Goal: Task Accomplishment & Management: Manage account settings

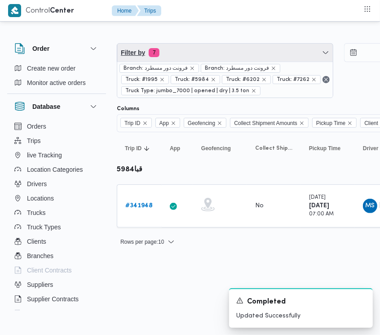
click at [182, 50] on span "Filter by 7" at bounding box center [225, 53] width 216 height 18
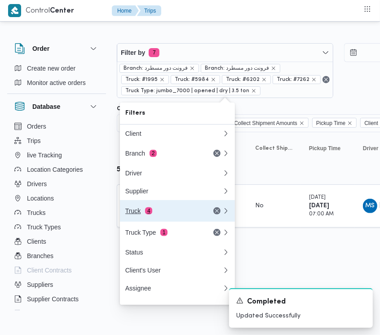
click at [150, 214] on span "4" at bounding box center [148, 210] width 7 height 7
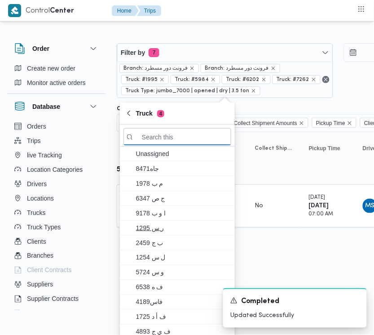
paste input "2367"
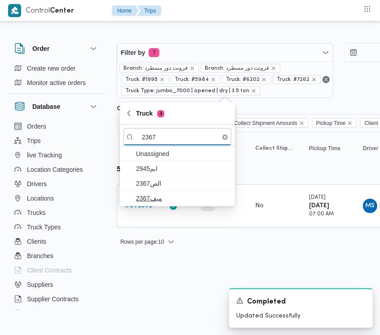
type input "2367"
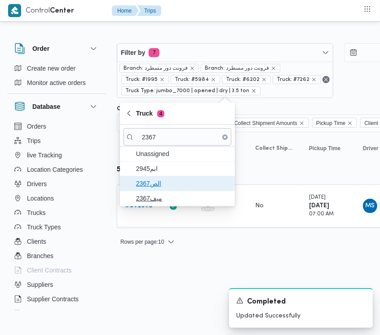
click at [143, 187] on span "الص2367" at bounding box center [182, 183] width 93 height 11
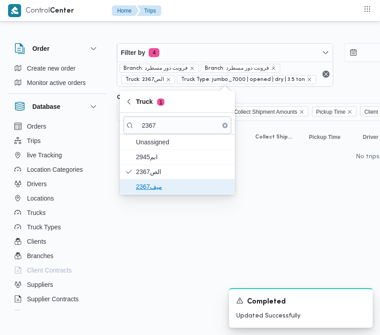
click at [141, 193] on span "ميف2367" at bounding box center [178, 186] width 108 height 14
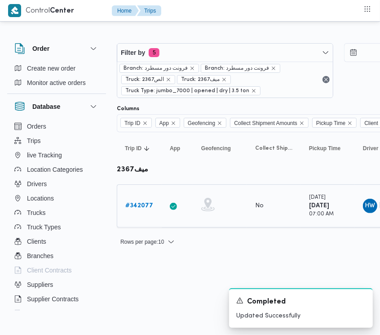
click at [147, 208] on b "# 342077" at bounding box center [139, 206] width 28 height 6
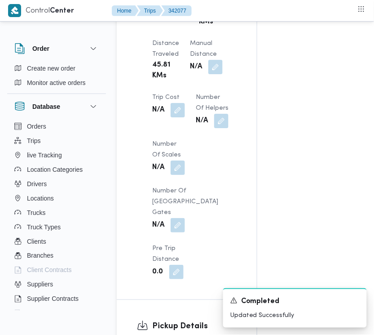
scroll to position [899, 0]
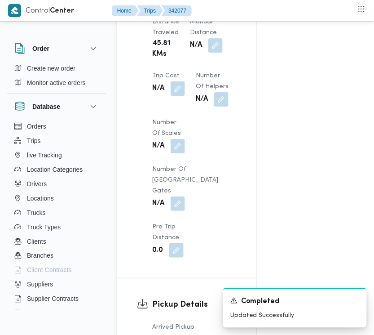
drag, startPoint x: 373, startPoint y: 140, endPoint x: 372, endPoint y: 155, distance: 15.3
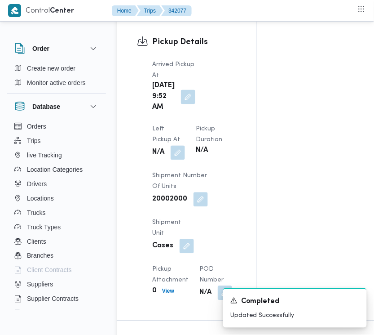
scroll to position [1169, 0]
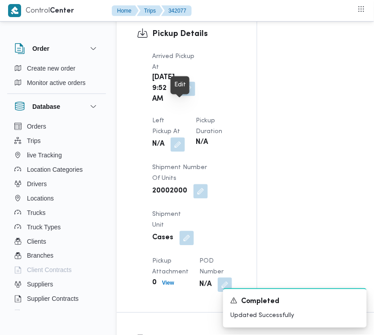
drag, startPoint x: 187, startPoint y: 108, endPoint x: 189, endPoint y: 119, distance: 11.8
click at [187, 96] on button "button" at bounding box center [188, 89] width 14 height 14
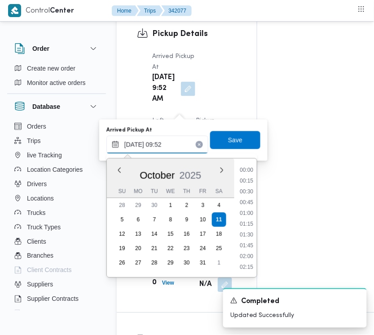
click at [187, 147] on input "[DATE] 09:52" at bounding box center [157, 145] width 102 height 18
click at [250, 163] on div "Time 00:00 00:15 00:30 00:45 01:00 01:15 01:30 01:45 02:00 02:15 02:30 02:45 03…" at bounding box center [245, 218] width 22 height 119
click at [247, 172] on li "08:30" at bounding box center [246, 170] width 21 height 9
type input "[DATE] 08:30"
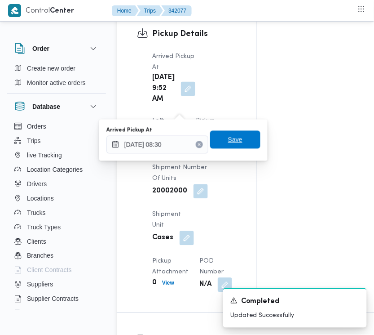
click at [229, 142] on span "Save" at bounding box center [235, 139] width 14 height 11
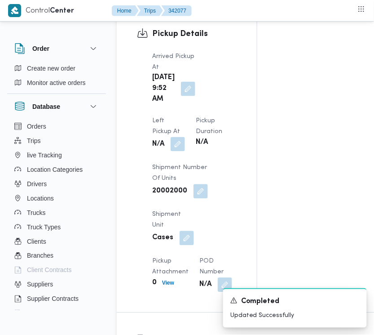
click at [185, 137] on button "button" at bounding box center [178, 144] width 14 height 14
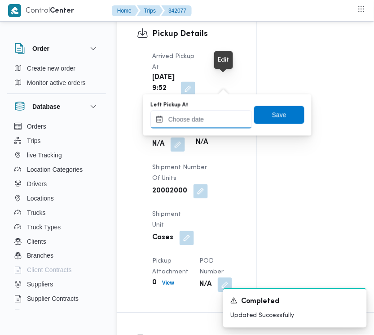
click at [232, 115] on input "Left Pickup At" at bounding box center [201, 120] width 102 height 18
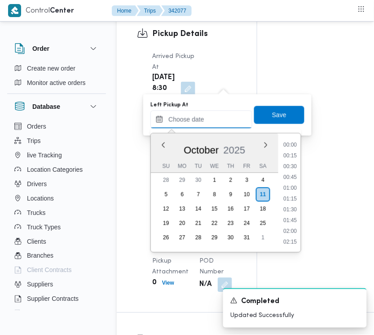
scroll to position [398, 0]
click at [293, 156] on li "09:30" at bounding box center [290, 156] width 21 height 9
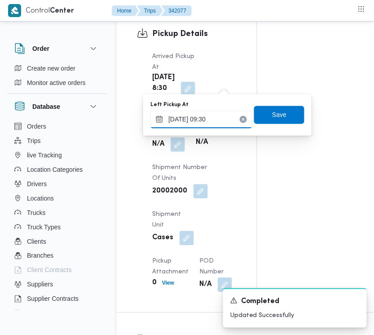
click at [223, 122] on input "[DATE] 09:30" at bounding box center [201, 120] width 102 height 18
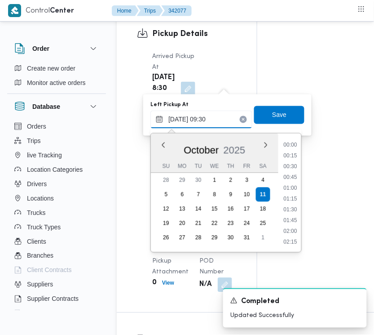
scroll to position [355, 0]
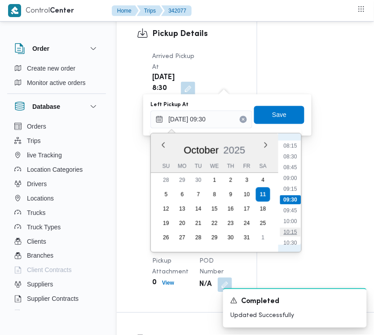
click at [295, 232] on li "10:15" at bounding box center [291, 232] width 21 height 9
type input "[DATE] 10:15"
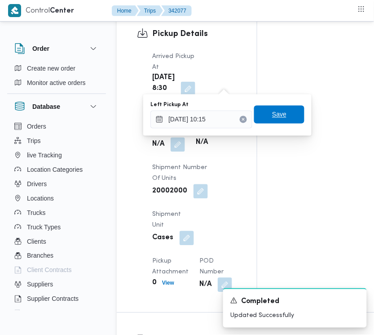
click at [275, 115] on span "Save" at bounding box center [279, 114] width 14 height 11
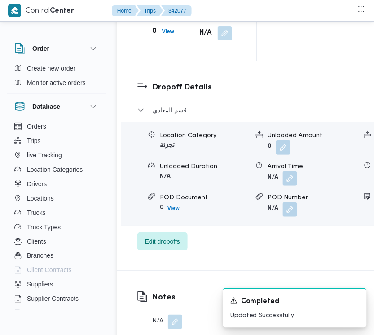
scroll to position [1439, 18]
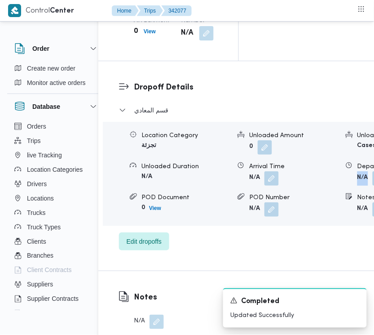
drag, startPoint x: 369, startPoint y: 221, endPoint x: 364, endPoint y: 239, distance: 18.6
click at [160, 250] on span "Edit dropoffs" at bounding box center [144, 241] width 50 height 18
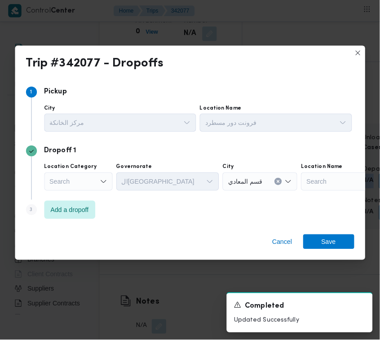
scroll to position [1439, 13]
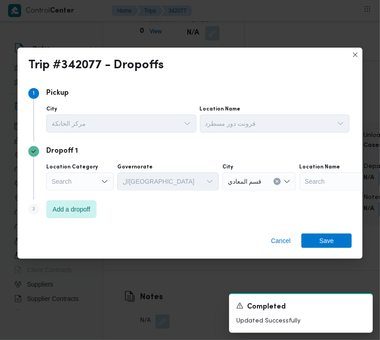
click at [81, 178] on div "Search" at bounding box center [79, 181] width 67 height 18
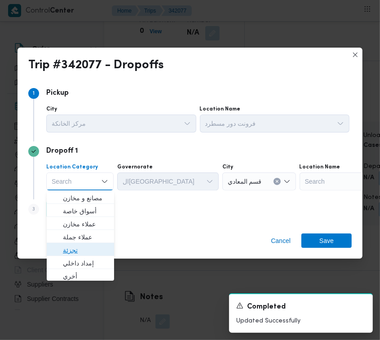
click at [77, 254] on span "تجزئة" at bounding box center [86, 250] width 46 height 11
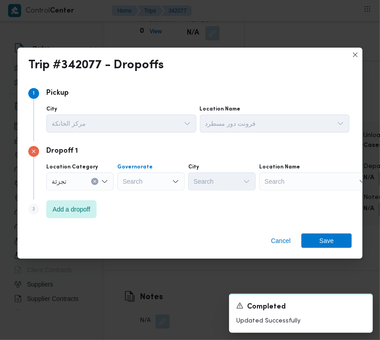
click at [127, 183] on div "Search" at bounding box center [150, 181] width 67 height 18
paste input "[GEOGRAPHIC_DATA]"
type input "[GEOGRAPHIC_DATA]"
click at [148, 180] on div "[GEOGRAPHIC_DATA] [GEOGRAPHIC_DATA]" at bounding box center [150, 181] width 67 height 18
click at [152, 198] on span "ال[GEOGRAPHIC_DATA]" at bounding box center [157, 198] width 46 height 11
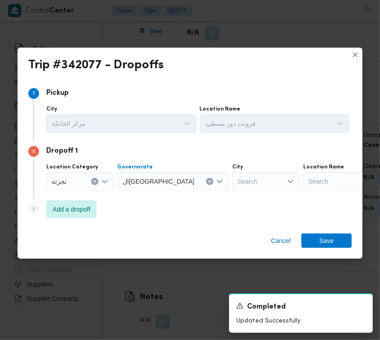
drag, startPoint x: 207, startPoint y: 183, endPoint x: 207, endPoint y: 192, distance: 9.0
click at [207, 192] on div "Location Category [GEOGRAPHIC_DATA] [GEOGRAPHIC_DATA] Combo box. Selected. ال[G…" at bounding box center [197, 177] width 307 height 31
click at [232, 178] on div "Search" at bounding box center [265, 181] width 67 height 18
paste input "[GEOGRAPHIC_DATA]"
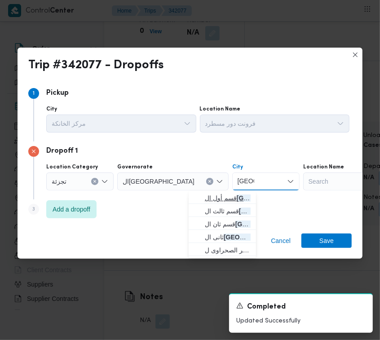
type input "[GEOGRAPHIC_DATA]"
click at [209, 198] on span "قسم أول ال قاهرة الجديدة" at bounding box center [228, 198] width 46 height 11
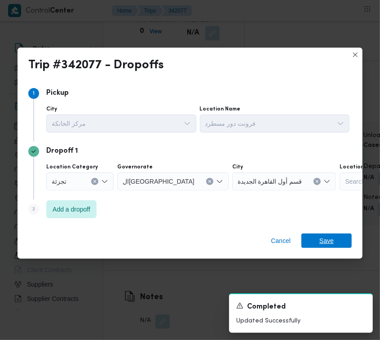
drag, startPoint x: 342, startPoint y: 234, endPoint x: 237, endPoint y: 183, distance: 116.5
click at [248, 193] on div "Trip #342077 - Dropoffs Step 1 1 Pickup City مركز الخانكة Location Name فرونت د…" at bounding box center [190, 153] width 345 height 211
click at [238, 182] on span "قسم أول القاهرة الجديدة" at bounding box center [270, 181] width 65 height 10
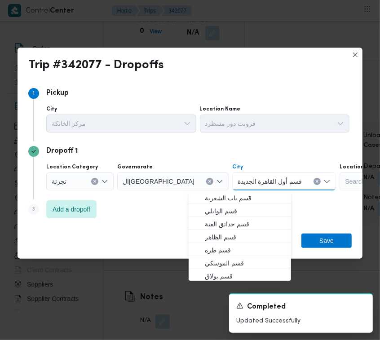
paste input "[GEOGRAPHIC_DATA]"
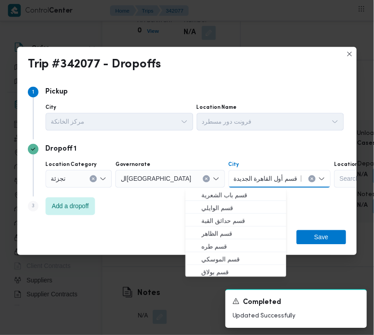
scroll to position [27, 0]
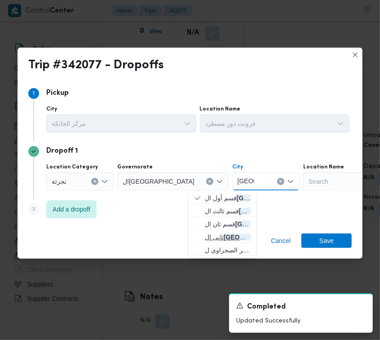
type input "[GEOGRAPHIC_DATA]"
click at [228, 236] on mark "[GEOGRAPHIC_DATA]" at bounding box center [257, 237] width 67 height 7
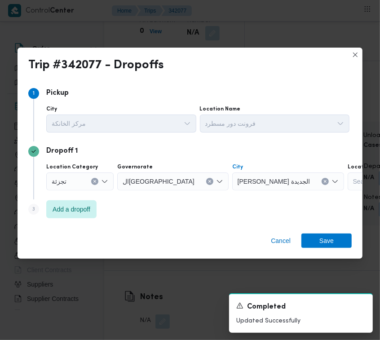
click at [227, 224] on div "Step 1 1 [GEOGRAPHIC_DATA] مركز الخانكة Location Name فرونت دور مسطرد Dropoff 1…" at bounding box center [190, 153] width 345 height 146
click at [324, 240] on span "Save" at bounding box center [326, 240] width 14 height 14
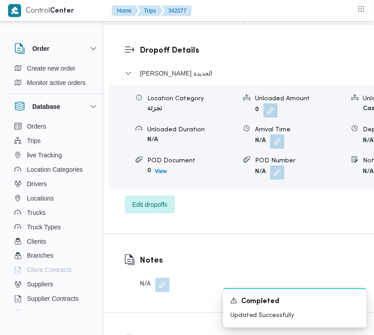
scroll to position [1494, 13]
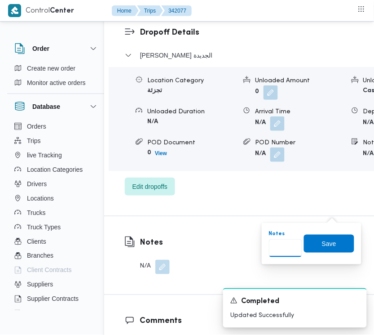
drag, startPoint x: 290, startPoint y: 239, endPoint x: 287, endPoint y: 247, distance: 8.4
click at [288, 243] on input "Notes" at bounding box center [285, 248] width 33 height 18
paste input "مدينتى"
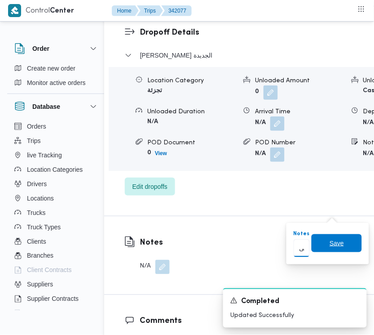
scroll to position [0, 15]
type input "مدينتى"
click at [331, 240] on span "Save" at bounding box center [337, 243] width 14 height 11
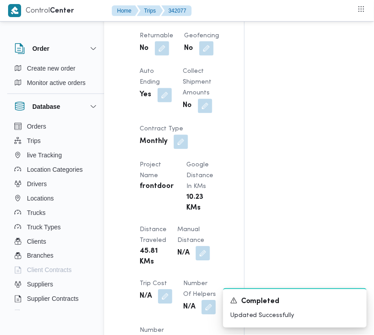
scroll to position [677, 13]
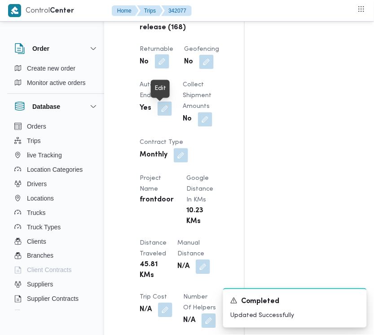
click at [159, 69] on button "button" at bounding box center [162, 61] width 14 height 14
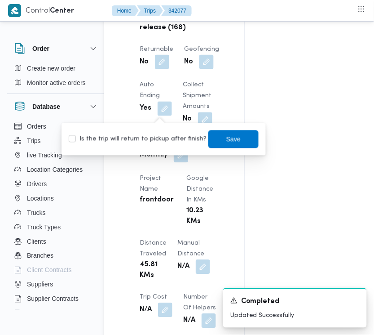
click at [154, 142] on label "Is the trip will return to pickup after finish?" at bounding box center [138, 139] width 138 height 11
checkbox input "true"
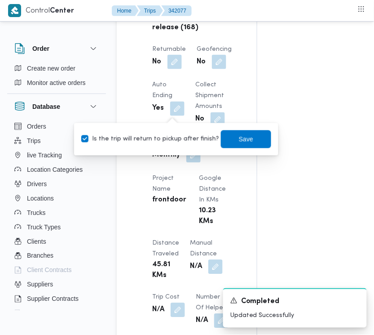
click at [236, 129] on div "Is the trip will return to pickup after finish? Save" at bounding box center [176, 139] width 192 height 20
click at [239, 133] on span "Save" at bounding box center [246, 139] width 50 height 18
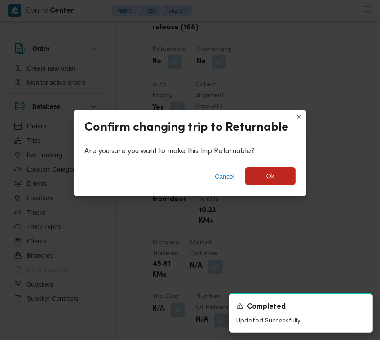
click at [280, 182] on span "Ok" at bounding box center [270, 176] width 50 height 18
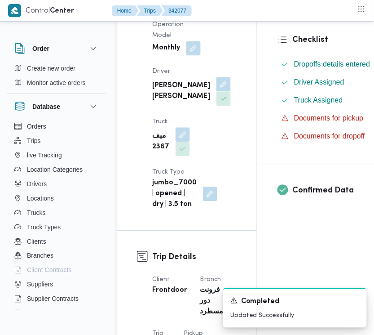
scroll to position [0, 0]
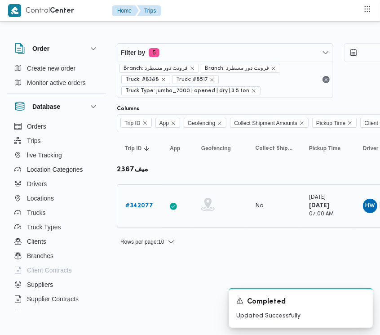
click at [144, 206] on b "# 342077" at bounding box center [139, 206] width 28 height 6
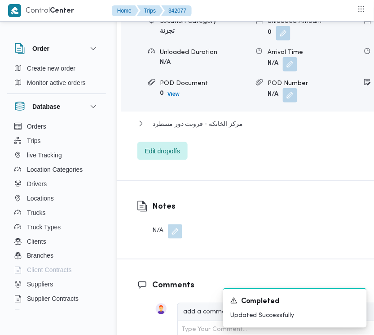
scroll to position [1571, 0]
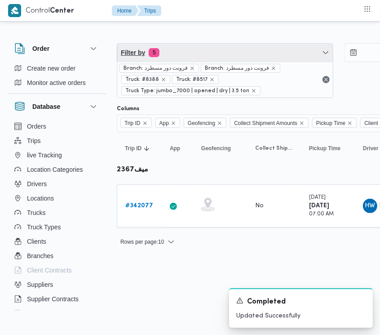
click at [241, 48] on span "Filter by 5" at bounding box center [225, 53] width 216 height 18
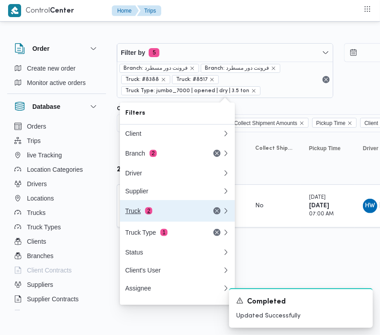
click at [168, 221] on button "Truck 2" at bounding box center [177, 211] width 115 height 22
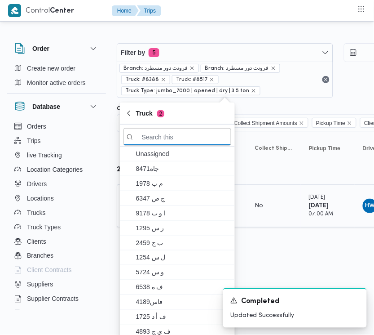
paste input "مبق7398"
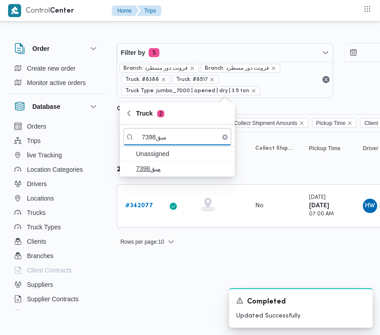
type input "مبق7398"
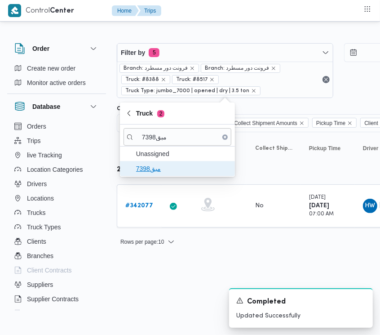
click at [149, 174] on span "مبق7398" at bounding box center [182, 168] width 93 height 11
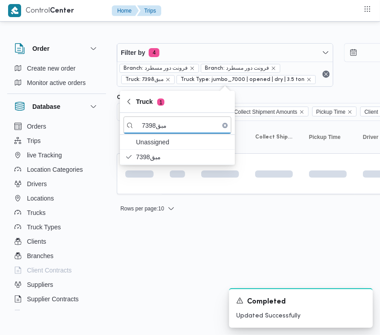
click at [165, 275] on html "Control Center Home Trips Order Create new order Monitor active orders Database…" at bounding box center [190, 167] width 380 height 335
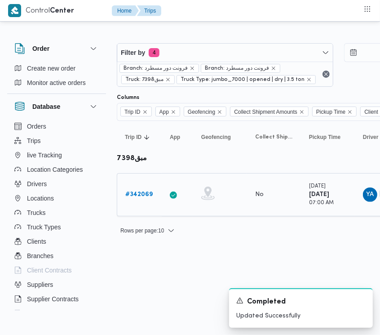
click at [142, 197] on b "# 342069" at bounding box center [138, 194] width 27 height 6
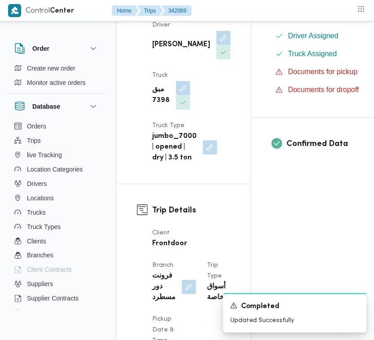
scroll to position [304, 0]
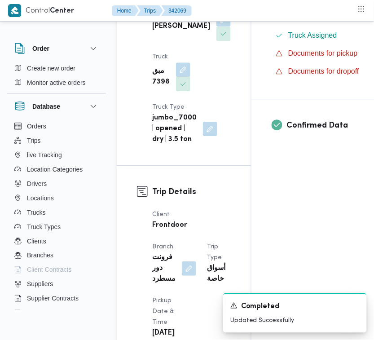
click at [174, 77] on span at bounding box center [181, 69] width 19 height 14
click at [183, 76] on button "button" at bounding box center [183, 69] width 14 height 14
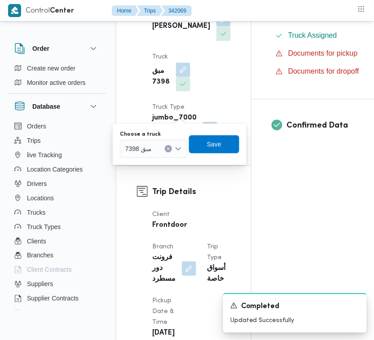
click at [160, 154] on div "مبق 7398" at bounding box center [153, 149] width 67 height 18
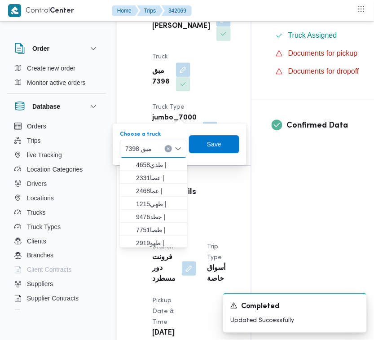
paste input "6893"
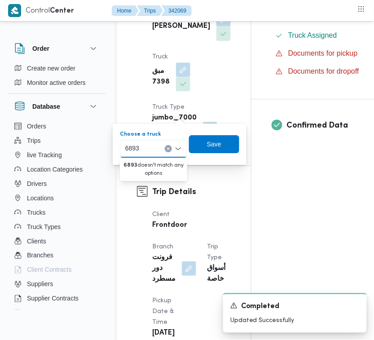
type input "6893"
click at [135, 136] on label "Choose a truck" at bounding box center [140, 134] width 41 height 7
click at [135, 143] on input "6893" at bounding box center [132, 148] width 14 height 11
click at [171, 149] on button "Clear input" at bounding box center [168, 148] width 7 height 7
click at [193, 149] on span "Save" at bounding box center [214, 144] width 50 height 18
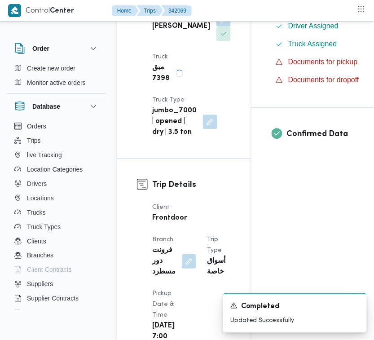
click at [189, 42] on div "[PERSON_NAME]" at bounding box center [191, 26] width 80 height 31
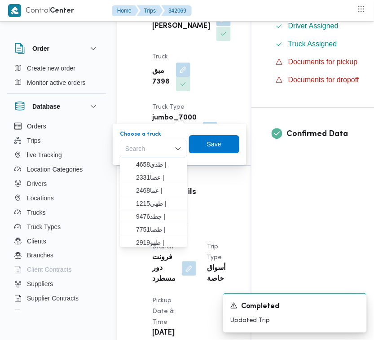
click at [217, 26] on button "button" at bounding box center [224, 19] width 14 height 14
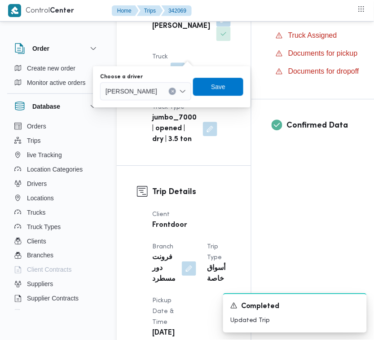
click at [174, 90] on icon "Clear input" at bounding box center [173, 91] width 2 height 2
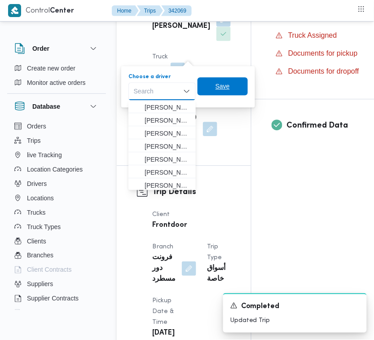
click at [223, 91] on span "Save" at bounding box center [223, 86] width 50 height 18
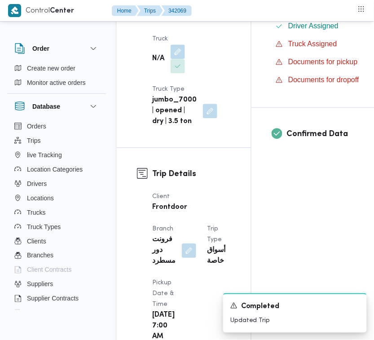
click at [212, 60] on div "Supplier [PERSON_NAME] Operation Model Monthly Driver يسري [PERSON_NAME] N/A Tr…" at bounding box center [191, 16] width 89 height 234
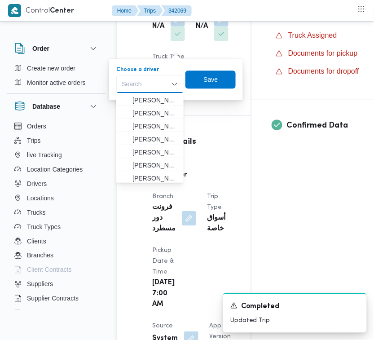
click at [217, 42] on div "Supplier [PERSON_NAME] Operation Model Monthly Driver N/A Truck N/A Truck Type …" at bounding box center [191, -1] width 89 height 201
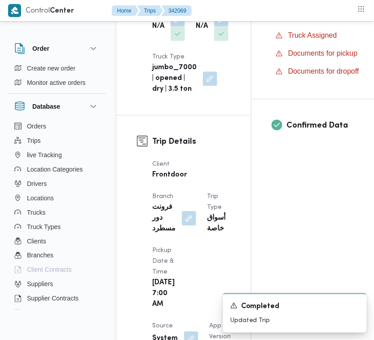
click at [186, 36] on div "N/A" at bounding box center [168, 26] width 35 height 31
click at [174, 26] on button "button" at bounding box center [178, 19] width 14 height 14
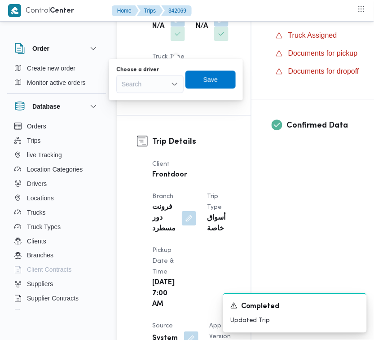
click at [150, 84] on div "Search" at bounding box center [149, 84] width 67 height 18
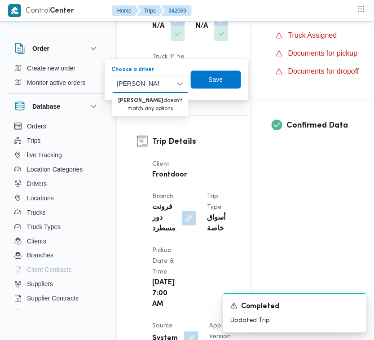
click at [128, 79] on input "[PERSON_NAME]" at bounding box center [138, 84] width 42 height 11
type input "[PERSON_NAME]"
click at [212, 40] on div "Supplier [PERSON_NAME] Operation Model Monthly Driver N/A Truck N/A Truck Type …" at bounding box center [191, -1] width 89 height 201
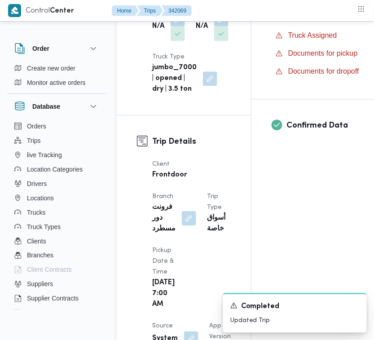
click at [209, 58] on div "Supplier [PERSON_NAME] Operation Model Monthly Driver N/A Truck N/A Truck Type …" at bounding box center [191, -1] width 89 height 201
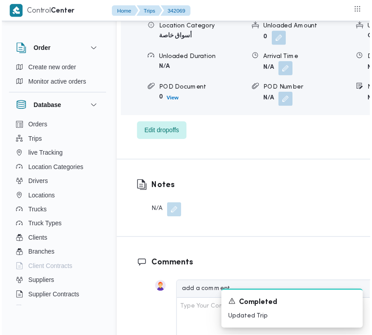
scroll to position [1670, 0]
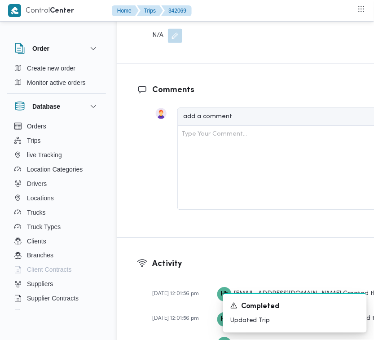
click at [171, 43] on button "button" at bounding box center [175, 36] width 14 height 14
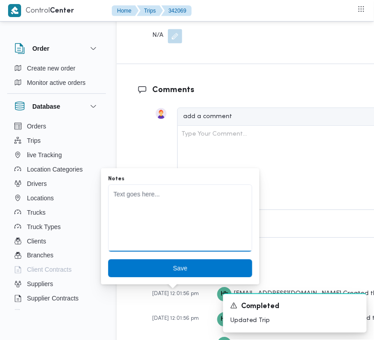
drag, startPoint x: 138, startPoint y: 217, endPoint x: 140, endPoint y: 221, distance: 4.8
click at [140, 217] on textarea "Notes" at bounding box center [180, 218] width 144 height 67
paste textarea "6893"
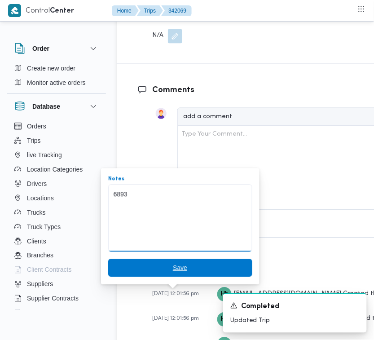
type textarea "6893"
click at [154, 263] on span "Save" at bounding box center [180, 268] width 144 height 18
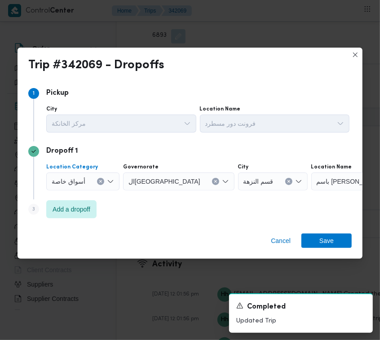
click at [91, 181] on div "أسواق خاصة" at bounding box center [82, 181] width 73 height 18
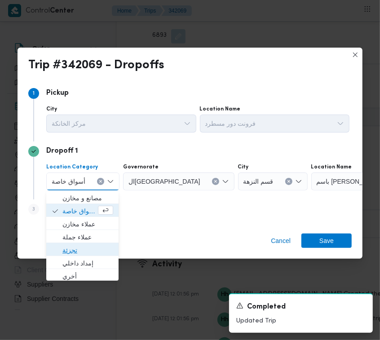
click at [66, 245] on span "تجزئة" at bounding box center [87, 250] width 51 height 11
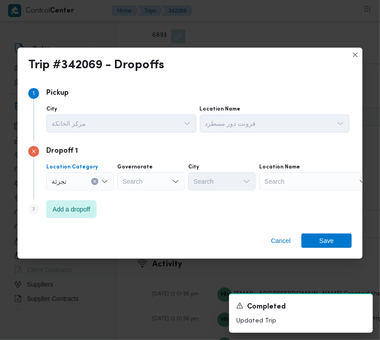
click at [142, 182] on div "Search" at bounding box center [150, 181] width 67 height 18
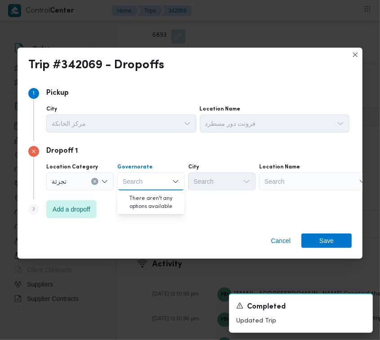
paste input "[GEOGRAPHIC_DATA]"
type input "[GEOGRAPHIC_DATA]"
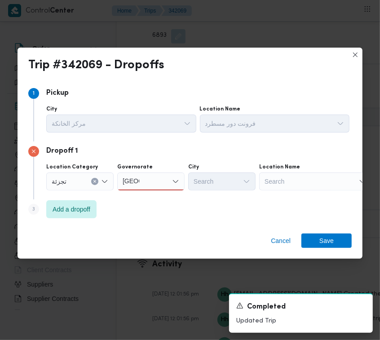
click at [219, 209] on div "Step 3 is disabled 3 Add a dropoff" at bounding box center [189, 210] width 323 height 23
click at [143, 180] on div "[GEOGRAPHIC_DATA] [GEOGRAPHIC_DATA]" at bounding box center [150, 181] width 67 height 18
click at [146, 183] on div "[GEOGRAPHIC_DATA] [GEOGRAPHIC_DATA]" at bounding box center [150, 181] width 67 height 18
click at [149, 182] on div "[GEOGRAPHIC_DATA] [GEOGRAPHIC_DATA]" at bounding box center [150, 181] width 67 height 18
click at [147, 198] on span "ال[GEOGRAPHIC_DATA]" at bounding box center [156, 198] width 46 height 11
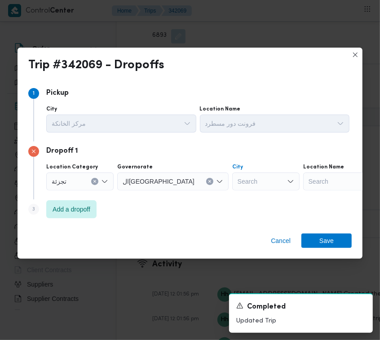
click at [232, 181] on div "Search" at bounding box center [265, 181] width 67 height 18
paste input "[GEOGRAPHIC_DATA]"
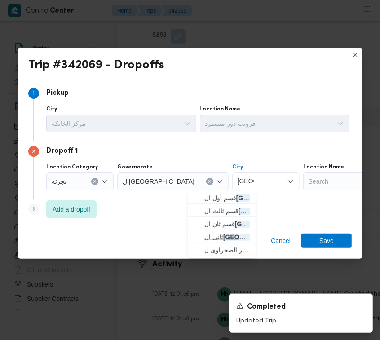
type input "[GEOGRAPHIC_DATA]"
click at [218, 236] on span "ثانى ال قاهرة الجديدة" at bounding box center [227, 237] width 46 height 11
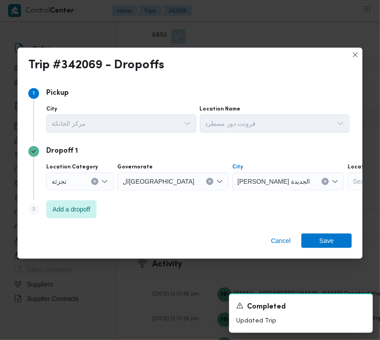
click at [338, 254] on div "Cancel Save" at bounding box center [190, 242] width 345 height 32
click at [333, 241] on span "Save" at bounding box center [326, 240] width 14 height 14
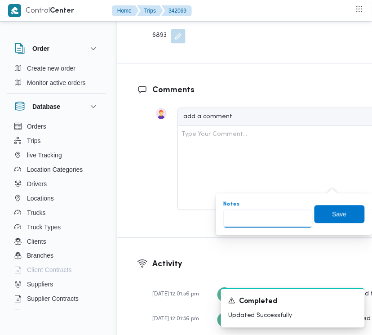
click at [274, 215] on input "Notes" at bounding box center [267, 219] width 89 height 18
paste input "مدينتي"
type input "مدينتي"
click at [355, 212] on span "Save" at bounding box center [339, 214] width 50 height 18
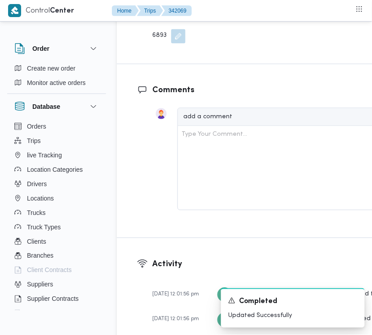
scroll to position [1378, 0]
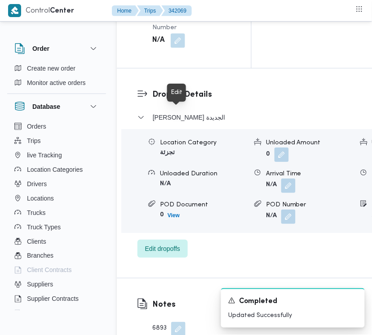
drag, startPoint x: 177, startPoint y: 115, endPoint x: 176, endPoint y: 135, distance: 19.3
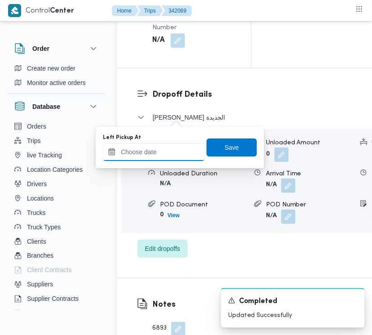
click at [161, 153] on input "Left Pickup At" at bounding box center [154, 152] width 102 height 18
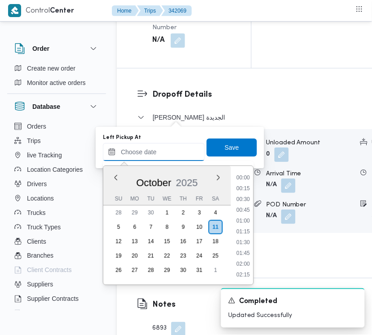
paste input "[DATE] 7:30"
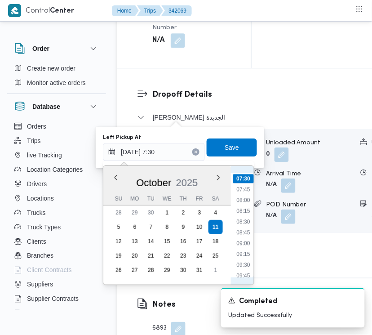
scroll to position [234, 0]
click at [245, 250] on ul "00:00 00:15 00:30 00:45 01:00 01:15 01:30 01:45 02:00 02:15 02:30 02:45 03:00 0…" at bounding box center [243, 225] width 21 height 104
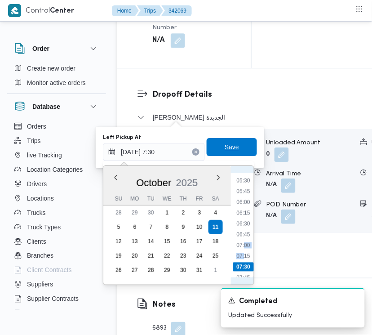
type input "[DATE] 07:30"
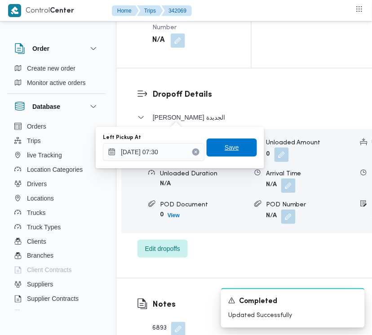
click at [234, 152] on span "Save" at bounding box center [232, 147] width 50 height 18
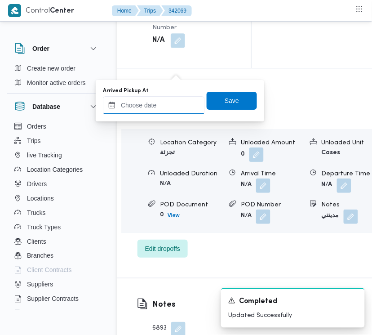
click at [171, 106] on input "Arrived Pickup At" at bounding box center [154, 105] width 102 height 18
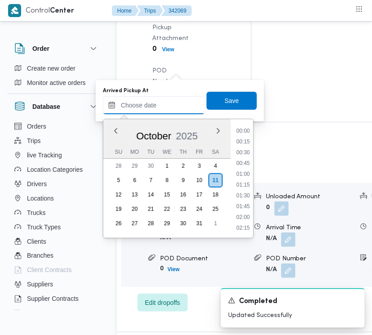
paste input "[DATE] 7:30"
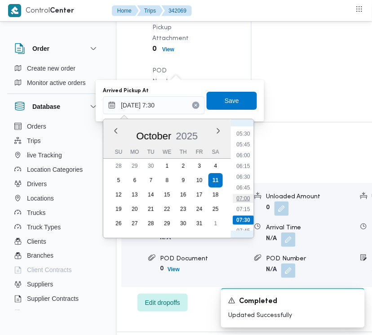
click at [246, 195] on li "07:00" at bounding box center [243, 198] width 21 height 9
type input "[DATE] 07:00"
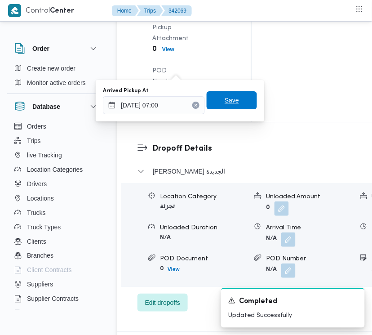
click at [237, 100] on span "Save" at bounding box center [232, 100] width 50 height 18
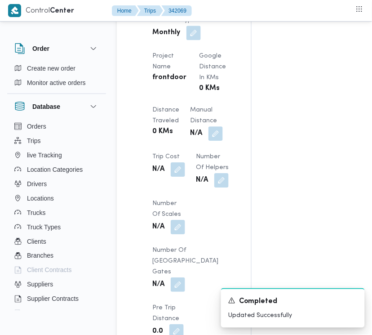
scroll to position [500, 0]
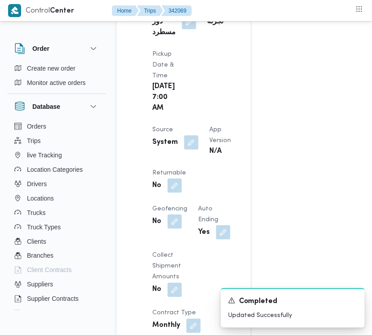
click at [203, 286] on div "A new notification appears Completed Updated Successfully" at bounding box center [282, 308] width 180 height 54
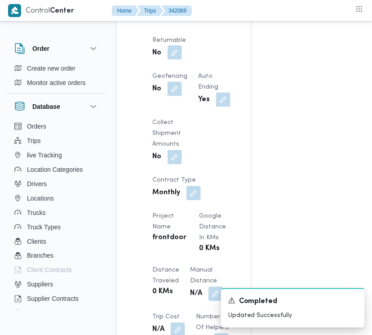
click at [182, 60] on button "button" at bounding box center [175, 52] width 14 height 14
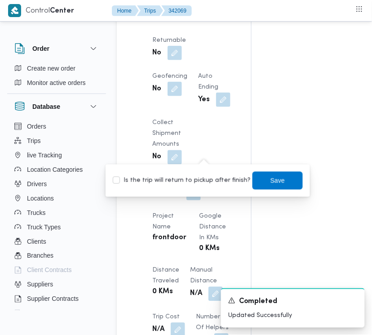
click at [203, 182] on label "Is the trip will return to pickup after finish?" at bounding box center [182, 180] width 138 height 11
checkbox input "true"
click at [257, 181] on span "Save" at bounding box center [277, 180] width 50 height 18
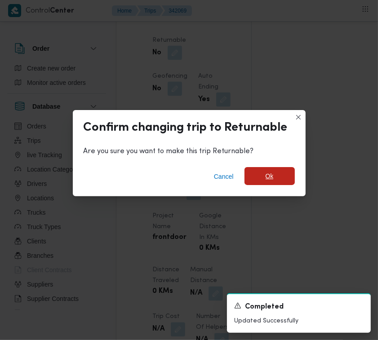
click at [291, 170] on span "Ok" at bounding box center [269, 176] width 50 height 18
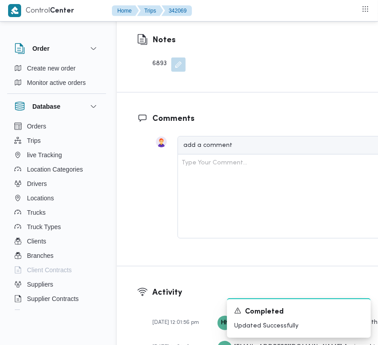
scroll to position [1786, 0]
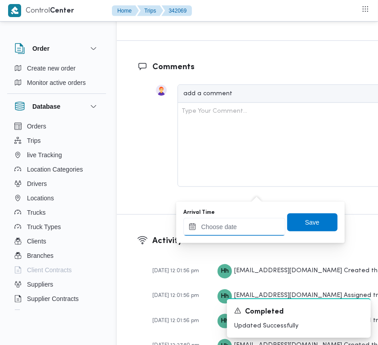
click at [214, 230] on input "Arrival Time" at bounding box center [234, 227] width 102 height 18
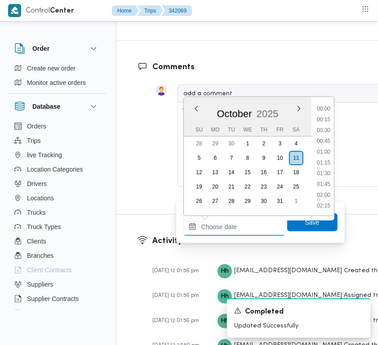
paste input "[DATE] 7:30"
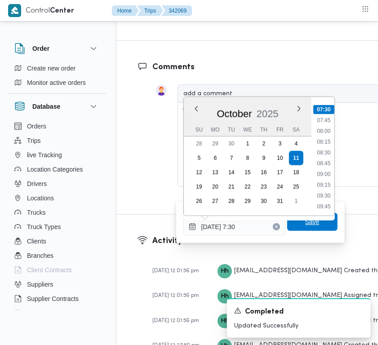
type input "[DATE] 07:30"
click at [315, 219] on span "Save" at bounding box center [312, 222] width 50 height 18
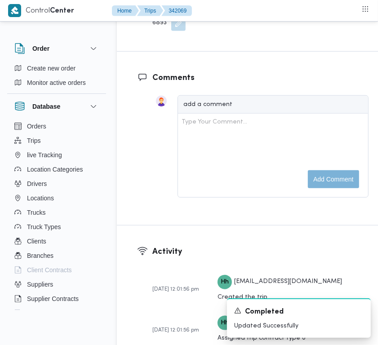
drag, startPoint x: 333, startPoint y: 184, endPoint x: 323, endPoint y: 206, distance: 23.5
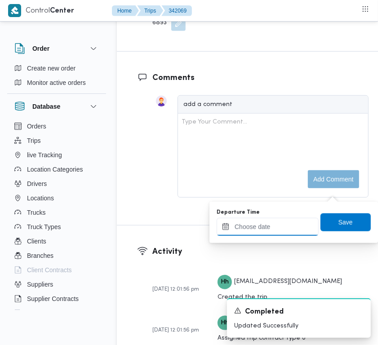
click at [290, 218] on div at bounding box center [268, 227] width 102 height 18
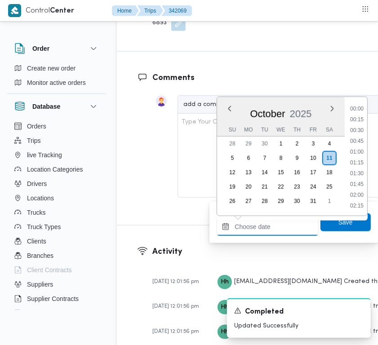
paste input "[DATE] 7:30"
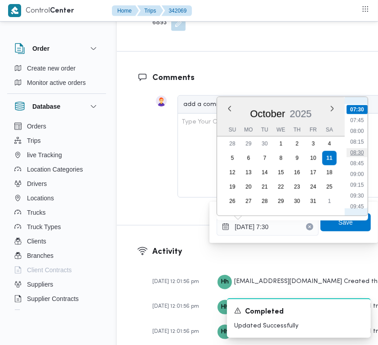
click at [356, 151] on li "08:30" at bounding box center [357, 152] width 21 height 9
type input "[DATE] 08:30"
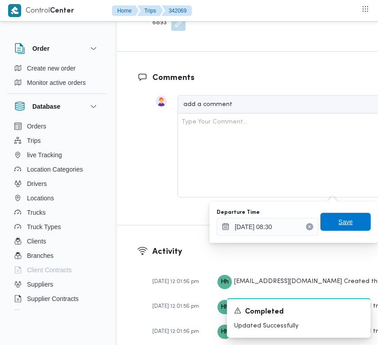
click at [344, 219] on span "Save" at bounding box center [345, 222] width 14 height 11
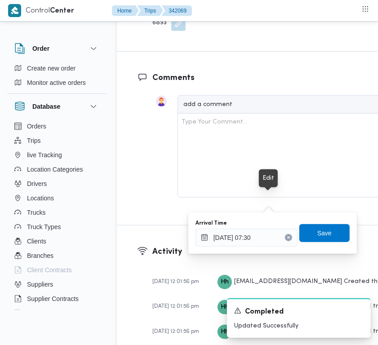
click at [269, 237] on input "[DATE] 07:30" at bounding box center [246, 238] width 102 height 18
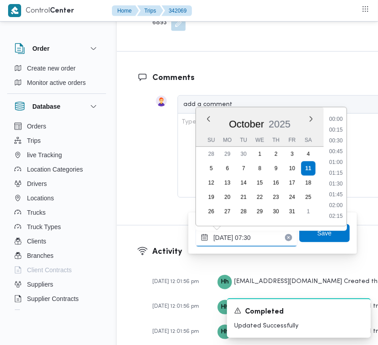
scroll to position [269, 0]
click at [337, 205] on li "08:15" at bounding box center [335, 206] width 21 height 9
type input "[DATE] 08:15"
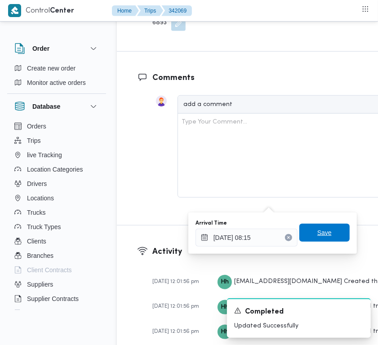
click at [323, 233] on span "Save" at bounding box center [324, 232] width 14 height 11
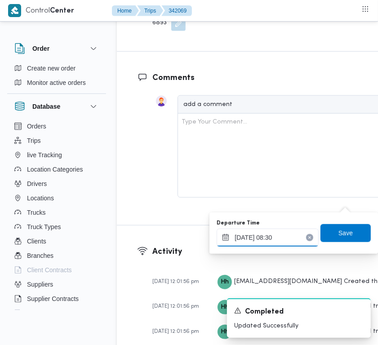
click at [298, 231] on div "[DATE] 08:30" at bounding box center [268, 238] width 102 height 18
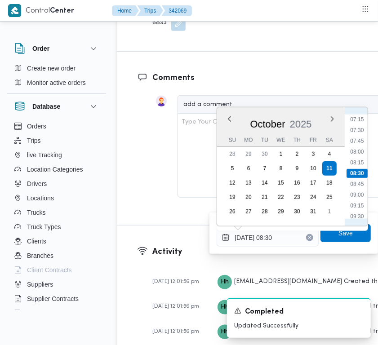
scroll to position [401, 0]
click at [361, 192] on li "11:00" at bounding box center [357, 192] width 21 height 9
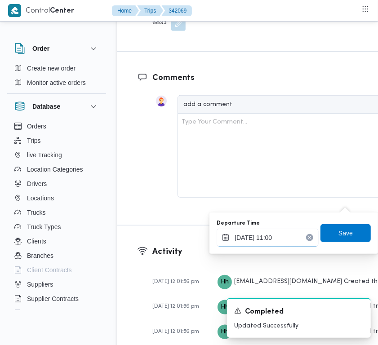
click at [291, 234] on input "[DATE] 11:00" at bounding box center [268, 238] width 102 height 18
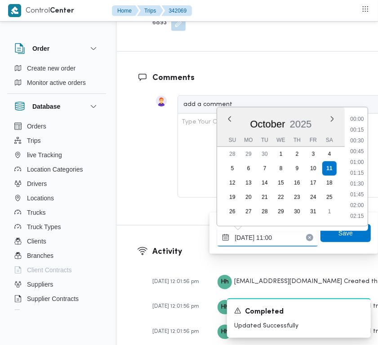
scroll to position [420, 0]
click at [356, 160] on li "10:45" at bounding box center [357, 162] width 21 height 9
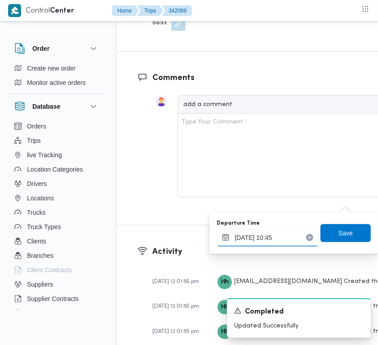
click at [292, 241] on input "[DATE] 10:45" at bounding box center [268, 238] width 102 height 18
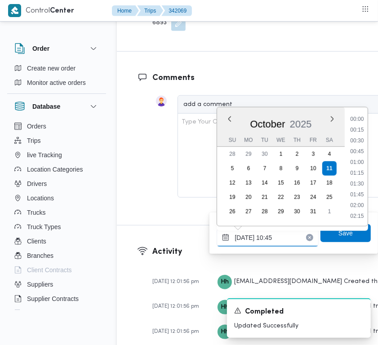
scroll to position [409, 0]
click at [360, 151] on li "10:15" at bounding box center [357, 152] width 21 height 9
type input "[DATE] 10:15"
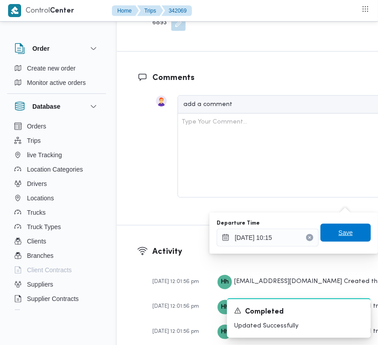
click at [340, 228] on span "Save" at bounding box center [345, 232] width 14 height 11
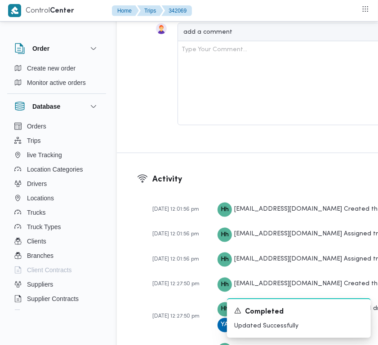
scroll to position [1968, 0]
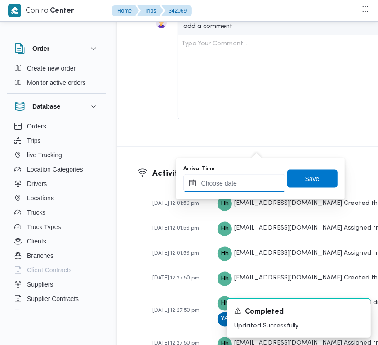
click at [252, 181] on input "Arrival Time" at bounding box center [234, 183] width 102 height 18
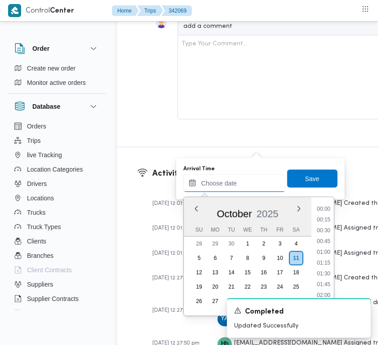
scroll to position [420, 0]
click at [330, 259] on li "11:00" at bounding box center [323, 263] width 21 height 9
type input "[DATE] 11:00"
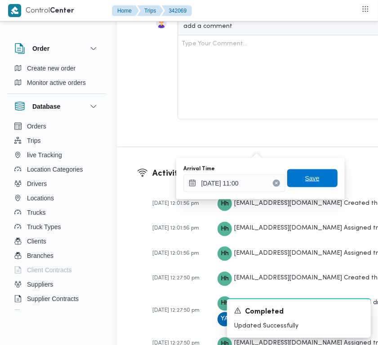
click at [314, 181] on span "Save" at bounding box center [312, 178] width 50 height 18
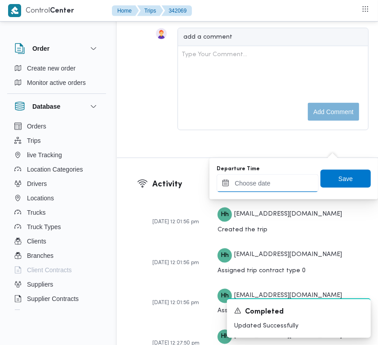
click at [306, 177] on input "Departure Time" at bounding box center [268, 183] width 102 height 18
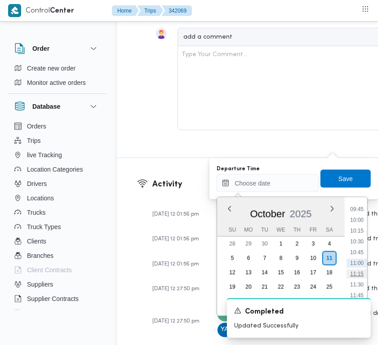
click at [363, 275] on li "11:15" at bounding box center [356, 274] width 21 height 9
type input "[DATE] 11:15"
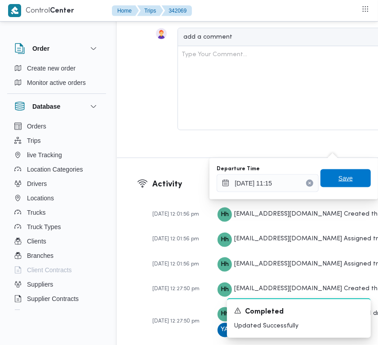
click at [340, 181] on span "Save" at bounding box center [345, 178] width 14 height 11
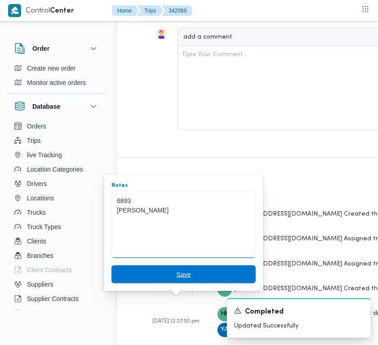
type textarea "6893 [PERSON_NAME]"
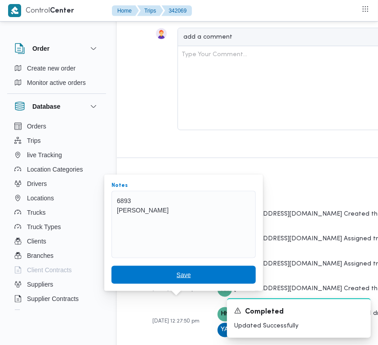
drag, startPoint x: 190, startPoint y: 270, endPoint x: 190, endPoint y: 320, distance: 49.9
click at [182, 274] on span "Save" at bounding box center [184, 274] width 14 height 11
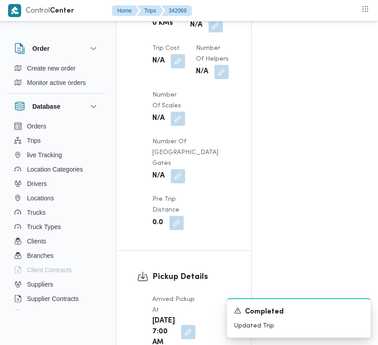
scroll to position [910, 0]
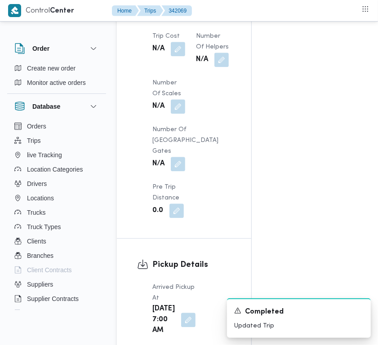
drag, startPoint x: 187, startPoint y: 205, endPoint x: 175, endPoint y: 201, distance: 12.4
click at [208, 20] on button "button" at bounding box center [215, 12] width 14 height 14
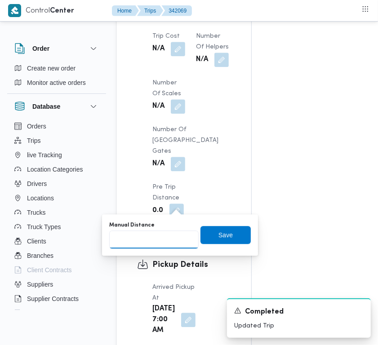
click at [149, 236] on input "Manual Distance" at bounding box center [153, 239] width 89 height 18
type input "110"
click at [221, 239] on span "Save" at bounding box center [225, 234] width 14 height 11
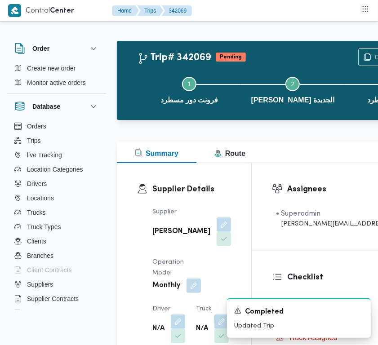
scroll to position [0, 0]
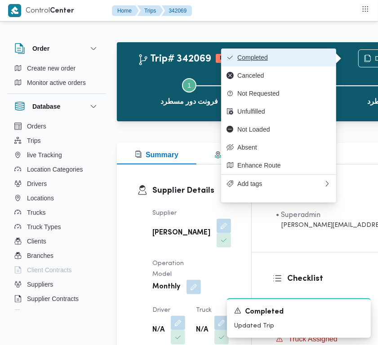
click at [269, 61] on span "Completed" at bounding box center [283, 57] width 93 height 7
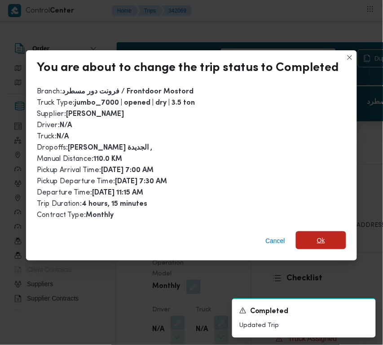
click at [304, 228] on div "Cancel Ok" at bounding box center [191, 243] width 331 height 36
click at [309, 231] on span "Ok" at bounding box center [321, 240] width 50 height 18
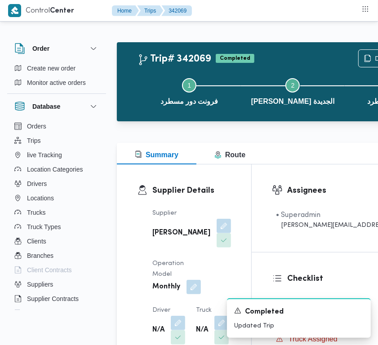
click at [88, 39] on div "Order" at bounding box center [56, 48] width 99 height 25
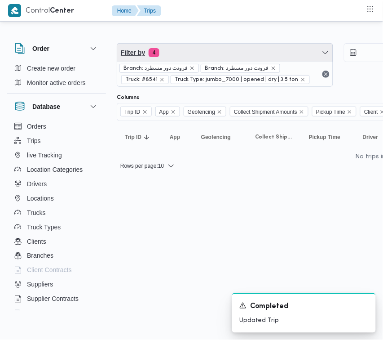
drag, startPoint x: 217, startPoint y: 53, endPoint x: 225, endPoint y: 81, distance: 28.9
click at [217, 53] on span "Filter by 4" at bounding box center [225, 53] width 216 height 18
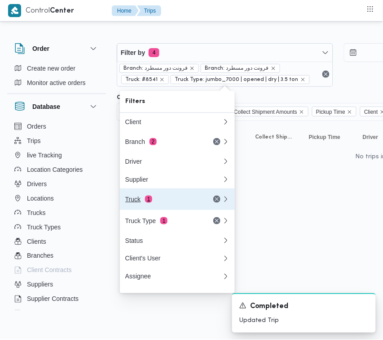
click at [181, 198] on div "Truck 1" at bounding box center [174, 199] width 108 height 22
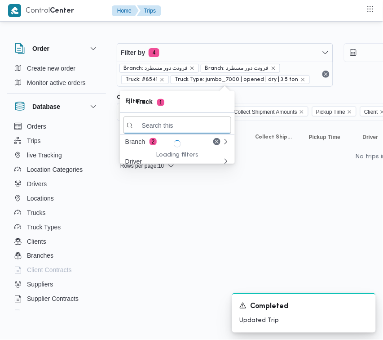
paste input "3265"
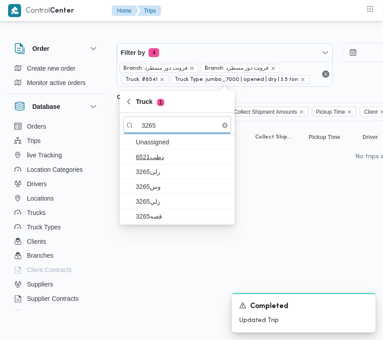
type input "3265"
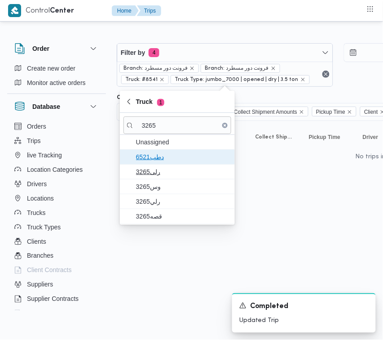
drag, startPoint x: 163, startPoint y: 153, endPoint x: 163, endPoint y: 173, distance: 19.8
click at [163, 164] on div "Unassigned دطب6521 3265رلى وس3265 رلي3265 قصه3265" at bounding box center [177, 179] width 115 height 89
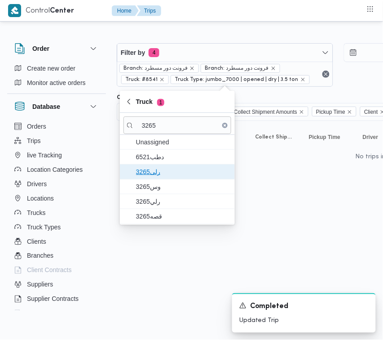
click at [163, 173] on span "3265رلى" at bounding box center [182, 171] width 93 height 11
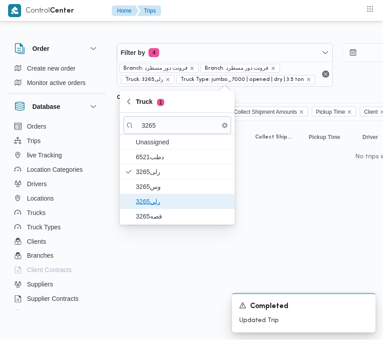
click at [152, 196] on span "رلي3265" at bounding box center [178, 201] width 108 height 14
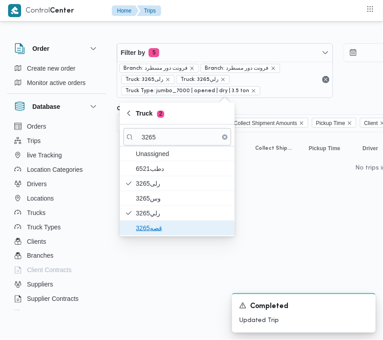
click at [145, 229] on span "قصه3265" at bounding box center [182, 227] width 93 height 11
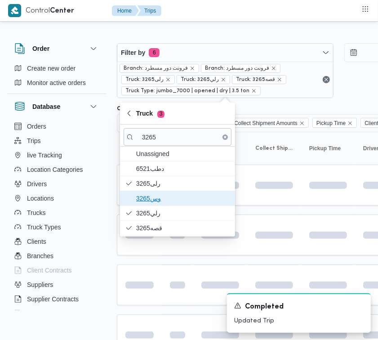
click at [149, 201] on span "وس3265" at bounding box center [182, 198] width 93 height 11
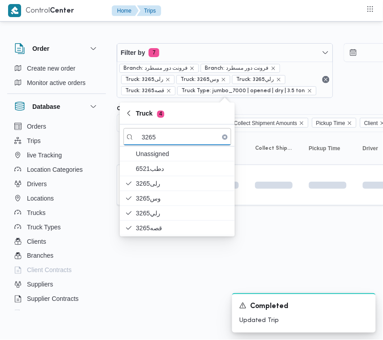
click at [144, 296] on html "Control Center Home Trips Order Create new order Monitor active orders Database…" at bounding box center [191, 170] width 383 height 340
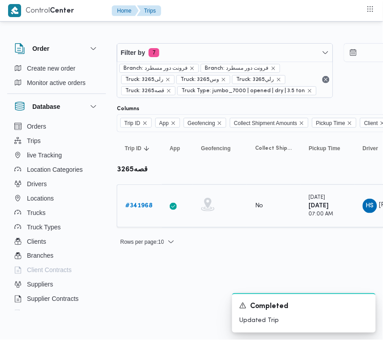
click at [131, 207] on b "# 341968" at bounding box center [138, 206] width 27 height 6
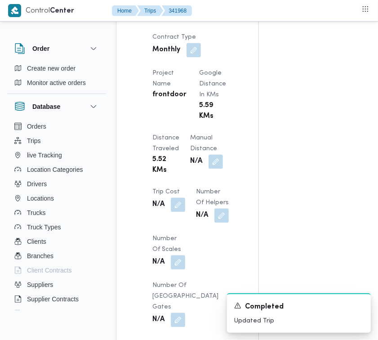
scroll to position [747, 0]
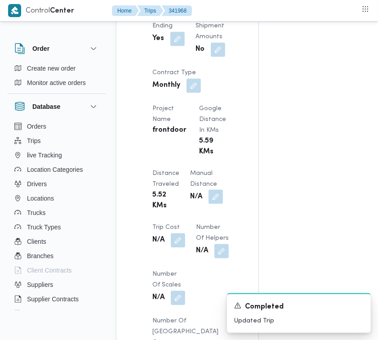
click at [219, 204] on button "button" at bounding box center [215, 197] width 14 height 14
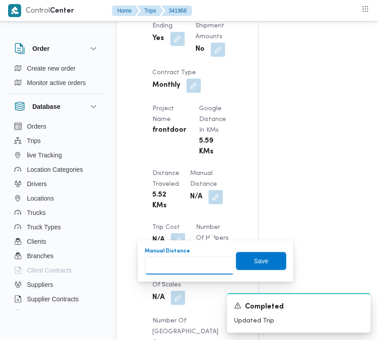
click at [175, 264] on input "Manual Distance" at bounding box center [189, 265] width 89 height 18
type input "75"
click at [257, 250] on div "Manual Distance 75 Save" at bounding box center [215, 261] width 143 height 29
click at [261, 250] on div "Manual Distance 75 Save" at bounding box center [215, 261] width 143 height 29
click at [261, 270] on div "Manual Distance 75 Save" at bounding box center [215, 261] width 143 height 29
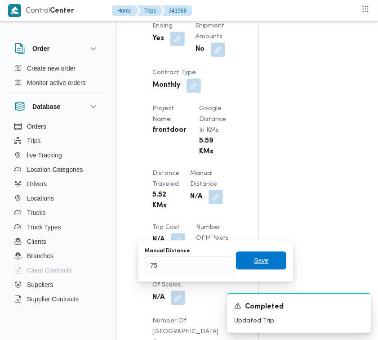
click at [254, 261] on span "Save" at bounding box center [261, 260] width 14 height 11
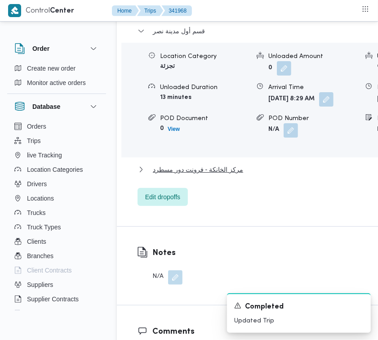
scroll to position [1538, 0]
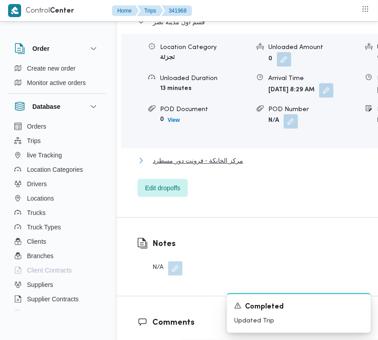
drag, startPoint x: 212, startPoint y: 199, endPoint x: 240, endPoint y: 210, distance: 30.4
click at [212, 166] on span "مركز الخانكة - فرونت دور مسطرد" at bounding box center [198, 160] width 90 height 11
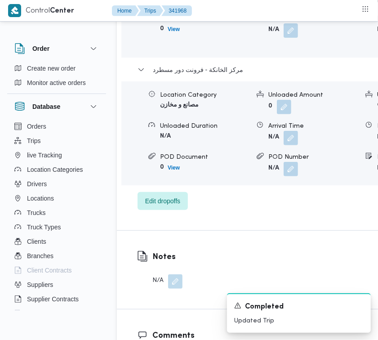
scroll to position [1637, 0]
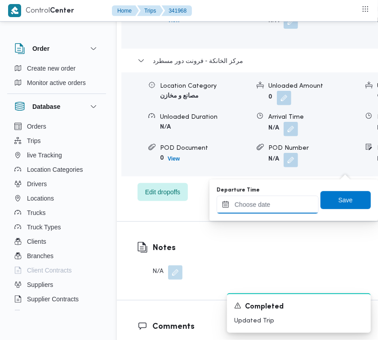
click at [295, 206] on input "Departure Time" at bounding box center [268, 204] width 102 height 18
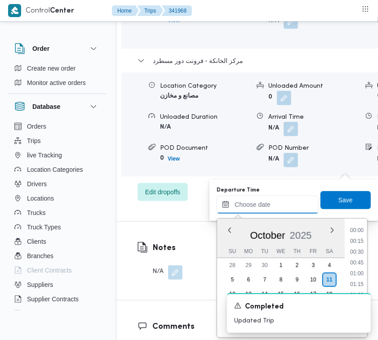
scroll to position [452, 0]
click at [364, 270] on li "11:30" at bounding box center [356, 274] width 21 height 9
type input "[DATE] 11:30"
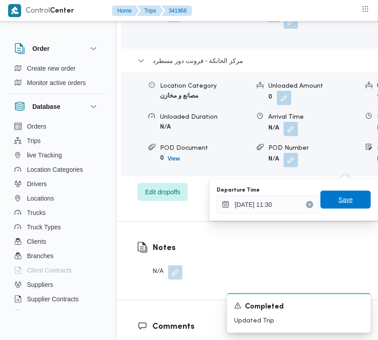
click at [338, 196] on span "Save" at bounding box center [345, 199] width 14 height 11
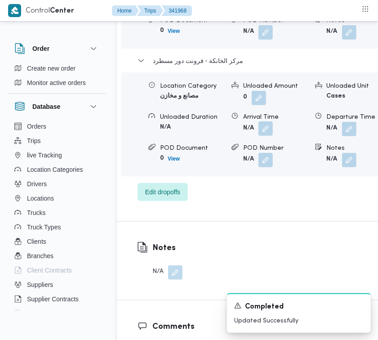
click at [264, 136] on button "button" at bounding box center [265, 128] width 14 height 14
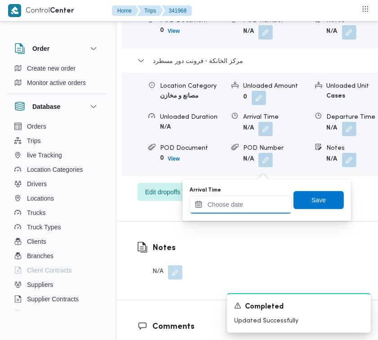
click at [261, 200] on input "Arrival Time" at bounding box center [241, 204] width 102 height 18
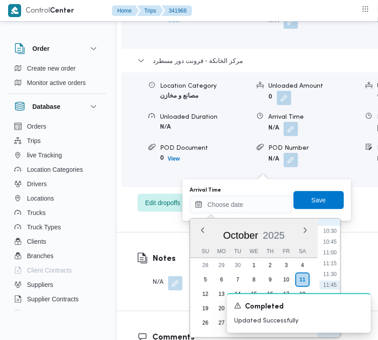
click at [335, 256] on ul "00:00 00:15 00:30 00:45 01:00 01:15 01:30 01:45 02:00 02:15 02:30 02:45 03:00 0…" at bounding box center [329, 277] width 21 height 104
click at [332, 269] on ul "00:00 00:15 00:30 00:45 01:00 01:15 01:30 01:45 02:00 02:15 02:30 02:45 03:00 0…" at bounding box center [329, 277] width 21 height 104
click at [332, 263] on li "11:15" at bounding box center [329, 263] width 21 height 9
type input "[DATE] 11:15"
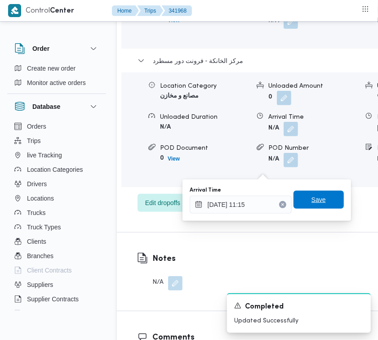
click at [311, 196] on span "Save" at bounding box center [318, 199] width 14 height 11
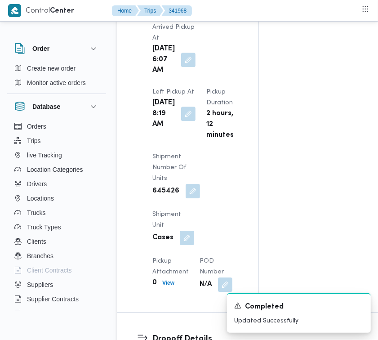
scroll to position [1184, 0]
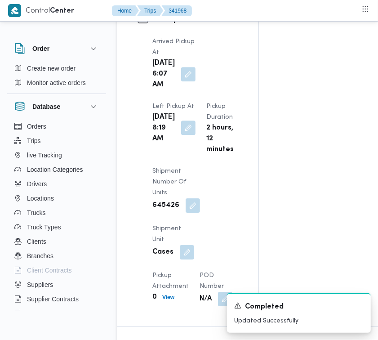
click at [185, 135] on button "button" at bounding box center [188, 127] width 14 height 14
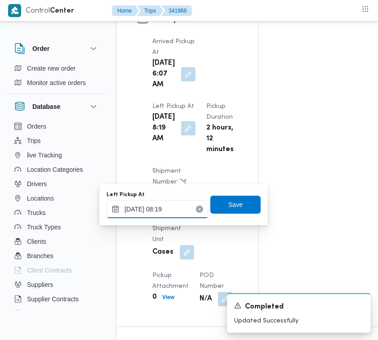
click at [180, 210] on input "[DATE] 08:19" at bounding box center [157, 209] width 102 height 18
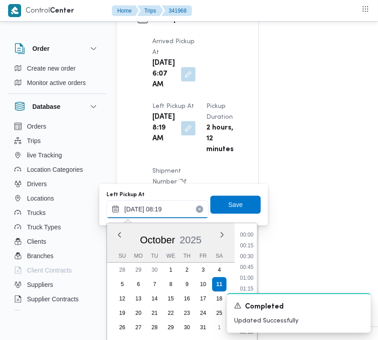
scroll to position [301, 0]
click at [250, 234] on li "07:00" at bounding box center [246, 235] width 21 height 9
type input "[DATE] 07:00"
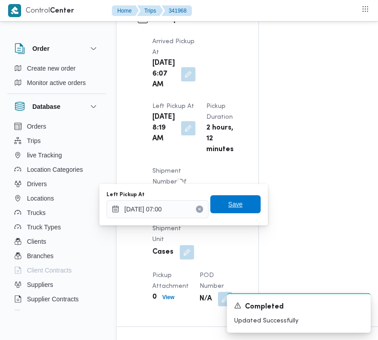
click at [230, 206] on span "Save" at bounding box center [235, 204] width 14 height 11
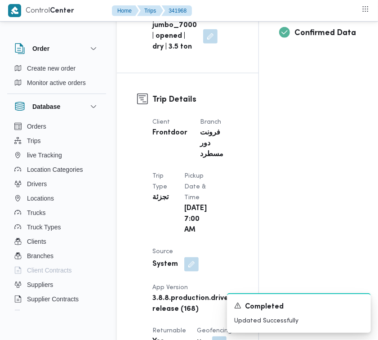
scroll to position [0, 0]
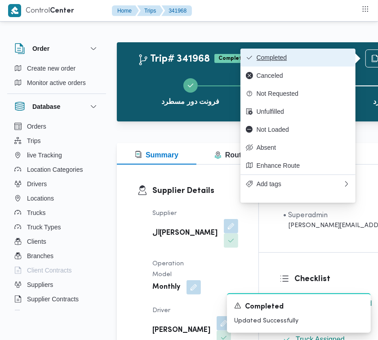
click at [300, 52] on button "Completed" at bounding box center [297, 58] width 115 height 18
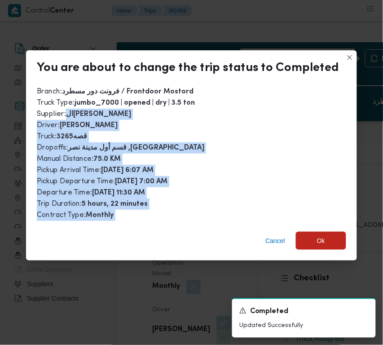
drag, startPoint x: 140, startPoint y: 150, endPoint x: 180, endPoint y: 263, distance: 119.1
click at [128, 259] on div "You are about to change the trip status to Completed Branch : فرونت دور مسطرد /…" at bounding box center [191, 172] width 383 height 345
drag, startPoint x: 330, startPoint y: 240, endPoint x: 194, endPoint y: 162, distance: 157.3
click at [329, 239] on span "Ok" at bounding box center [321, 241] width 50 height 18
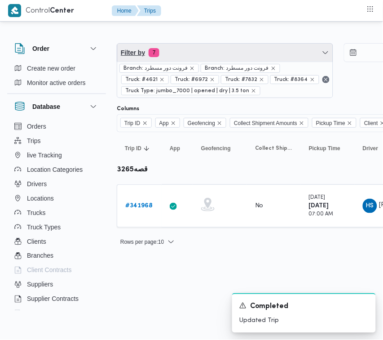
click at [248, 50] on span "Filter by 7" at bounding box center [225, 53] width 216 height 18
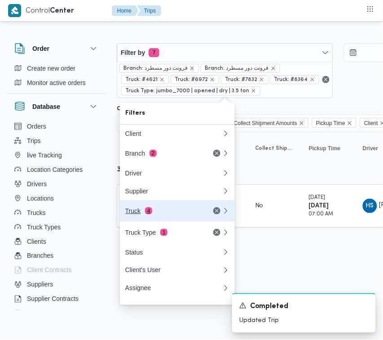
click at [145, 214] on div "Truck 4" at bounding box center [162, 210] width 75 height 7
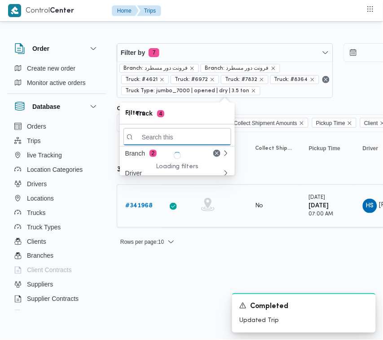
paste input "6941تور"
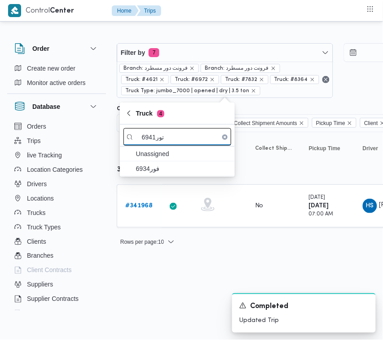
drag, startPoint x: 157, startPoint y: 139, endPoint x: 172, endPoint y: 139, distance: 14.8
click at [172, 139] on input "6941تور" at bounding box center [178, 137] width 108 height 18
click at [162, 142] on input "6941ر" at bounding box center [178, 137] width 108 height 18
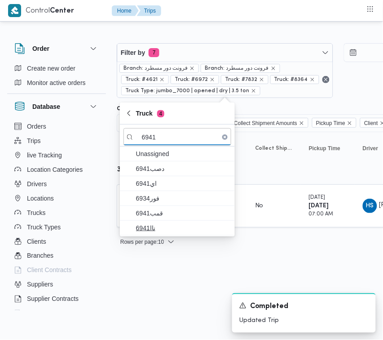
type input "6941"
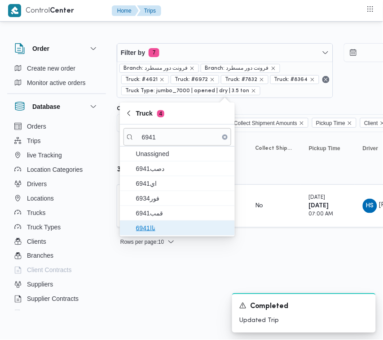
click at [155, 225] on span "ناا6941" at bounding box center [182, 227] width 93 height 11
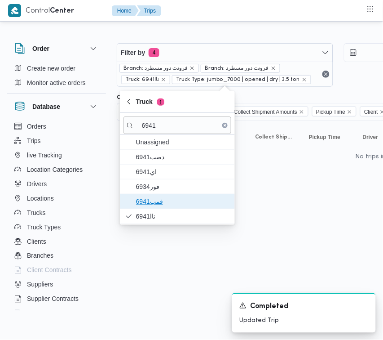
click at [154, 197] on span "قمب6941" at bounding box center [182, 201] width 93 height 11
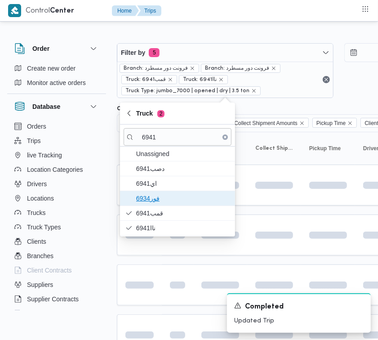
click at [154, 194] on span "فور6934" at bounding box center [182, 198] width 93 height 11
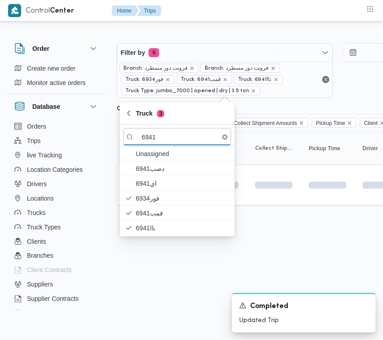
click at [168, 270] on html "Control Center Home Trips Order Create new order Monitor active orders Database…" at bounding box center [191, 170] width 383 height 340
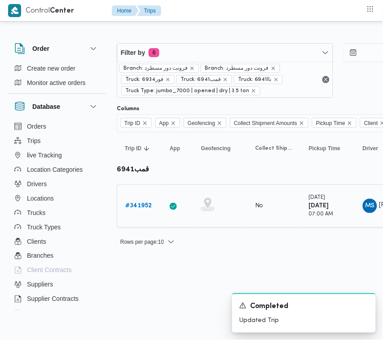
click at [150, 203] on b "# 341952" at bounding box center [138, 206] width 27 height 6
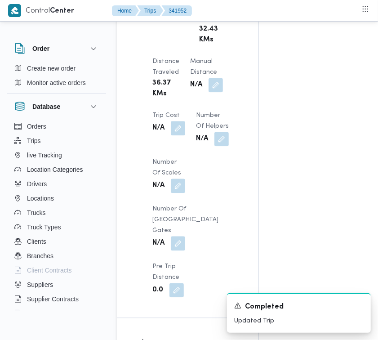
scroll to position [868, 0]
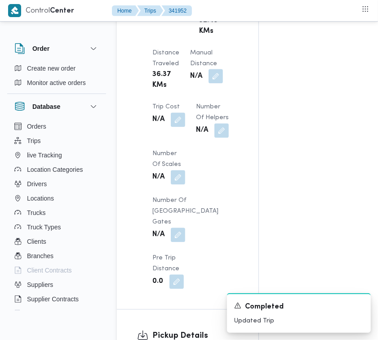
drag, startPoint x: 221, startPoint y: 88, endPoint x: 216, endPoint y: 101, distance: 13.7
click at [219, 83] on button "button" at bounding box center [215, 76] width 14 height 14
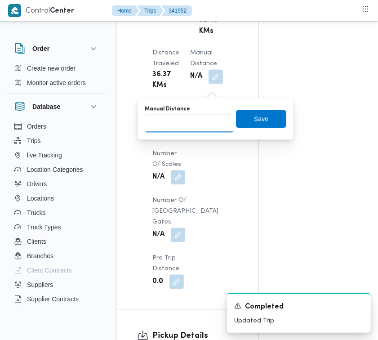
click at [196, 124] on input "Manual Distance" at bounding box center [189, 123] width 89 height 18
type input "100"
click at [272, 118] on span "Save" at bounding box center [261, 118] width 50 height 18
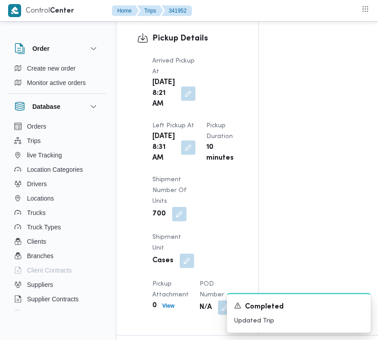
scroll to position [1462, 0]
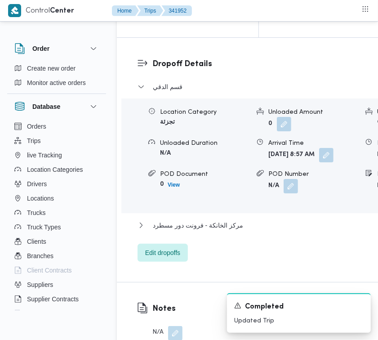
drag, startPoint x: 354, startPoint y: 185, endPoint x: 347, endPoint y: 187, distance: 7.5
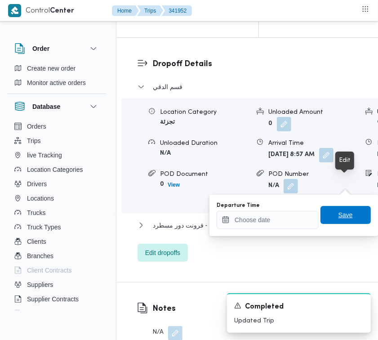
drag, startPoint x: 346, startPoint y: 187, endPoint x: 316, endPoint y: 212, distance: 39.5
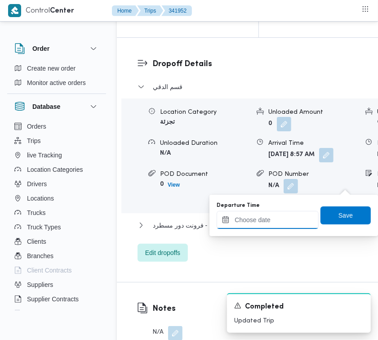
click at [291, 222] on input "Departure Time" at bounding box center [268, 220] width 102 height 18
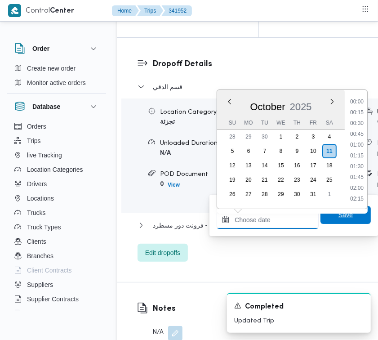
scroll to position [452, 0]
click at [363, 100] on li "10:30" at bounding box center [356, 102] width 21 height 9
type input "[DATE] 10:30"
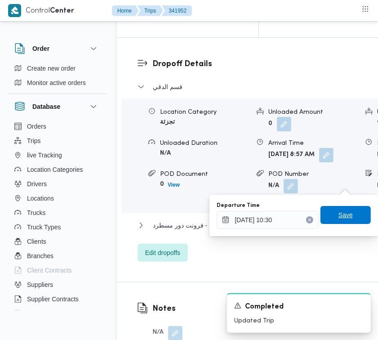
click at [358, 221] on span "Save" at bounding box center [345, 215] width 50 height 18
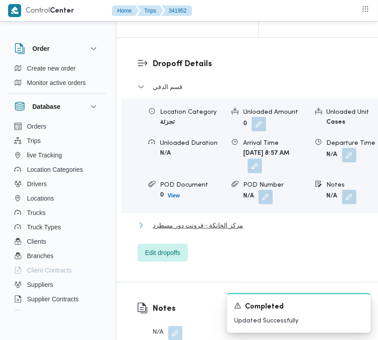
click at [219, 230] on span "مركز الخانكة - فرونت دور مسطرد" at bounding box center [198, 225] width 90 height 11
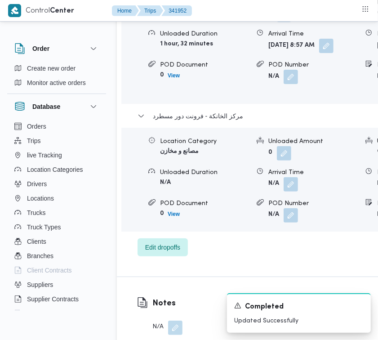
scroll to position [1576, 0]
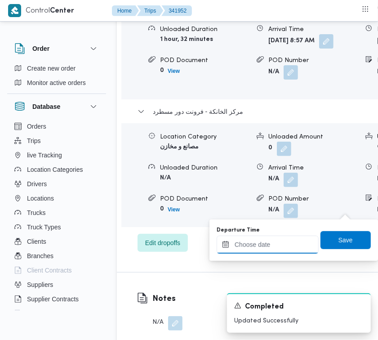
click at [282, 246] on input "Departure Time" at bounding box center [268, 244] width 102 height 18
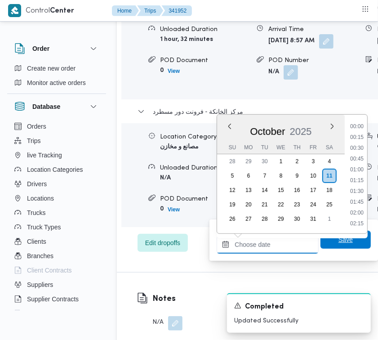
scroll to position [452, 0]
click at [360, 168] on li "11:30" at bounding box center [356, 170] width 21 height 9
type input "[DATE] 11:30"
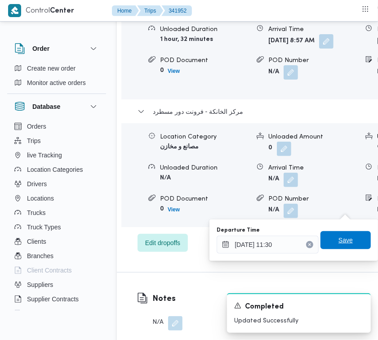
drag, startPoint x: 333, startPoint y: 236, endPoint x: 286, endPoint y: 221, distance: 49.4
click at [338, 237] on span "Save" at bounding box center [345, 239] width 14 height 11
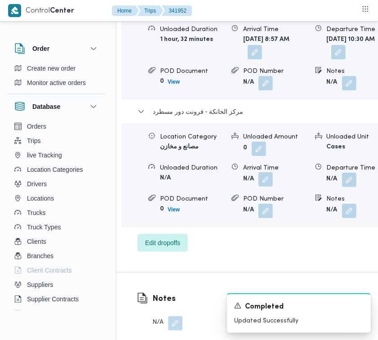
click at [264, 186] on button "button" at bounding box center [265, 179] width 14 height 14
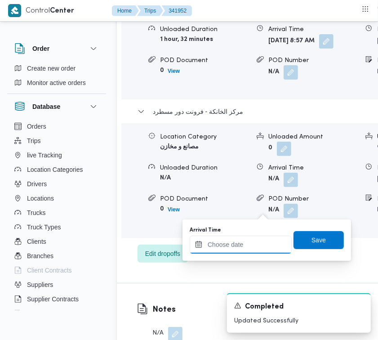
click at [261, 240] on input "Arrival Time" at bounding box center [241, 244] width 102 height 18
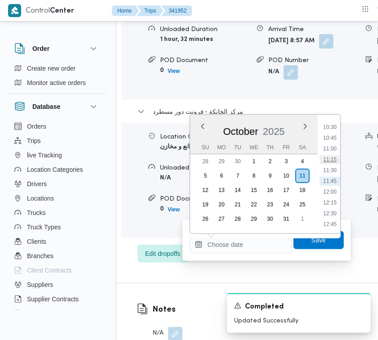
click at [335, 158] on li "11:15" at bounding box center [329, 159] width 21 height 9
type input "[DATE] 11:15"
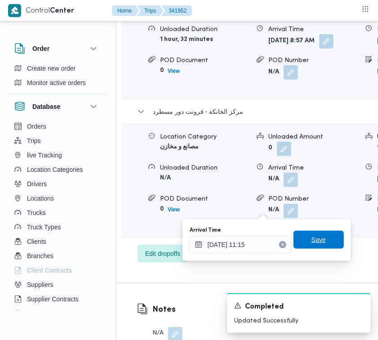
click at [332, 244] on span "Save" at bounding box center [318, 239] width 50 height 18
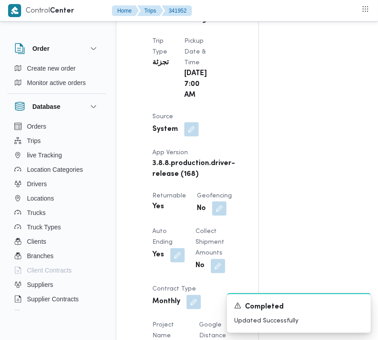
scroll to position [0, 0]
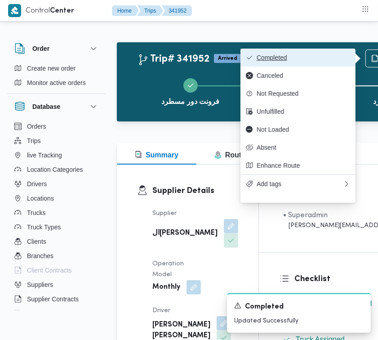
click at [304, 64] on button "Completed" at bounding box center [297, 58] width 115 height 18
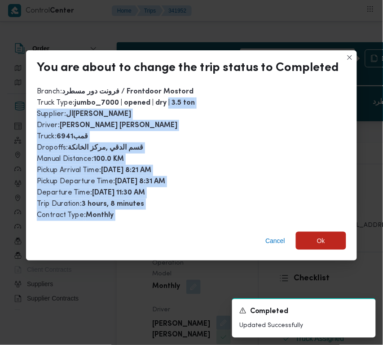
drag, startPoint x: 166, startPoint y: 113, endPoint x: 154, endPoint y: 255, distance: 142.1
click at [154, 255] on div "You are about to change the trip status to Completed Branch : فرونت دور مسطرد /…" at bounding box center [191, 155] width 331 height 210
drag, startPoint x: 335, startPoint y: 243, endPoint x: 373, endPoint y: 234, distance: 39.3
click at [335, 244] on span "Ok" at bounding box center [321, 241] width 50 height 18
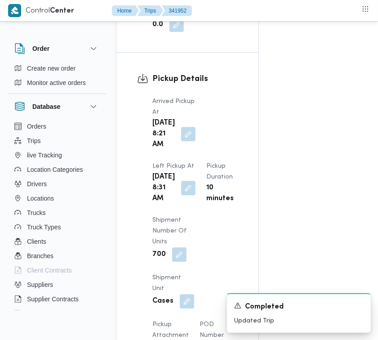
scroll to position [1224, 0]
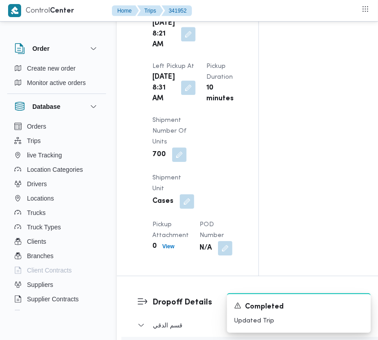
click at [182, 95] on button "button" at bounding box center [188, 87] width 14 height 14
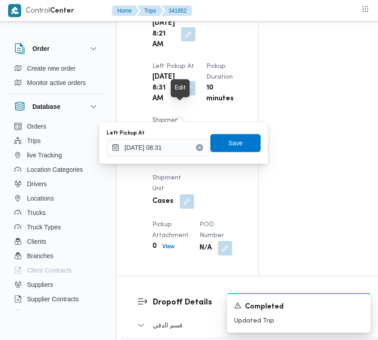
drag, startPoint x: 176, startPoint y: 111, endPoint x: 165, endPoint y: 138, distance: 29.2
click at [181, 95] on button "button" at bounding box center [188, 88] width 14 height 14
click at [183, 149] on input "[DATE] 08:31" at bounding box center [157, 147] width 102 height 18
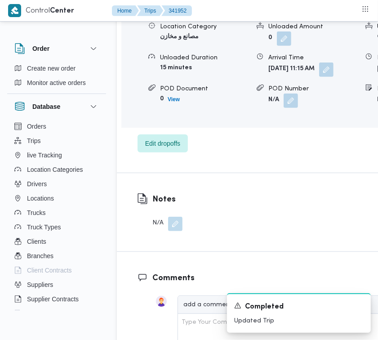
scroll to position [1701, 0]
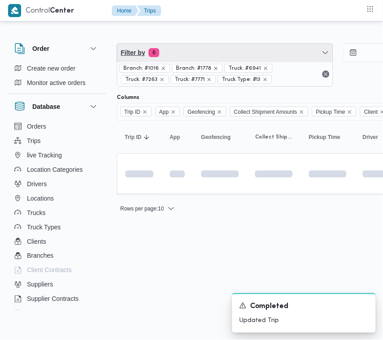
click at [183, 53] on span "Filter by 6" at bounding box center [225, 53] width 216 height 18
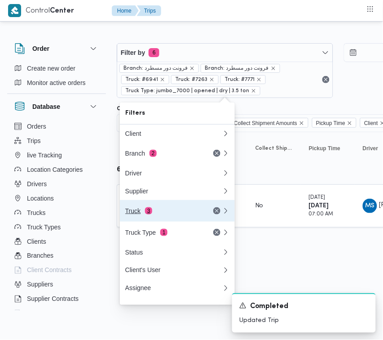
click at [133, 209] on div "Truck 3" at bounding box center [174, 211] width 108 height 22
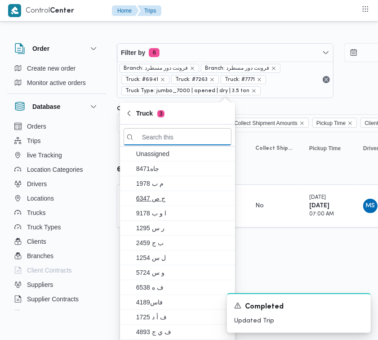
paste input "2463تور"
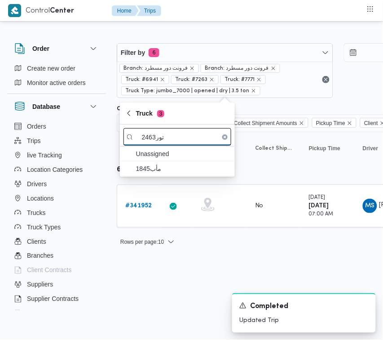
drag, startPoint x: 155, startPoint y: 139, endPoint x: 174, endPoint y: 145, distance: 19.3
click at [174, 145] on input "2463تور" at bounding box center [178, 137] width 108 height 18
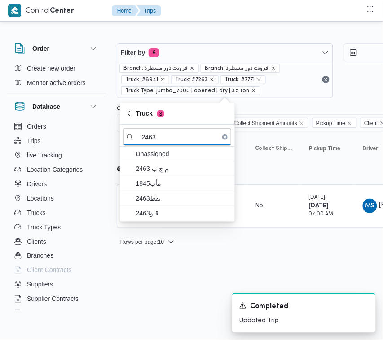
type input "2463"
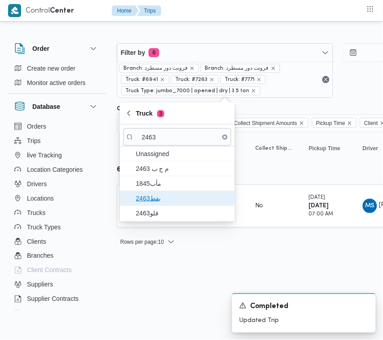
click at [160, 195] on span "بفط2463" at bounding box center [182, 198] width 93 height 11
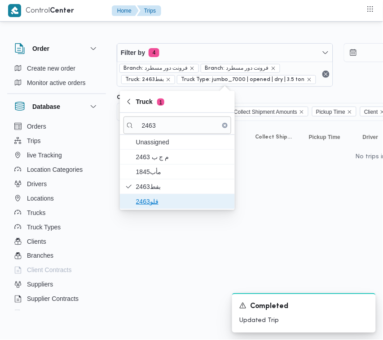
click at [159, 205] on span "قلو2463" at bounding box center [182, 201] width 93 height 11
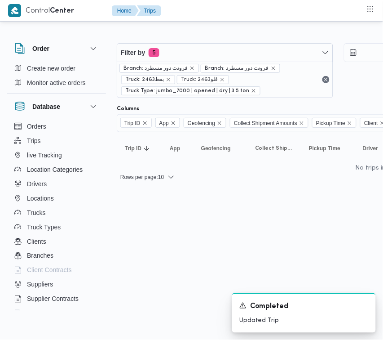
click at [173, 263] on html "Control Center Home Trips Order Create new order Monitor active orders Database…" at bounding box center [191, 170] width 383 height 340
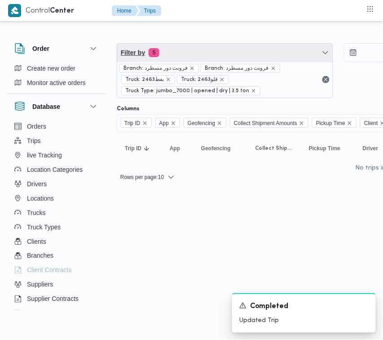
click at [212, 54] on span "Filter by 5" at bounding box center [225, 53] width 216 height 18
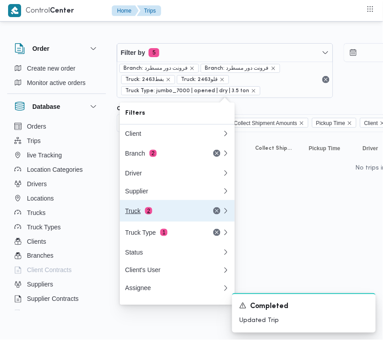
click at [171, 209] on div "Truck 2" at bounding box center [174, 211] width 108 height 22
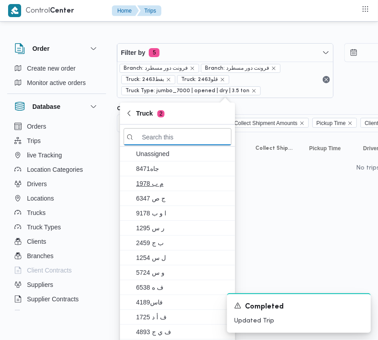
paste input "2463تور"
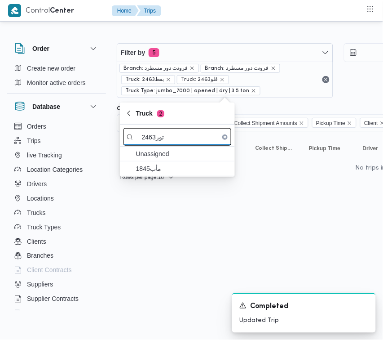
drag, startPoint x: 153, startPoint y: 139, endPoint x: 163, endPoint y: 138, distance: 9.5
click at [163, 138] on input "2463تور" at bounding box center [178, 137] width 108 height 18
drag, startPoint x: 156, startPoint y: 135, endPoint x: 164, endPoint y: 141, distance: 9.3
click at [164, 141] on input "2463تور" at bounding box center [178, 137] width 108 height 18
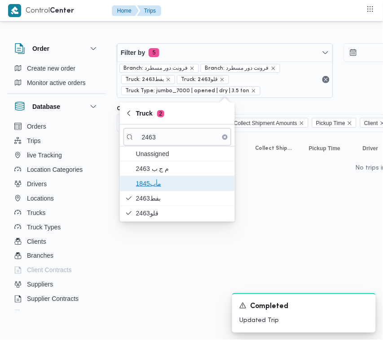
click at [154, 179] on span "1845مأب" at bounding box center [182, 183] width 93 height 11
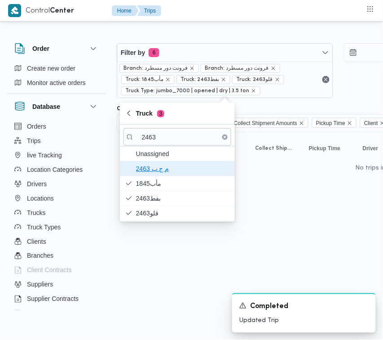
click at [154, 171] on span "م ج ب 2463" at bounding box center [182, 168] width 93 height 11
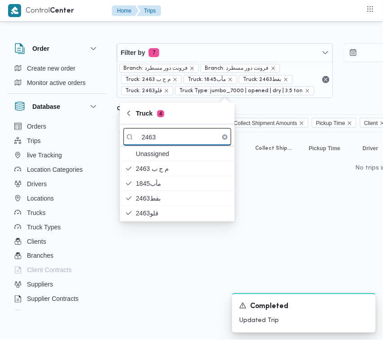
click at [148, 133] on input "2463" at bounding box center [178, 137] width 108 height 18
paste input "6487تور"
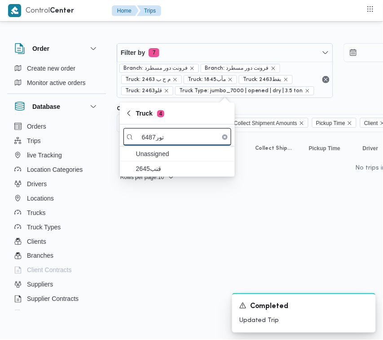
drag, startPoint x: 155, startPoint y: 137, endPoint x: 176, endPoint y: 142, distance: 20.7
click at [176, 142] on input "6487تور" at bounding box center [178, 137] width 108 height 18
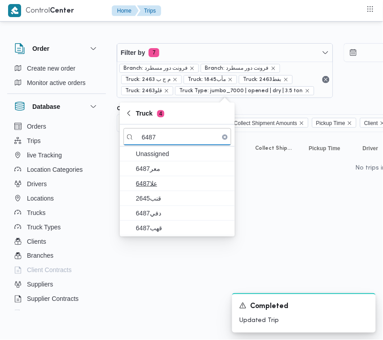
type input "6487"
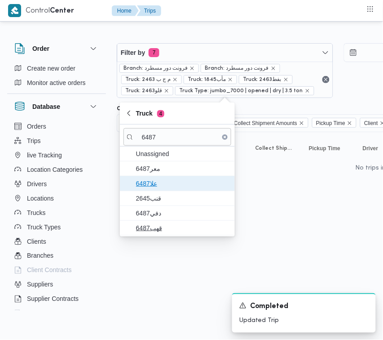
drag, startPoint x: 160, startPoint y: 184, endPoint x: 159, endPoint y: 215, distance: 30.6
click at [160, 189] on span "علا6487" at bounding box center [178, 183] width 108 height 14
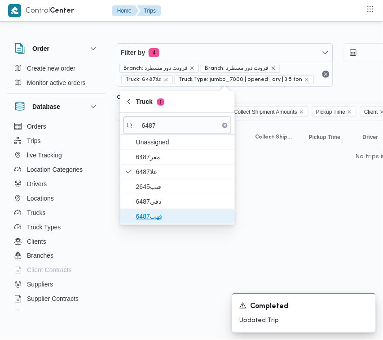
click at [152, 212] on span "قهب6487" at bounding box center [182, 216] width 93 height 11
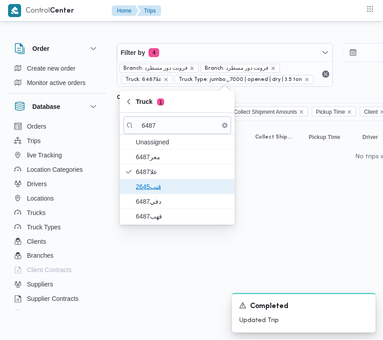
click at [151, 192] on span "قنب2645" at bounding box center [182, 186] width 93 height 11
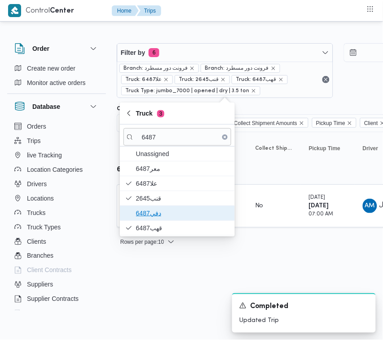
click at [153, 214] on span "دفي6487" at bounding box center [182, 213] width 93 height 11
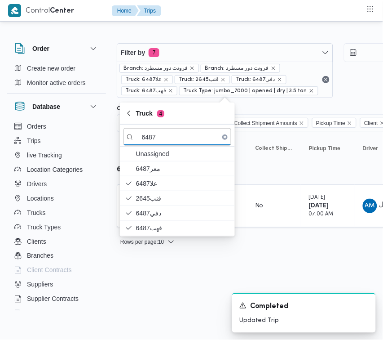
click at [144, 307] on html "Control Center Home Trips Order Create new order Monitor active orders Database…" at bounding box center [191, 170] width 383 height 340
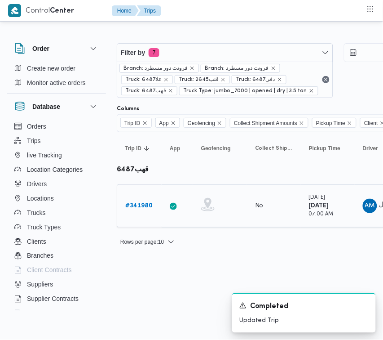
click at [136, 207] on b "# 341980" at bounding box center [138, 206] width 27 height 6
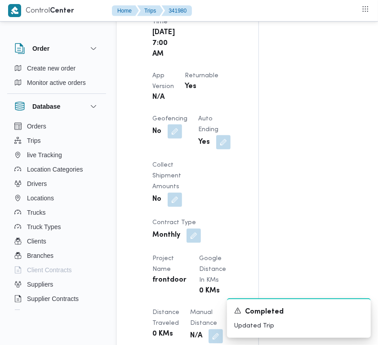
scroll to position [906, 0]
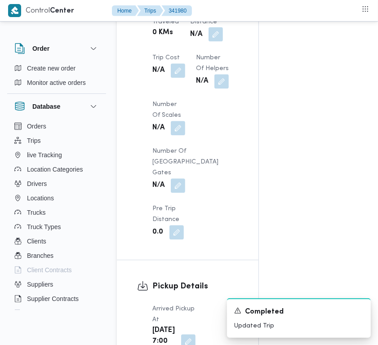
drag, startPoint x: 177, startPoint y: 221, endPoint x: 177, endPoint y: 227, distance: 6.4
click at [208, 41] on button "button" at bounding box center [215, 34] width 14 height 14
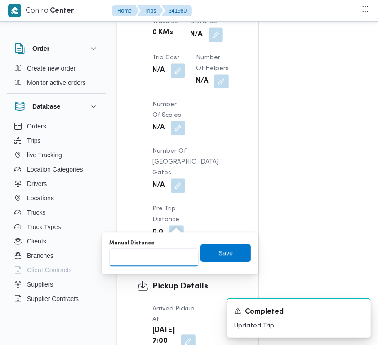
click at [167, 255] on input "Manual Distance" at bounding box center [153, 257] width 89 height 18
type input "100"
click at [212, 246] on span "Save" at bounding box center [225, 252] width 50 height 18
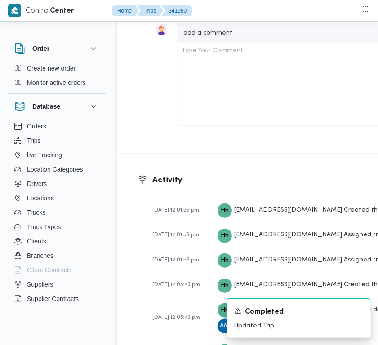
scroll to position [1809, 0]
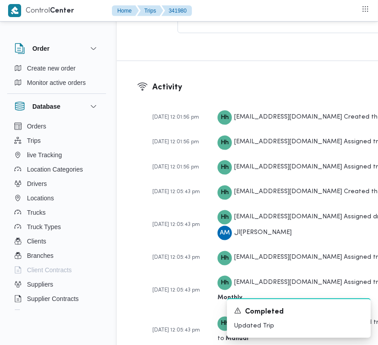
scroll to position [2018, 0]
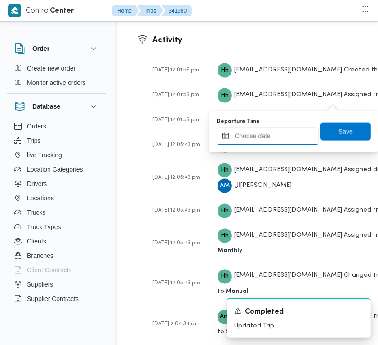
click at [301, 136] on input "Departure Time" at bounding box center [268, 136] width 102 height 18
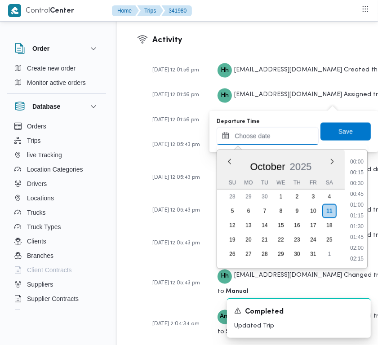
scroll to position [474, 0]
click at [360, 183] on li "11:30" at bounding box center [356, 183] width 21 height 9
type input "[DATE] 11:30"
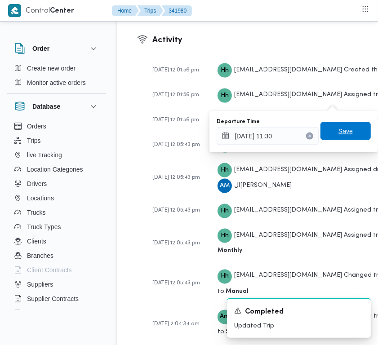
click at [344, 136] on span "Save" at bounding box center [345, 131] width 14 height 11
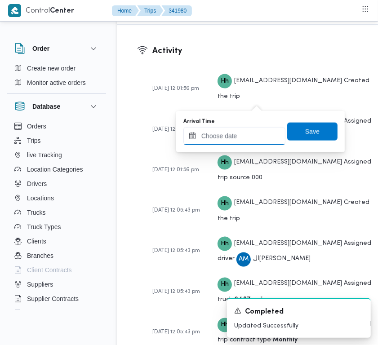
click at [251, 131] on input "Arrival Time" at bounding box center [234, 136] width 102 height 18
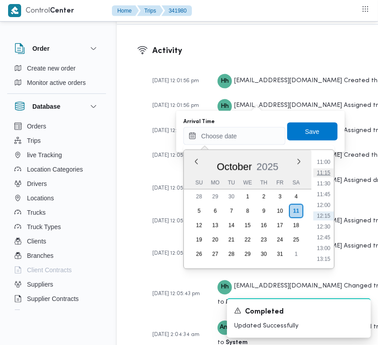
click at [328, 171] on li "11:15" at bounding box center [323, 172] width 21 height 9
type input "[DATE] 11:15"
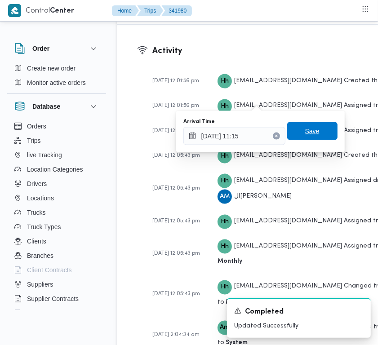
click at [305, 133] on span "Save" at bounding box center [312, 131] width 14 height 11
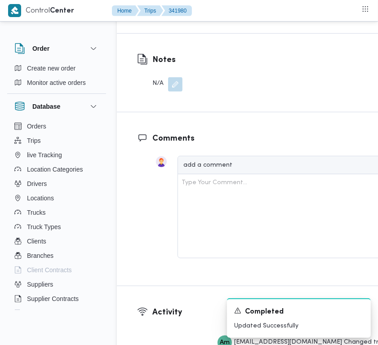
scroll to position [1752, 0]
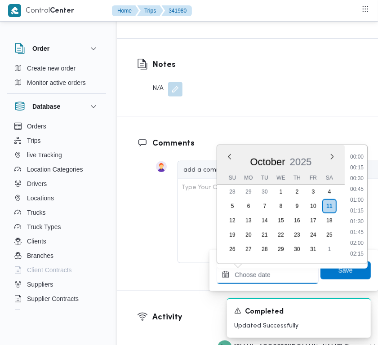
click at [290, 271] on input "Departure Time" at bounding box center [268, 275] width 102 height 18
click at [362, 161] on ul "00:00 00:15 00:30 00:45 01:00 01:15 01:30 01:45 02:00 02:15 02:30 02:45 03:00 0…" at bounding box center [356, 204] width 21 height 104
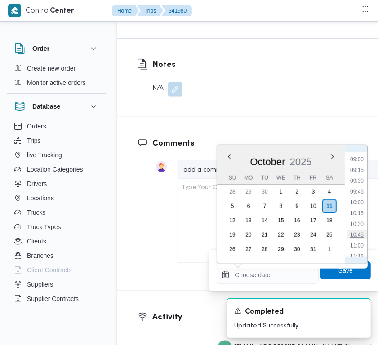
click at [360, 230] on li "10:45" at bounding box center [356, 234] width 21 height 9
type input "[DATE] 10:45"
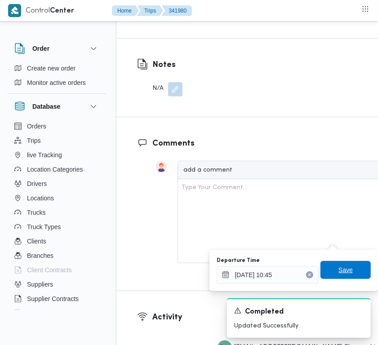
click at [338, 266] on span "Save" at bounding box center [345, 270] width 14 height 11
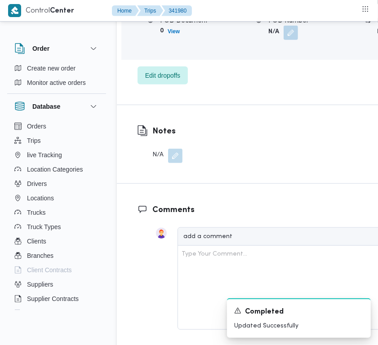
scroll to position [1762, 0]
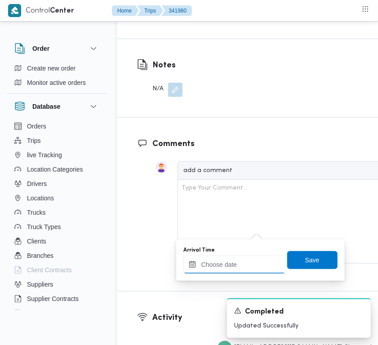
click at [257, 259] on div at bounding box center [234, 265] width 102 height 18
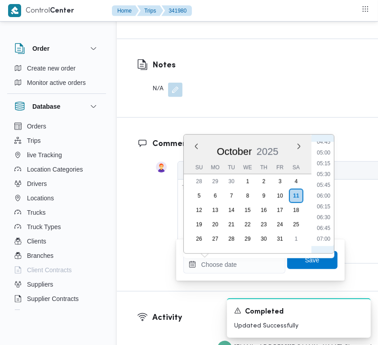
scroll to position [297, 0]
click at [327, 193] on li "08:00" at bounding box center [323, 194] width 21 height 9
type input "[DATE] 08:00"
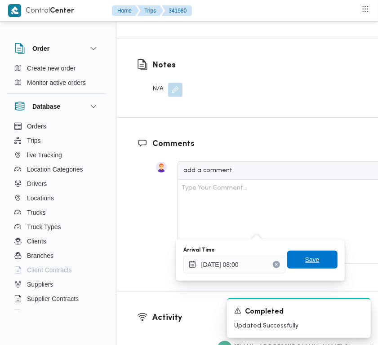
click at [308, 255] on span "Save" at bounding box center [312, 259] width 14 height 11
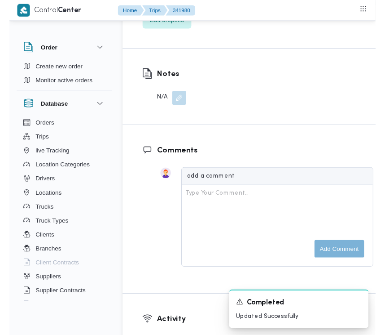
scroll to position [0, 0]
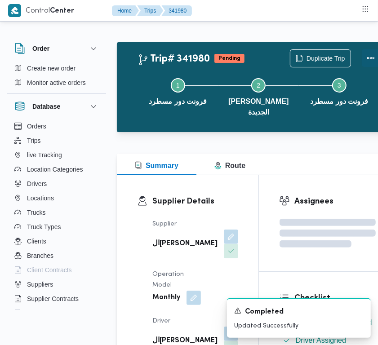
click at [362, 52] on button "Actions" at bounding box center [371, 58] width 18 height 18
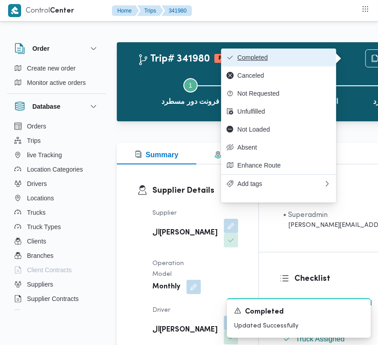
click at [315, 56] on span "Completed" at bounding box center [283, 57] width 93 height 7
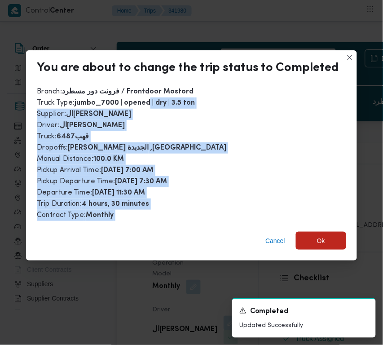
drag, startPoint x: 141, startPoint y: 127, endPoint x: 200, endPoint y: 230, distance: 118.5
click at [147, 236] on div "You are about to change the trip status to Completed Branch : فرونت دور مسطرد /…" at bounding box center [191, 155] width 331 height 210
click at [311, 234] on span "Ok" at bounding box center [321, 240] width 50 height 18
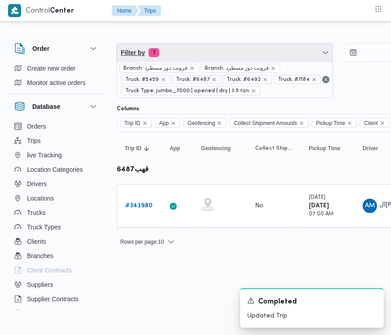
click at [214, 54] on span "Filter by 7" at bounding box center [225, 53] width 216 height 18
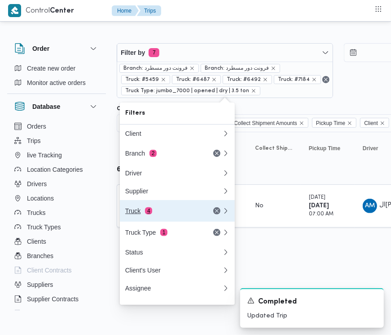
click at [160, 221] on button "Truck 4" at bounding box center [177, 211] width 115 height 22
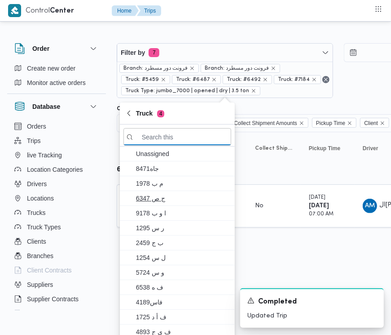
paste input "5243"
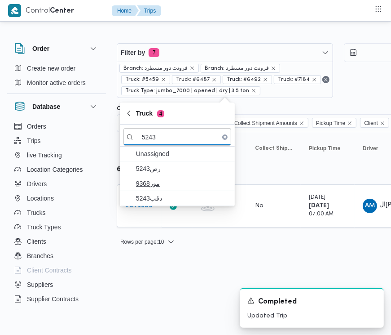
type input "5243"
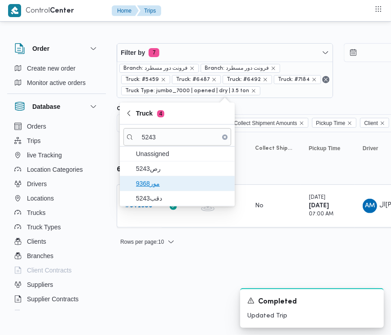
click at [172, 184] on span "مور9368" at bounding box center [182, 183] width 93 height 11
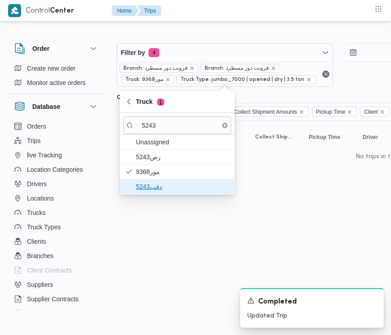
click at [163, 191] on span "دقب5243" at bounding box center [182, 186] width 93 height 11
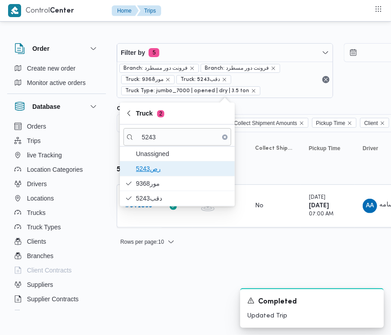
click at [158, 170] on span "5243رص" at bounding box center [182, 168] width 93 height 11
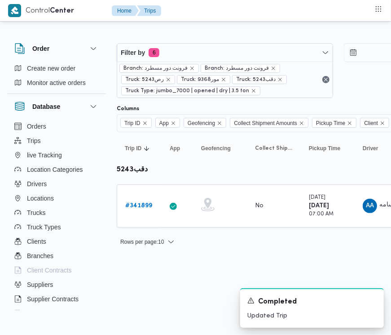
click at [182, 265] on html "Control Center Home Trips Order Create new order Monitor active orders Database…" at bounding box center [195, 167] width 391 height 335
click at [142, 208] on b "# 341899" at bounding box center [138, 206] width 27 height 6
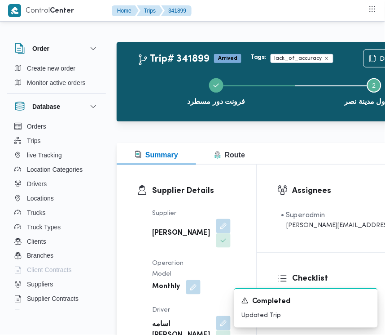
scroll to position [55, 0]
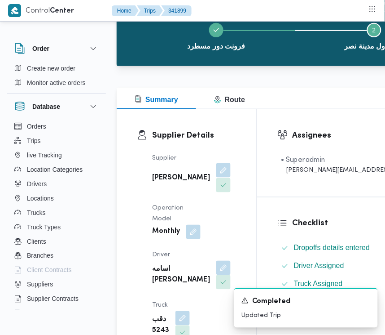
click at [217, 177] on button "button" at bounding box center [224, 170] width 14 height 14
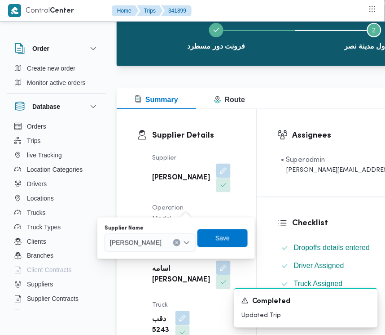
click at [177, 253] on div "You are in a dialog. To close this dialog, hit escape. Supplier Name [PERSON_NA…" at bounding box center [176, 237] width 158 height 41
click at [162, 246] on span "[PERSON_NAME]" at bounding box center [136, 242] width 52 height 10
paste input "[PERSON_NAME][DATE]"
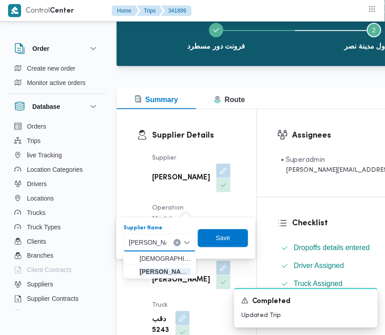
type input "[PERSON_NAME][DATE] [PERSON_NAME]"
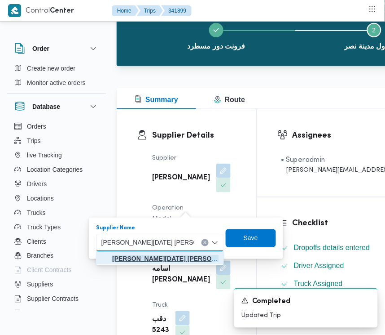
click at [156, 259] on mark "[PERSON_NAME][DATE] [PERSON_NAME]" at bounding box center [176, 258] width 128 height 7
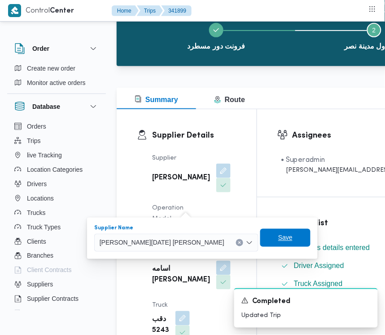
drag, startPoint x: 259, startPoint y: 224, endPoint x: 261, endPoint y: 236, distance: 12.4
click at [259, 227] on div "Supplier Name [PERSON_NAME][DATE] [PERSON_NAME] Combo box. Selected. [PERSON_NA…" at bounding box center [202, 238] width 218 height 29
click at [261, 239] on span "Save" at bounding box center [286, 238] width 50 height 18
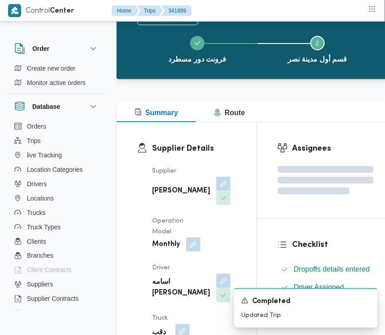
click at [192, 252] on button "button" at bounding box center [193, 244] width 14 height 14
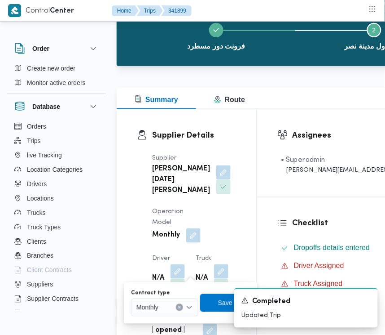
drag, startPoint x: 173, startPoint y: 293, endPoint x: 171, endPoint y: 308, distance: 15.0
click at [173, 296] on div "Contract type" at bounding box center [164, 292] width 67 height 7
click at [169, 312] on div "Monthly" at bounding box center [164, 307] width 67 height 18
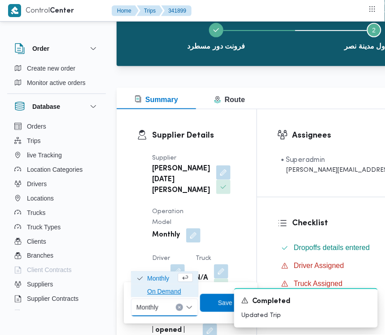
click at [153, 292] on span "On Demand" at bounding box center [170, 291] width 46 height 11
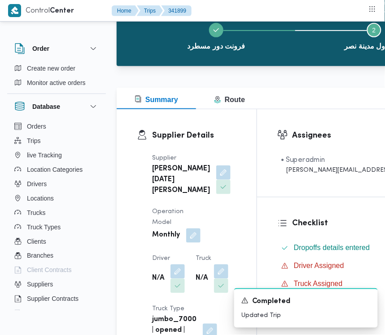
click at [218, 304] on div "A new notification appears Completed Updated Trip" at bounding box center [296, 308] width 180 height 54
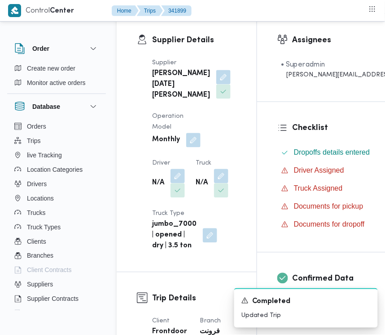
scroll to position [181, 0]
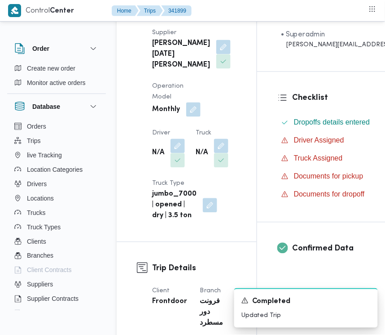
click at [190, 117] on button "button" at bounding box center [193, 109] width 14 height 14
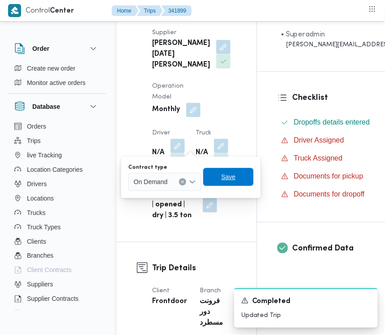
click at [225, 185] on span "Save" at bounding box center [228, 177] width 50 height 18
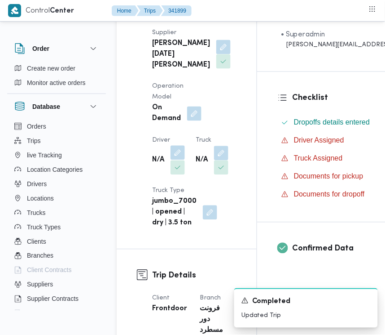
click at [178, 160] on button "button" at bounding box center [178, 153] width 14 height 14
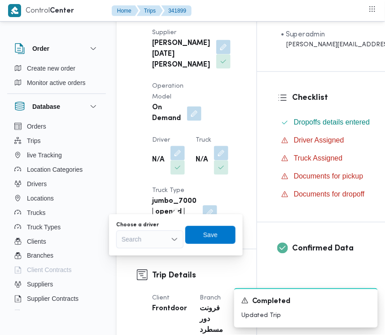
click at [153, 241] on div "Search" at bounding box center [149, 239] width 67 height 18
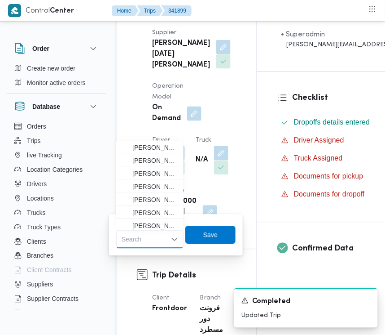
paste input "[PERSON_NAME]"
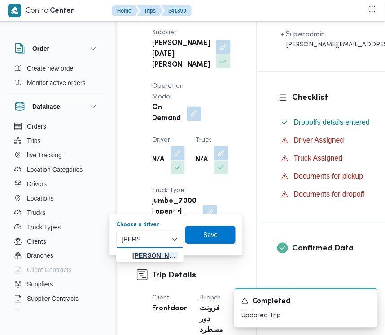
type input "[PERSON_NAME]"
drag, startPoint x: 137, startPoint y: 253, endPoint x: 146, endPoint y: 254, distance: 8.6
click at [139, 254] on span "[PERSON_NAME] [PERSON_NAME]" at bounding box center [156, 255] width 46 height 11
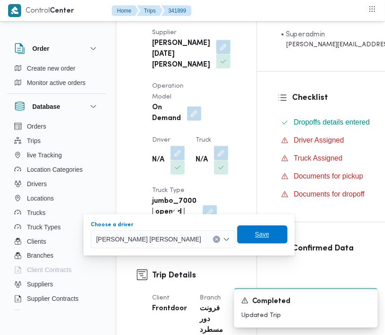
drag, startPoint x: 224, startPoint y: 232, endPoint x: 210, endPoint y: 236, distance: 14.1
click at [238, 232] on span "Save" at bounding box center [263, 234] width 50 height 18
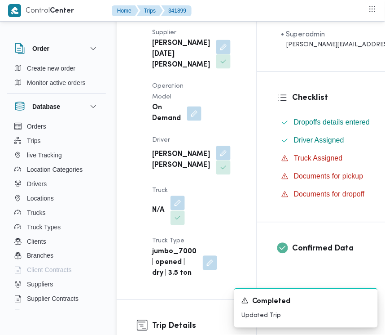
click at [177, 210] on button "button" at bounding box center [178, 203] width 14 height 14
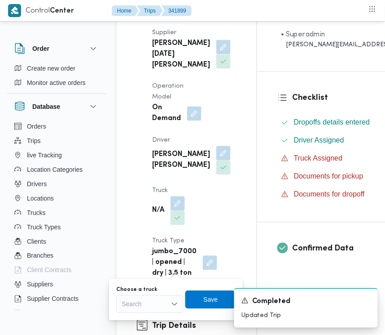
click at [151, 302] on div "Search" at bounding box center [149, 304] width 67 height 18
paste input "2463"
type input "2463"
click at [138, 315] on span "قلو 2463 | null" at bounding box center [156, 320] width 46 height 11
click at [200, 299] on span "Save" at bounding box center [216, 299] width 50 height 18
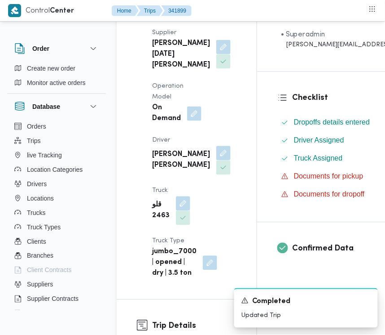
drag, startPoint x: 385, startPoint y: 204, endPoint x: 389, endPoint y: 207, distance: 5.4
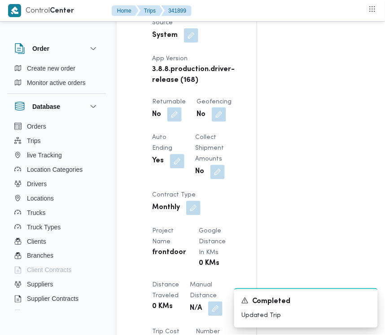
scroll to position [766, 0]
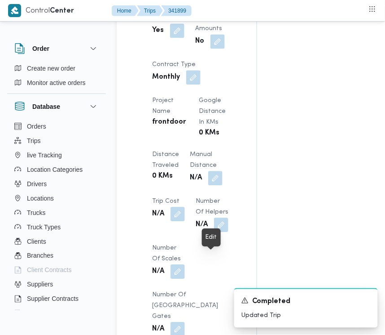
drag, startPoint x: 219, startPoint y: 259, endPoint x: 205, endPoint y: 265, distance: 14.9
click at [218, 186] on button "button" at bounding box center [215, 178] width 14 height 14
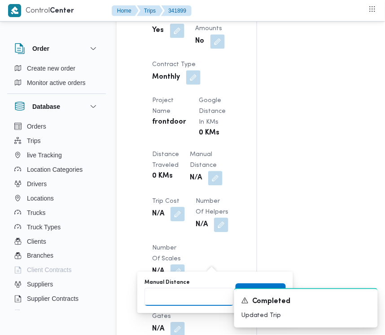
click at [188, 291] on input "Manual Distance" at bounding box center [189, 297] width 89 height 18
type input "8"
type input "80"
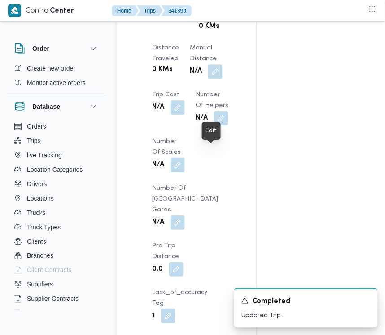
scroll to position [877, 0]
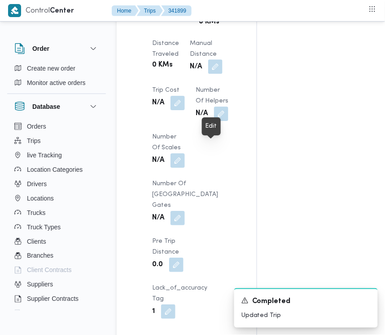
click at [216, 74] on button "button" at bounding box center [215, 66] width 14 height 14
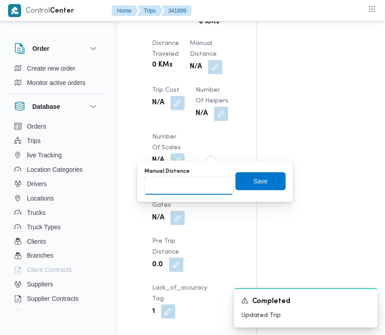
click at [192, 181] on input "Manual Distance" at bounding box center [189, 186] width 89 height 18
type input "80"
click at [243, 180] on span "Save" at bounding box center [261, 181] width 50 height 18
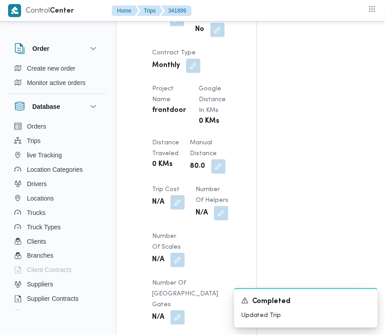
scroll to position [755, 0]
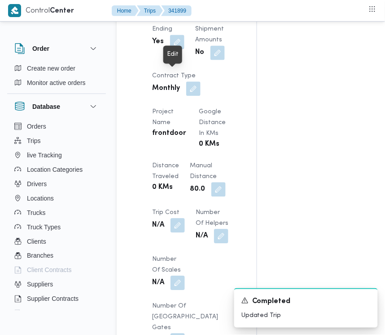
drag, startPoint x: 181, startPoint y: 77, endPoint x: 177, endPoint y: 84, distance: 7.9
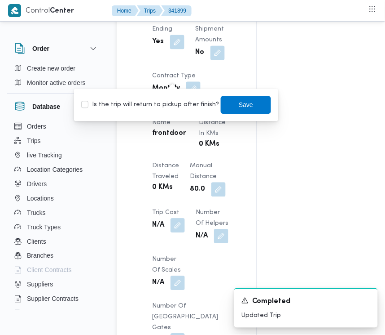
click at [174, 99] on div "Is the trip will return to pickup after finish? Save" at bounding box center [176, 105] width 192 height 20
click at [174, 100] on label "Is the trip will return to pickup after finish?" at bounding box center [150, 105] width 138 height 11
checkbox input "true"
click at [230, 109] on span "Save" at bounding box center [246, 105] width 50 height 18
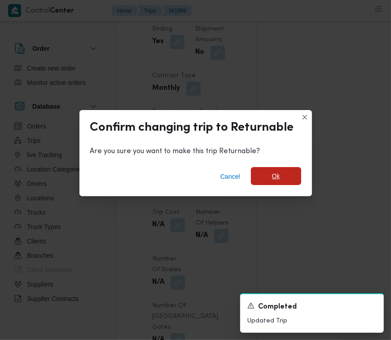
drag, startPoint x: 271, startPoint y: 172, endPoint x: 335, endPoint y: 195, distance: 68.4
click at [277, 176] on span "Ok" at bounding box center [276, 176] width 50 height 18
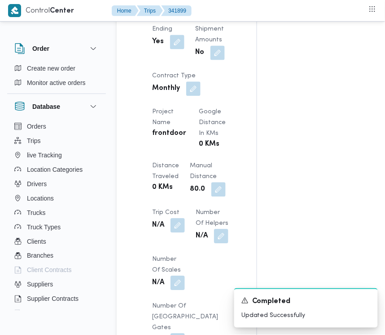
click at [374, 226] on div "Assignees • Superadmin [EMAIL_ADDRESS][DOMAIN_NAME] Checklist Dropoffs details …" at bounding box center [363, 70] width 212 height 1321
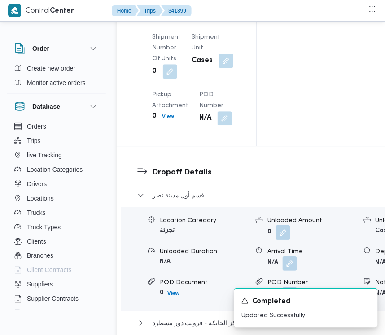
scroll to position [1632, 0]
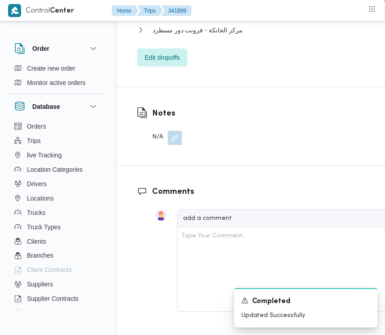
click at [165, 66] on span "Edit dropoffs" at bounding box center [162, 57] width 50 height 18
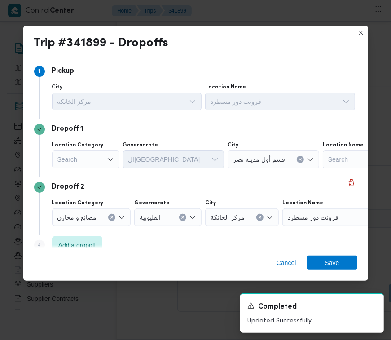
click at [76, 154] on div "Search" at bounding box center [85, 159] width 67 height 18
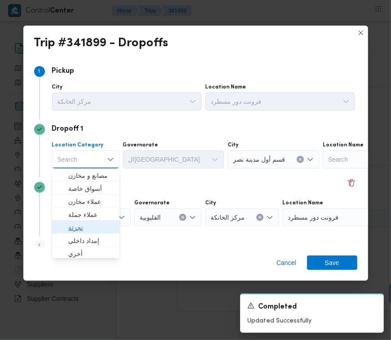
click at [86, 227] on span "تجزئة" at bounding box center [91, 227] width 46 height 11
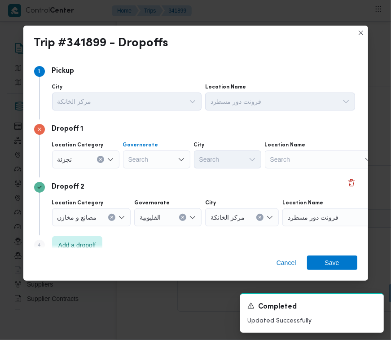
click at [150, 159] on div "Search" at bounding box center [156, 159] width 67 height 18
paste input "[GEOGRAPHIC_DATA]"
type input "[GEOGRAPHIC_DATA]"
click at [133, 174] on icon "button" at bounding box center [131, 175] width 7 height 7
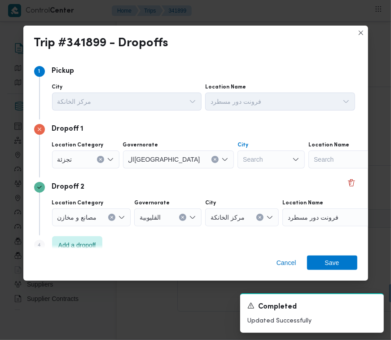
click at [245, 158] on div "Search" at bounding box center [271, 159] width 67 height 18
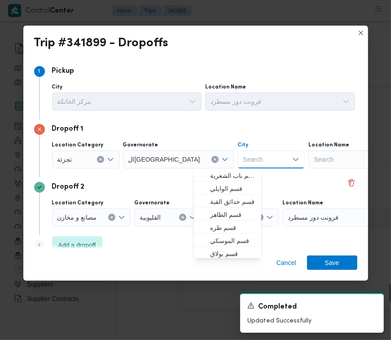
paste input "[GEOGRAPHIC_DATA]"
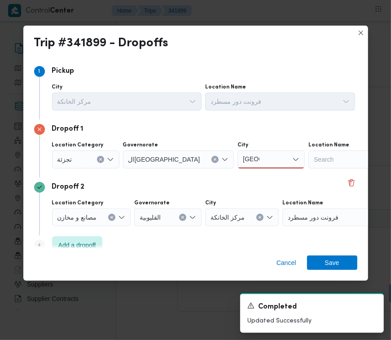
click at [243, 160] on input "[GEOGRAPHIC_DATA]" at bounding box center [251, 159] width 17 height 11
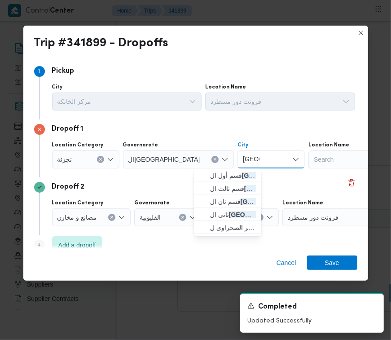
click at [243, 160] on input "[GEOGRAPHIC_DATA]" at bounding box center [251, 159] width 17 height 11
paste input "المقطم"
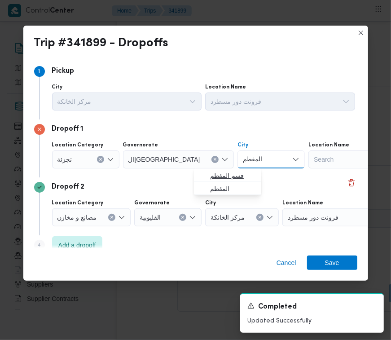
type input "المقطم"
drag, startPoint x: 214, startPoint y: 173, endPoint x: 263, endPoint y: 209, distance: 61.4
click at [214, 174] on span "قسم المقطم" at bounding box center [233, 175] width 46 height 11
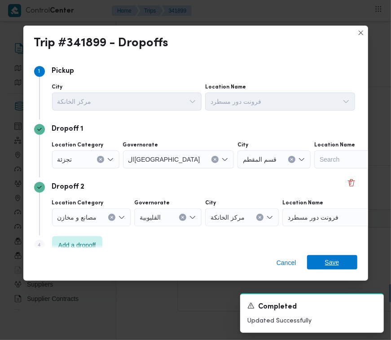
click at [343, 265] on span "Save" at bounding box center [332, 262] width 50 height 14
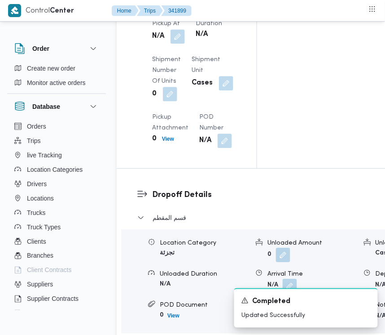
scroll to position [1222, 0]
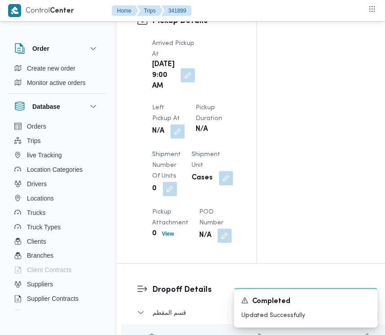
click at [185, 83] on button "button" at bounding box center [188, 75] width 14 height 14
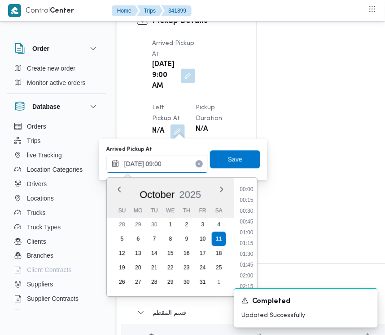
click at [170, 165] on input "[DATE] 09:00" at bounding box center [157, 164] width 102 height 18
drag, startPoint x: 244, startPoint y: 236, endPoint x: 239, endPoint y: 217, distance: 19.6
click at [243, 236] on li "06:45" at bounding box center [246, 235] width 21 height 9
type input "[DATE] 06:45"
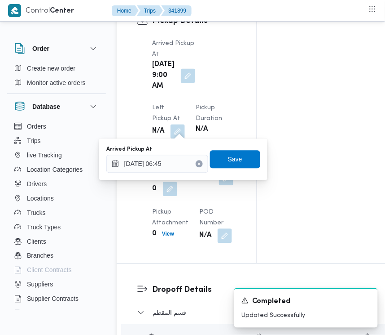
click at [222, 172] on div "Arrived Pickup At [DATE] 06:45 Save" at bounding box center [184, 159] width 156 height 29
drag, startPoint x: 222, startPoint y: 168, endPoint x: 222, endPoint y: 153, distance: 14.8
click at [222, 166] on span "Save" at bounding box center [235, 159] width 50 height 18
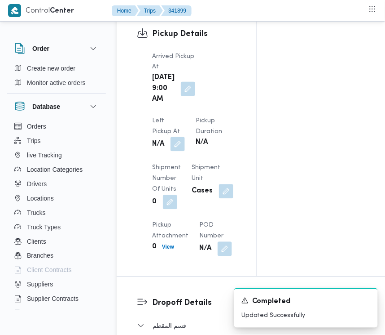
click at [185, 137] on button "button" at bounding box center [178, 144] width 14 height 14
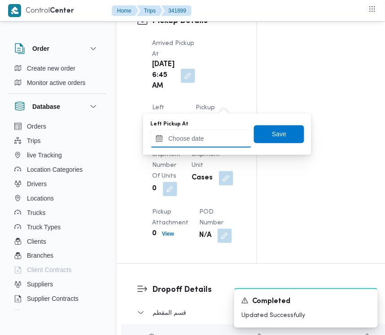
click at [222, 136] on input "Left Pickup At" at bounding box center [201, 139] width 102 height 18
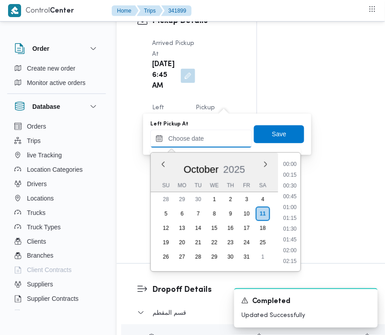
scroll to position [495, 0]
click at [299, 174] on li "11:45" at bounding box center [290, 176] width 21 height 9
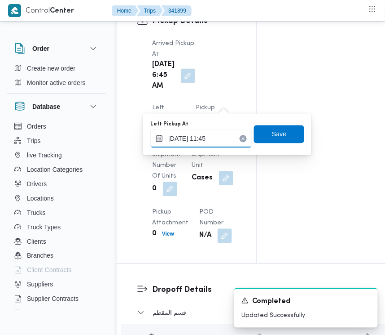
drag, startPoint x: 221, startPoint y: 137, endPoint x: 245, endPoint y: 145, distance: 26.0
click at [225, 138] on input "[DATE] 11:45" at bounding box center [201, 139] width 102 height 18
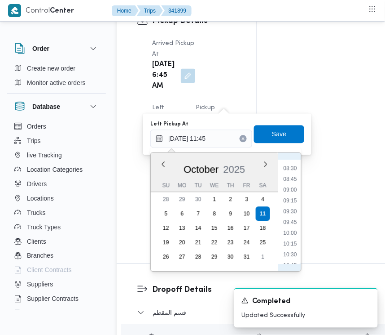
scroll to position [274, 0]
click at [296, 212] on li "07:30" at bounding box center [291, 213] width 21 height 9
type input "[DATE] 07:30"
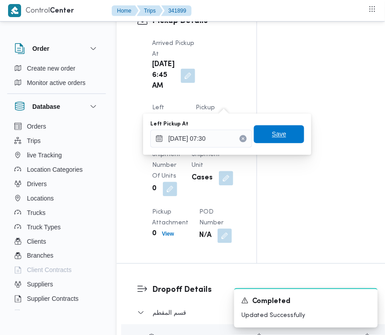
click at [272, 131] on span "Save" at bounding box center [279, 134] width 14 height 11
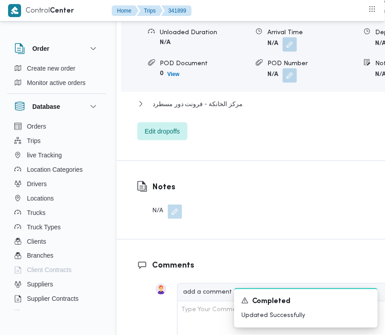
scroll to position [1591, 0]
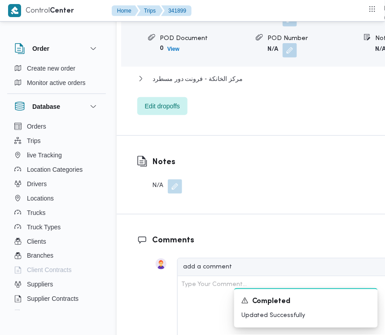
drag, startPoint x: 265, startPoint y: 126, endPoint x: 271, endPoint y: 151, distance: 25.7
click at [268, 66] on div "Location Category تجزئة Unloaded Amount 0 Unloaded Unit Cases Unloaded Duration…" at bounding box center [293, 15] width 351 height 102
click at [243, 66] on div "Location Category تجزئة Unloaded Amount 0 Unloaded Unit Cases Unloaded Duration…" at bounding box center [293, 15] width 351 height 102
click at [283, 26] on button "button" at bounding box center [290, 19] width 14 height 14
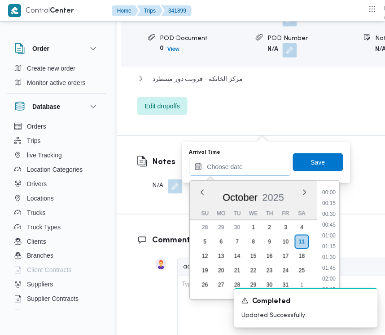
drag, startPoint x: 234, startPoint y: 171, endPoint x: 264, endPoint y: 168, distance: 29.3
click at [234, 173] on input "Arrival Time" at bounding box center [241, 167] width 102 height 18
paste input "[DATE] 9:00"
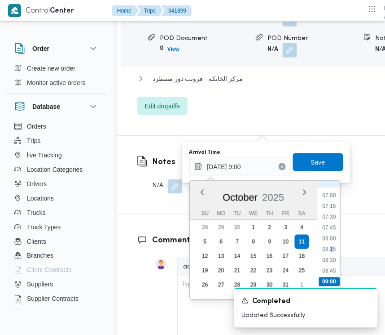
click at [332, 245] on li "08:15" at bounding box center [329, 249] width 21 height 9
type input "[DATE] 08:15"
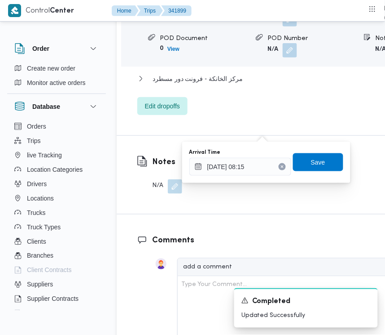
click at [300, 144] on div "You are in a dialog. To close this dialog, hit escape. Arrival Time [DATE] 08:1…" at bounding box center [266, 161] width 168 height 41
click at [311, 159] on span "Save" at bounding box center [318, 162] width 14 height 11
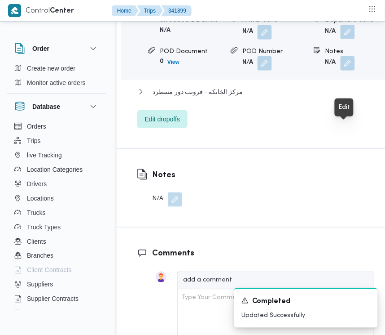
click at [349, 39] on button "button" at bounding box center [348, 32] width 14 height 14
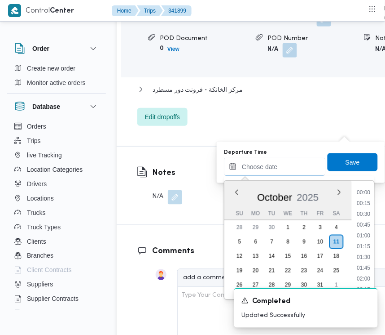
drag, startPoint x: 305, startPoint y: 166, endPoint x: 328, endPoint y: 176, distance: 25.2
click at [305, 166] on input "Departure Time" at bounding box center [275, 167] width 102 height 18
click at [367, 211] on li "12:00" at bounding box center [364, 214] width 21 height 9
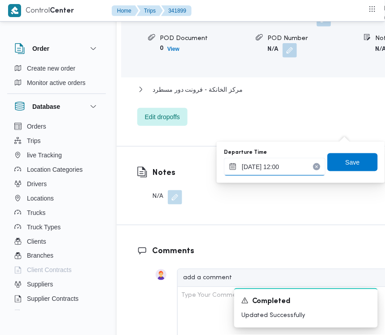
click at [288, 168] on input "[DATE] 12:00" at bounding box center [275, 167] width 102 height 18
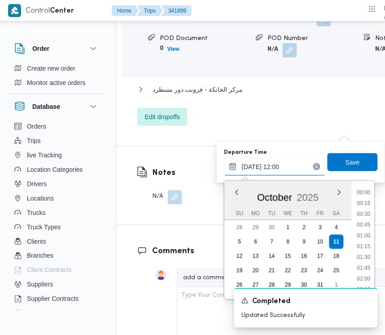
scroll to position [463, 0]
click at [367, 191] on li "10:45" at bounding box center [364, 193] width 21 height 9
type input "[DATE] 10:45"
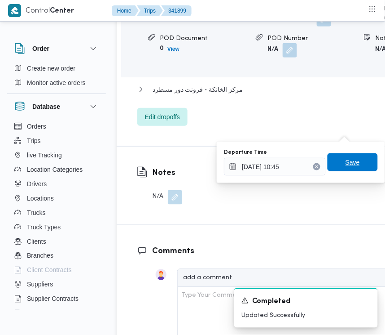
click at [346, 159] on span "Save" at bounding box center [353, 162] width 14 height 11
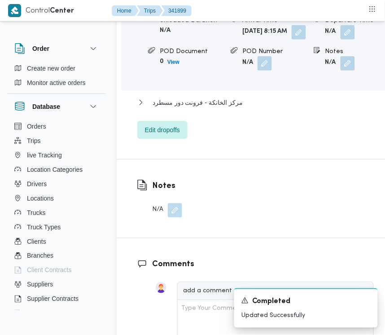
click at [208, 139] on div "قسم المقطم Location Category تجزئة Unloaded Amount 0 Unloaded Unit Cases Unload…" at bounding box center [255, 49] width 237 height 180
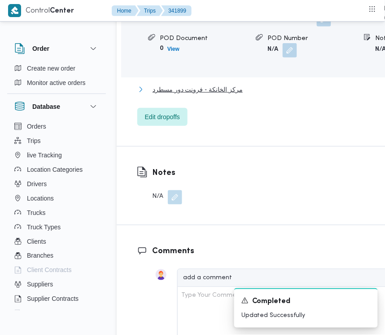
click at [210, 95] on span "مركز الخانكة - فرونت دور مسطرد" at bounding box center [198, 89] width 90 height 11
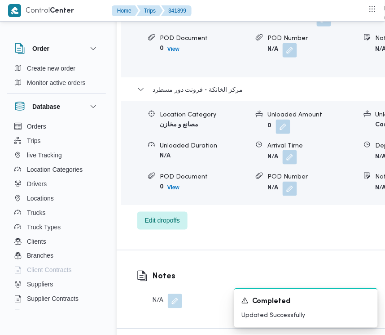
click at [283, 164] on button "button" at bounding box center [290, 157] width 14 height 14
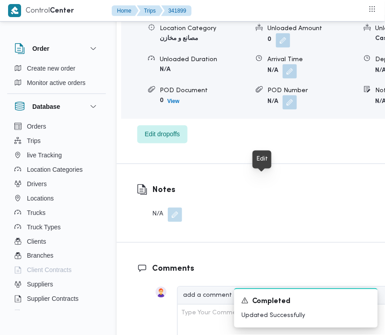
scroll to position [1693, 0]
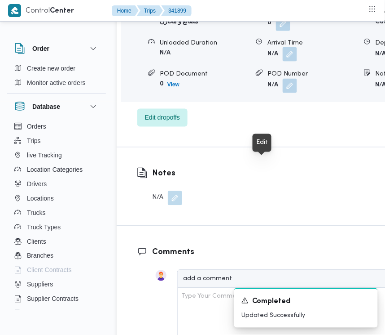
click at [283, 62] on button "button" at bounding box center [290, 54] width 14 height 14
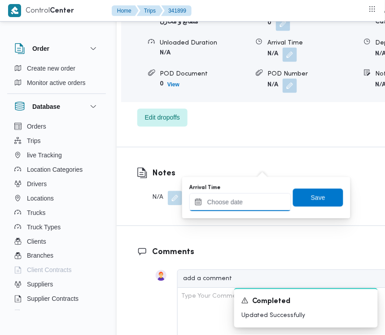
click at [258, 194] on input "Arrival Time" at bounding box center [241, 202] width 102 height 18
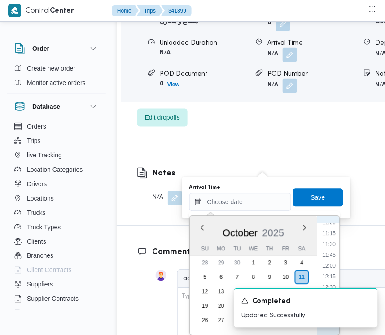
scroll to position [473, 0]
drag, startPoint x: 336, startPoint y: 239, endPoint x: 331, endPoint y: 232, distance: 8.4
click at [336, 239] on li "11:15" at bounding box center [329, 240] width 21 height 9
type input "[DATE] 11:15"
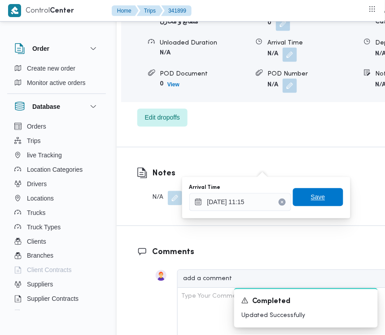
click at [306, 204] on span "Save" at bounding box center [318, 197] width 50 height 18
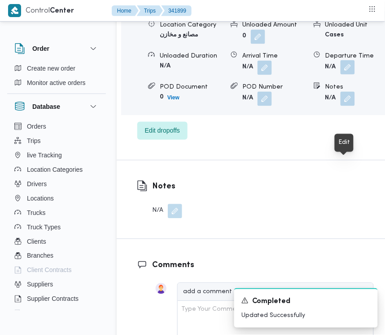
click at [348, 75] on button "button" at bounding box center [348, 67] width 14 height 14
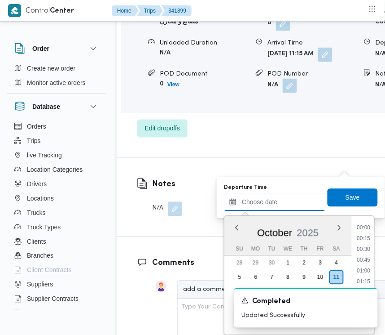
click at [299, 203] on input "Departure Time" at bounding box center [275, 202] width 102 height 18
click at [367, 232] on ul "00:00 00:15 00:30 00:45 01:00 01:15 01:30 01:45 02:00 02:15 02:30 02:45 03:00 0…" at bounding box center [364, 275] width 21 height 104
click at [361, 230] on li "11:30" at bounding box center [364, 228] width 21 height 9
type input "[DATE] 11:30"
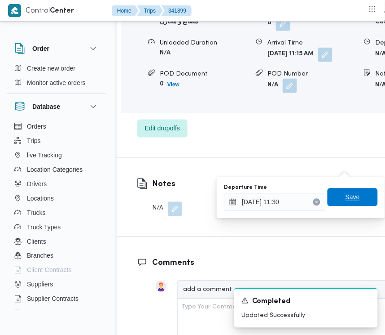
click at [350, 197] on span "Save" at bounding box center [353, 197] width 14 height 11
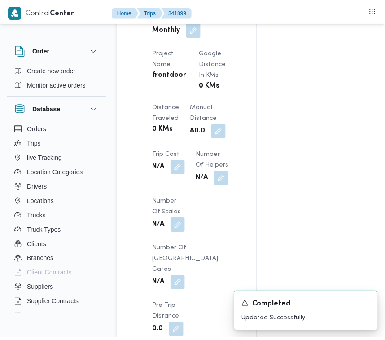
scroll to position [0, 0]
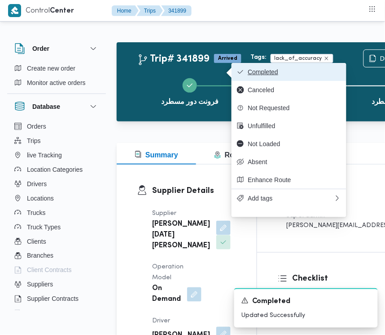
click at [254, 73] on span "Completed" at bounding box center [294, 71] width 93 height 7
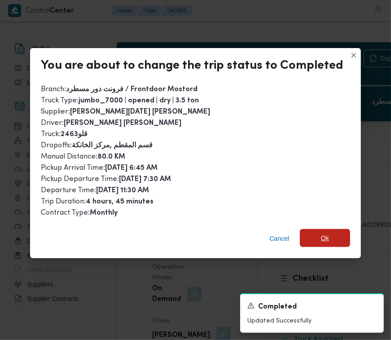
click at [324, 230] on span "Ok" at bounding box center [325, 238] width 50 height 18
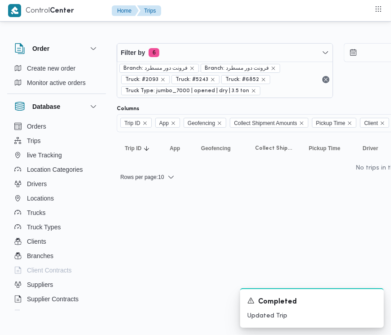
click at [191, 62] on div "Branch: فرونت دور مسطرد Branch: فرونت دور مسطرد Truck: #2093 Truck: #5243 Truck…" at bounding box center [225, 80] width 216 height 36
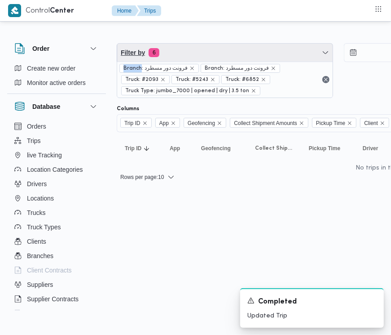
click at [192, 57] on span "Filter by 6" at bounding box center [225, 53] width 216 height 18
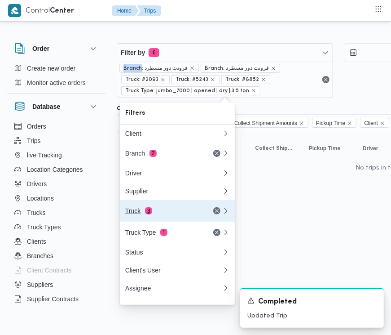
click at [137, 212] on div "Truck 3" at bounding box center [162, 210] width 75 height 7
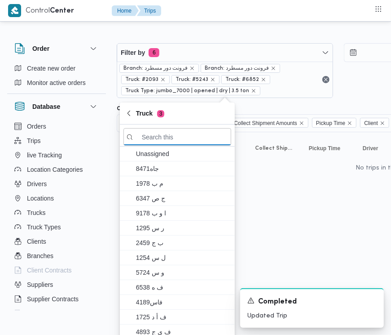
paste input "9252"
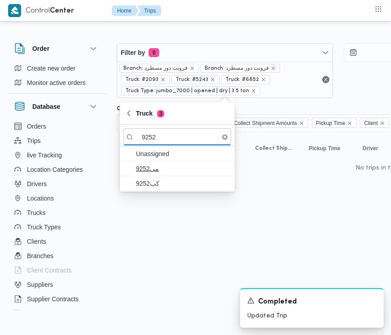
type input "9252"
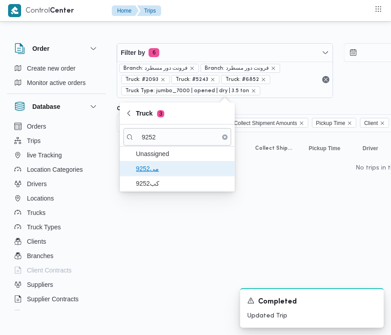
click at [149, 168] on span "9252مى" at bounding box center [182, 168] width 93 height 11
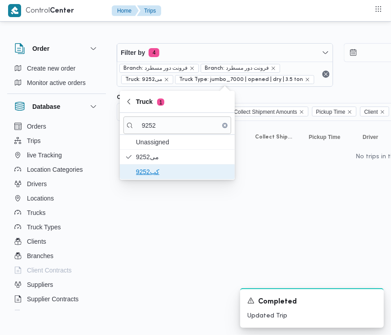
click at [145, 172] on span "كب9252" at bounding box center [182, 171] width 93 height 11
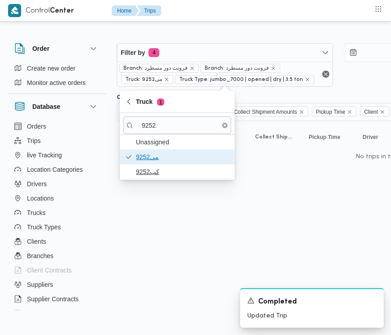
click at [145, 162] on span "9252مى" at bounding box center [182, 156] width 93 height 11
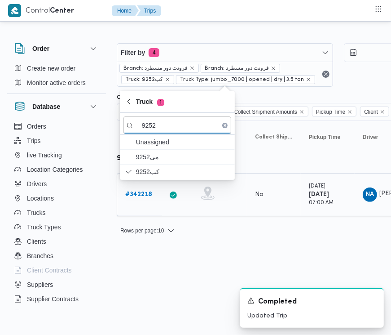
click at [138, 195] on b "# 342218" at bounding box center [138, 194] width 27 height 6
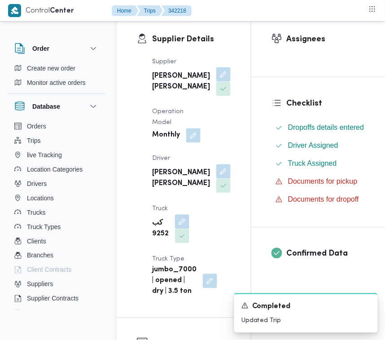
scroll to position [164, 0]
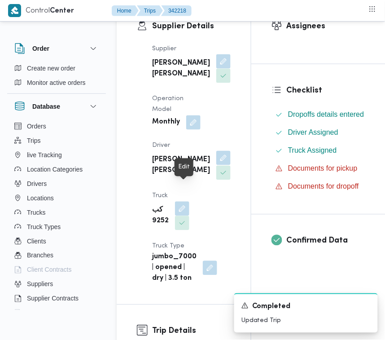
click at [217, 165] on button "button" at bounding box center [224, 158] width 14 height 14
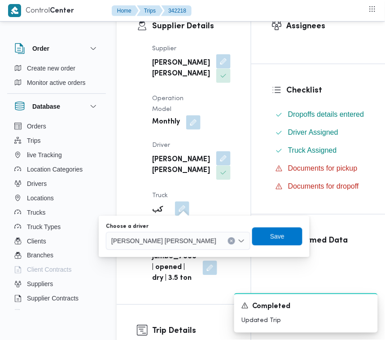
click at [171, 239] on span "[PERSON_NAME] [PERSON_NAME]" at bounding box center [163, 241] width 105 height 10
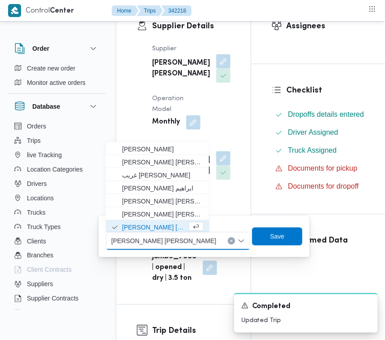
paste input "[PERSON_NAME]"
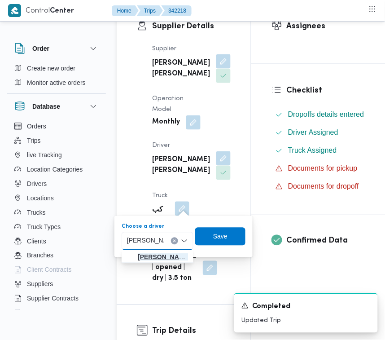
type input "[PERSON_NAME]"
click at [154, 252] on span "[PERSON_NAME] [PERSON_NAME]" at bounding box center [163, 257] width 50 height 11
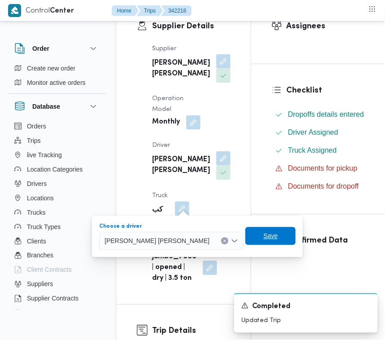
click at [246, 236] on span "Save" at bounding box center [271, 236] width 50 height 18
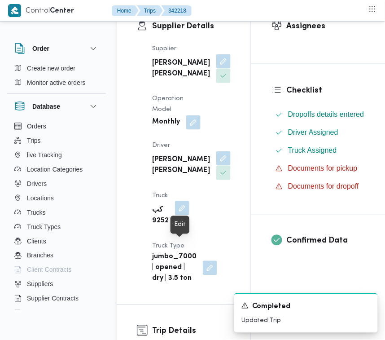
click at [178, 216] on button "button" at bounding box center [182, 208] width 14 height 14
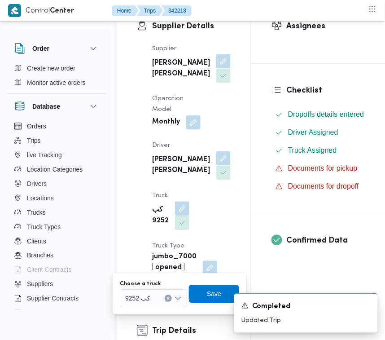
click at [149, 304] on div "كب 9252" at bounding box center [153, 299] width 67 height 18
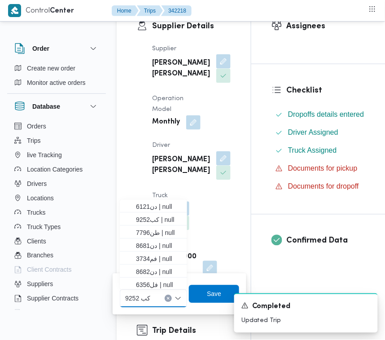
paste input "7883"
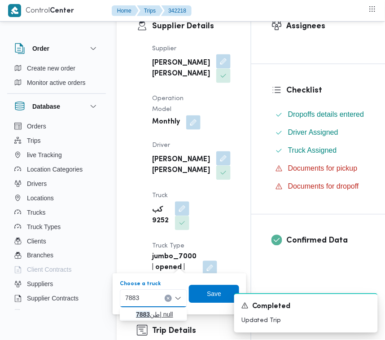
type input "7883"
click at [139, 310] on span "طن 7883 | null" at bounding box center [159, 315] width 46 height 11
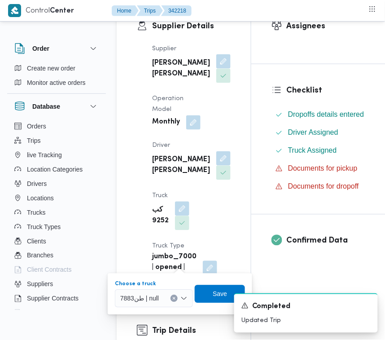
click at [209, 295] on div "A new notification appears Completed Updated Trip" at bounding box center [296, 313] width 180 height 54
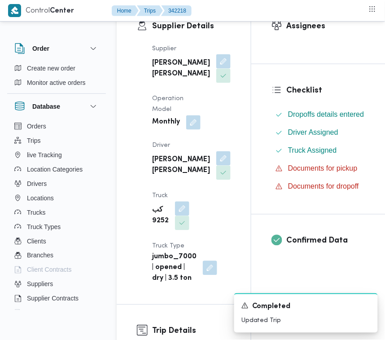
scroll to position [231, 0]
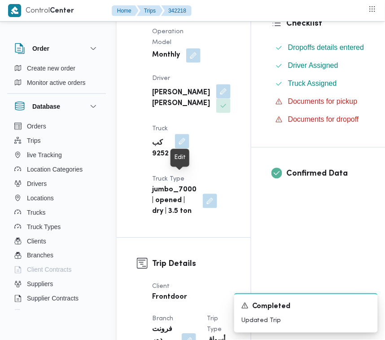
click at [176, 149] on button "button" at bounding box center [182, 141] width 14 height 14
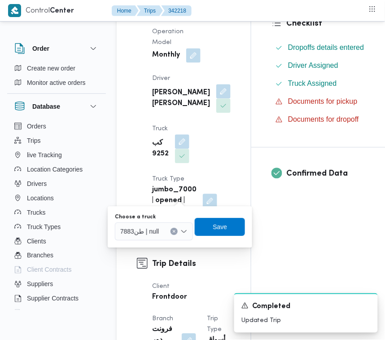
click at [190, 164] on div "كب 9252" at bounding box center [170, 149] width 39 height 31
click at [151, 241] on div "Choose a truck طن7883 | null Save" at bounding box center [180, 227] width 132 height 29
click at [150, 236] on div "طن7883 | null" at bounding box center [154, 232] width 78 height 18
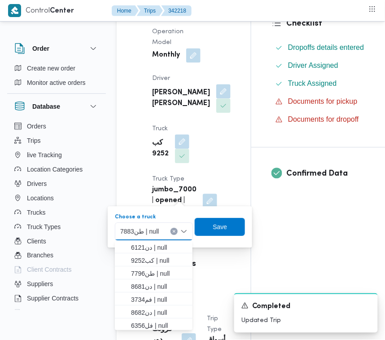
paste input "7883"
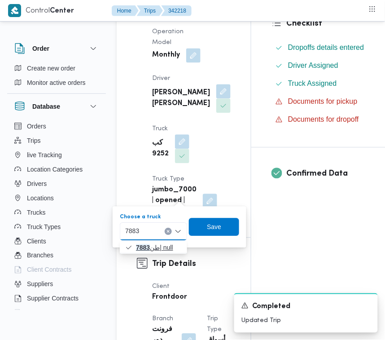
type input "7883"
click at [140, 248] on mark "7883" at bounding box center [143, 247] width 14 height 7
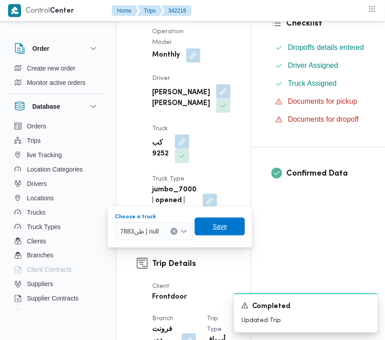
click at [213, 234] on span "Save" at bounding box center [220, 227] width 50 height 18
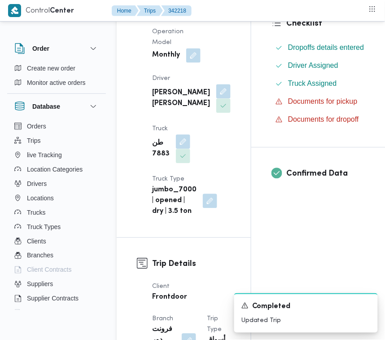
click at [213, 195] on div "Supplier [PERSON_NAME] [PERSON_NAME] Operation Model Monthly Driver [PERSON_NAM…" at bounding box center [191, 97] width 89 height 252
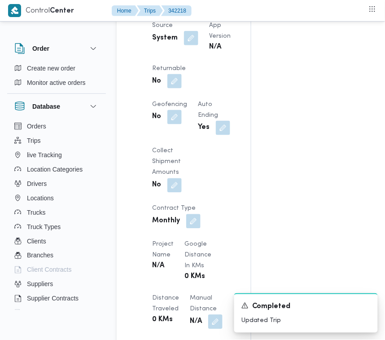
scroll to position [758, 0]
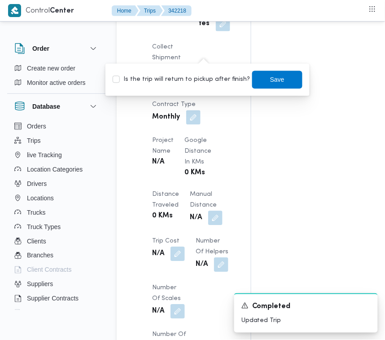
click at [151, 73] on div "Is the trip will return to pickup after finish? Save" at bounding box center [208, 80] width 192 height 20
click at [173, 75] on label "Is the trip will return to pickup after finish?" at bounding box center [182, 80] width 138 height 11
checkbox input "true"
click at [270, 80] on span "Save" at bounding box center [277, 79] width 14 height 11
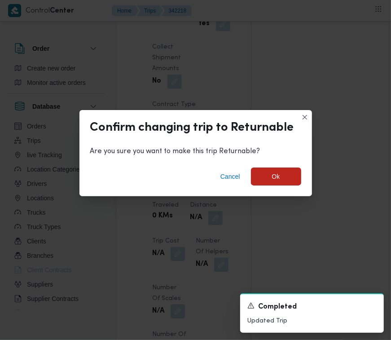
click at [283, 164] on div "Cancel Ok" at bounding box center [196, 178] width 233 height 36
click at [283, 171] on span "Ok" at bounding box center [276, 176] width 50 height 18
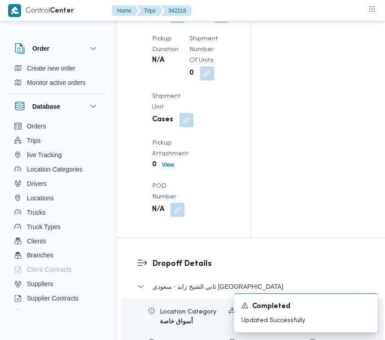
scroll to position [1552, 0]
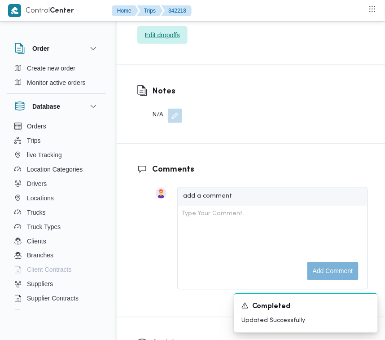
click at [162, 40] on span "Edit dropoffs" at bounding box center [162, 35] width 35 height 11
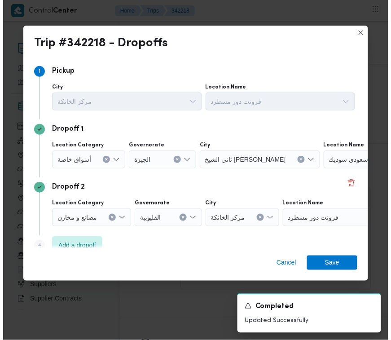
scroll to position [1618, 0]
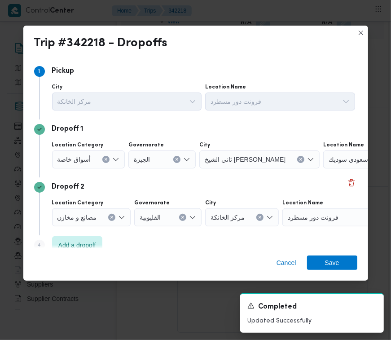
click at [72, 161] on span "أسواق خاصة" at bounding box center [74, 159] width 34 height 10
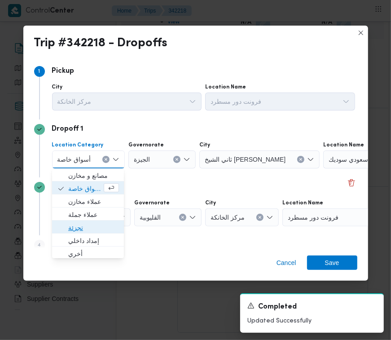
click at [80, 230] on span "تجزئة" at bounding box center [93, 227] width 51 height 11
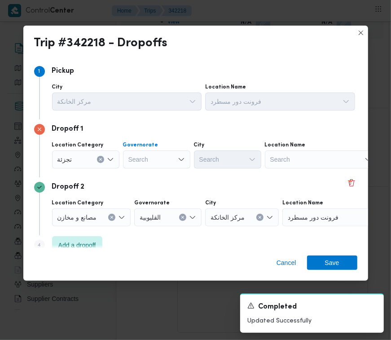
click at [155, 167] on div "Search" at bounding box center [156, 159] width 67 height 18
paste input "[GEOGRAPHIC_DATA]"
type input "[GEOGRAPHIC_DATA]"
click at [165, 165] on div "[GEOGRAPHIC_DATA] [GEOGRAPHIC_DATA]" at bounding box center [156, 159] width 67 height 18
click at [164, 181] on span "ال[GEOGRAPHIC_DATA]" at bounding box center [162, 175] width 46 height 11
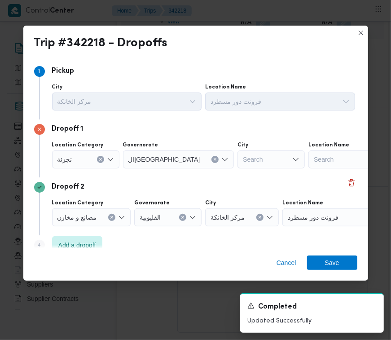
click at [236, 170] on div "Dropoff 1 Location Category تجزئة Governorate ال[GEOGRAPHIC_DATA] City Search L…" at bounding box center [195, 148] width 323 height 58
click at [238, 162] on div "Search" at bounding box center [271, 159] width 67 height 18
paste input "مقطم"
type input "مقطم"
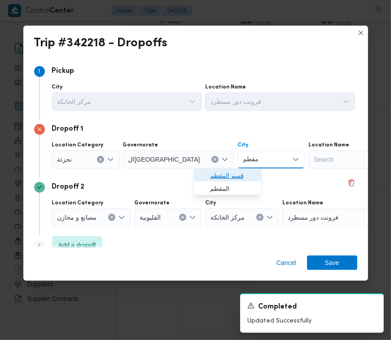
drag, startPoint x: 246, startPoint y: 178, endPoint x: 280, endPoint y: 211, distance: 47.6
click at [241, 181] on span "قسم المقطم" at bounding box center [233, 175] width 46 height 11
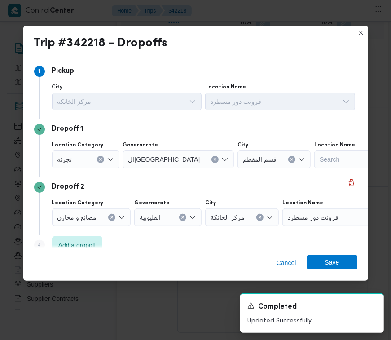
click at [335, 261] on span "Save" at bounding box center [332, 262] width 14 height 14
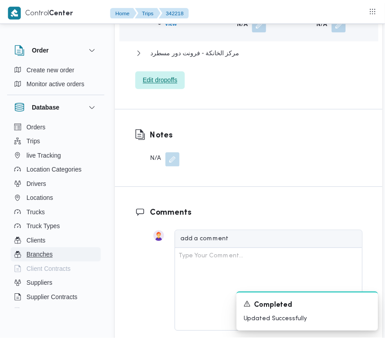
scroll to position [1661, 0]
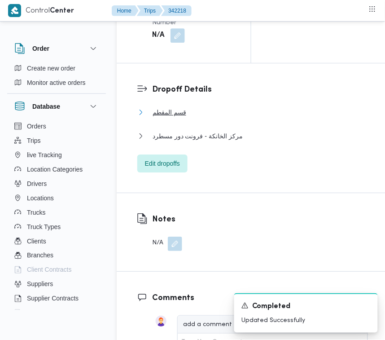
scroll to position [1404, 0]
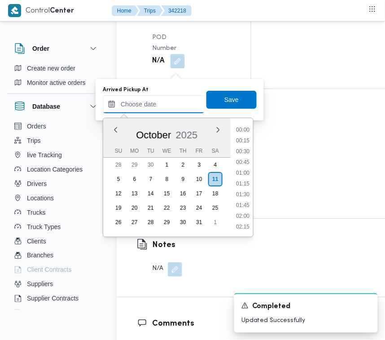
click at [159, 97] on input "Arrived Pickup At" at bounding box center [154, 104] width 102 height 18
paste input "[DATE] 7:00AM"
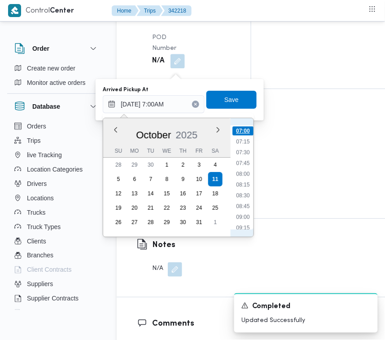
click at [246, 129] on li "07:00" at bounding box center [243, 130] width 21 height 9
type input "[DATE] 07:00"
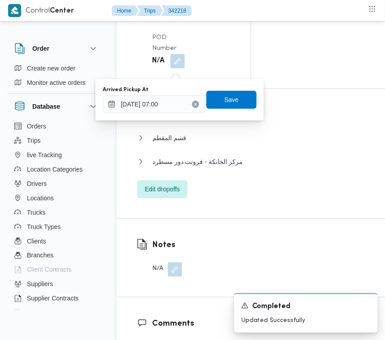
click at [230, 88] on div "Arrived Pickup At [DATE] 07:00 Save" at bounding box center [180, 99] width 156 height 29
drag, startPoint x: 226, startPoint y: 93, endPoint x: 217, endPoint y: 100, distance: 11.2
click at [226, 95] on span "Save" at bounding box center [232, 99] width 14 height 11
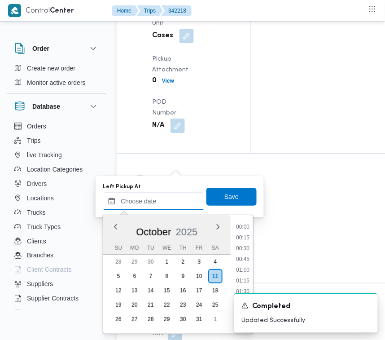
click at [163, 198] on input "Left Pickup At" at bounding box center [154, 201] width 102 height 18
paste input "[DATE] 7:00AM"
drag, startPoint x: 241, startPoint y: 254, endPoint x: 243, endPoint y: 243, distance: 10.6
click at [241, 250] on ul "00:00 00:15 00:30 00:45 01:00 01:15 01:30 01:45 02:00 02:15 02:30 02:45 03:00 0…" at bounding box center [243, 274] width 21 height 104
click at [245, 241] on li "07:15" at bounding box center [243, 238] width 21 height 9
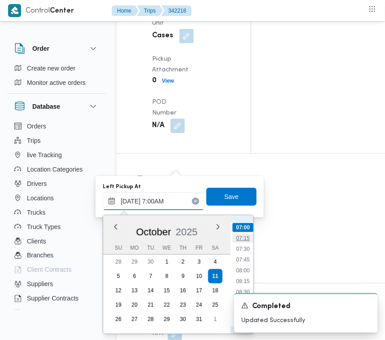
type input "[DATE] 07:15"
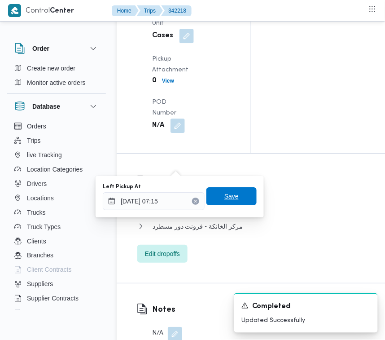
drag, startPoint x: 236, startPoint y: 199, endPoint x: 242, endPoint y: 185, distance: 15.5
click at [235, 199] on span "Save" at bounding box center [232, 196] width 50 height 18
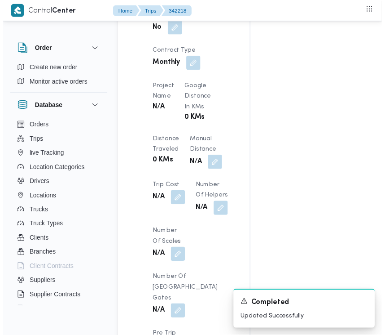
scroll to position [0, 0]
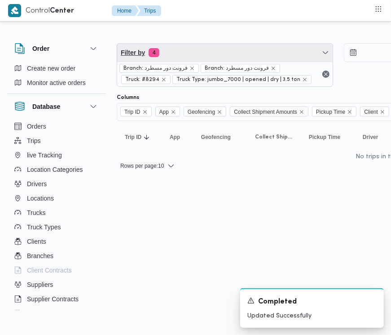
click at [248, 56] on span "Filter by 4" at bounding box center [225, 53] width 216 height 18
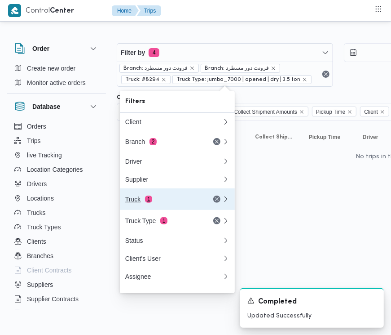
click at [153, 203] on div "Truck 1" at bounding box center [162, 198] width 75 height 7
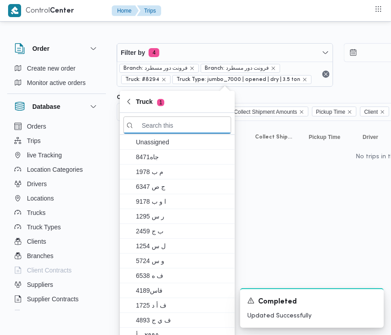
paste input "2146"
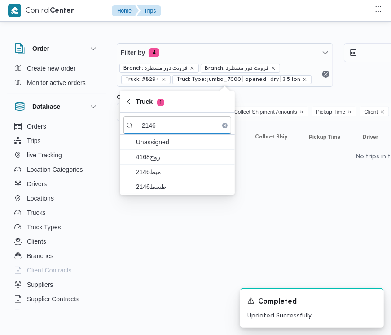
type input "2146"
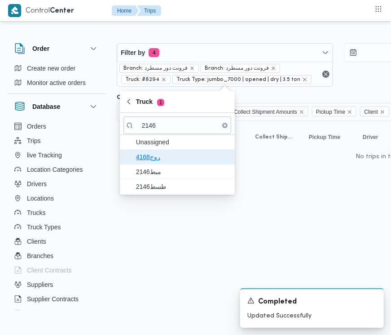
click at [154, 163] on span "روج4168" at bounding box center [178, 157] width 108 height 14
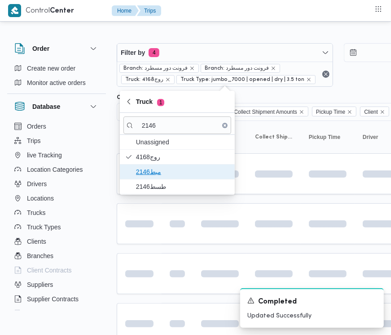
click at [150, 171] on span "مبط2146" at bounding box center [182, 171] width 93 height 11
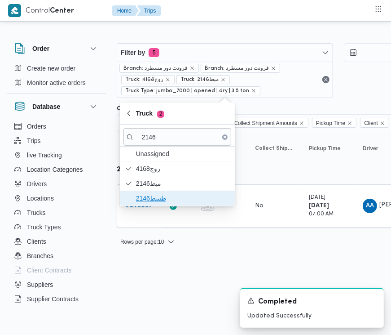
click at [150, 196] on span "طسط2146" at bounding box center [182, 198] width 93 height 11
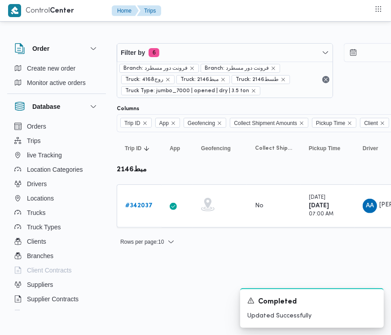
drag, startPoint x: 147, startPoint y: 272, endPoint x: 163, endPoint y: 219, distance: 55.7
click at [147, 270] on html "Control Center Home Trips Order Create new order Monitor active orders Database…" at bounding box center [195, 167] width 391 height 335
click at [150, 205] on b "# 342037" at bounding box center [138, 206] width 27 height 6
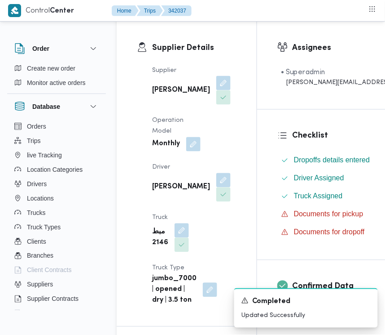
scroll to position [157, 0]
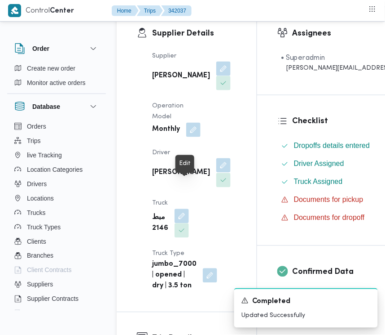
click at [217, 172] on button "button" at bounding box center [224, 165] width 14 height 14
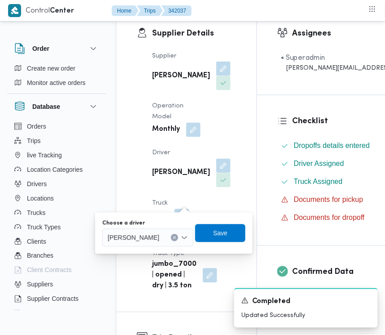
click at [156, 236] on span "[PERSON_NAME]" at bounding box center [134, 237] width 52 height 10
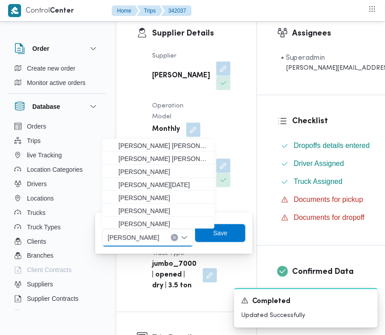
paste input "[PERSON_NAME]"
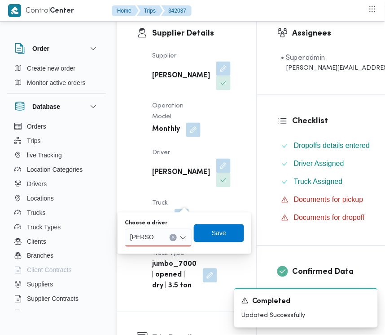
click at [143, 239] on input "[PERSON_NAME]" at bounding box center [142, 237] width 24 height 11
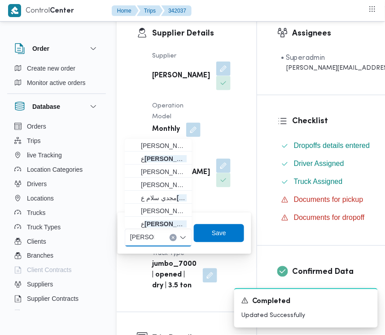
click at [143, 239] on input "[PERSON_NAME]" at bounding box center [142, 237] width 24 height 11
paste input "ع"
type input "[PERSON_NAME] [PERSON_NAME]"
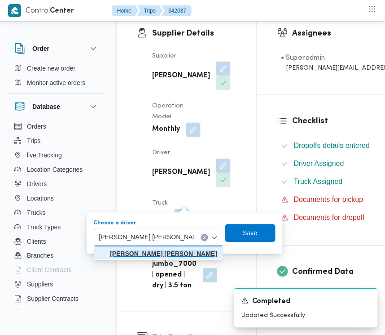
click at [163, 250] on mark "[PERSON_NAME] [PERSON_NAME]" at bounding box center [163, 253] width 107 height 7
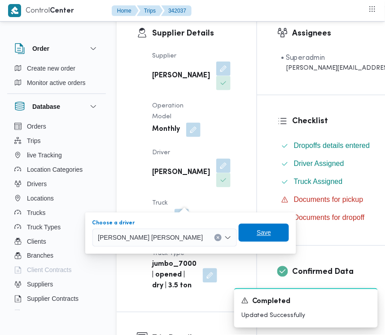
click at [241, 237] on span "Save" at bounding box center [264, 233] width 50 height 18
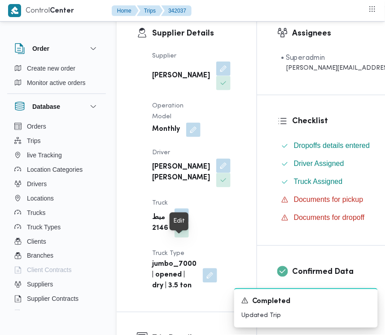
click at [180, 223] on button "button" at bounding box center [182, 215] width 14 height 14
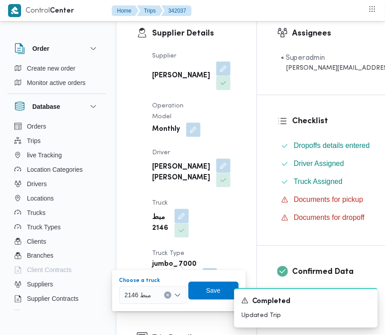
click at [152, 297] on div "مبط 2146" at bounding box center [152, 295] width 67 height 18
paste input "1567"
type input "1567"
drag, startPoint x: 137, startPoint y: 300, endPoint x: 136, endPoint y: 310, distance: 9.9
click at [136, 310] on mark "1567" at bounding box center [143, 311] width 14 height 7
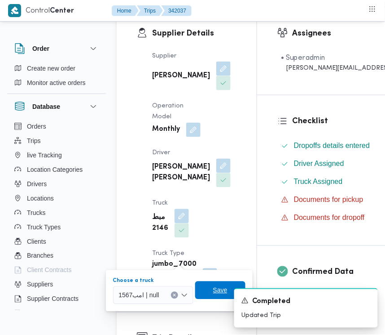
click at [203, 291] on span "Save" at bounding box center [220, 290] width 50 height 18
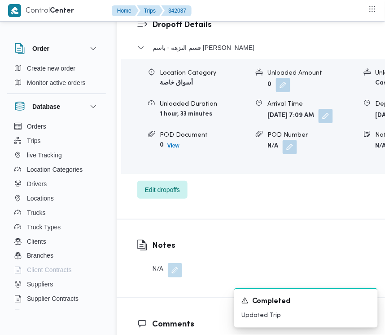
scroll to position [1460, 0]
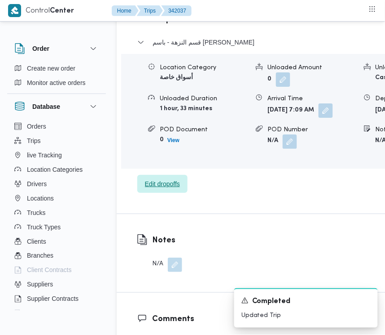
click at [183, 193] on span "Edit dropoffs" at bounding box center [162, 184] width 50 height 18
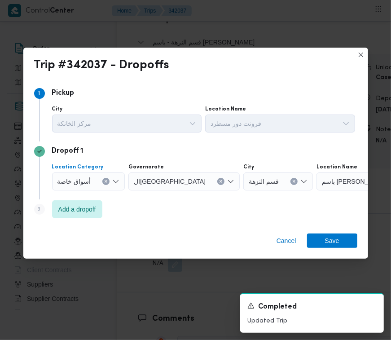
click at [74, 187] on div "أسواق خاصة" at bounding box center [88, 181] width 73 height 18
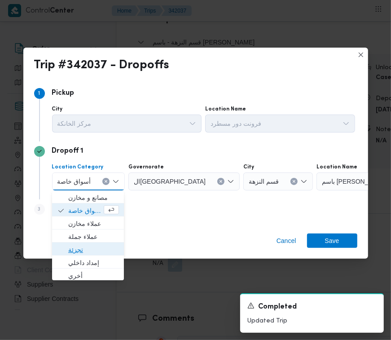
drag, startPoint x: 79, startPoint y: 243, endPoint x: 147, endPoint y: 186, distance: 88.6
click at [80, 244] on span "تجزئة" at bounding box center [93, 249] width 51 height 11
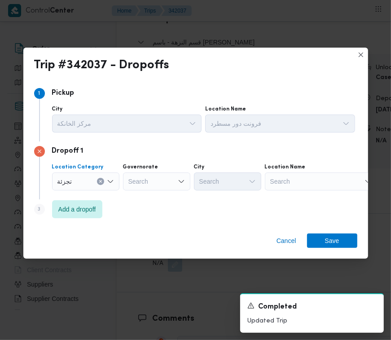
click at [149, 186] on div "Search" at bounding box center [156, 181] width 67 height 18
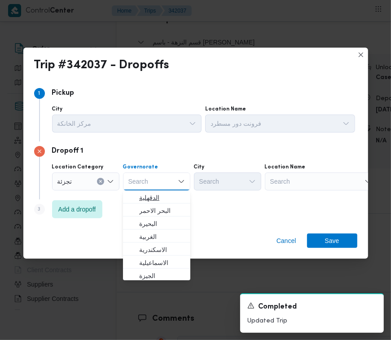
paste input "جيزة"
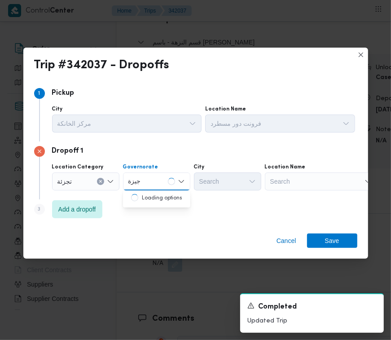
type input "جيزة"
click at [155, 187] on div "جيزة جيزة" at bounding box center [156, 181] width 67 height 18
click at [148, 199] on mark "جيزة" at bounding box center [145, 197] width 13 height 7
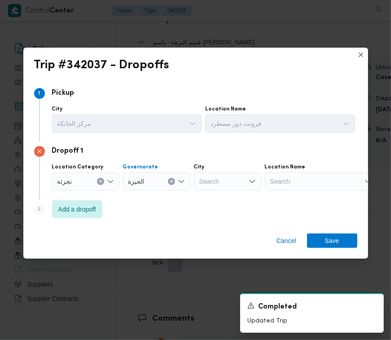
click at [213, 184] on div "Search" at bounding box center [227, 181] width 67 height 18
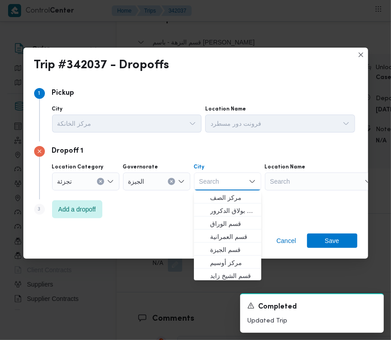
paste input "الهرم"
type input "الهرم"
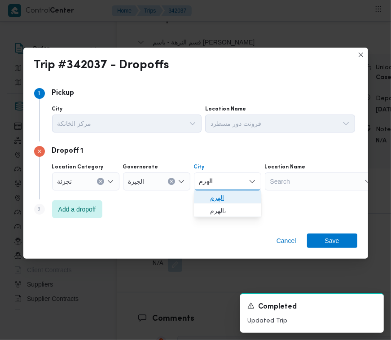
click at [223, 192] on span "الهرم" at bounding box center [233, 197] width 46 height 11
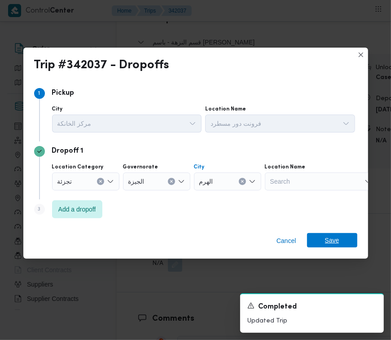
click at [355, 236] on span "Save" at bounding box center [332, 240] width 50 height 14
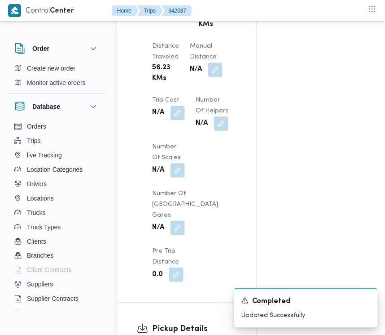
scroll to position [582, 0]
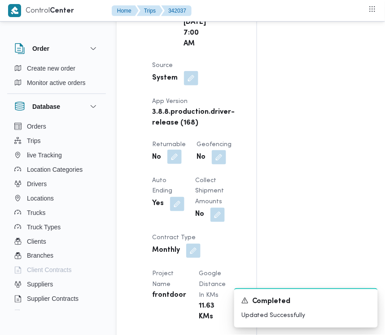
click at [174, 164] on button "button" at bounding box center [175, 157] width 14 height 14
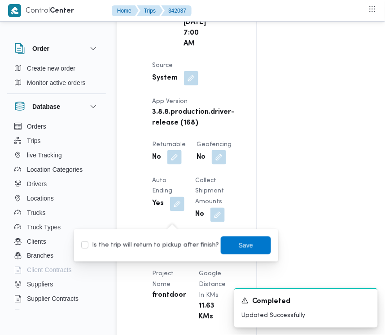
drag, startPoint x: 160, startPoint y: 259, endPoint x: 158, endPoint y: 255, distance: 5.0
click at [159, 260] on div "You are in a dialog. To close this dialog, hit escape. Is the trip will return …" at bounding box center [176, 245] width 204 height 32
click at [157, 252] on div "Is the trip will return to pickup after finish? Save" at bounding box center [176, 245] width 192 height 20
click at [155, 243] on label "Is the trip will return to pickup after finish?" at bounding box center [150, 245] width 138 height 11
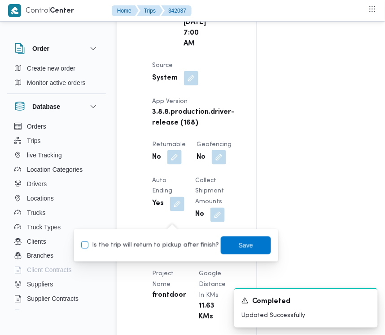
checkbox input "true"
click at [251, 243] on span "Save" at bounding box center [246, 245] width 50 height 18
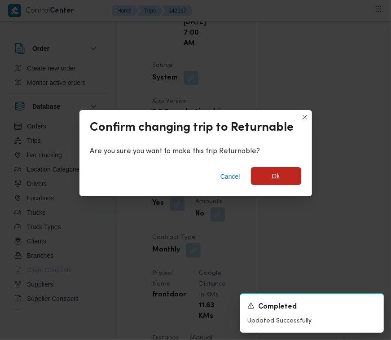
click at [285, 173] on span "Ok" at bounding box center [276, 176] width 50 height 18
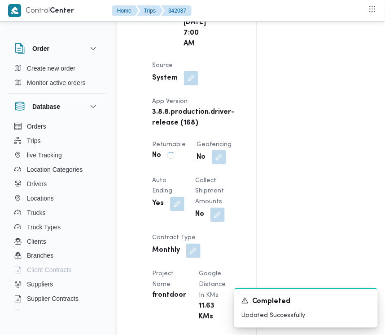
click at [294, 142] on div "Assignees • Superadmin [EMAIL_ADDRESS][DOMAIN_NAME] Checklist Dropoffs details …" at bounding box center [363, 226] width 212 height 1288
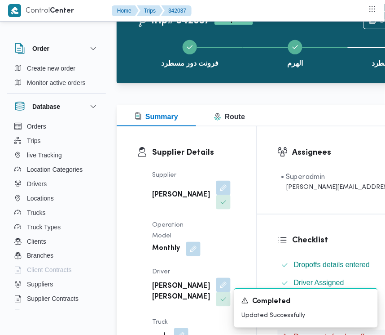
scroll to position [0, 0]
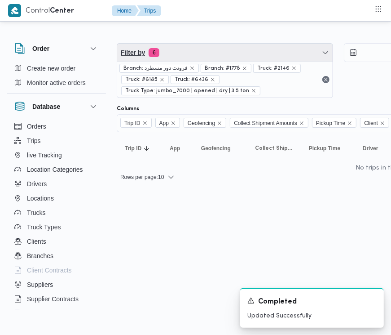
click at [201, 45] on span "Filter by 6" at bounding box center [225, 53] width 216 height 18
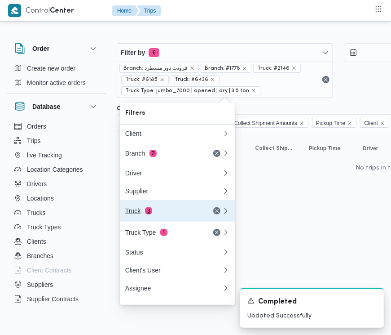
click at [159, 208] on button "Truck 3" at bounding box center [177, 211] width 115 height 22
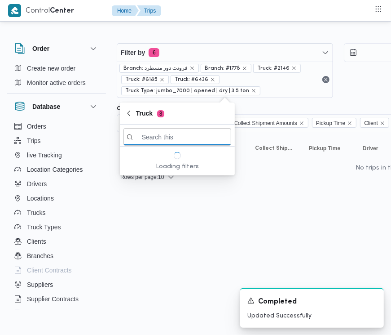
paste input "1567"
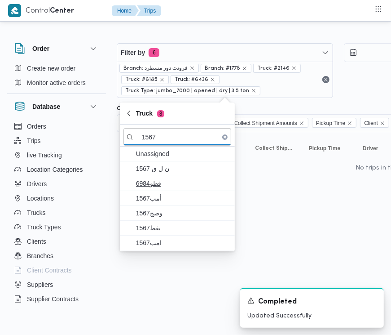
type input "1567"
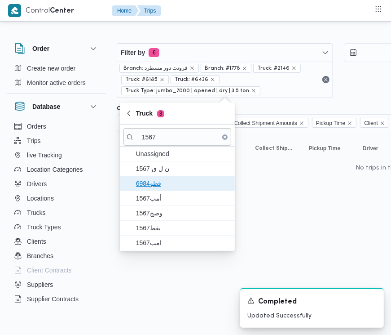
click at [153, 176] on span "6984قطو" at bounding box center [178, 183] width 108 height 14
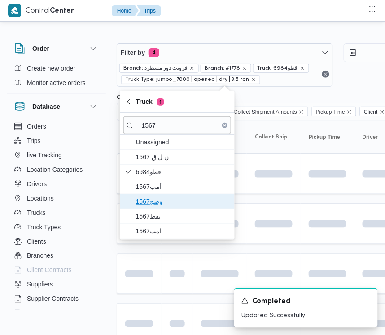
click at [155, 195] on span "وصج1567" at bounding box center [178, 201] width 108 height 14
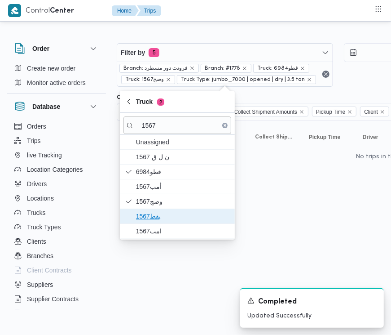
click at [153, 219] on span "بفط1567" at bounding box center [182, 216] width 93 height 11
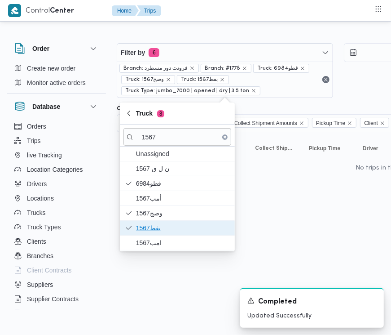
click at [149, 232] on span "بفط1567" at bounding box center [182, 227] width 93 height 11
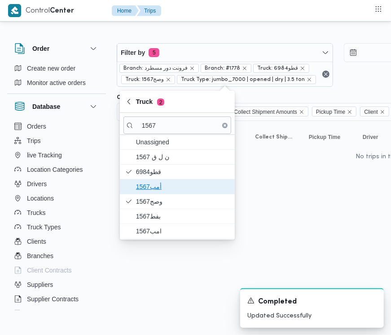
click at [162, 181] on span "1567أمب" at bounding box center [182, 186] width 93 height 11
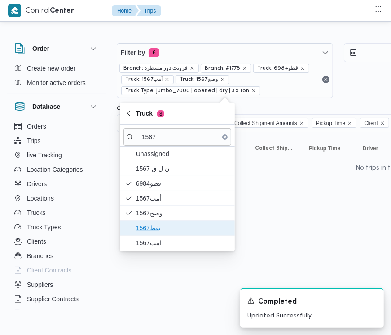
click at [156, 223] on span "بفط1567" at bounding box center [182, 227] width 93 height 11
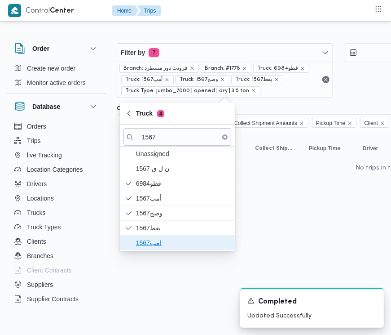
click at [142, 242] on span "امب1567" at bounding box center [182, 242] width 93 height 11
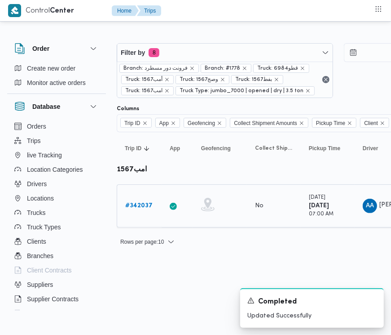
click at [131, 203] on b "# 342037" at bounding box center [138, 206] width 27 height 6
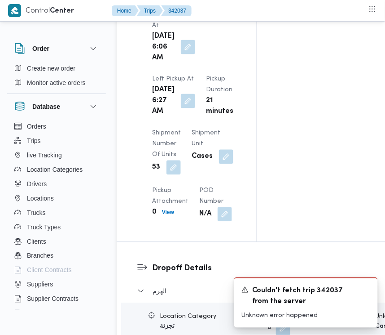
scroll to position [1225, 0]
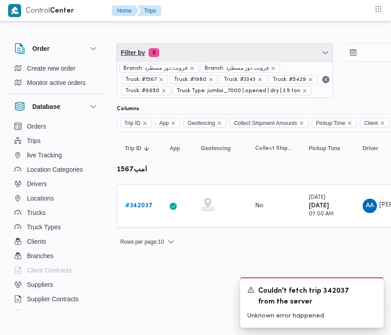
click at [208, 45] on span "Filter by 8" at bounding box center [225, 53] width 216 height 18
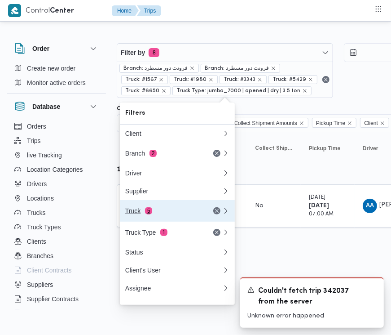
click at [167, 221] on button "Truck 5" at bounding box center [177, 211] width 115 height 22
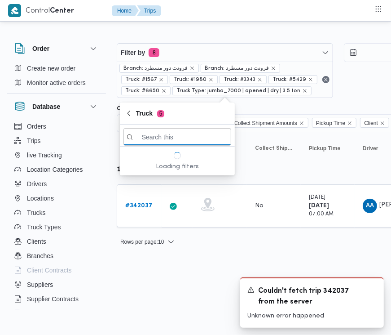
paste input "7319"
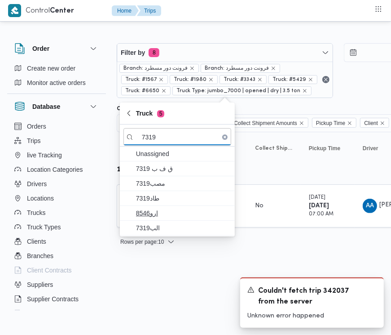
type input "7319"
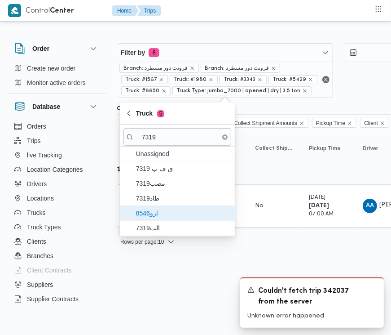
click at [169, 217] on span "ارو8546" at bounding box center [182, 213] width 93 height 11
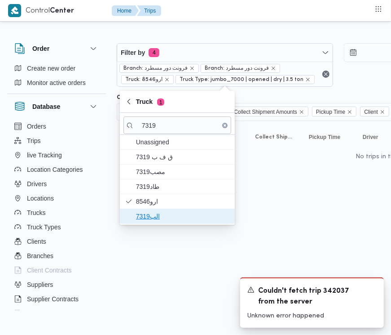
click at [158, 212] on span "الب7319" at bounding box center [182, 216] width 93 height 11
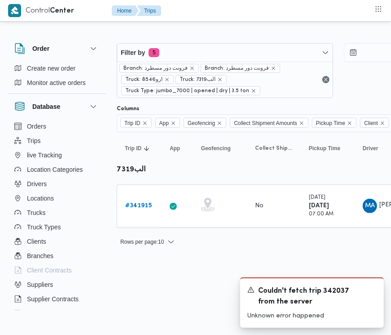
click at [158, 280] on html "Control Center Home Trips Order Create new order Monitor active orders Database…" at bounding box center [195, 167] width 391 height 335
click at [144, 207] on b "# 341915" at bounding box center [138, 206] width 27 height 6
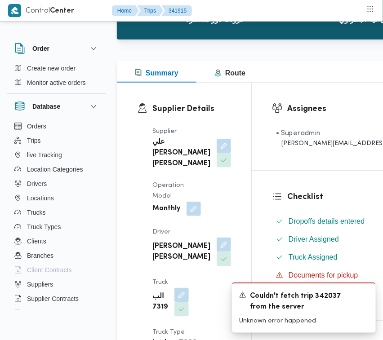
scroll to position [114, 0]
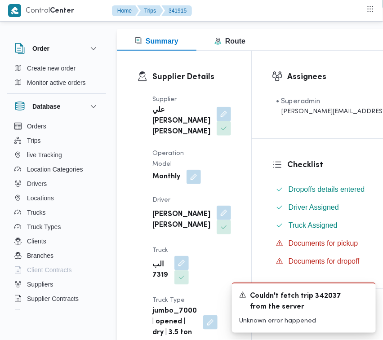
click at [184, 115] on div "علي [PERSON_NAME] [PERSON_NAME]" at bounding box center [191, 121] width 80 height 34
drag, startPoint x: 184, startPoint y: 127, endPoint x: 174, endPoint y: 144, distance: 19.7
click at [217, 121] on button "button" at bounding box center [224, 114] width 14 height 14
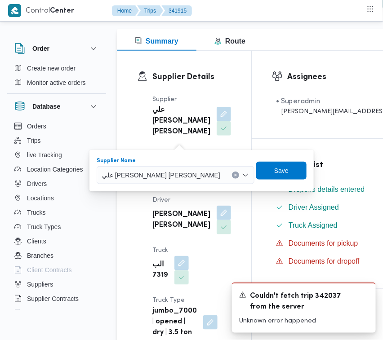
click at [163, 175] on span "علي [PERSON_NAME] [PERSON_NAME]" at bounding box center [161, 175] width 118 height 10
paste input "[PERSON_NAME][DATE]"
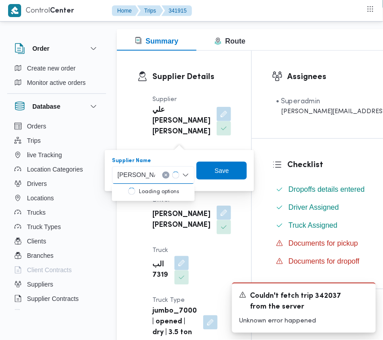
type input "[PERSON_NAME][DATE] [PERSON_NAME]"
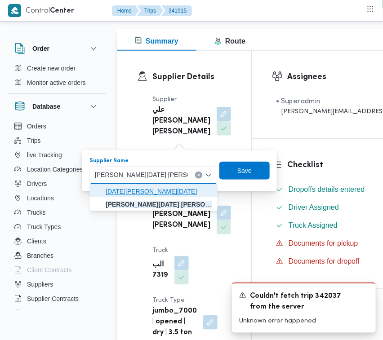
click at [164, 187] on span "[DATE][PERSON_NAME][DATE]" at bounding box center [159, 191] width 106 height 11
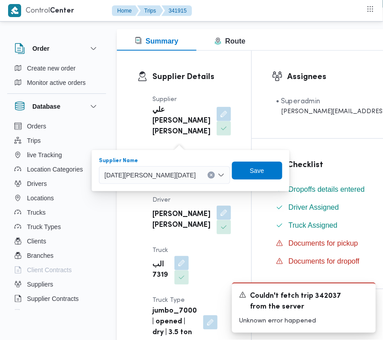
click at [164, 175] on span "[DATE][PERSON_NAME][DATE]" at bounding box center [149, 175] width 91 height 10
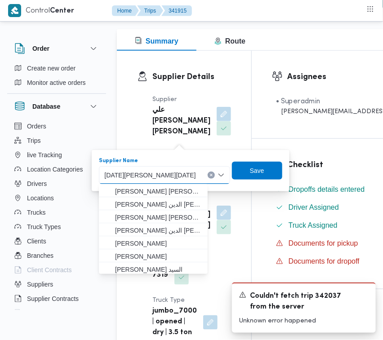
paste input "[PERSON_NAME][DATE]"
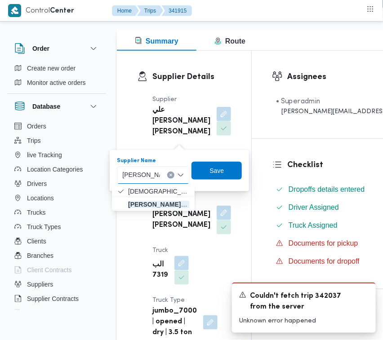
type input "[PERSON_NAME][DATE] [PERSON_NAME]"
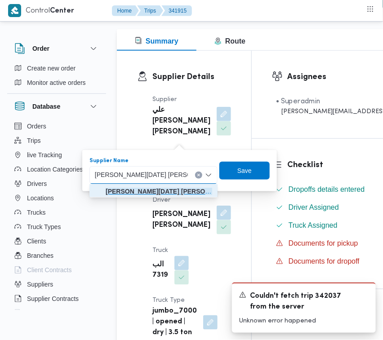
click at [139, 192] on mark "[PERSON_NAME][DATE] [PERSON_NAME]" at bounding box center [170, 191] width 128 height 7
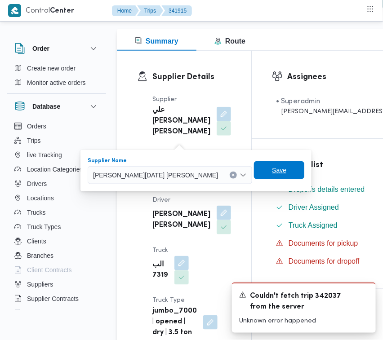
click at [256, 165] on span "Save" at bounding box center [279, 170] width 50 height 18
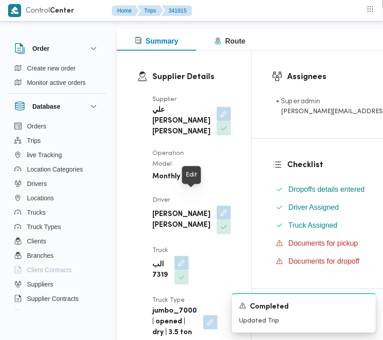
click at [193, 184] on button "button" at bounding box center [193, 176] width 14 height 14
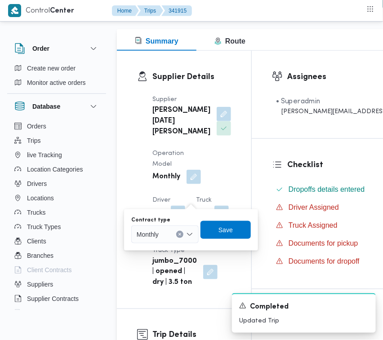
click at [159, 234] on span "Monthly" at bounding box center [148, 234] width 22 height 10
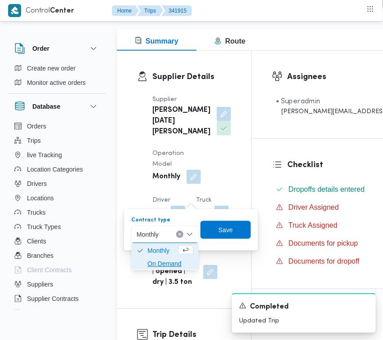
click at [164, 263] on span "On Demand" at bounding box center [170, 263] width 46 height 11
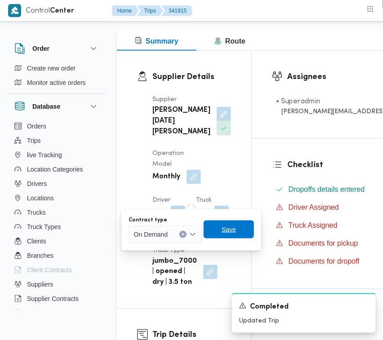
click at [231, 234] on span "Save" at bounding box center [228, 230] width 50 height 18
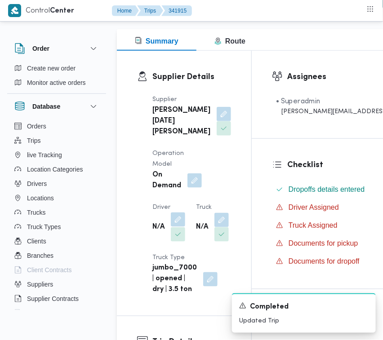
drag, startPoint x: 182, startPoint y: 238, endPoint x: 173, endPoint y: 247, distance: 12.4
click at [182, 227] on button "button" at bounding box center [178, 219] width 14 height 14
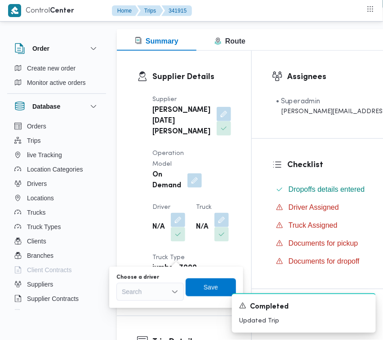
drag, startPoint x: 154, startPoint y: 286, endPoint x: 153, endPoint y: 291, distance: 4.7
click at [153, 291] on div "Search" at bounding box center [149, 292] width 67 height 18
paste input "[PERSON_NAME]"
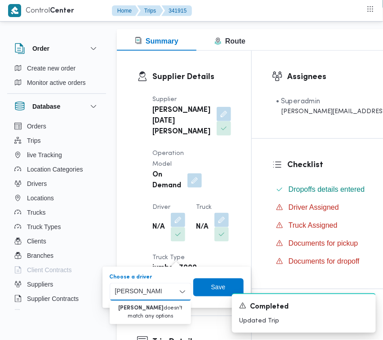
click at [142, 292] on input "[PERSON_NAME]" at bounding box center [138, 292] width 47 height 11
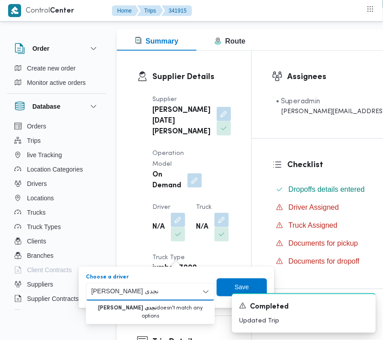
click at [168, 297] on div "[PERSON_NAME] [PERSON_NAME] [PERSON_NAME] نجدى" at bounding box center [137, 292] width 97 height 14
drag, startPoint x: 165, startPoint y: 291, endPoint x: 33, endPoint y: 289, distance: 132.1
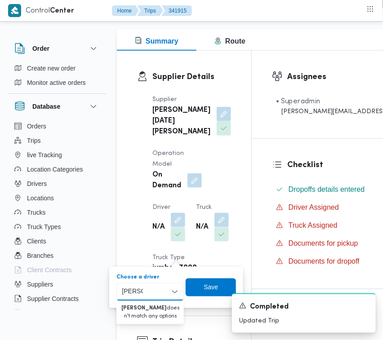
type input "[PERSON_NAME]"
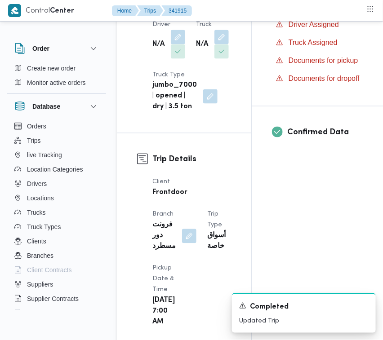
scroll to position [315, 0]
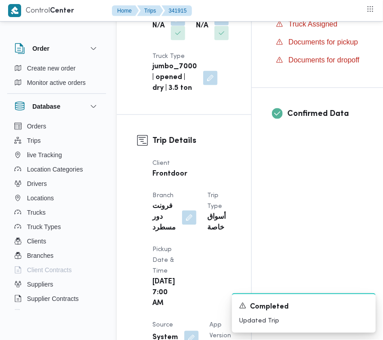
click at [214, 26] on button "button" at bounding box center [221, 18] width 14 height 14
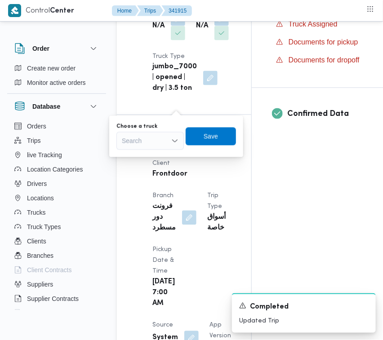
drag, startPoint x: 172, startPoint y: 109, endPoint x: 151, endPoint y: 147, distance: 43.2
click at [152, 146] on div "Search" at bounding box center [149, 141] width 67 height 18
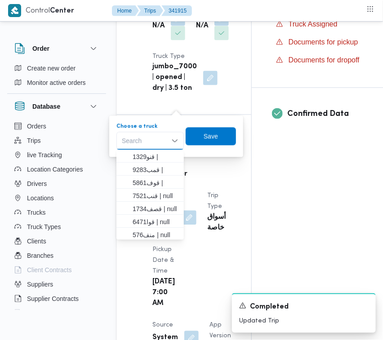
paste input "8162"
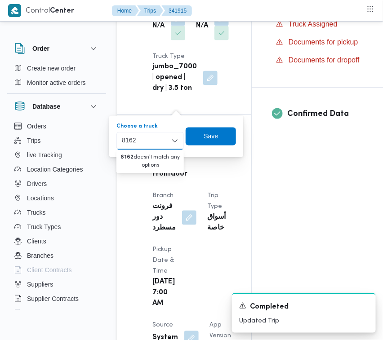
type input "8162"
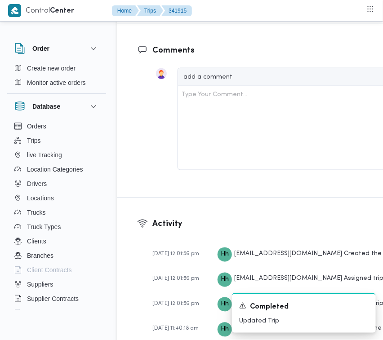
scroll to position [1739, 0]
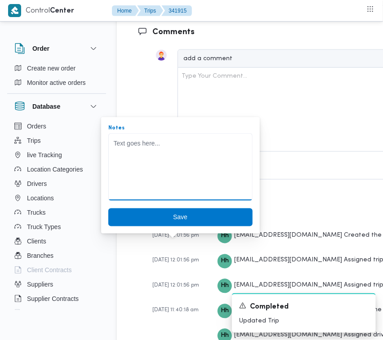
click at [158, 177] on textarea "Notes" at bounding box center [180, 166] width 144 height 67
paste textarea "8162[PERSON_NAME]"
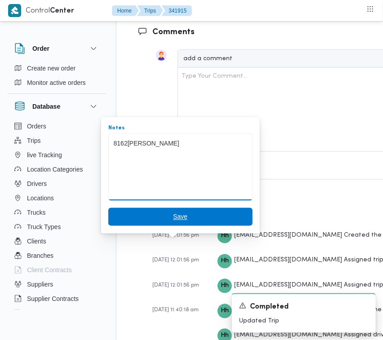
type textarea "8162[PERSON_NAME]"
click at [183, 214] on span "Save" at bounding box center [180, 217] width 144 height 18
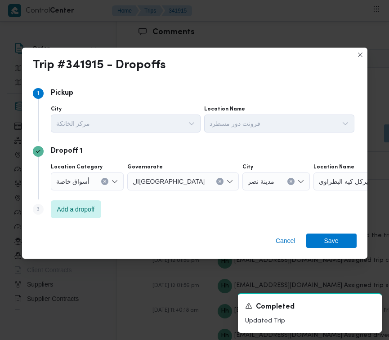
click at [77, 183] on span "أسواق خاصة" at bounding box center [73, 181] width 34 height 10
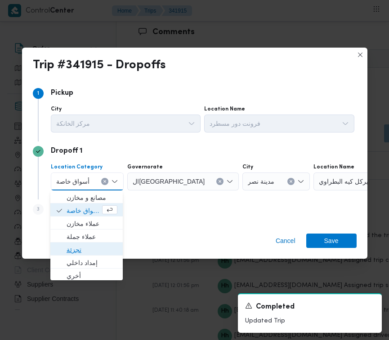
click at [86, 243] on span "تجزئة" at bounding box center [86, 250] width 65 height 14
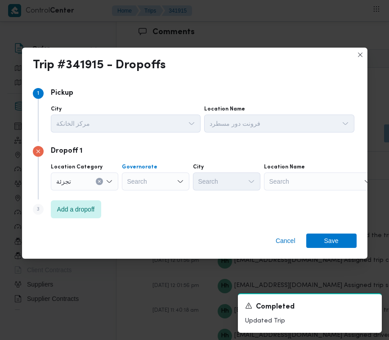
click at [150, 177] on div "Search" at bounding box center [155, 181] width 67 height 18
paste input "[GEOGRAPHIC_DATA]"
type input "[GEOGRAPHIC_DATA]"
drag, startPoint x: 169, startPoint y: 179, endPoint x: 137, endPoint y: 204, distance: 40.6
click at [167, 182] on div "[GEOGRAPHIC_DATA] [GEOGRAPHIC_DATA]" at bounding box center [155, 181] width 67 height 18
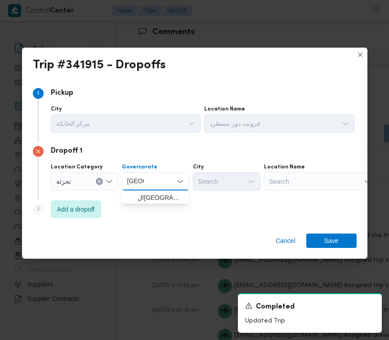
click at [136, 205] on div "Step 3 is disabled 3 Add a dropoff" at bounding box center [194, 210] width 323 height 23
click at [146, 171] on div "Governorate [GEOGRAPHIC_DATA] [GEOGRAPHIC_DATA]" at bounding box center [155, 177] width 67 height 27
click at [146, 183] on div "[GEOGRAPHIC_DATA] [GEOGRAPHIC_DATA]" at bounding box center [155, 181] width 67 height 18
click at [138, 194] on span "ال[GEOGRAPHIC_DATA]" at bounding box center [160, 197] width 46 height 11
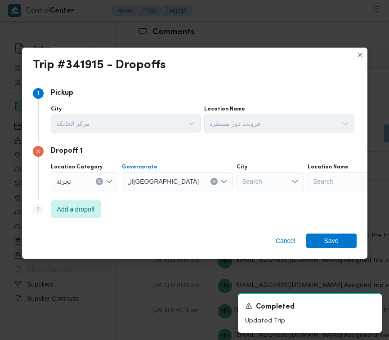
click at [236, 186] on div "Search" at bounding box center [269, 181] width 67 height 18
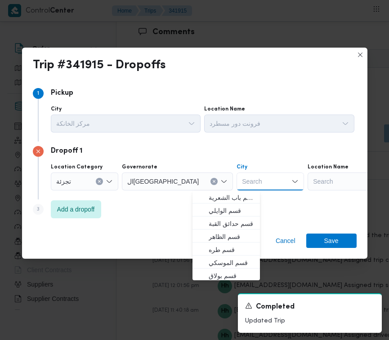
paste input "[GEOGRAPHIC_DATA]"
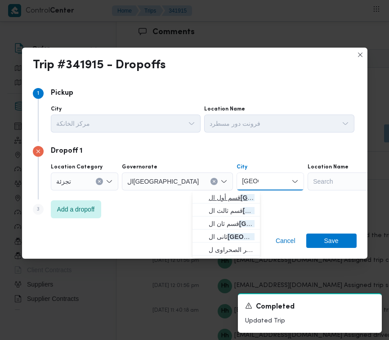
type input "[GEOGRAPHIC_DATA]"
click at [203, 197] on icon "button" at bounding box center [201, 197] width 7 height 7
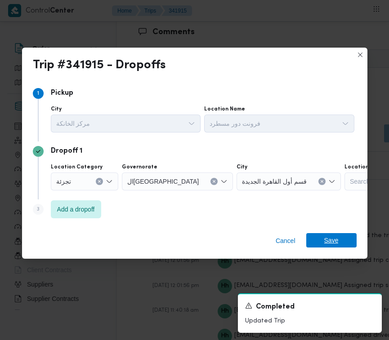
click at [335, 236] on span "Save" at bounding box center [331, 240] width 14 height 14
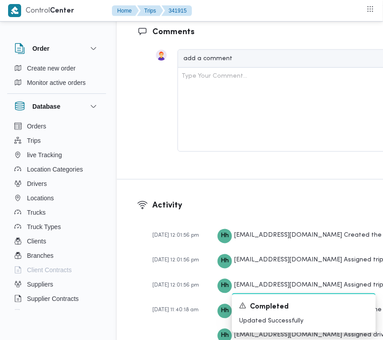
drag, startPoint x: 332, startPoint y: 129, endPoint x: 322, endPoint y: 137, distance: 12.8
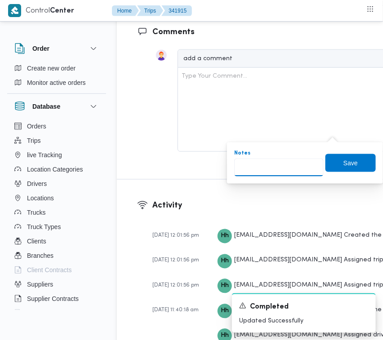
click at [284, 176] on input "Notes" at bounding box center [278, 168] width 89 height 18
paste input "تجمع"
click at [315, 159] on input "تجمع" at bounding box center [278, 168] width 89 height 18
type input "تجمع"
click at [328, 155] on span "Save" at bounding box center [350, 163] width 50 height 18
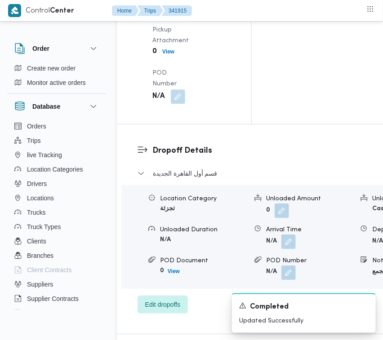
scroll to position [1337, 0]
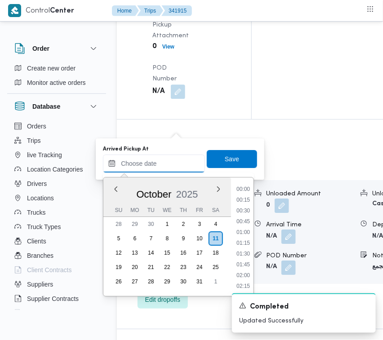
paste input "[DATE] 7:30"
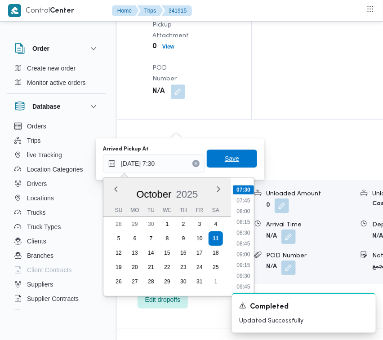
type input "[DATE] 07:30"
click at [226, 162] on span "Save" at bounding box center [232, 158] width 14 height 11
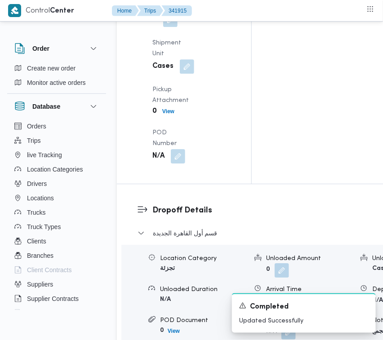
drag, startPoint x: 180, startPoint y: 221, endPoint x: 175, endPoint y: 234, distance: 13.8
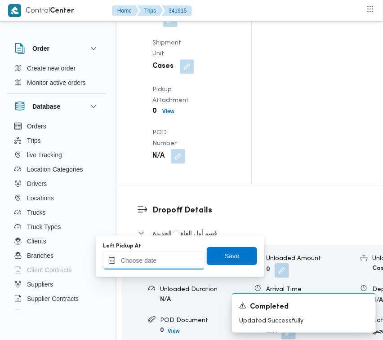
click at [162, 259] on input "Left Pickup At" at bounding box center [154, 261] width 102 height 18
paste input "[DATE] 7:30"
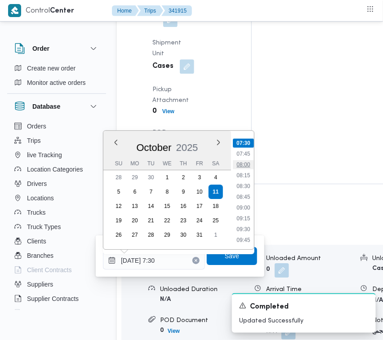
click at [245, 162] on li "08:00" at bounding box center [243, 164] width 21 height 9
type input "[DATE] 08:00"
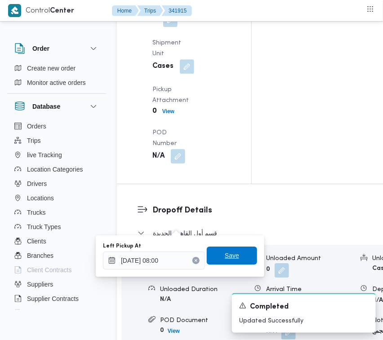
click at [243, 254] on span "Save" at bounding box center [232, 256] width 50 height 18
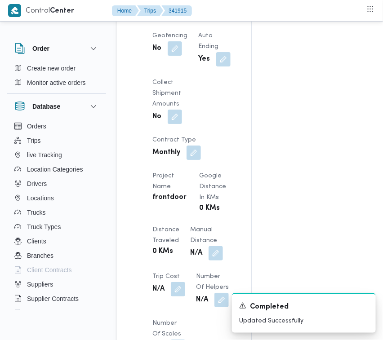
scroll to position [637, 0]
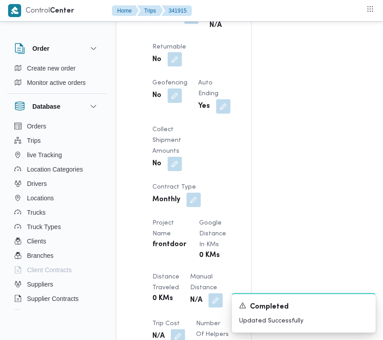
click at [182, 66] on button "button" at bounding box center [175, 59] width 14 height 14
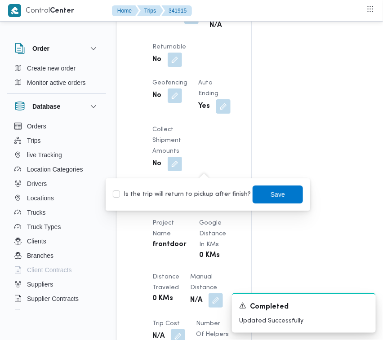
click at [191, 194] on label "Is the trip will return to pickup after finish?" at bounding box center [182, 194] width 138 height 11
checkbox input "true"
click at [274, 189] on span "Save" at bounding box center [277, 194] width 14 height 11
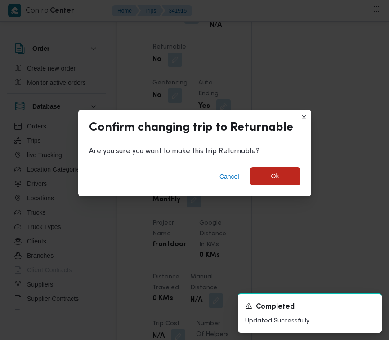
click at [271, 177] on span "Ok" at bounding box center [275, 176] width 8 height 11
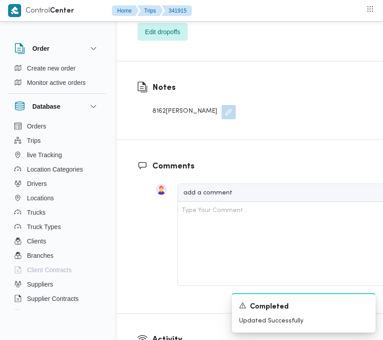
scroll to position [1771, 0]
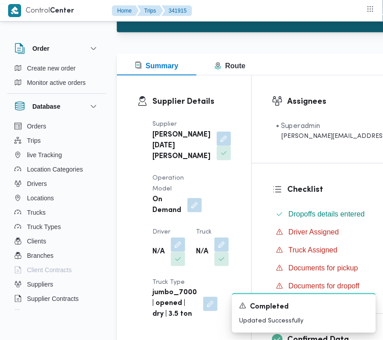
scroll to position [0, 0]
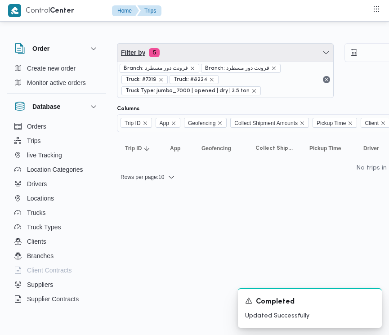
click at [193, 55] on span "Filter by 5" at bounding box center [225, 53] width 216 height 18
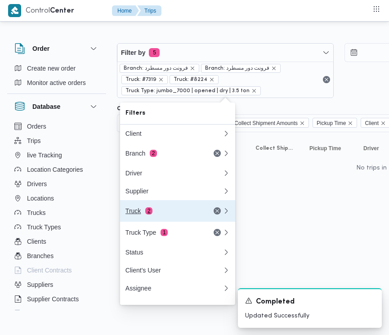
click at [149, 214] on span "2" at bounding box center [148, 210] width 7 height 7
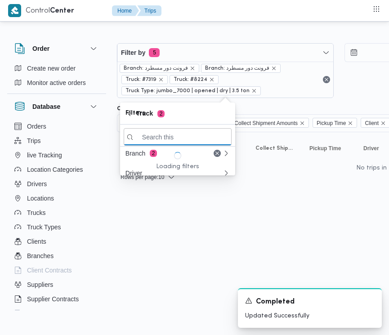
paste input "4843"
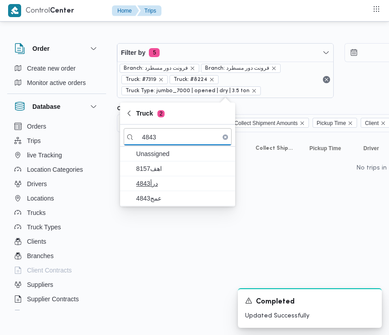
type input "4843"
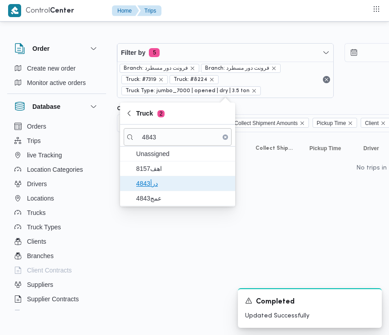
click at [157, 185] on span "درأ4843" at bounding box center [182, 183] width 93 height 11
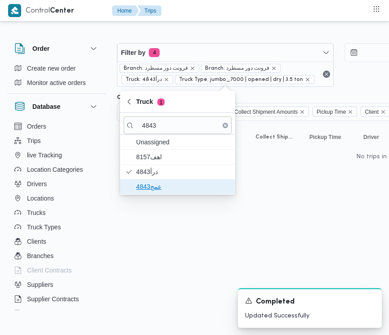
click at [153, 193] on span "عمج4843" at bounding box center [178, 186] width 108 height 14
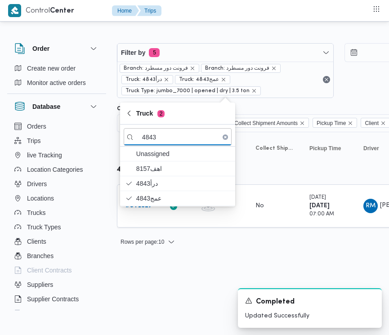
click at [144, 279] on html "Control Center Home Trips Order Create new order Monitor active orders Database…" at bounding box center [194, 167] width 389 height 335
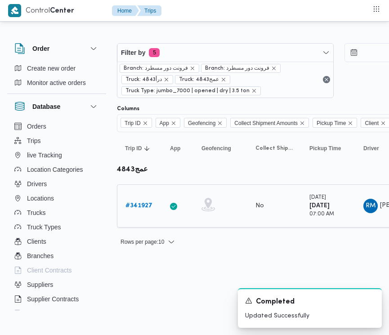
click at [130, 208] on b "# 341927" at bounding box center [138, 206] width 27 height 6
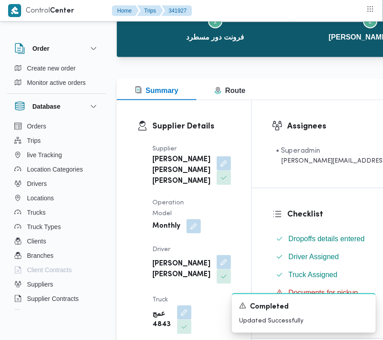
scroll to position [69, 0]
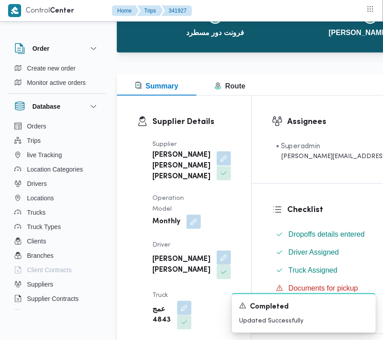
drag, startPoint x: 180, startPoint y: 178, endPoint x: 179, endPoint y: 183, distance: 4.6
click at [217, 166] on button "button" at bounding box center [224, 158] width 14 height 14
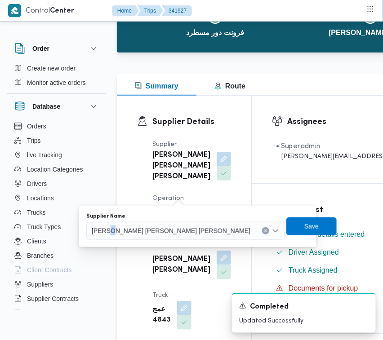
click at [164, 230] on span "[PERSON_NAME] [PERSON_NAME] [PERSON_NAME]" at bounding box center [171, 230] width 159 height 10
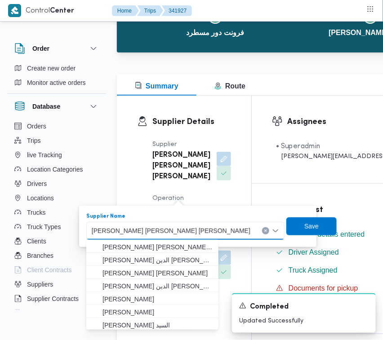
paste input "ربيع قطب"
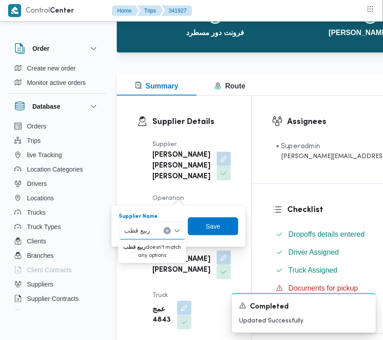
click at [133, 231] on input "ربيع قطب" at bounding box center [137, 230] width 27 height 11
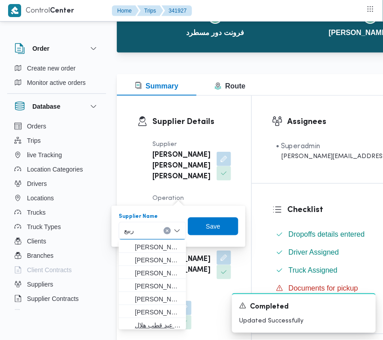
type input "ربيع"
click at [160, 323] on span "ربيع عيد قطب هلال" at bounding box center [158, 325] width 46 height 11
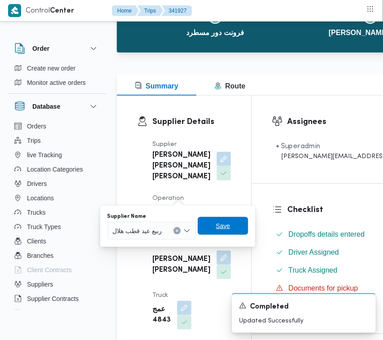
click at [230, 226] on span "Save" at bounding box center [223, 226] width 14 height 11
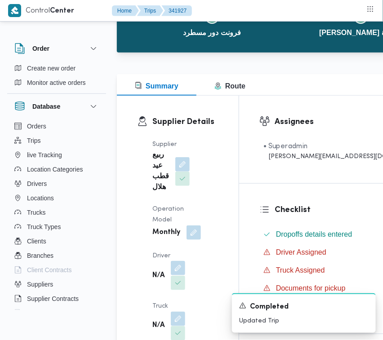
click at [182, 266] on button "button" at bounding box center [178, 268] width 14 height 14
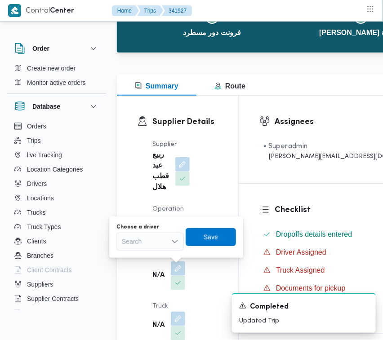
click at [160, 247] on div "Search" at bounding box center [149, 242] width 67 height 18
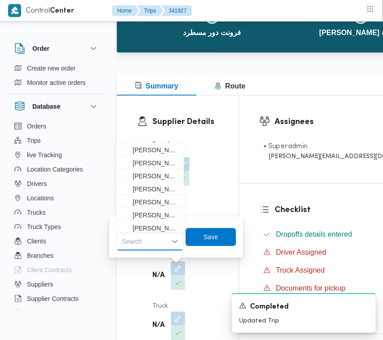
paste input "مصطفي"
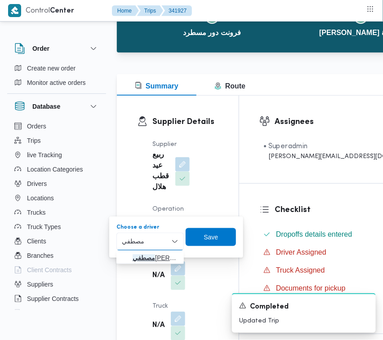
type input "مصطفي"
click at [149, 261] on span "[PERSON_NAME] [PERSON_NAME]" at bounding box center [156, 257] width 46 height 11
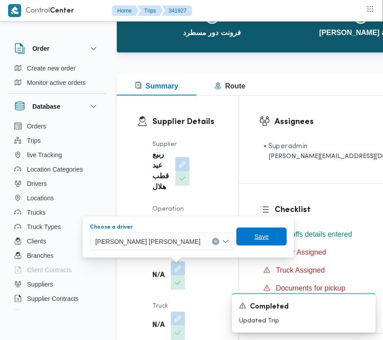
click at [236, 238] on span "Save" at bounding box center [261, 237] width 50 height 18
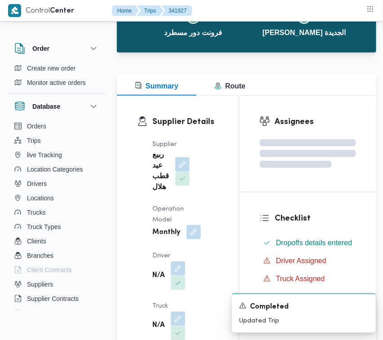
click at [194, 232] on button "button" at bounding box center [193, 232] width 14 height 14
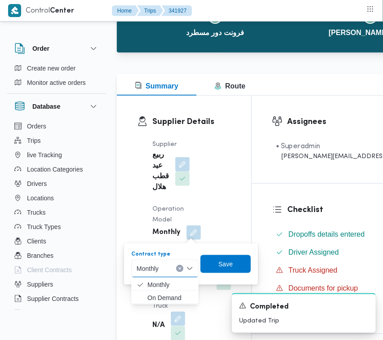
drag, startPoint x: 163, startPoint y: 263, endPoint x: 166, endPoint y: 283, distance: 20.0
click at [163, 264] on input "Contract type" at bounding box center [162, 268] width 1 height 11
click at [166, 295] on span "On Demand" at bounding box center [170, 297] width 46 height 11
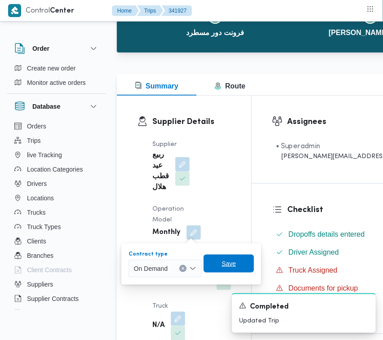
click at [224, 262] on span "Save" at bounding box center [228, 263] width 14 height 11
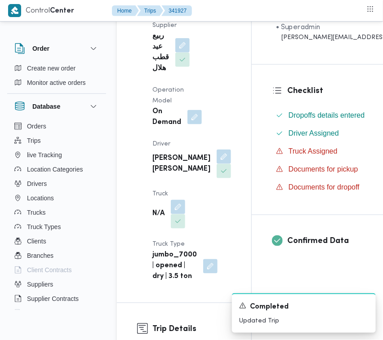
scroll to position [217, 0]
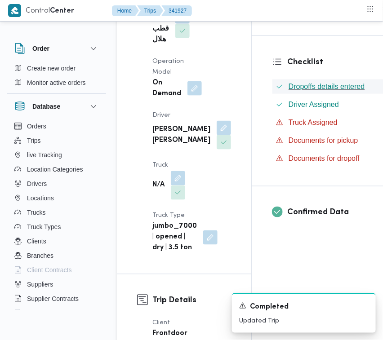
drag, startPoint x: 380, startPoint y: 64, endPoint x: 340, endPoint y: 84, distance: 45.2
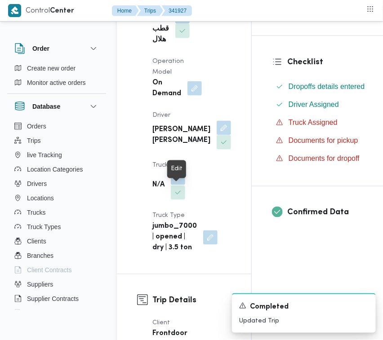
click at [178, 185] on button "button" at bounding box center [178, 178] width 14 height 14
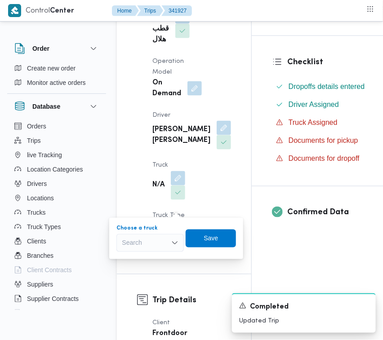
click at [161, 242] on div "Search" at bounding box center [149, 243] width 67 height 18
paste input "1981"
type input "1981"
click at [142, 257] on mark "1981" at bounding box center [140, 259] width 14 height 7
click at [195, 234] on span "Save" at bounding box center [217, 238] width 50 height 18
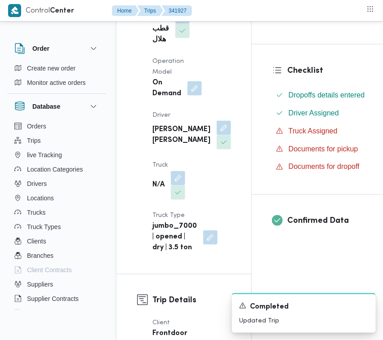
click at [208, 173] on div "Supplier ربيع عيد قطب هلال Operation Model On Demand Driver [PERSON_NAME] [PERS…" at bounding box center [191, 122] width 89 height 273
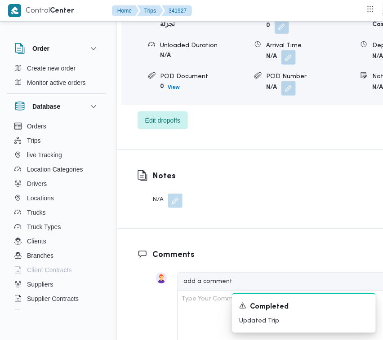
scroll to position [1592, 0]
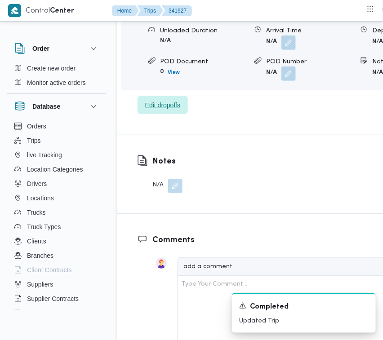
click at [147, 111] on span "Edit dropoffs" at bounding box center [162, 105] width 35 height 11
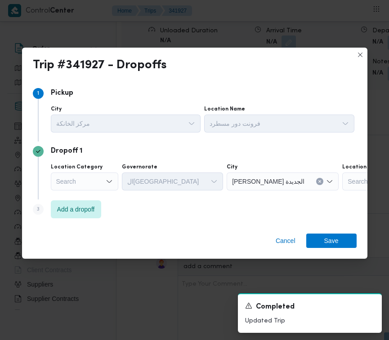
click at [103, 183] on div "Search" at bounding box center [84, 181] width 67 height 18
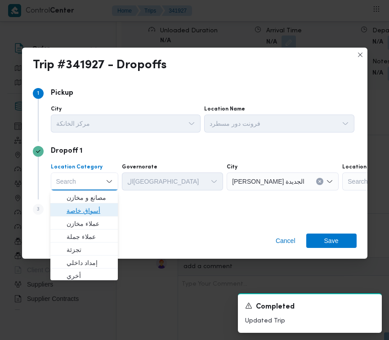
click at [97, 212] on span "أسواق خاصة" at bounding box center [89, 210] width 46 height 11
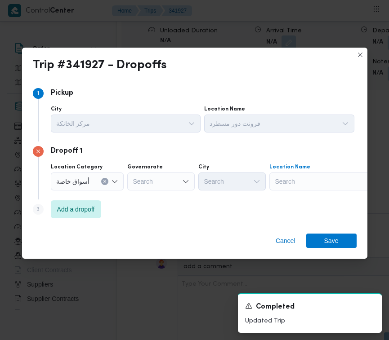
click at [333, 189] on div "Search" at bounding box center [325, 181] width 112 height 18
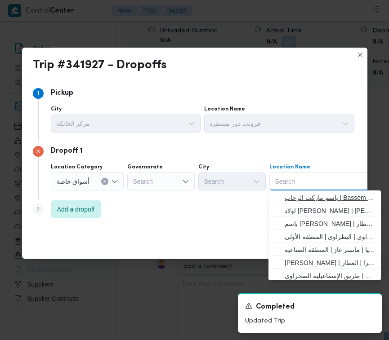
paste input "جودز مارت"
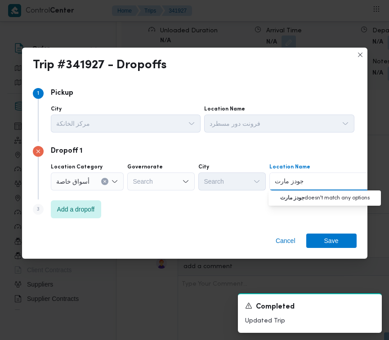
click at [285, 180] on input "جودز مارت" at bounding box center [288, 181] width 28 height 11
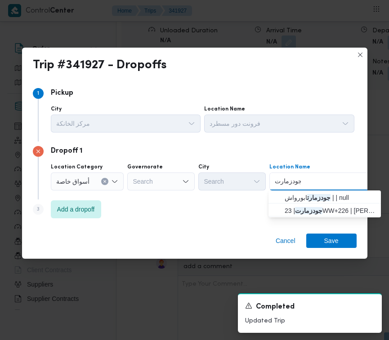
type input "جودزمارت"
click at [289, 194] on span "جودزمارت ابورواش | | null" at bounding box center [329, 197] width 91 height 11
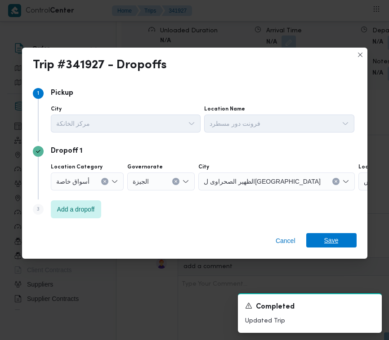
click at [333, 236] on span "Save" at bounding box center [331, 240] width 14 height 14
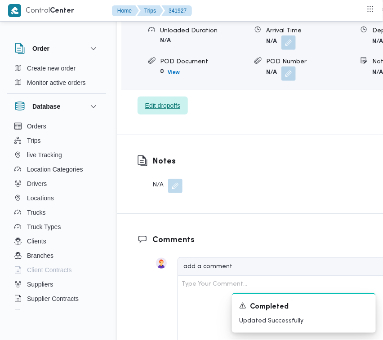
scroll to position [1295, 0]
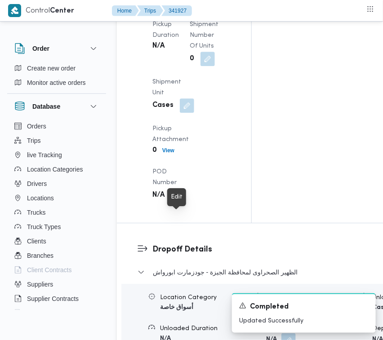
click at [210, 9] on span at bounding box center [219, 1] width 19 height 14
click at [214, 8] on button "button" at bounding box center [221, 1] width 14 height 14
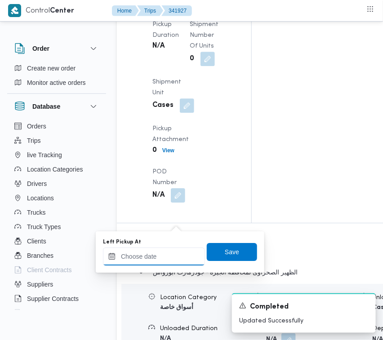
click at [142, 252] on input "Left Pickup At" at bounding box center [154, 257] width 102 height 18
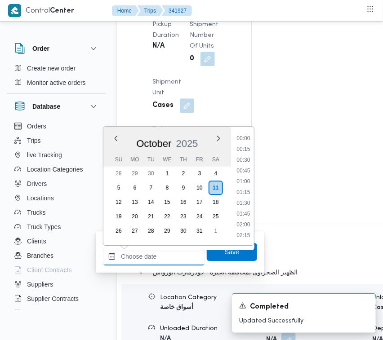
paste input "[DATE] 7:30"
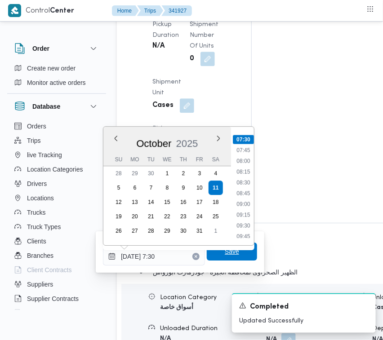
type input "[DATE] 07:30"
click at [230, 250] on span "Save" at bounding box center [232, 251] width 14 height 11
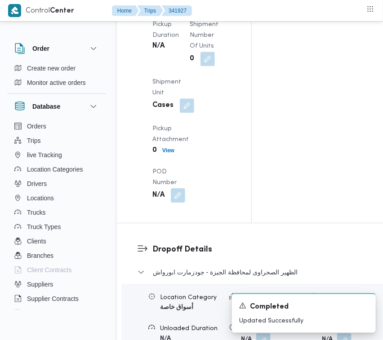
click at [177, 8] on button "button" at bounding box center [178, 1] width 14 height 14
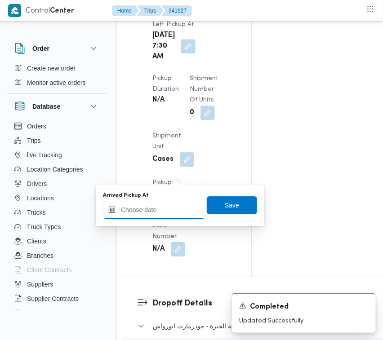
click at [171, 201] on input "Arrived Pickup At" at bounding box center [154, 210] width 102 height 18
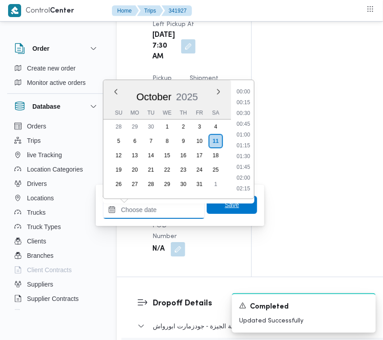
paste input "[DATE] 7:30"
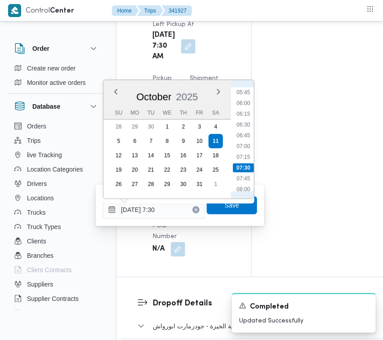
scroll to position [234, 0]
click at [244, 133] on ul "00:00 00:15 00:30 00:45 01:00 01:15 01:30 01:45 02:00 02:15 02:30 02:45 03:00 0…" at bounding box center [243, 139] width 21 height 104
click at [239, 163] on ul "00:00 00:15 00:30 00:45 01:00 01:15 01:30 01:45 02:00 02:15 02:30 02:45 03:00 0…" at bounding box center [243, 139] width 21 height 104
click at [239, 160] on li "07:00" at bounding box center [243, 159] width 21 height 9
type input "[DATE] 07:00"
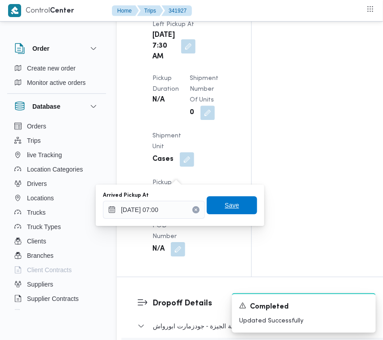
drag, startPoint x: 237, startPoint y: 198, endPoint x: 243, endPoint y: 199, distance: 5.9
click at [237, 199] on span "Save" at bounding box center [232, 205] width 50 height 18
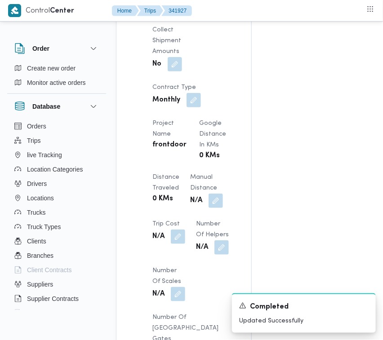
scroll to position [787, 0]
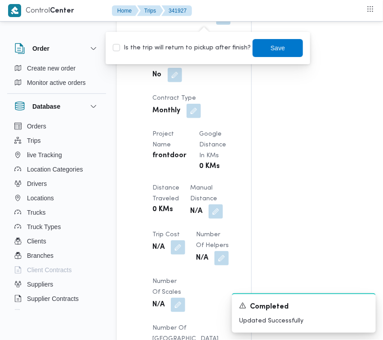
click at [195, 46] on label "Is the trip will return to pickup after finish?" at bounding box center [182, 48] width 138 height 11
checkbox input "true"
click at [262, 49] on span "Save" at bounding box center [277, 48] width 50 height 18
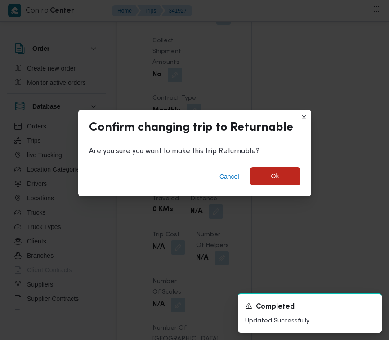
click at [266, 177] on span "Ok" at bounding box center [275, 176] width 50 height 18
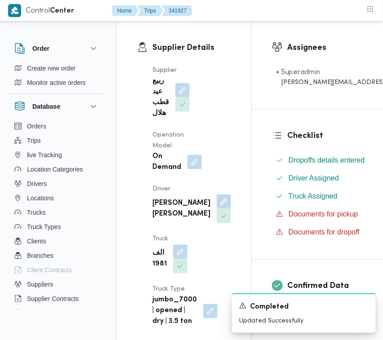
scroll to position [137, 0]
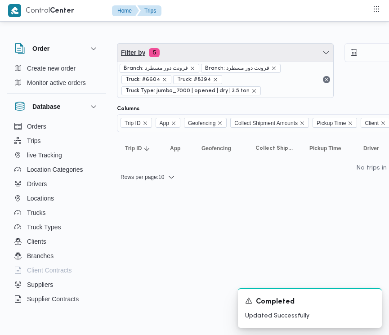
click at [233, 50] on span "Filter by 5" at bounding box center [225, 53] width 216 height 18
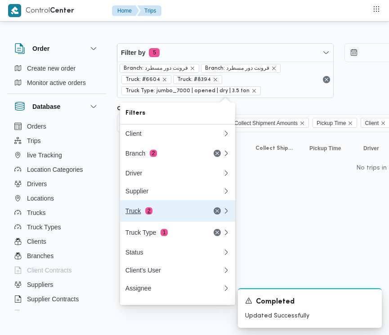
click at [150, 220] on button "Truck 2" at bounding box center [177, 211] width 115 height 22
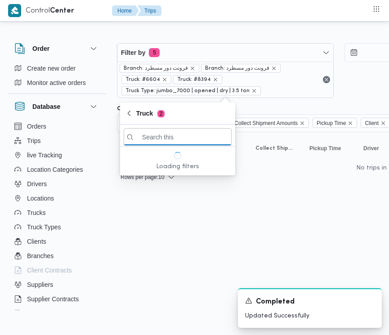
paste input "5481"
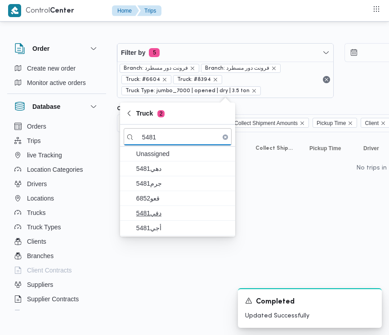
type input "5481"
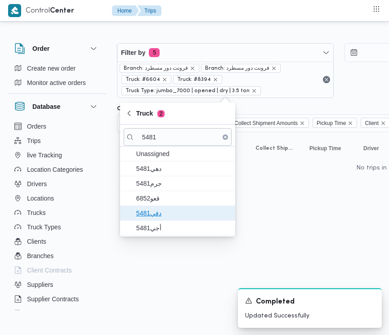
click at [169, 215] on span "دفي5481" at bounding box center [182, 213] width 93 height 11
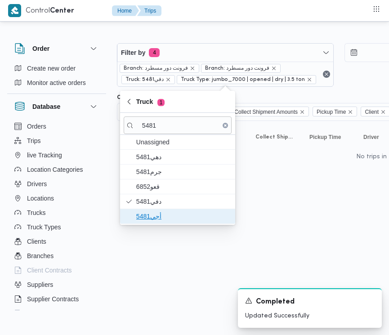
click at [157, 218] on span "أجي5481" at bounding box center [182, 216] width 93 height 11
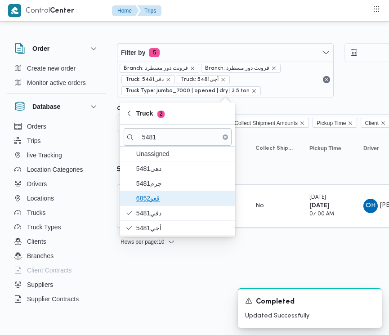
click at [155, 194] on span "قعو6852" at bounding box center [182, 198] width 93 height 11
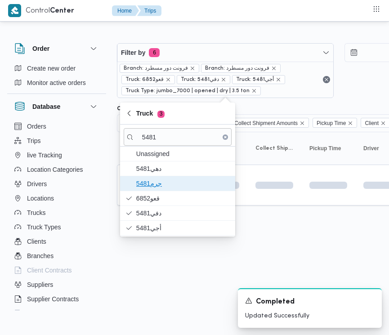
click at [155, 178] on span "جرم5481" at bounding box center [182, 183] width 93 height 11
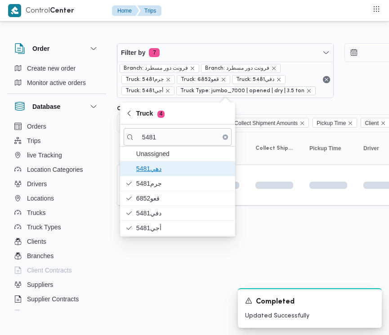
click at [154, 172] on span "دهي5481" at bounding box center [182, 168] width 93 height 11
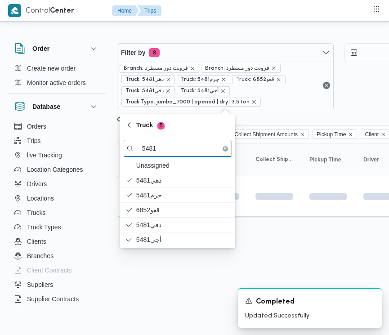
click at [153, 271] on html "Control Center Home Trips Order Create new order Monitor active orders Database…" at bounding box center [194, 167] width 389 height 335
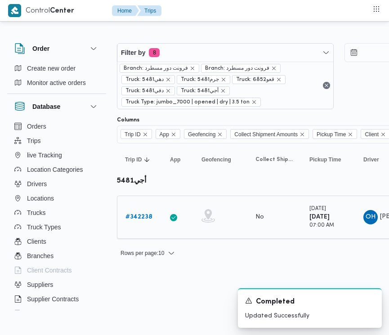
click at [131, 215] on b "# 342238" at bounding box center [138, 217] width 27 height 6
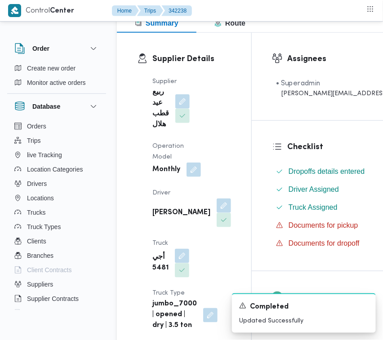
scroll to position [145, 0]
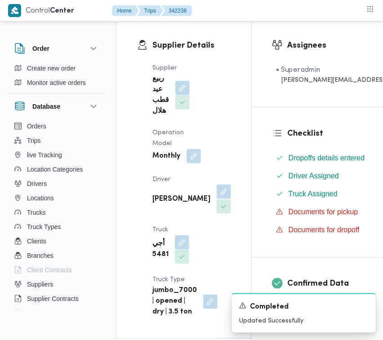
click at [217, 199] on button "button" at bounding box center [224, 192] width 14 height 14
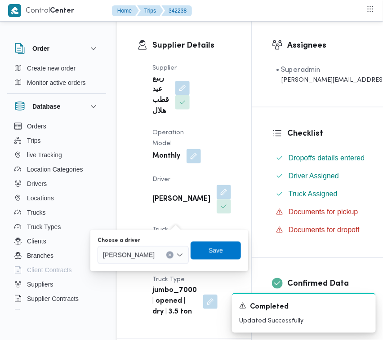
click at [176, 243] on div "Choose a driver [PERSON_NAME]" at bounding box center [142, 250] width 91 height 27
click at [155, 254] on span "[PERSON_NAME]" at bounding box center [129, 255] width 52 height 10
paste input "[PERSON_NAME]"
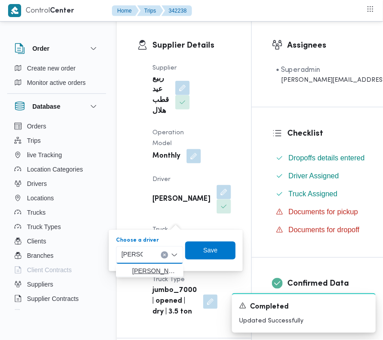
type input "[PERSON_NAME]"
click at [137, 264] on span "[PERSON_NAME]" at bounding box center [149, 271] width 60 height 14
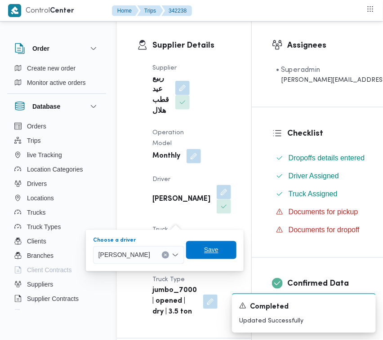
click at [218, 254] on span "Save" at bounding box center [211, 250] width 14 height 11
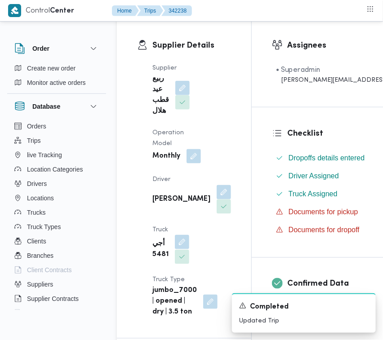
click at [180, 249] on button "button" at bounding box center [182, 242] width 14 height 14
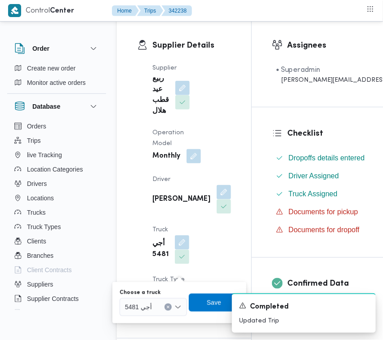
drag, startPoint x: 176, startPoint y: 293, endPoint x: 171, endPoint y: 299, distance: 7.6
click at [172, 297] on div "Choose a truck أجي 5481" at bounding box center [152, 302] width 67 height 27
click at [156, 304] on div at bounding box center [156, 307] width 4 height 14
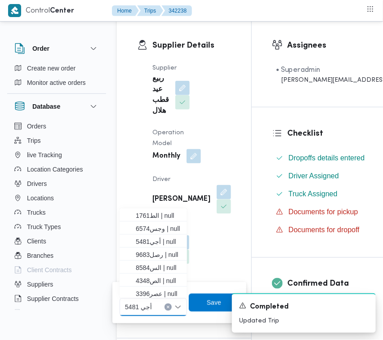
paste input "3396"
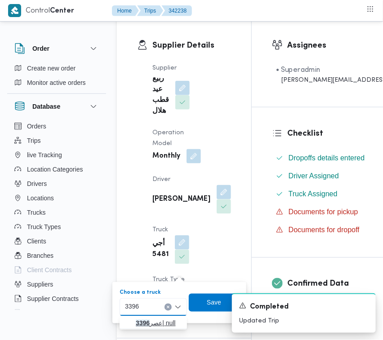
type input "3396"
click at [146, 321] on mark "3396" at bounding box center [143, 323] width 14 height 7
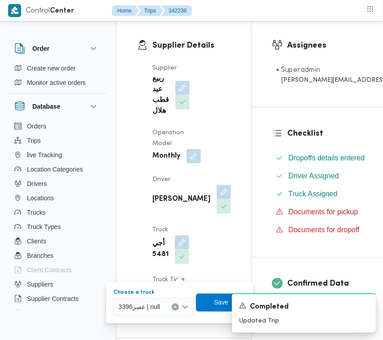
click at [208, 298] on div "A new notification appears Completed Updated Trip" at bounding box center [293, 313] width 180 height 54
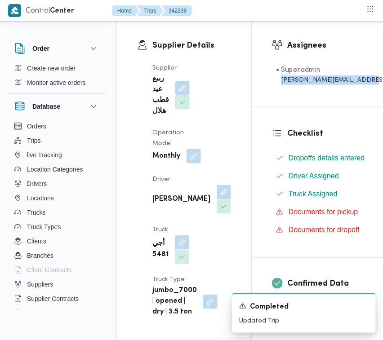
drag, startPoint x: 380, startPoint y: 63, endPoint x: 374, endPoint y: 91, distance: 28.1
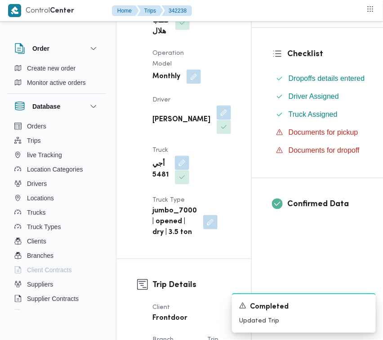
scroll to position [243, 0]
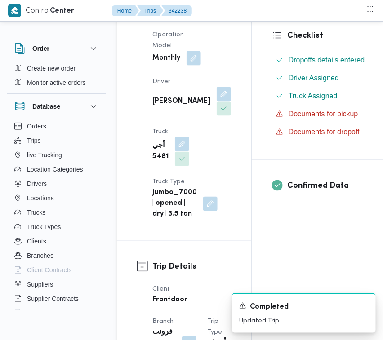
click at [189, 152] on span at bounding box center [179, 144] width 19 height 14
click at [189, 155] on div "أجي 5481" at bounding box center [170, 152] width 39 height 31
click at [183, 151] on button "button" at bounding box center [182, 144] width 14 height 14
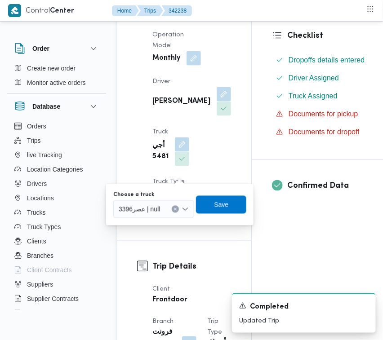
click at [162, 211] on div at bounding box center [164, 209] width 4 height 14
paste input "3396"
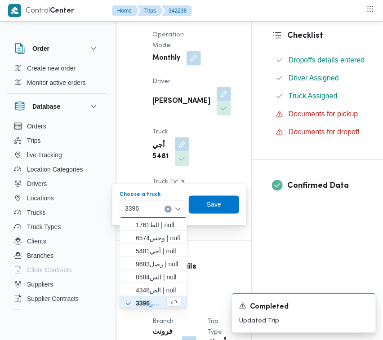
scroll to position [1, 0]
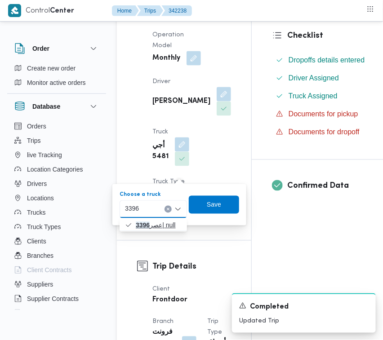
type input "3396"
click at [140, 227] on mark "3396" at bounding box center [143, 225] width 14 height 7
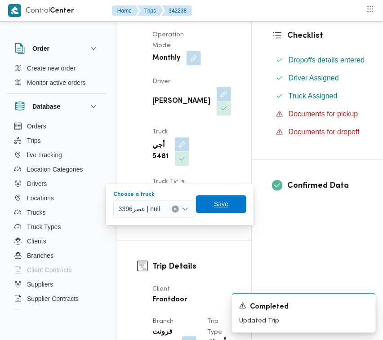
click at [203, 208] on span "Save" at bounding box center [221, 204] width 50 height 18
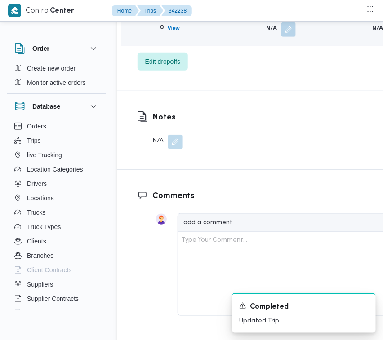
scroll to position [1634, 0]
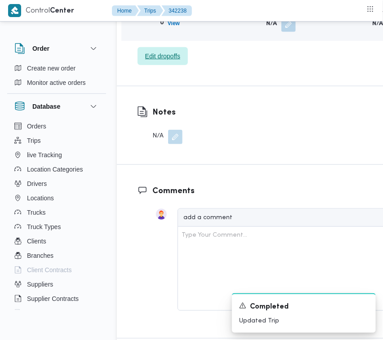
click at [149, 62] on span "Edit dropoffs" at bounding box center [162, 56] width 35 height 11
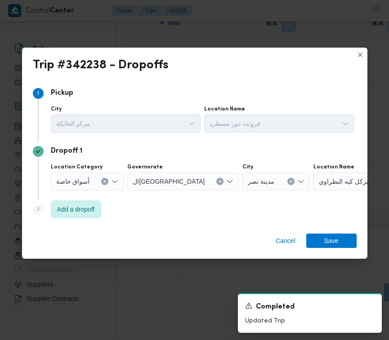
click at [81, 177] on span "أسواق خاصة" at bounding box center [73, 181] width 34 height 10
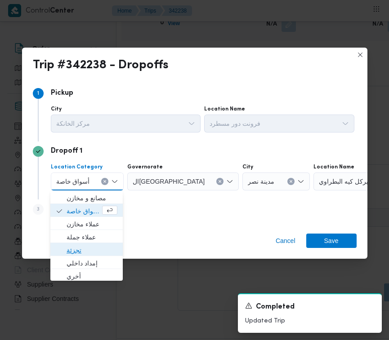
click at [87, 243] on span "تجزئة" at bounding box center [86, 250] width 65 height 14
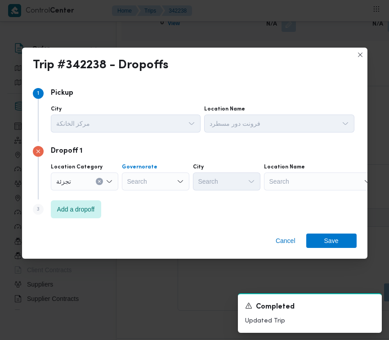
click at [154, 184] on div "Search" at bounding box center [155, 181] width 67 height 18
paste input "جيزة"
type input "جيزة"
click at [159, 191] on div "Location Category [GEOGRAPHIC_DATA] [GEOGRAPHIC_DATA] [GEOGRAPHIC_DATA] Search …" at bounding box center [202, 177] width 307 height 31
drag, startPoint x: 159, startPoint y: 179, endPoint x: 159, endPoint y: 187, distance: 8.5
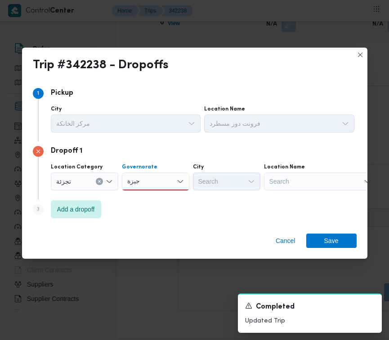
click at [159, 185] on div "جيزة جيزة" at bounding box center [155, 181] width 67 height 18
click at [159, 199] on span "ال جيزة" at bounding box center [160, 198] width 46 height 11
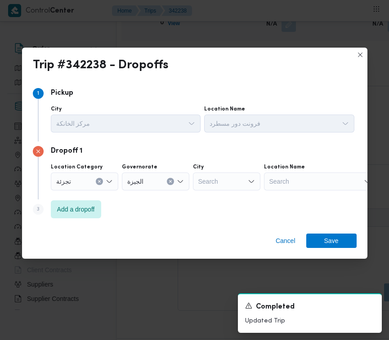
drag, startPoint x: 232, startPoint y: 164, endPoint x: 226, endPoint y: 183, distance: 19.7
click at [232, 164] on div "City" at bounding box center [226, 167] width 67 height 7
click at [226, 183] on div "Search" at bounding box center [226, 181] width 67 height 18
paste input "أكتوبر"
type input "أكتوبر"
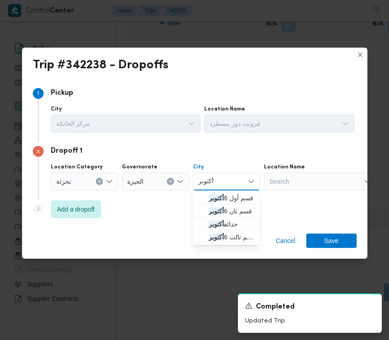
click at [203, 196] on icon "button" at bounding box center [201, 198] width 7 height 7
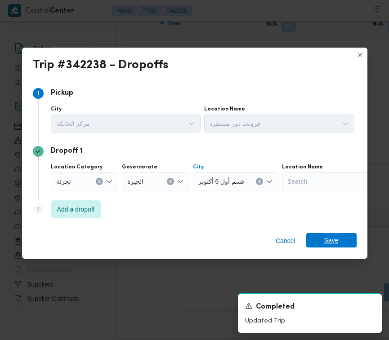
click at [320, 239] on span "Save" at bounding box center [331, 240] width 50 height 14
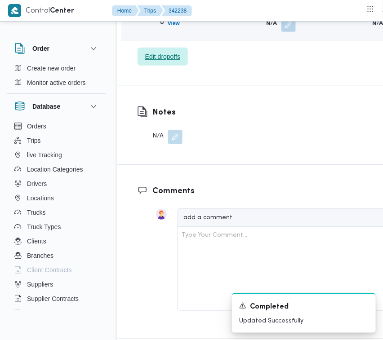
scroll to position [1337, 0]
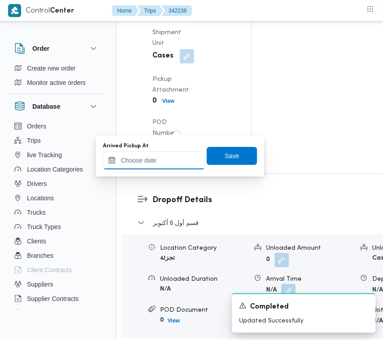
click at [162, 160] on input "Arrived Pickup At" at bounding box center [154, 160] width 102 height 18
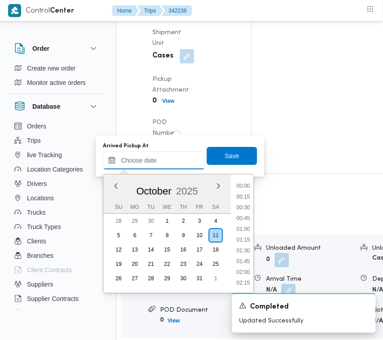
paste input "[DATE] 7:00AM"
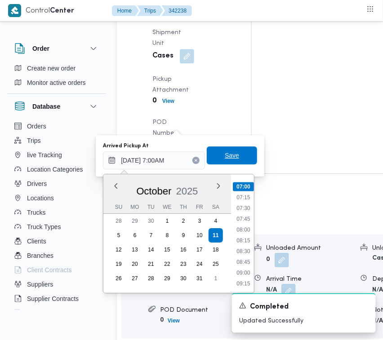
type input "[DATE] 07:00"
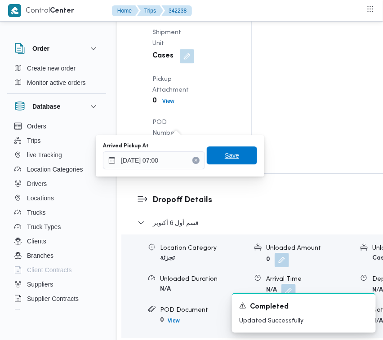
click at [225, 152] on span "Save" at bounding box center [232, 155] width 14 height 11
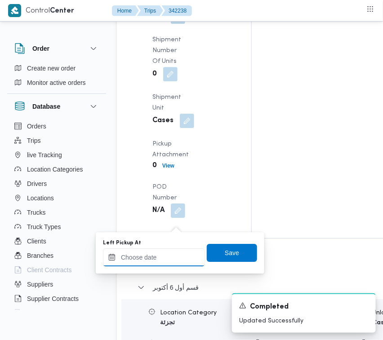
click at [146, 259] on input "Left Pickup At" at bounding box center [154, 257] width 102 height 18
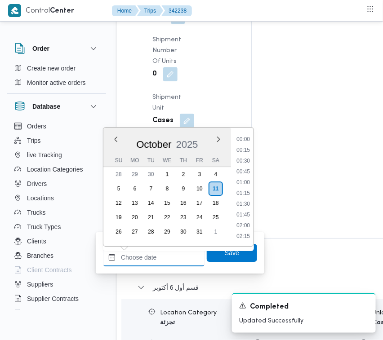
paste input "[DATE] 7:00AM"
click at [236, 165] on ul "00:00 00:15 00:30 00:45 01:00 01:15 01:30 01:45 02:00 02:15 02:30 02:45 03:00 0…" at bounding box center [243, 187] width 21 height 104
click at [243, 168] on li "07:45" at bounding box center [243, 172] width 21 height 9
type input "[DATE] 07:45"
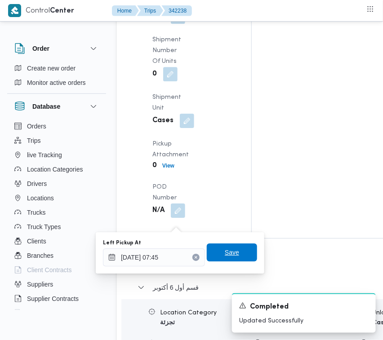
click at [213, 254] on span "Save" at bounding box center [232, 252] width 50 height 18
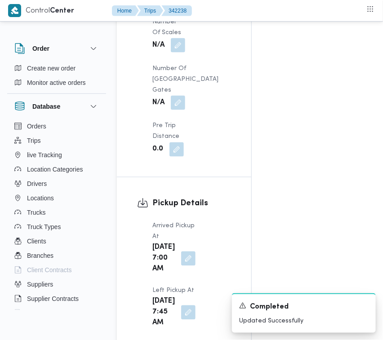
scroll to position [742, 0]
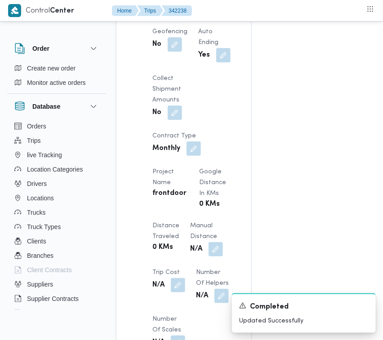
drag, startPoint x: 203, startPoint y: 52, endPoint x: 203, endPoint y: 63, distance: 10.8
click at [182, 15] on button "button" at bounding box center [175, 8] width 14 height 14
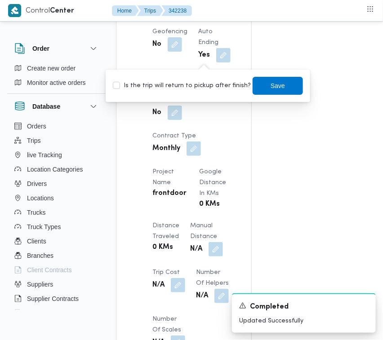
click at [185, 88] on label "Is the trip will return to pickup after finish?" at bounding box center [182, 85] width 138 height 11
checkbox input "true"
click at [257, 79] on span "Save" at bounding box center [277, 85] width 50 height 18
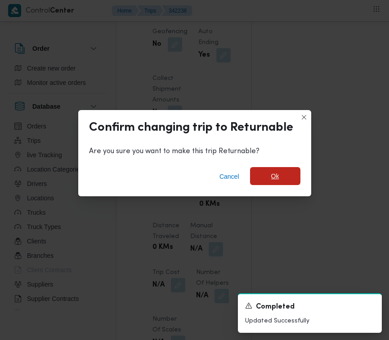
click at [264, 182] on span "Ok" at bounding box center [275, 176] width 50 height 18
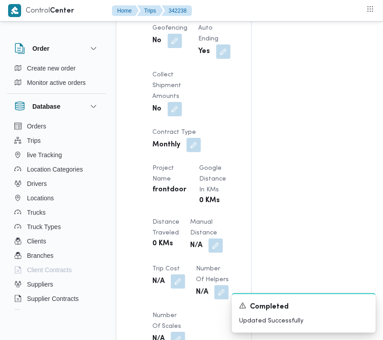
scroll to position [469, 0]
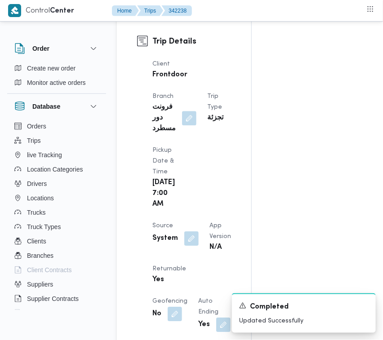
drag, startPoint x: 345, startPoint y: 41, endPoint x: 345, endPoint y: 31, distance: 9.9
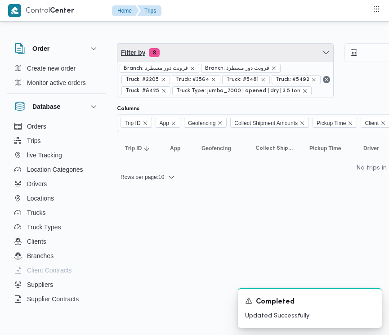
click at [220, 53] on span "Filter by 8" at bounding box center [225, 53] width 216 height 18
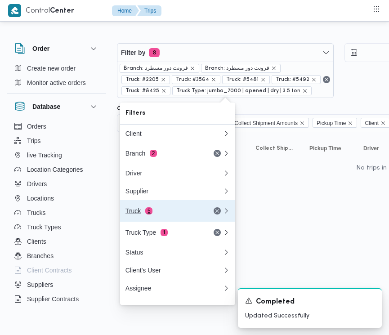
click at [163, 214] on div "Truck 5" at bounding box center [162, 210] width 75 height 7
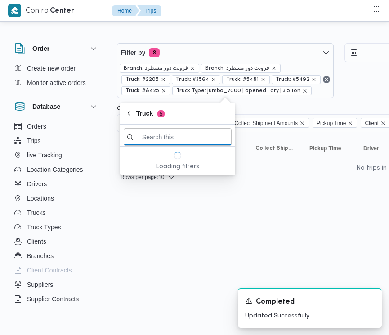
paste input "1981"
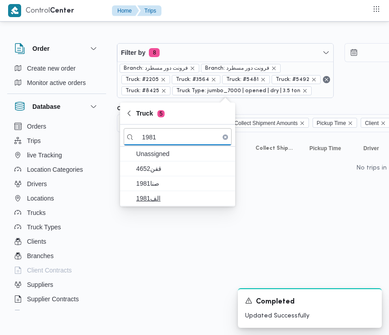
type input "1981"
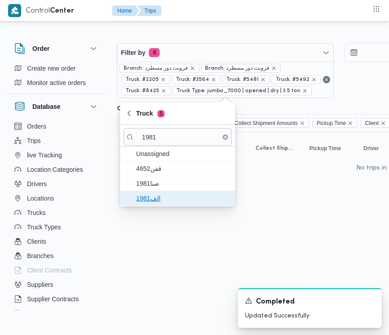
click at [161, 198] on span "الف1981" at bounding box center [182, 198] width 93 height 11
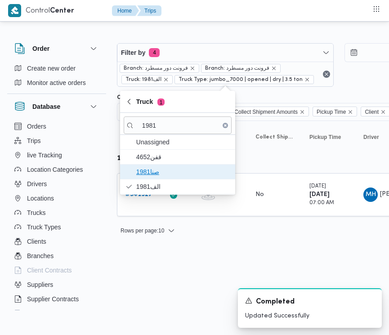
click at [157, 173] on span "صنا1981" at bounding box center [182, 171] width 93 height 11
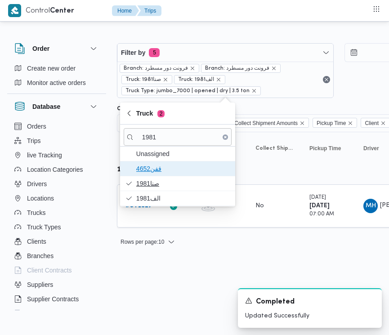
click at [157, 173] on span "قفن4652" at bounding box center [182, 168] width 93 height 11
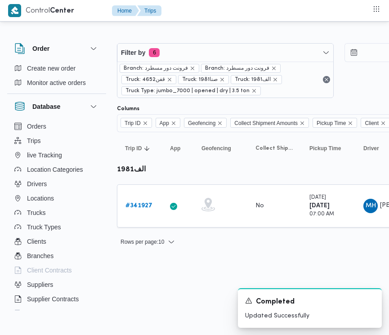
click at [152, 265] on html "Control Center Home Trips Order Create new order Monitor active orders Database…" at bounding box center [194, 167] width 389 height 335
click at [134, 204] on b "# 341927" at bounding box center [138, 206] width 27 height 6
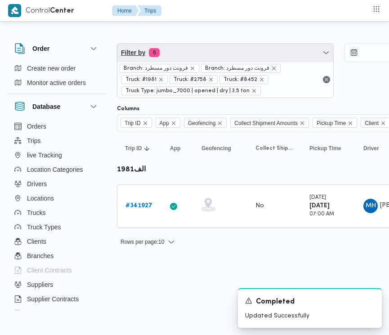
click at [246, 50] on span "Filter by 6" at bounding box center [225, 53] width 216 height 18
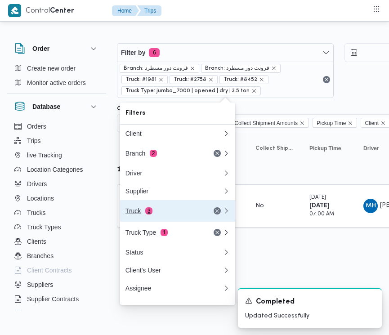
click at [158, 214] on div "Truck 3" at bounding box center [162, 210] width 75 height 7
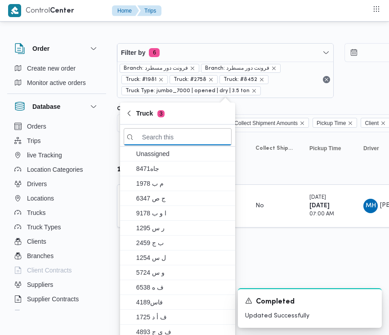
paste input "6121"
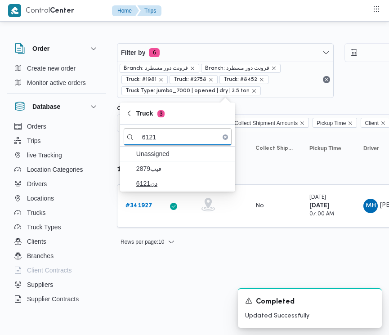
type input "6121"
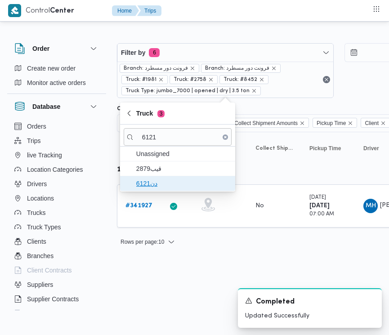
click at [154, 181] on span "دن6121" at bounding box center [182, 183] width 93 height 11
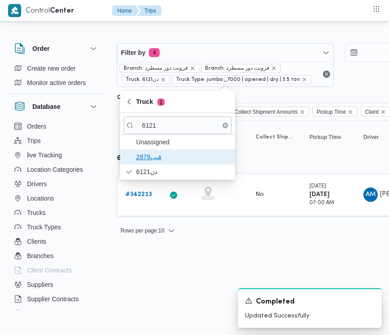
click at [138, 155] on span "قيب2879" at bounding box center [182, 156] width 93 height 11
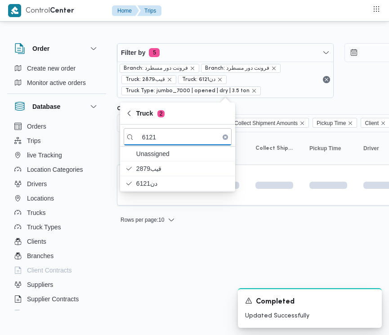
drag, startPoint x: 167, startPoint y: 283, endPoint x: 154, endPoint y: 243, distance: 42.0
click at [165, 284] on html "Control Center Home Trips Order Create new order Monitor active orders Database…" at bounding box center [194, 167] width 389 height 335
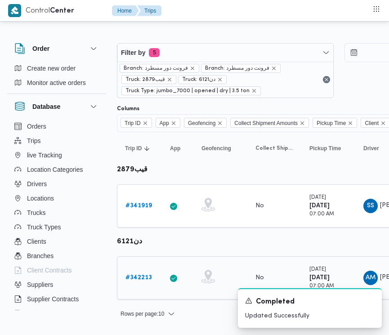
click at [142, 279] on b "# 342213" at bounding box center [138, 277] width 27 height 6
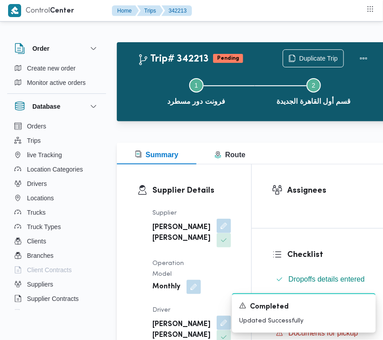
scroll to position [104, 0]
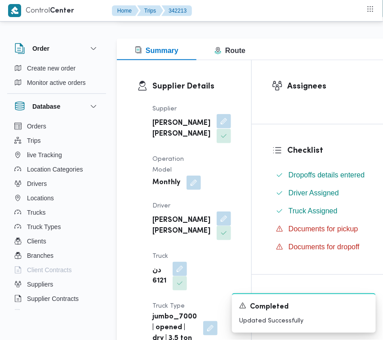
click at [217, 128] on button "button" at bounding box center [224, 121] width 14 height 14
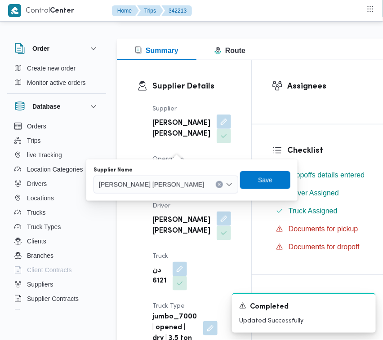
click at [171, 194] on div "Supplier Name [PERSON_NAME] [PERSON_NAME] Save" at bounding box center [192, 180] width 199 height 29
click at [164, 187] on span "[PERSON_NAME] [PERSON_NAME]" at bounding box center [151, 184] width 105 height 10
paste input "الشريف"
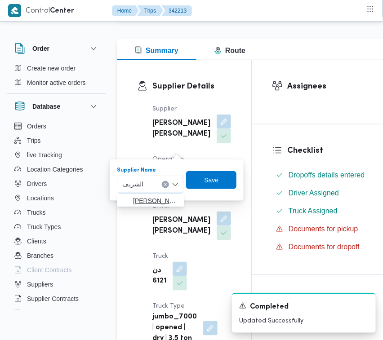
type input "الشريف"
click at [144, 200] on span "[PERSON_NAME]" at bounding box center [156, 200] width 46 height 11
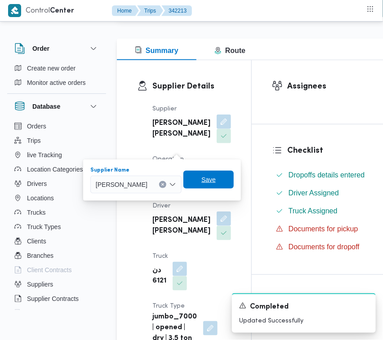
click at [216, 175] on span "Save" at bounding box center [208, 179] width 14 height 11
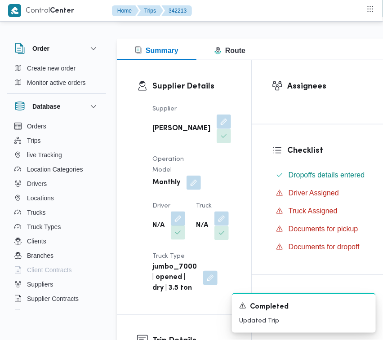
click at [182, 240] on button "button" at bounding box center [178, 232] width 14 height 14
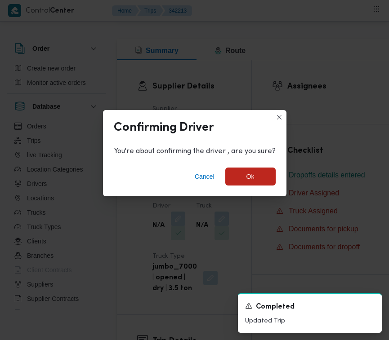
click at [180, 233] on div "Confirming Driver You're about confirming the driver , are you sure? Cancel Ok" at bounding box center [194, 170] width 389 height 340
click at [200, 172] on span "Cancel" at bounding box center [205, 176] width 20 height 11
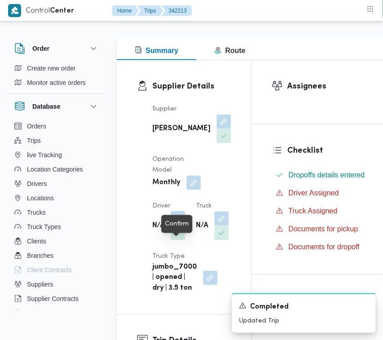
click at [179, 225] on button "button" at bounding box center [178, 218] width 14 height 14
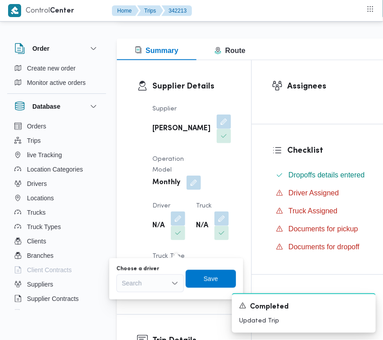
click at [158, 276] on div "Search" at bounding box center [149, 283] width 67 height 18
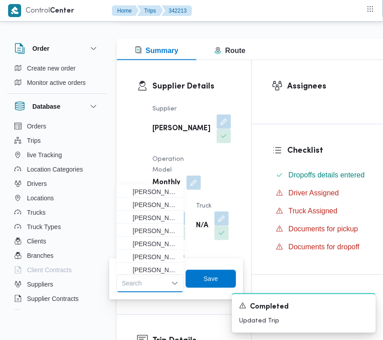
paste input "[PERSON_NAME]"
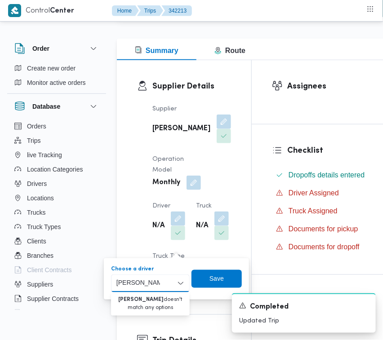
click at [129, 279] on input "[PERSON_NAME]" at bounding box center [138, 283] width 44 height 11
type input "[PERSON_NAME]"
click at [140, 297] on span "[PERSON_NAME] د [PERSON_NAME]" at bounding box center [156, 299] width 56 height 11
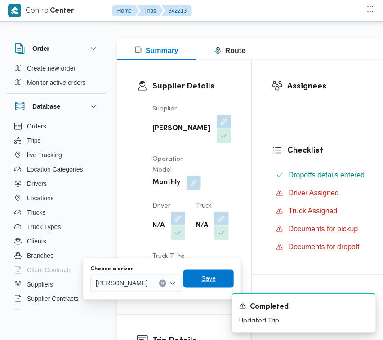
drag, startPoint x: 255, startPoint y: 277, endPoint x: 218, endPoint y: 248, distance: 46.5
click at [234, 279] on span "Save" at bounding box center [208, 279] width 50 height 18
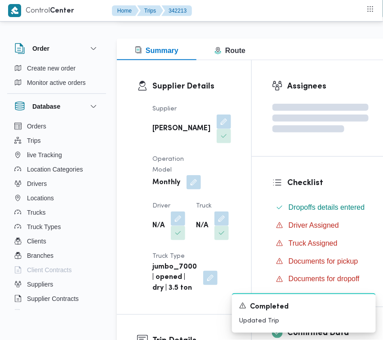
click at [192, 190] on button "button" at bounding box center [193, 182] width 14 height 14
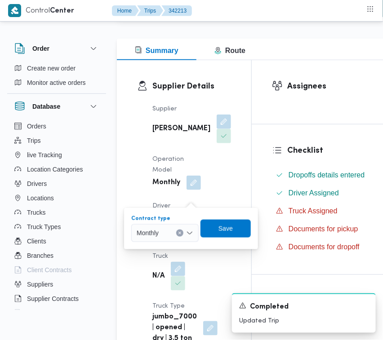
drag, startPoint x: 158, startPoint y: 237, endPoint x: 164, endPoint y: 241, distance: 7.9
click at [159, 240] on div "Monthly" at bounding box center [164, 233] width 67 height 18
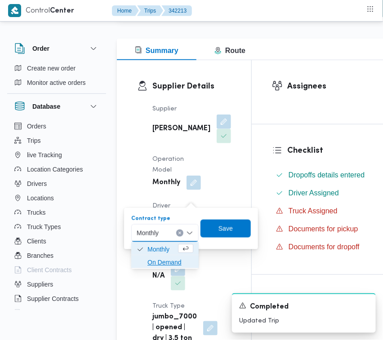
click at [174, 265] on span "On Demand" at bounding box center [170, 262] width 46 height 11
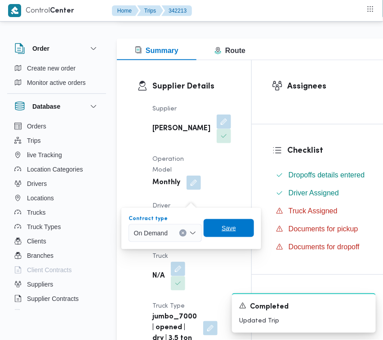
click at [225, 222] on span "Save" at bounding box center [228, 228] width 50 height 18
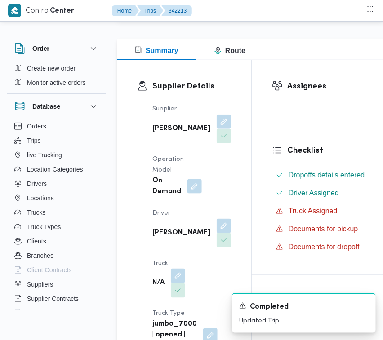
click at [179, 283] on button "button" at bounding box center [178, 276] width 14 height 14
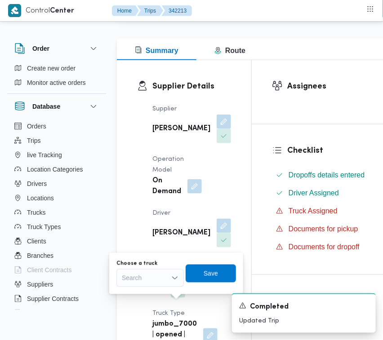
click at [173, 280] on icon "Open list of options" at bounding box center [174, 277] width 7 height 7
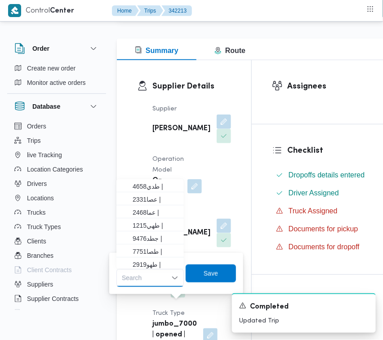
paste input "6893"
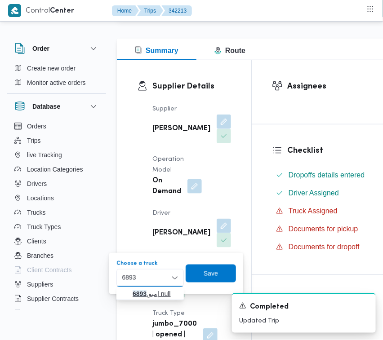
type input "6893"
click at [142, 297] on mark "6893" at bounding box center [140, 294] width 14 height 7
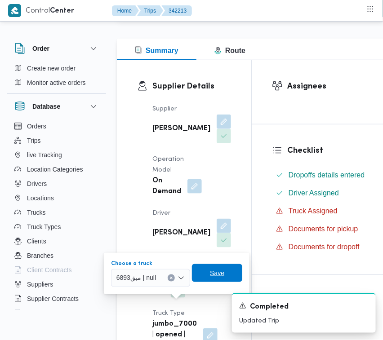
click at [213, 270] on span "Save" at bounding box center [217, 273] width 14 height 11
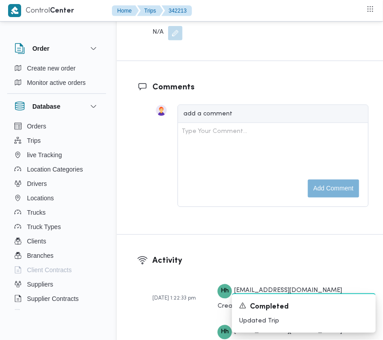
scroll to position [1735, 0]
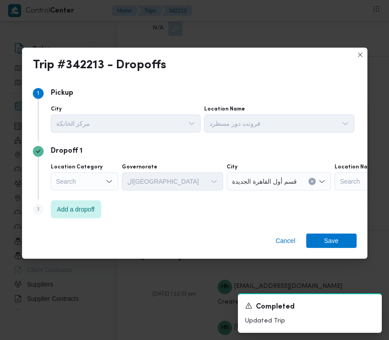
click at [90, 167] on label "Location Category" at bounding box center [77, 167] width 52 height 7
click at [57, 176] on input "Location Category" at bounding box center [56, 181] width 1 height 11
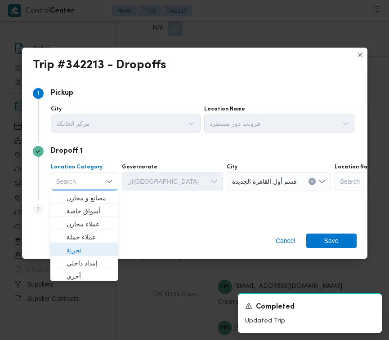
click at [71, 245] on span "تجزئة" at bounding box center [89, 250] width 46 height 11
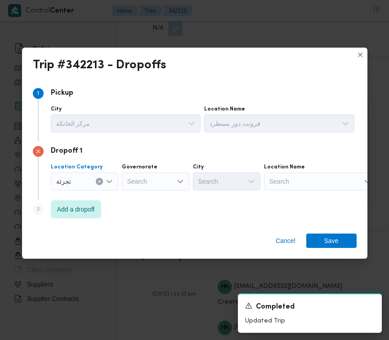
click at [137, 178] on div "Search" at bounding box center [155, 181] width 67 height 18
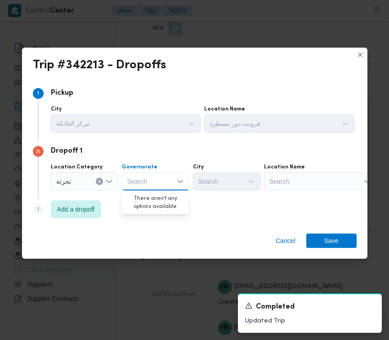
paste input "جيزة"
type input "جيزة"
click at [165, 180] on div "جيزة جيزة" at bounding box center [155, 181] width 67 height 18
drag, startPoint x: 160, startPoint y: 200, endPoint x: 180, endPoint y: 187, distance: 23.9
click at [160, 200] on span "ال جيزة" at bounding box center [160, 198] width 46 height 11
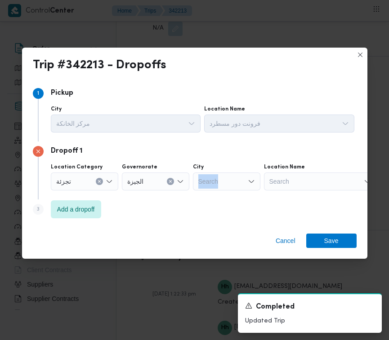
click at [238, 176] on div "City Search" at bounding box center [226, 177] width 67 height 27
click at [232, 187] on div "Search" at bounding box center [226, 181] width 67 height 18
paste input "أكتوبر"
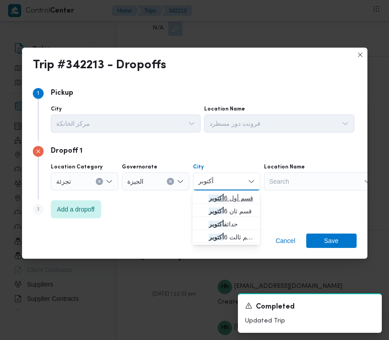
type input "أكتوبر"
click at [213, 196] on mark "أكتوبر" at bounding box center [215, 198] width 15 height 7
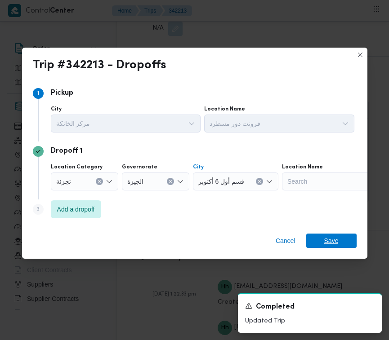
click at [346, 240] on span "Save" at bounding box center [331, 241] width 50 height 14
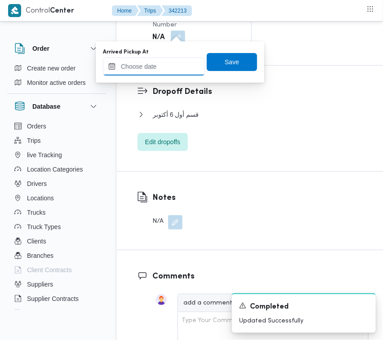
click at [178, 73] on input "Arrived Pickup At" at bounding box center [154, 66] width 102 height 18
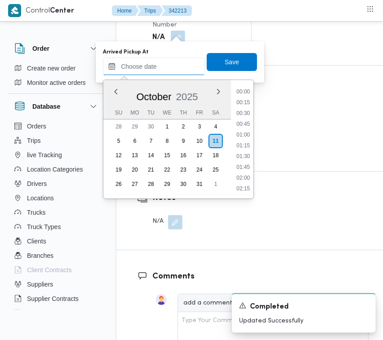
scroll to position [506, 0]
click at [246, 100] on li "12:00" at bounding box center [243, 103] width 21 height 9
type input "[DATE] 12:00"
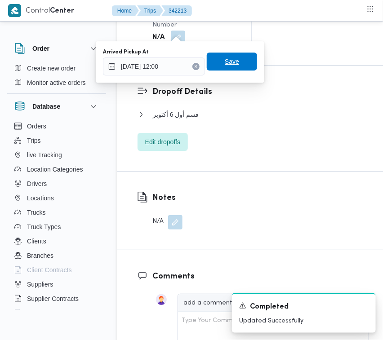
click at [227, 66] on span "Save" at bounding box center [232, 61] width 14 height 11
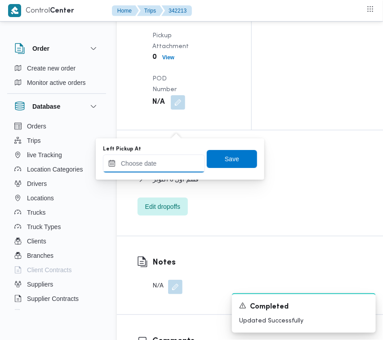
drag, startPoint x: 179, startPoint y: 167, endPoint x: 195, endPoint y: 169, distance: 15.8
click at [179, 167] on input "Left Pickup At" at bounding box center [154, 164] width 102 height 18
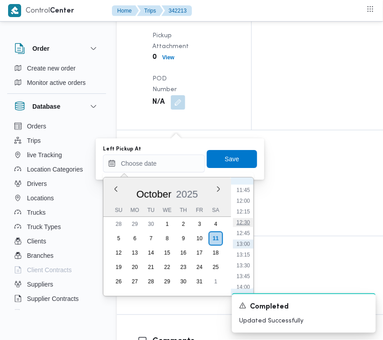
click at [248, 218] on li "12:30" at bounding box center [243, 222] width 21 height 9
type input "[DATE] 12:30"
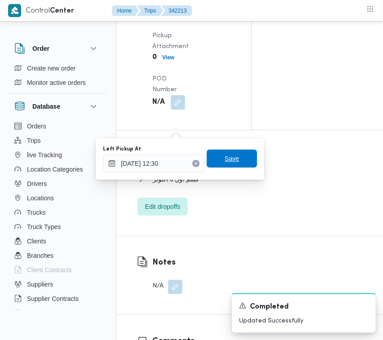
click at [225, 160] on span "Save" at bounding box center [232, 158] width 14 height 11
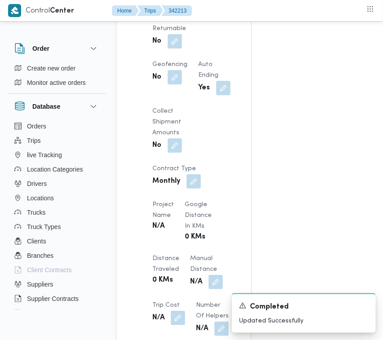
scroll to position [658, 0]
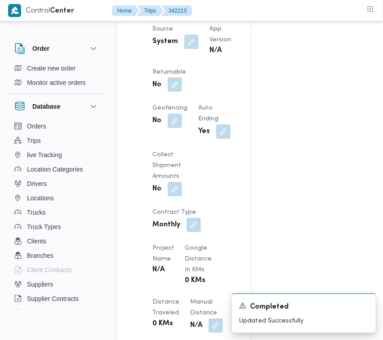
click at [182, 92] on button "button" at bounding box center [175, 84] width 14 height 14
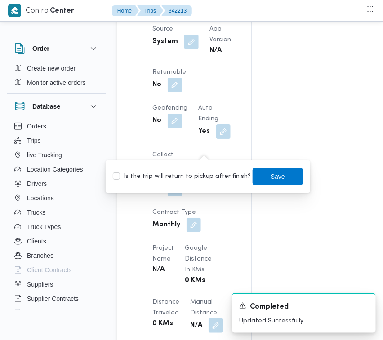
drag, startPoint x: 209, startPoint y: 174, endPoint x: 223, endPoint y: 176, distance: 14.0
click at [209, 176] on label "Is the trip will return to pickup after finish?" at bounding box center [182, 176] width 138 height 11
checkbox input "true"
click at [292, 176] on span "Save" at bounding box center [277, 176] width 50 height 18
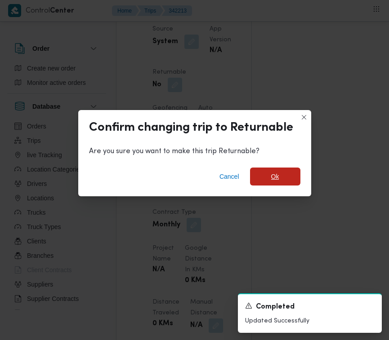
click at [276, 177] on span "Ok" at bounding box center [275, 176] width 8 height 11
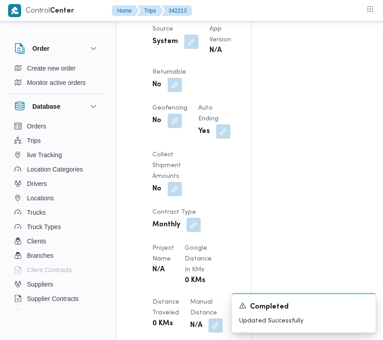
click at [270, 119] on div "Assignees Checklist Dropoffs details entered Driver Assigned Truck Assigned Doc…" at bounding box center [320, 211] width 137 height 1410
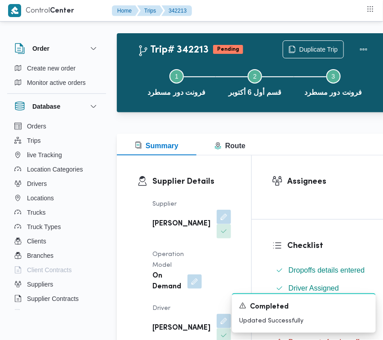
scroll to position [0, 0]
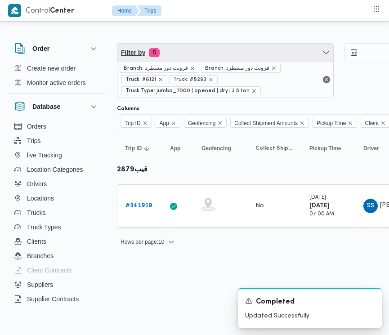
click at [194, 56] on span "Filter by 5" at bounding box center [225, 53] width 216 height 18
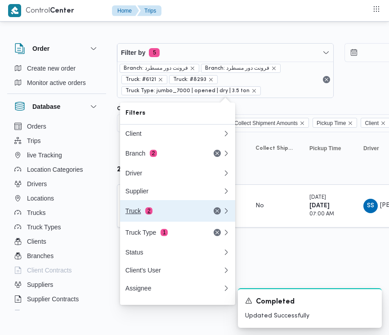
click at [155, 214] on div "Truck 2" at bounding box center [162, 210] width 75 height 7
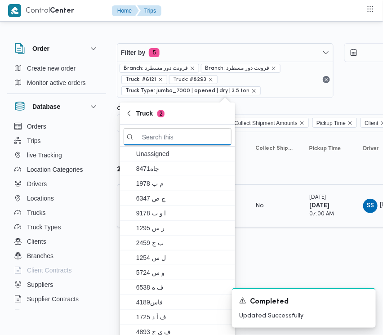
paste input "6893"
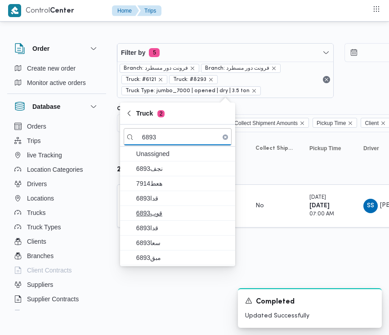
type input "6893"
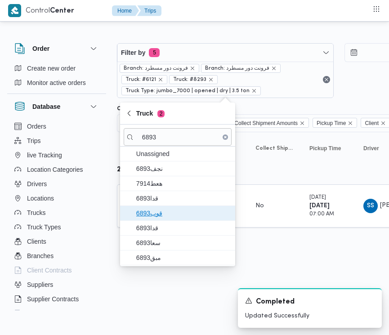
click at [151, 209] on span "قوب6893" at bounding box center [182, 213] width 93 height 11
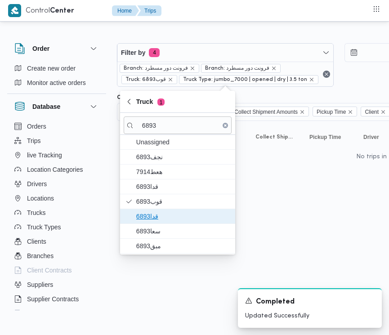
click at [151, 217] on span "قدا6893" at bounding box center [182, 216] width 93 height 11
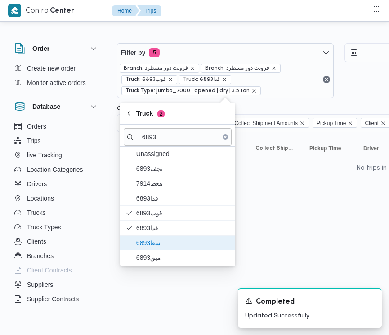
click at [142, 247] on span "سعا6893" at bounding box center [182, 242] width 93 height 11
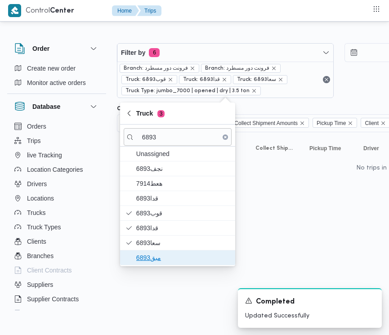
click at [139, 263] on span "مبق6893" at bounding box center [182, 257] width 93 height 11
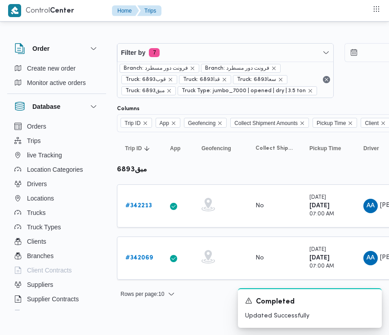
click at [147, 288] on span "Rows per page : 10" at bounding box center [142, 293] width 44 height 11
click at [203, 310] on html "Control Center Home Trips Order Create new order Monitor active orders Database…" at bounding box center [194, 167] width 389 height 335
click at [142, 259] on b "# 342069" at bounding box center [138, 258] width 27 height 6
click at [142, 208] on b "# 342213" at bounding box center [138, 206] width 27 height 6
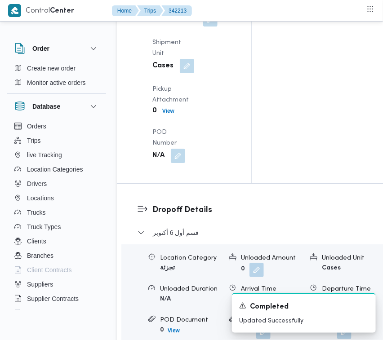
scroll to position [1368, 0]
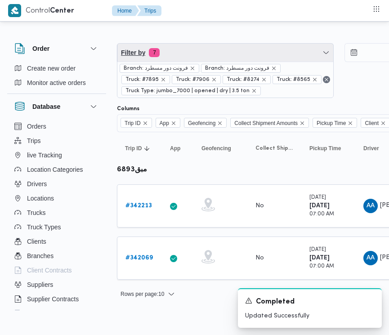
click at [232, 48] on span "Filter by 7" at bounding box center [225, 53] width 216 height 18
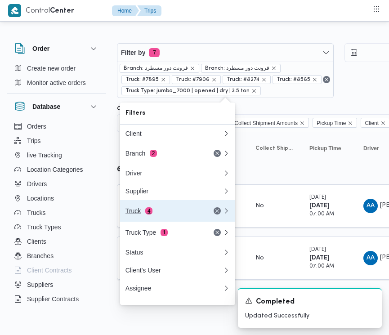
click at [155, 214] on div "Truck 4" at bounding box center [162, 210] width 75 height 7
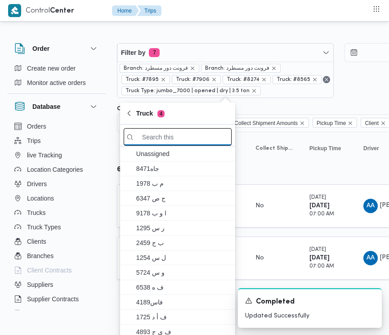
paste input "2721"
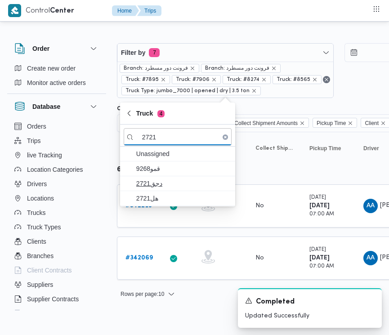
type input "2721"
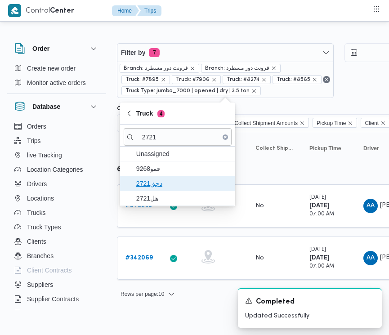
click at [149, 187] on span "دجق2721" at bounding box center [182, 183] width 93 height 11
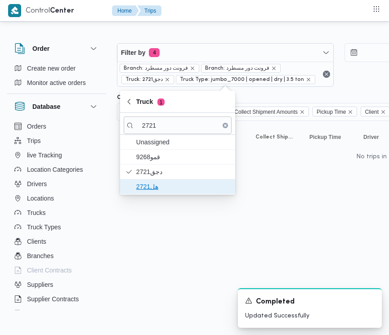
click at [148, 188] on span "هل2721" at bounding box center [182, 186] width 93 height 11
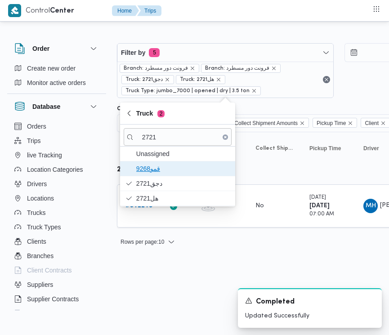
click at [148, 174] on span "9268قمو" at bounding box center [178, 168] width 108 height 14
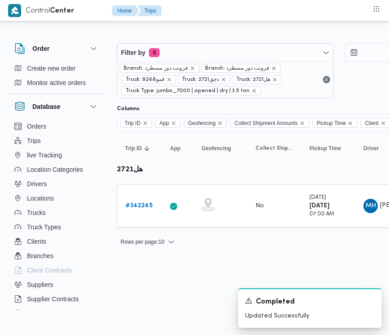
click at [150, 252] on div "Rows per page : 10 1" at bounding box center [386, 242] width 550 height 22
click at [135, 207] on b "# 342245" at bounding box center [138, 206] width 27 height 6
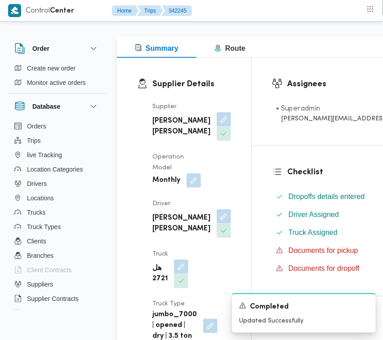
scroll to position [136, 0]
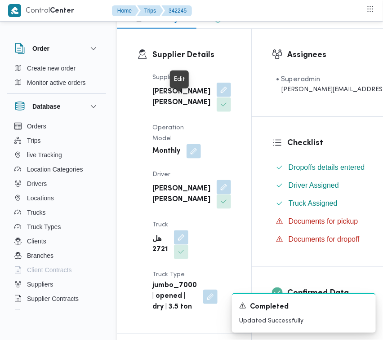
click at [217, 97] on button "button" at bounding box center [224, 90] width 14 height 14
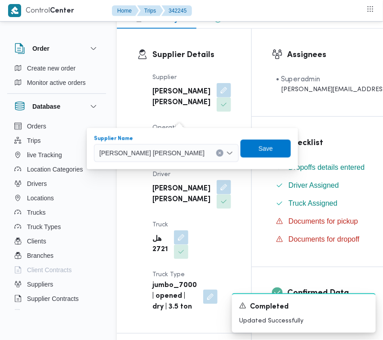
drag, startPoint x: 164, startPoint y: 158, endPoint x: 159, endPoint y: 160, distance: 5.0
click at [162, 159] on div "[PERSON_NAME] [PERSON_NAME]" at bounding box center [166, 153] width 145 height 18
paste input "الهامي"
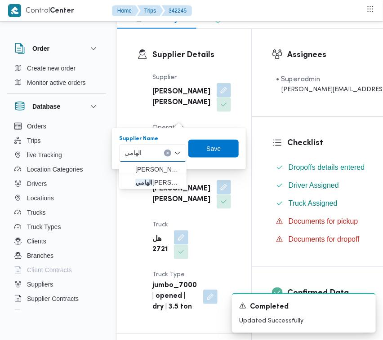
type input "الهامي"
click at [155, 156] on div "الهامي الهامي" at bounding box center [152, 153] width 67 height 18
click at [147, 177] on span "ال[PERSON_NAME]" at bounding box center [158, 182] width 46 height 11
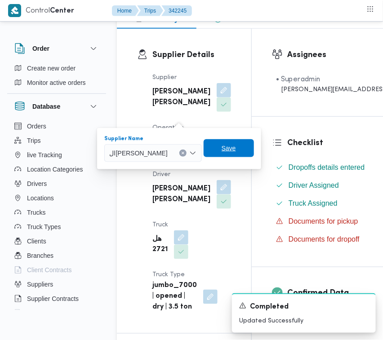
click at [237, 151] on span "Save" at bounding box center [228, 148] width 50 height 18
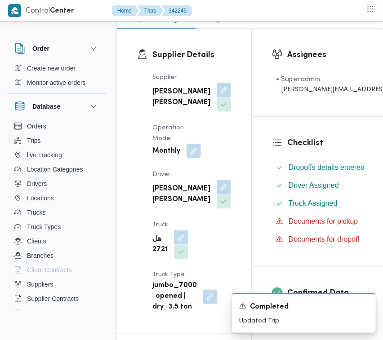
click at [194, 158] on button "button" at bounding box center [193, 151] width 14 height 14
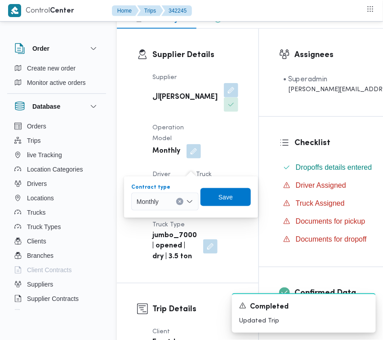
click at [169, 199] on div "Monthly" at bounding box center [164, 202] width 67 height 18
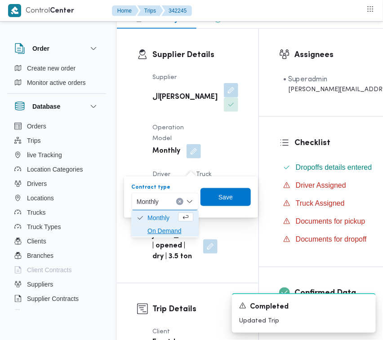
click at [167, 228] on span "On Demand" at bounding box center [170, 230] width 46 height 11
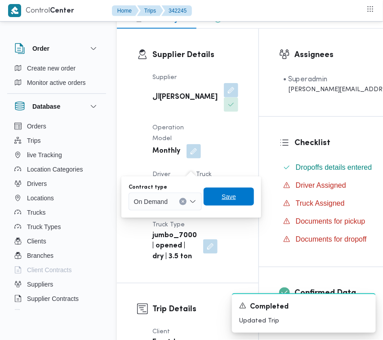
click at [243, 189] on span "Save" at bounding box center [228, 197] width 50 height 18
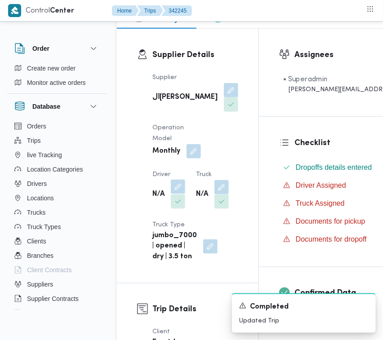
click at [181, 194] on button "button" at bounding box center [178, 187] width 14 height 14
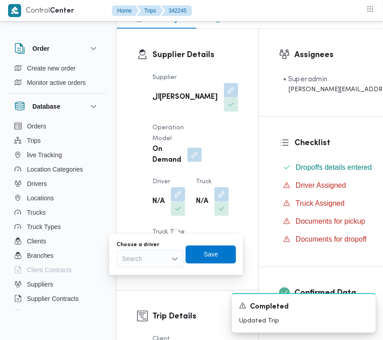
click at [165, 248] on div "Choose a driver Search" at bounding box center [149, 254] width 67 height 27
click at [165, 253] on div "Search" at bounding box center [149, 259] width 67 height 18
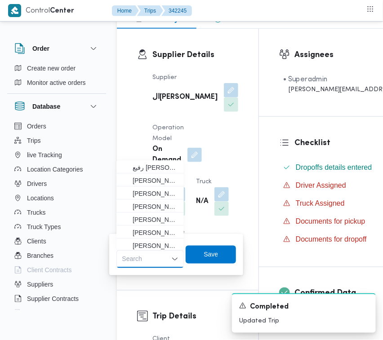
paste input "هاني"
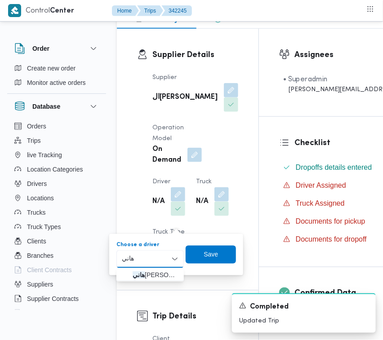
type input "هاني"
click at [125, 267] on div "[PERSON_NAME]" at bounding box center [149, 259] width 67 height 18
click at [128, 268] on span "[PERSON_NAME]" at bounding box center [150, 275] width 60 height 14
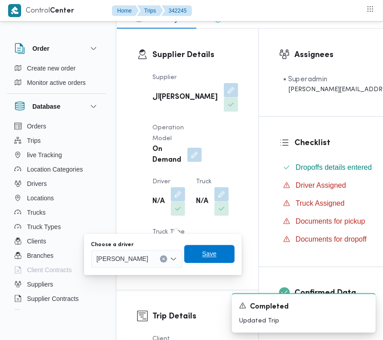
click at [234, 256] on span "Save" at bounding box center [209, 254] width 50 height 18
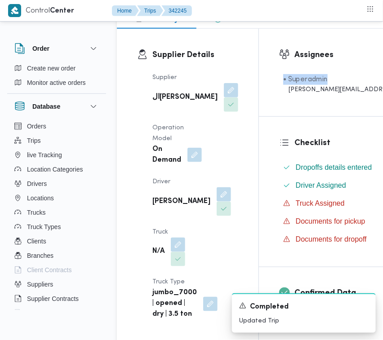
drag, startPoint x: 382, startPoint y: 64, endPoint x: 376, endPoint y: 82, distance: 18.6
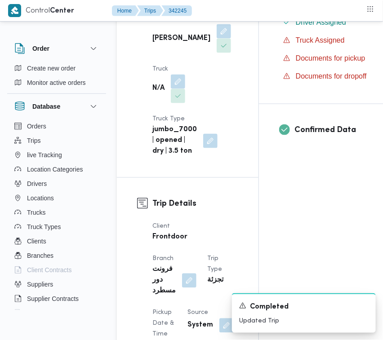
scroll to position [334, 0]
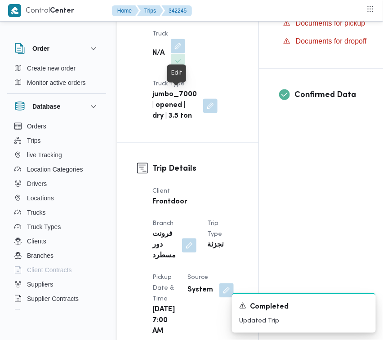
drag, startPoint x: 174, startPoint y: 95, endPoint x: 177, endPoint y: 115, distance: 19.9
click at [174, 53] on button "button" at bounding box center [178, 46] width 14 height 14
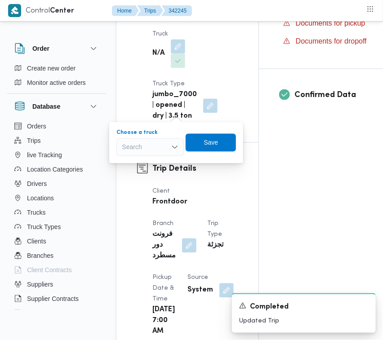
drag, startPoint x: 162, startPoint y: 144, endPoint x: 159, endPoint y: 149, distance: 6.1
click at [159, 149] on div "Search" at bounding box center [149, 147] width 67 height 18
paste input "3265"
type input "3265"
click at [149, 161] on span "قصه 3265 | null" at bounding box center [156, 163] width 46 height 11
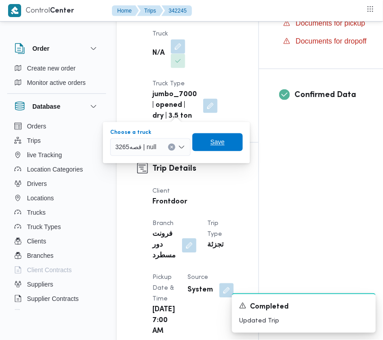
click at [217, 147] on span "Save" at bounding box center [217, 142] width 50 height 18
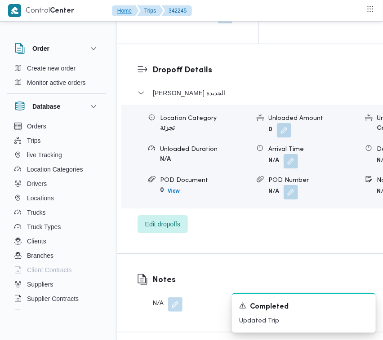
scroll to position [1391, 0]
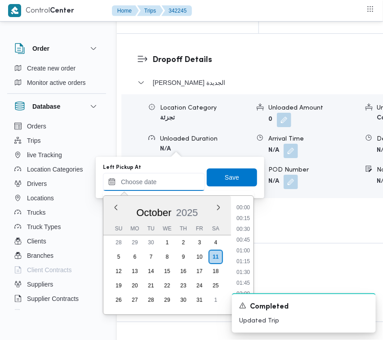
drag, startPoint x: 179, startPoint y: 177, endPoint x: 187, endPoint y: 178, distance: 8.1
click at [179, 177] on input "Left Pickup At" at bounding box center [154, 182] width 102 height 18
click at [248, 250] on li "12:45" at bounding box center [243, 251] width 21 height 9
type input "[DATE] 12:45"
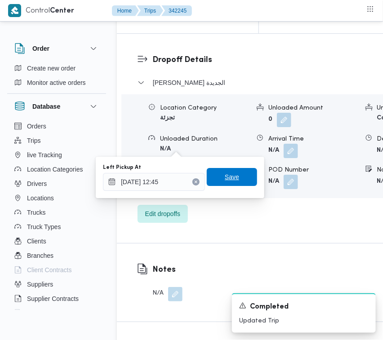
click at [217, 177] on span "Save" at bounding box center [232, 177] width 50 height 18
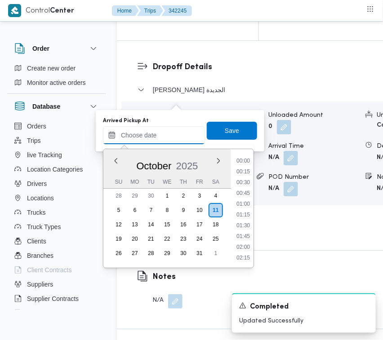
click at [177, 131] on input "Arrived Pickup At" at bounding box center [154, 135] width 102 height 18
click at [248, 169] on li "12:00" at bounding box center [243, 172] width 21 height 9
type input "[DATE] 12:00"
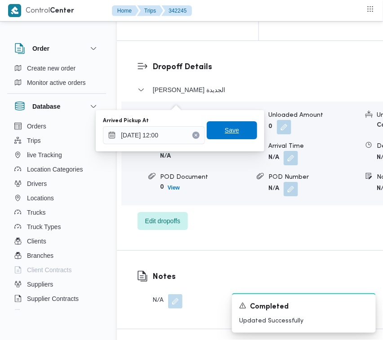
click at [234, 129] on span "Save" at bounding box center [232, 130] width 50 height 18
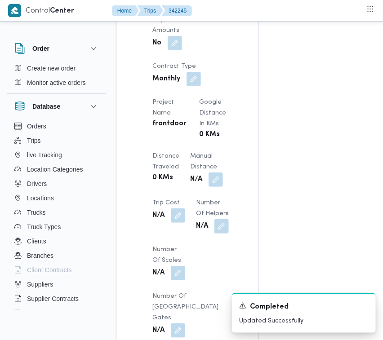
scroll to position [785, 0]
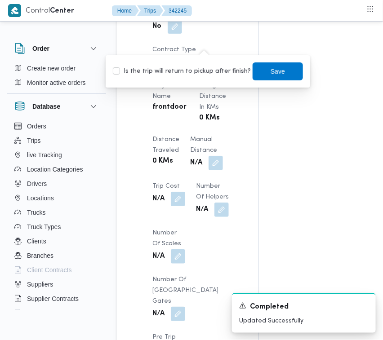
drag, startPoint x: 201, startPoint y: 71, endPoint x: 218, endPoint y: 75, distance: 17.5
click at [201, 72] on label "Is the trip will return to pickup after finish?" at bounding box center [182, 71] width 138 height 11
checkbox input "true"
click at [270, 70] on span "Save" at bounding box center [277, 71] width 14 height 11
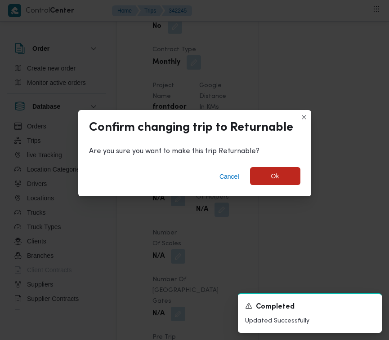
click at [282, 177] on span "Ok" at bounding box center [275, 176] width 50 height 18
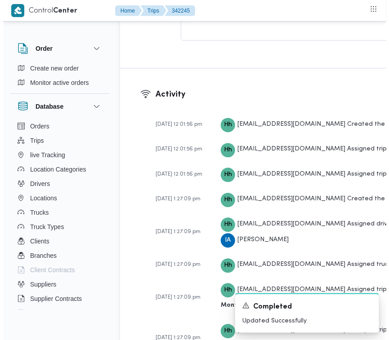
scroll to position [1872, 0]
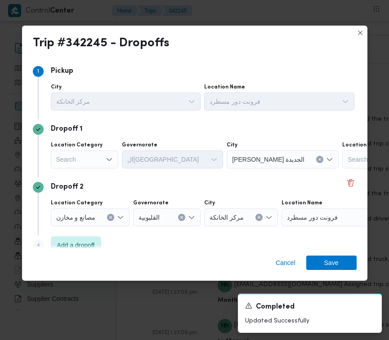
click at [84, 162] on div "Search" at bounding box center [84, 159] width 67 height 18
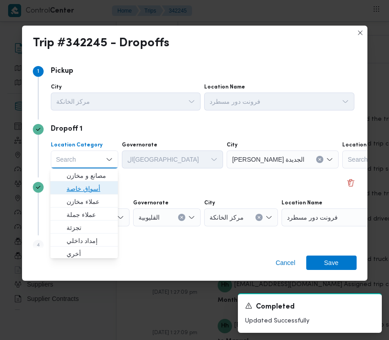
click at [95, 188] on span "أسواق خاصة" at bounding box center [89, 188] width 46 height 11
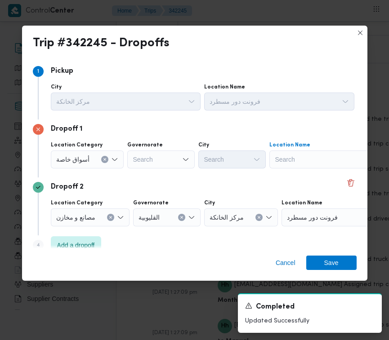
click at [325, 163] on div "Search" at bounding box center [325, 159] width 112 height 18
paste input "سعودي الشروق"
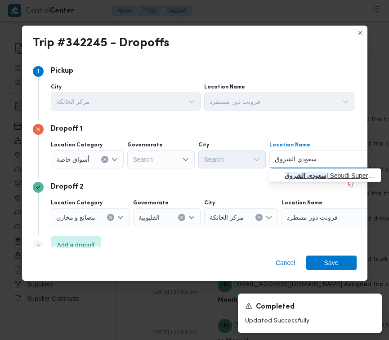
type input "سعودي الشروق"
click at [300, 172] on mark "سعودي الشروق" at bounding box center [305, 175] width 42 height 7
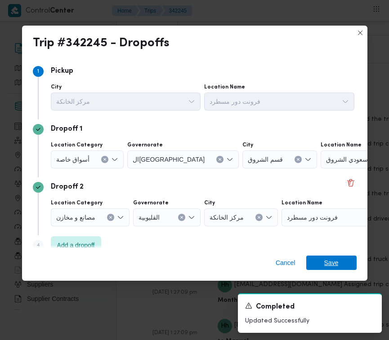
drag, startPoint x: 327, startPoint y: 261, endPoint x: 323, endPoint y: 239, distance: 22.9
click at [327, 262] on span "Save" at bounding box center [331, 263] width 14 height 14
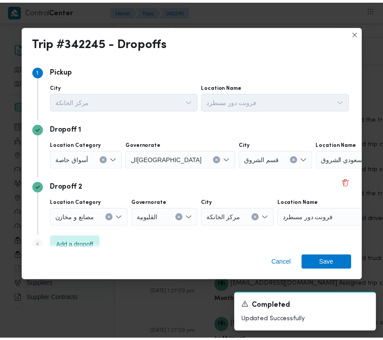
scroll to position [1926, 0]
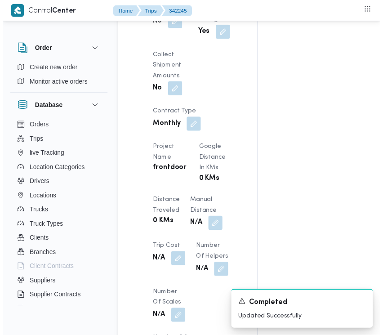
scroll to position [0, 0]
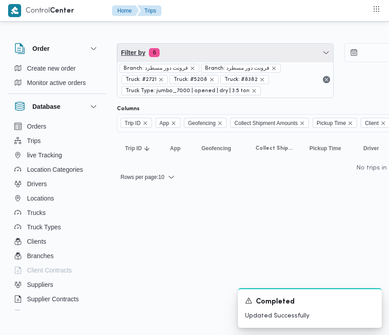
click at [233, 53] on span "Filter by 6" at bounding box center [225, 53] width 216 height 18
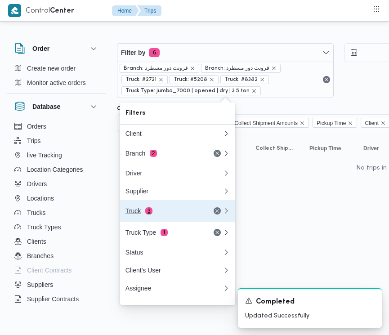
drag, startPoint x: 168, startPoint y: 223, endPoint x: 168, endPoint y: 218, distance: 5.0
click at [168, 221] on button "Truck 3" at bounding box center [177, 211] width 115 height 22
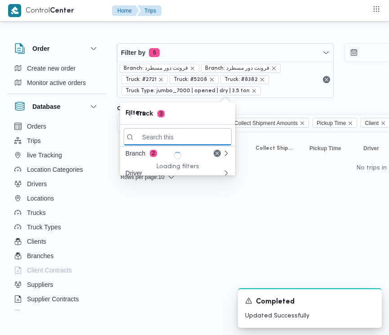
paste input "9583"
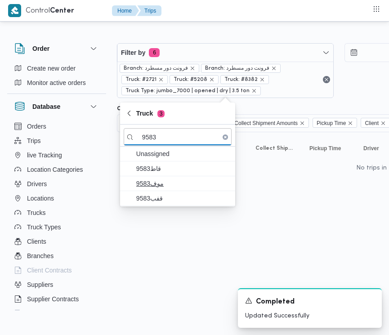
type input "9583"
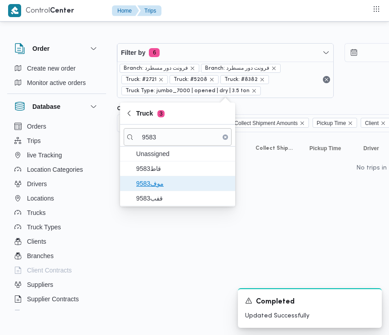
click at [143, 179] on span "موف9583" at bounding box center [182, 183] width 93 height 11
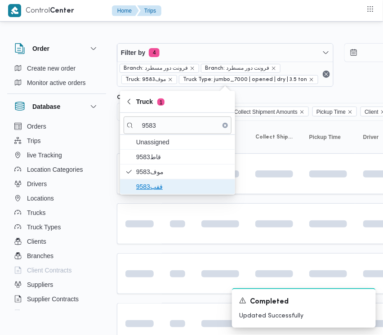
click at [142, 192] on span "قفب9583" at bounding box center [182, 186] width 93 height 11
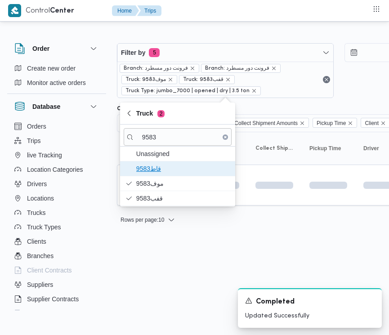
click at [152, 170] on span "9583قاط" at bounding box center [182, 168] width 93 height 11
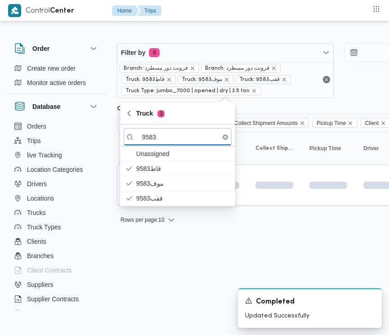
click at [147, 259] on html "Control Center Home Trips Order Create new order Monitor active orders Database…" at bounding box center [194, 167] width 389 height 335
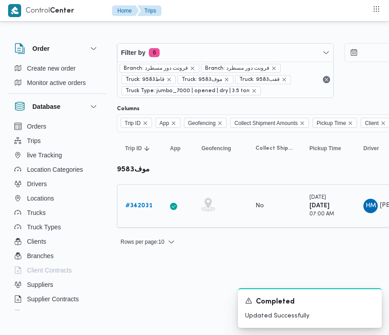
click at [133, 208] on b "# 342031" at bounding box center [138, 206] width 27 height 6
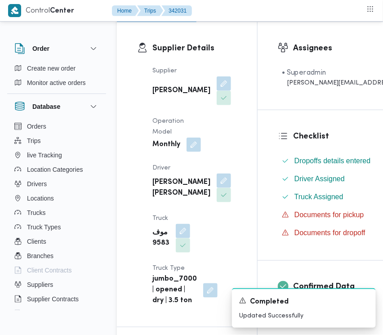
scroll to position [155, 0]
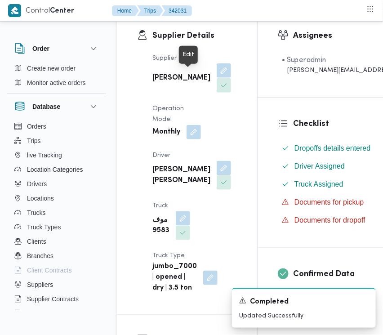
click at [217, 75] on button "button" at bounding box center [224, 70] width 14 height 14
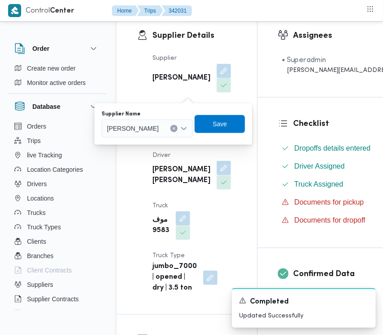
drag, startPoint x: 174, startPoint y: 103, endPoint x: 170, endPoint y: 134, distance: 30.8
click at [170, 134] on div "[PERSON_NAME]" at bounding box center [147, 128] width 91 height 18
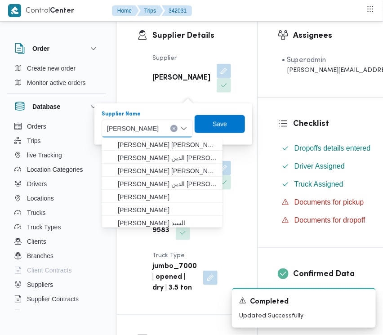
paste input "الهامي"
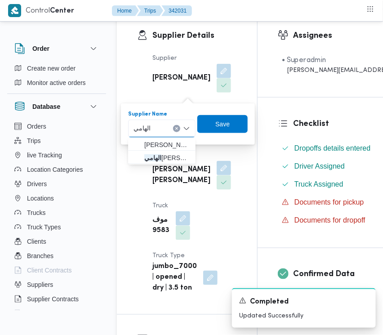
type input "ال[PERSON_NAME]"
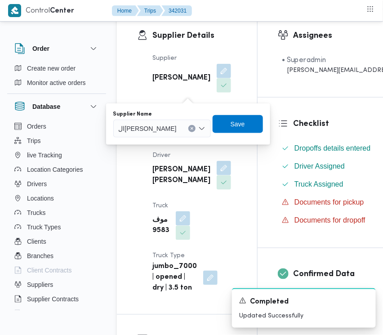
click at [165, 142] on div "You are in a dialog. To close this dialog, hit escape. Supplier Name ال[PERSON_…" at bounding box center [188, 123] width 164 height 41
click at [237, 119] on span "Save" at bounding box center [237, 123] width 14 height 11
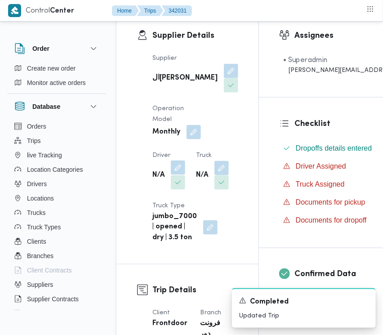
drag, startPoint x: 176, startPoint y: 182, endPoint x: 175, endPoint y: 188, distance: 5.9
click at [176, 175] on button "button" at bounding box center [178, 167] width 14 height 14
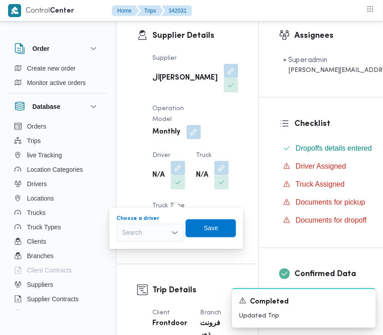
click at [151, 232] on div "Search" at bounding box center [149, 233] width 67 height 18
paste input "[PERSON_NAME]"
type input "[PERSON_NAME]"
click at [137, 242] on span "[PERSON_NAME] علي [PERSON_NAME]" at bounding box center [150, 249] width 60 height 14
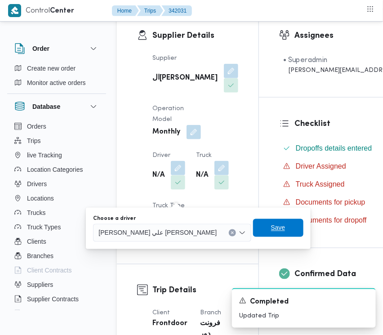
click at [253, 225] on span "Save" at bounding box center [278, 228] width 50 height 18
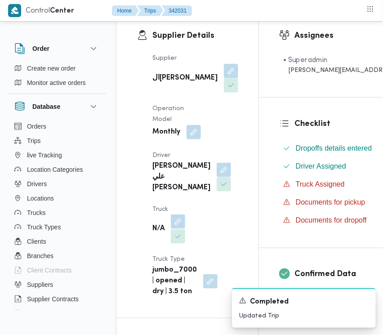
click at [185, 214] on button "button" at bounding box center [178, 221] width 14 height 14
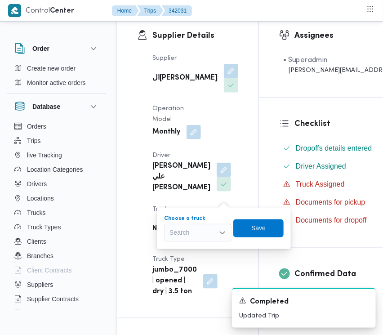
click at [195, 233] on div "Search" at bounding box center [197, 233] width 67 height 18
paste input "6941"
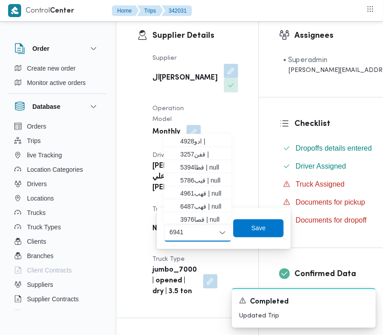
type input "6941"
click at [171, 245] on div "You are in a dialog. To close this dialog, hit escape. Choose a truck 6941 6941…" at bounding box center [224, 228] width 134 height 41
click at [203, 228] on div "6941 6941 Combo box. Selected. 6941 . Selected. Combo box input. Search. Type s…" at bounding box center [197, 233] width 67 height 18
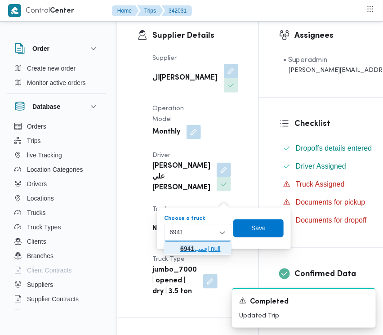
drag, startPoint x: 195, startPoint y: 248, endPoint x: 208, endPoint y: 244, distance: 12.8
click at [195, 250] on span "قمب 6941 | null" at bounding box center [203, 248] width 46 height 11
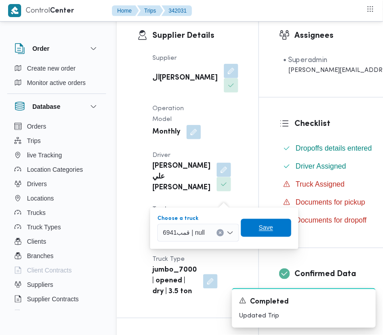
click at [274, 226] on span "Save" at bounding box center [266, 228] width 50 height 18
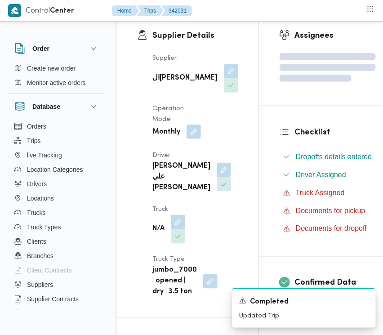
click at [199, 139] on button "button" at bounding box center [193, 131] width 14 height 14
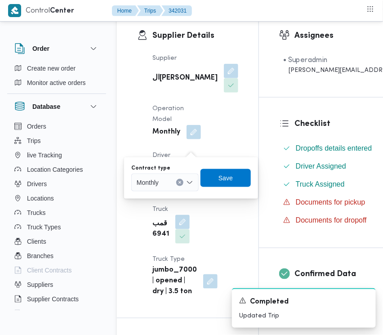
click at [172, 182] on div "Monthly" at bounding box center [164, 182] width 67 height 18
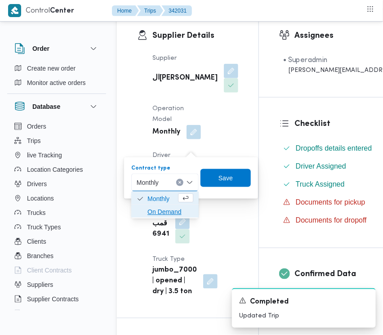
click at [163, 210] on span "On Demand" at bounding box center [170, 211] width 46 height 11
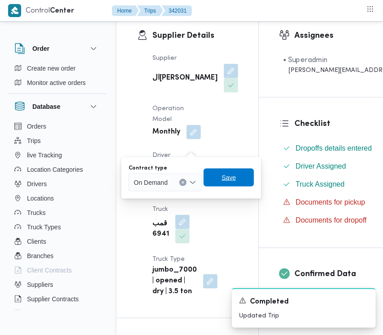
click at [234, 182] on span "Save" at bounding box center [228, 177] width 14 height 11
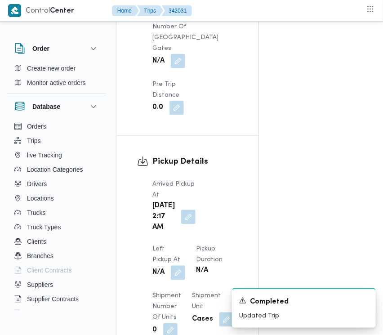
scroll to position [1092, 0]
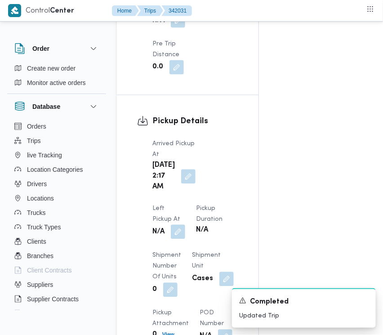
click at [185, 225] on button "button" at bounding box center [178, 232] width 14 height 14
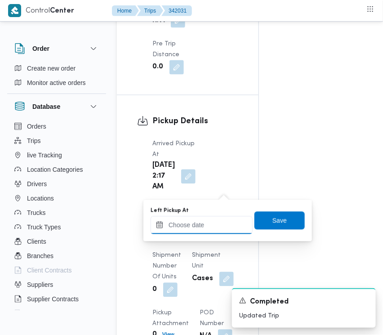
drag, startPoint x: 227, startPoint y: 222, endPoint x: 240, endPoint y: 223, distance: 13.1
click at [227, 223] on input "Left Pickup At" at bounding box center [201, 225] width 102 height 18
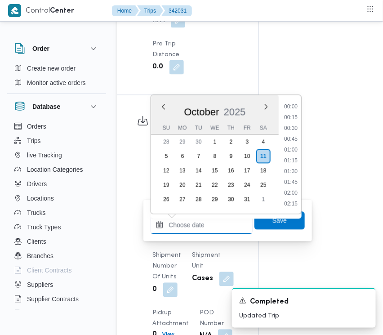
scroll to position [506, 0]
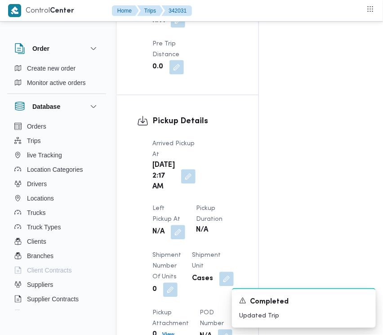
click at [181, 183] on button "button" at bounding box center [188, 176] width 14 height 14
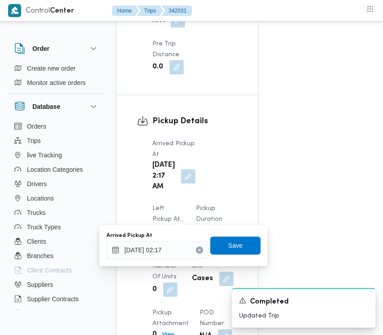
click at [190, 246] on div "[DATE] 02:17" at bounding box center [157, 250] width 102 height 18
click at [198, 251] on icon "Clear input" at bounding box center [200, 250] width 4 height 4
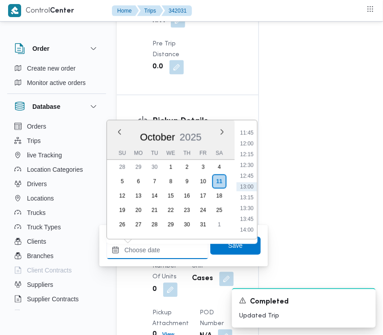
click at [187, 251] on input "Arrived Pickup At" at bounding box center [157, 250] width 102 height 18
click at [250, 183] on li "13:00" at bounding box center [246, 186] width 21 height 9
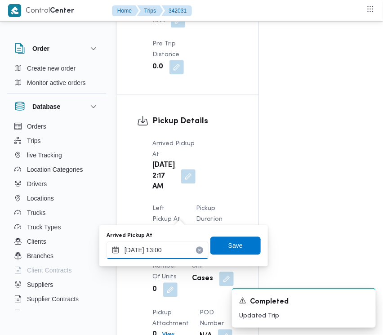
click at [185, 252] on input "[DATE] 13:00" at bounding box center [157, 250] width 102 height 18
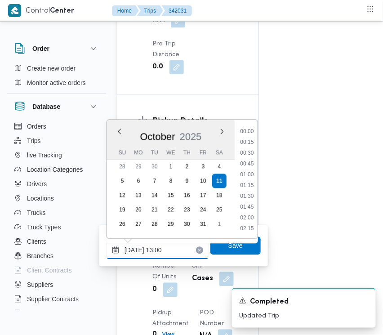
scroll to position [505, 0]
click at [252, 141] on li "12:00" at bounding box center [246, 143] width 21 height 9
type input "[DATE] 12:00"
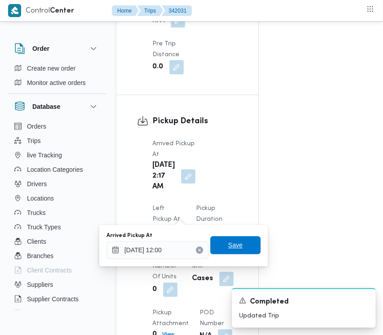
click at [241, 239] on span "Save" at bounding box center [235, 245] width 50 height 18
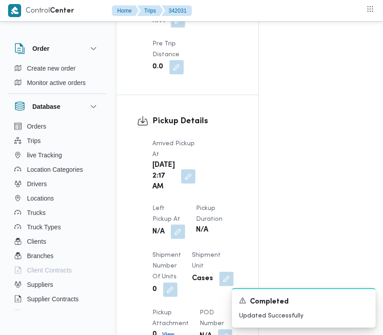
click at [185, 225] on button "button" at bounding box center [178, 232] width 14 height 14
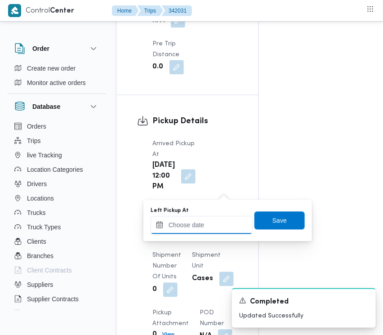
click at [215, 234] on input "Left Pickup At" at bounding box center [201, 225] width 102 height 18
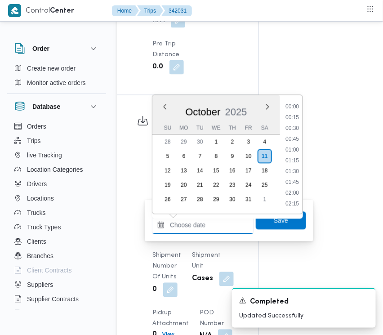
scroll to position [506, 0]
click at [296, 133] on ul "00:00 00:15 00:30 00:45 01:00 01:15 01:30 01:45 02:00 02:15 02:30 02:45 03:00 0…" at bounding box center [292, 154] width 21 height 104
click at [296, 136] on li "12:30" at bounding box center [292, 140] width 21 height 9
type input "[DATE] 12:30"
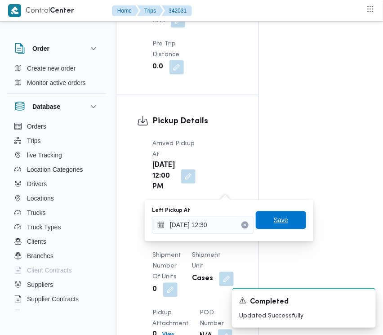
click at [279, 216] on span "Save" at bounding box center [281, 220] width 14 height 11
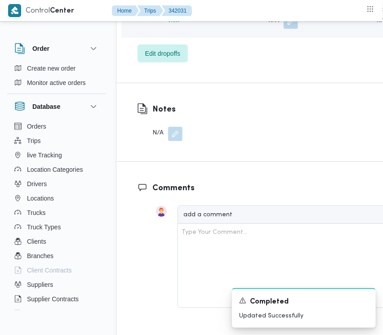
scroll to position [1595, 0]
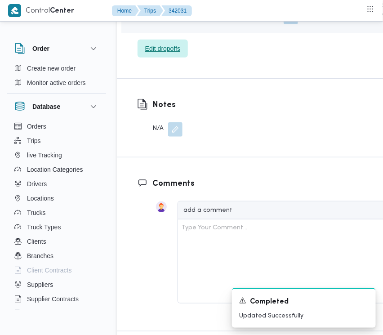
click at [177, 57] on span "Edit dropoffs" at bounding box center [162, 49] width 50 height 18
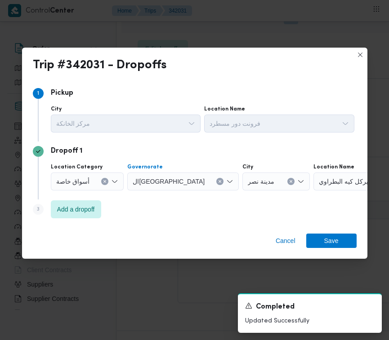
click at [226, 183] on icon "Open list of options" at bounding box center [229, 181] width 7 height 7
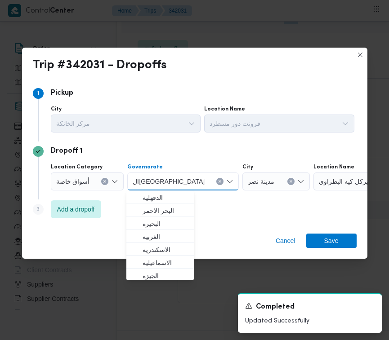
click at [216, 183] on button "Clear input" at bounding box center [219, 181] width 7 height 7
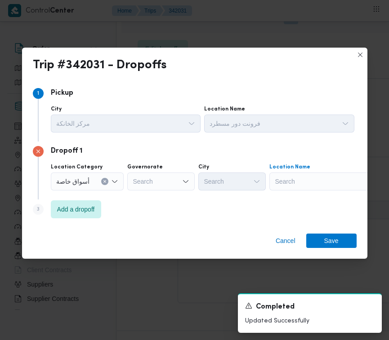
drag, startPoint x: 279, startPoint y: 176, endPoint x: 288, endPoint y: 179, distance: 9.8
click at [279, 176] on div "Search" at bounding box center [325, 181] width 112 height 18
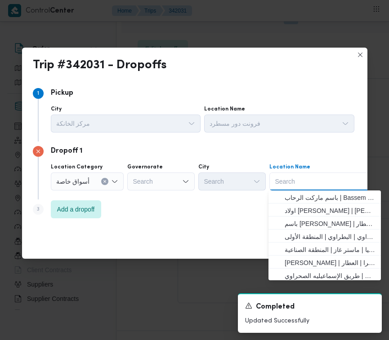
paste input "هايبر وان"
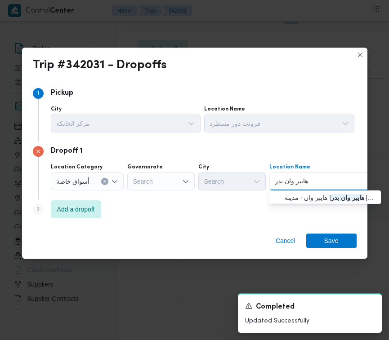
drag, startPoint x: 289, startPoint y: 181, endPoint x: 236, endPoint y: 186, distance: 52.8
click at [236, 186] on div "Location Category أسواق خاصة Governorate Search City Search Location Name هايبر…" at bounding box center [202, 177] width 307 height 31
click at [294, 178] on input "هايبر وان بدر" at bounding box center [291, 181] width 34 height 11
click at [293, 178] on input "هايبر وان بدر" at bounding box center [291, 181] width 34 height 11
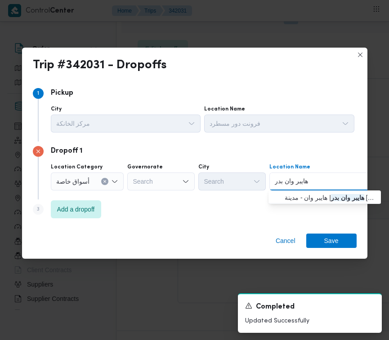
paste input
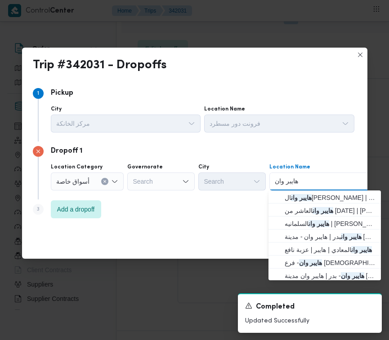
type input "هايبر وان"
click at [214, 217] on div "Step 3 is disabled 3 Add a dropoff" at bounding box center [194, 210] width 323 height 23
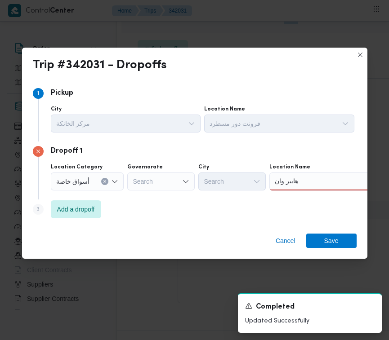
click at [311, 182] on div "هايبر وان هايبر وان" at bounding box center [325, 181] width 112 height 18
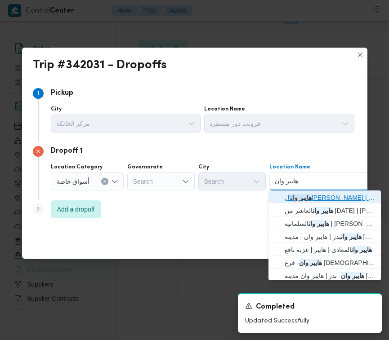
click at [315, 196] on span "هايبر وان الشيخ زايد | هايبر وان | null" at bounding box center [329, 197] width 91 height 11
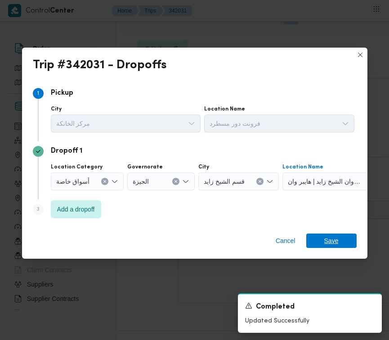
drag, startPoint x: 340, startPoint y: 245, endPoint x: 340, endPoint y: 239, distance: 6.3
click at [340, 245] on span "Save" at bounding box center [331, 241] width 50 height 14
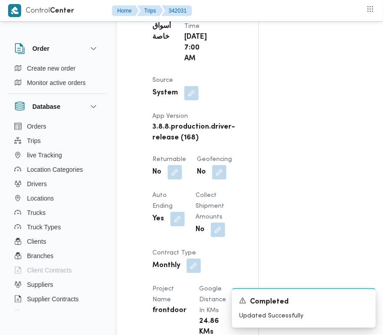
scroll to position [669, 0]
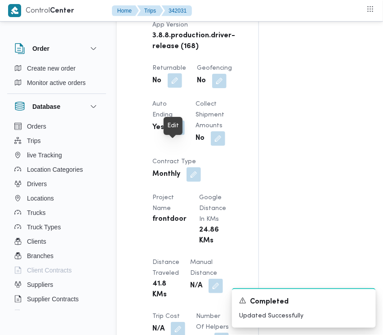
drag, startPoint x: 174, startPoint y: 146, endPoint x: 174, endPoint y: 151, distance: 5.4
click at [174, 88] on button "button" at bounding box center [175, 80] width 14 height 14
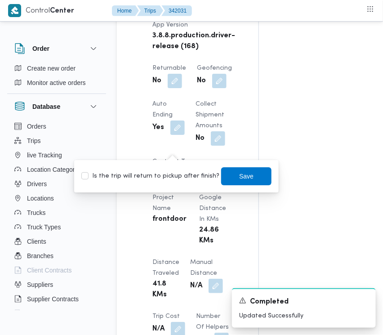
click at [163, 174] on label "Is the trip will return to pickup after finish?" at bounding box center [150, 176] width 138 height 11
checkbox input "true"
click at [253, 176] on span "Save" at bounding box center [246, 176] width 50 height 18
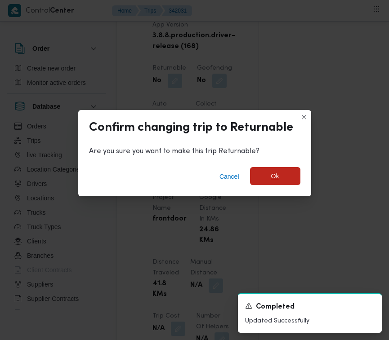
click at [262, 180] on span "Ok" at bounding box center [275, 176] width 50 height 18
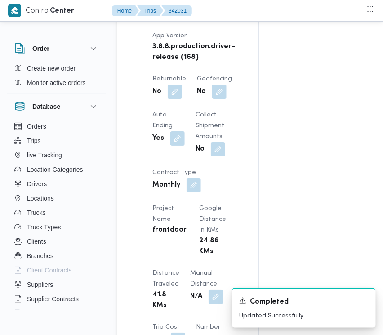
click at [265, 81] on div "Assignees Checklist Dropoffs details entered Driver Assigned Truck Assigned Doc…" at bounding box center [327, 155] width 137 height 1299
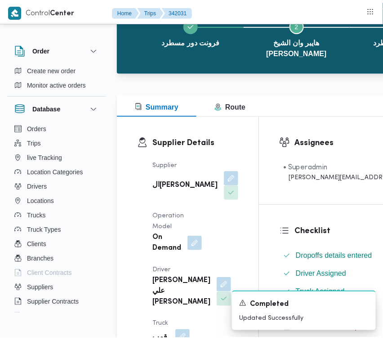
scroll to position [0, 0]
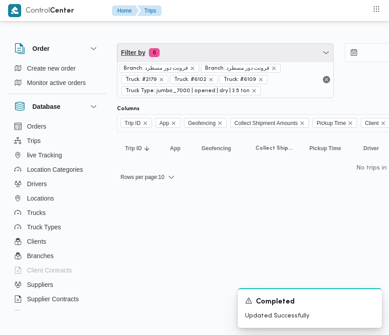
click at [215, 46] on span "Filter by 6" at bounding box center [225, 53] width 216 height 18
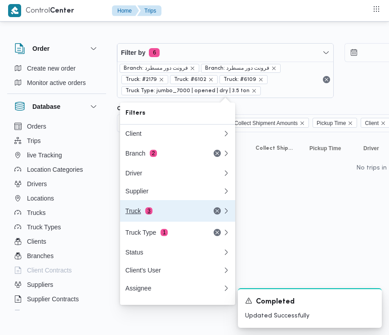
click at [170, 209] on div "Truck 3" at bounding box center [174, 211] width 108 height 22
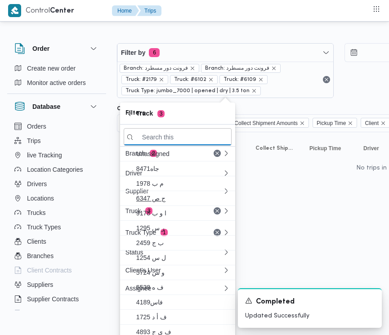
paste input "6487تور"
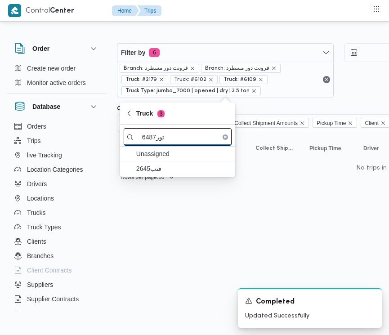
drag, startPoint x: 155, startPoint y: 138, endPoint x: 185, endPoint y: 137, distance: 30.1
click at [185, 137] on input "6487تور" at bounding box center [178, 137] width 108 height 18
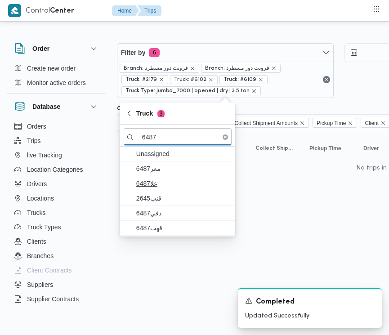
type input "6487"
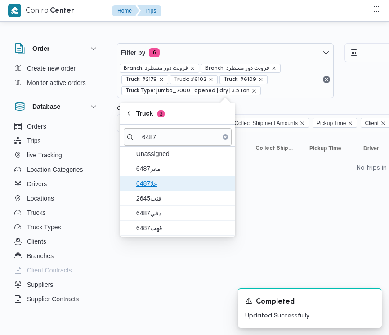
click at [167, 180] on span "علا6487" at bounding box center [182, 183] width 93 height 11
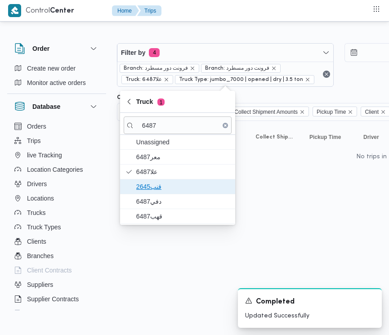
click at [167, 185] on span "قنب2645" at bounding box center [182, 186] width 93 height 11
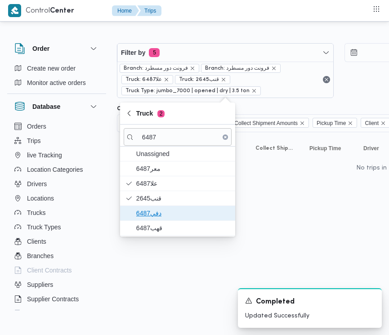
click at [162, 214] on span "دفي6487" at bounding box center [182, 213] width 93 height 11
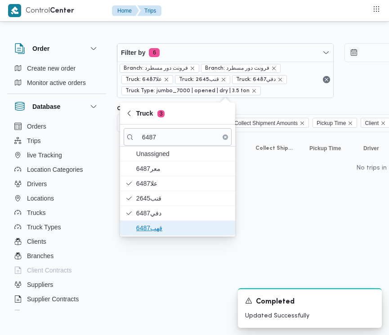
click at [153, 229] on span "قهب6487" at bounding box center [182, 227] width 93 height 11
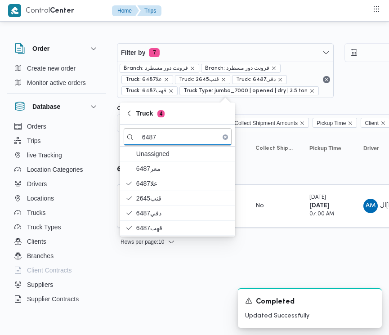
click at [142, 265] on html "Control Center Home Trips Order Create new order Monitor active orders Database…" at bounding box center [194, 167] width 389 height 335
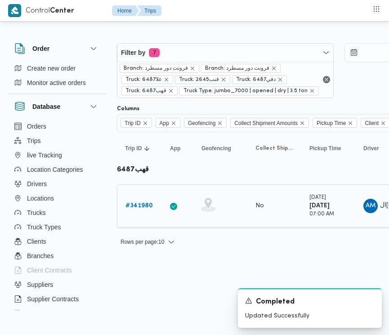
click at [131, 205] on b "# 341980" at bounding box center [138, 206] width 27 height 6
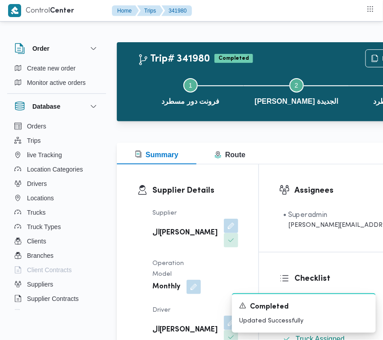
click at [164, 238] on b "ال[PERSON_NAME]" at bounding box center [184, 233] width 65 height 11
copy div "ال[PERSON_NAME]"
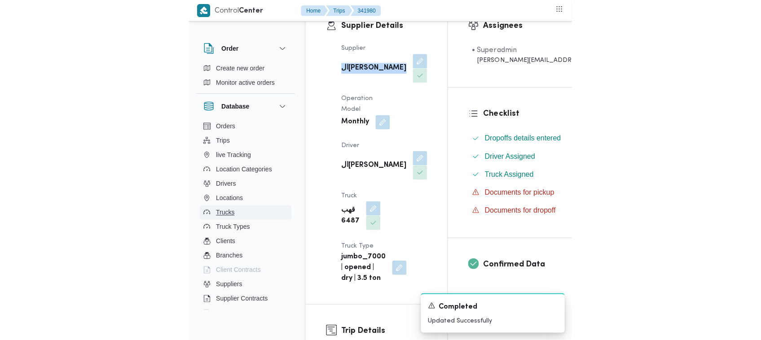
scroll to position [159, 0]
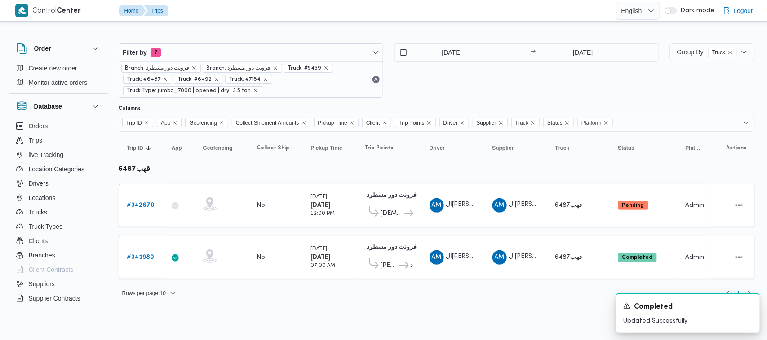
click at [362, 311] on html "Control Center Home Trips English عربي Dark mode Logout Order Create new order …" at bounding box center [383, 170] width 767 height 340
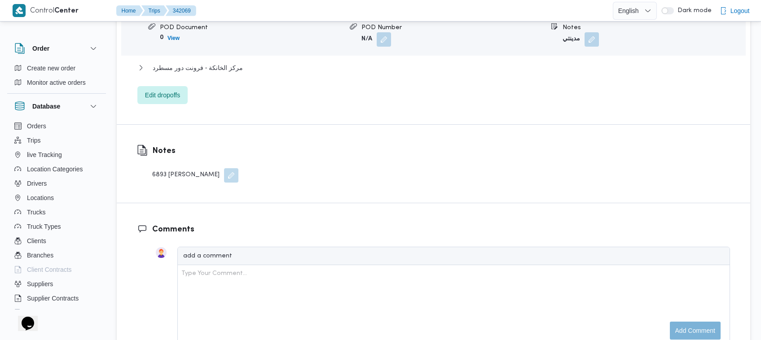
scroll to position [886, 0]
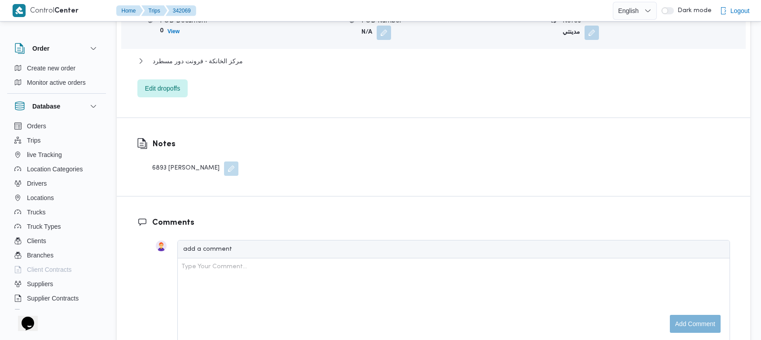
click at [147, 147] on div at bounding box center [142, 157] width 11 height 38
click at [159, 165] on div "Notes 6893 عبدالرحمن السيد" at bounding box center [188, 157] width 142 height 78
click at [157, 162] on div "6893 [PERSON_NAME]" at bounding box center [195, 169] width 86 height 14
copy div "6893"
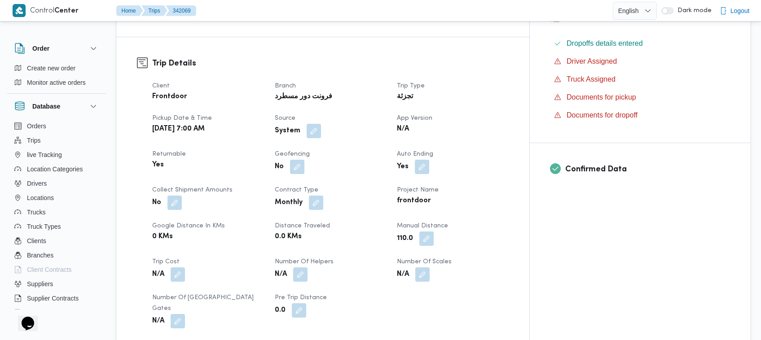
scroll to position [200, 0]
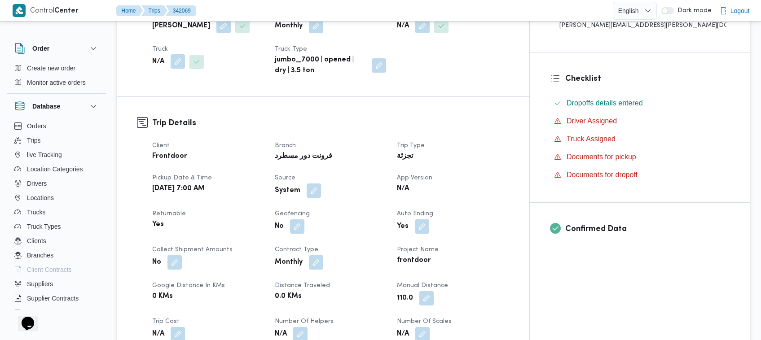
click at [174, 57] on button "button" at bounding box center [178, 61] width 14 height 14
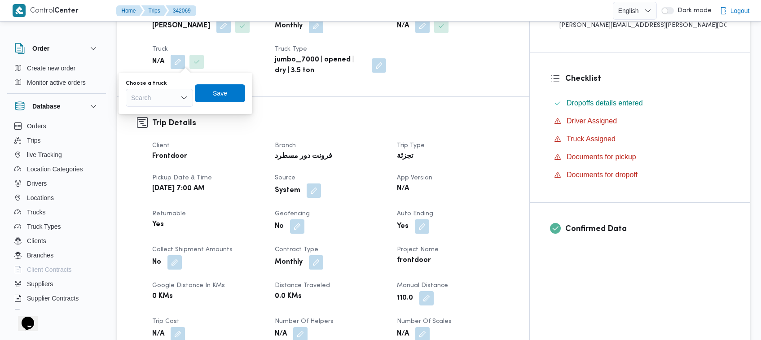
click at [171, 88] on div "Choose a truck Search" at bounding box center [159, 93] width 67 height 27
click at [171, 92] on div "Search" at bounding box center [159, 98] width 67 height 18
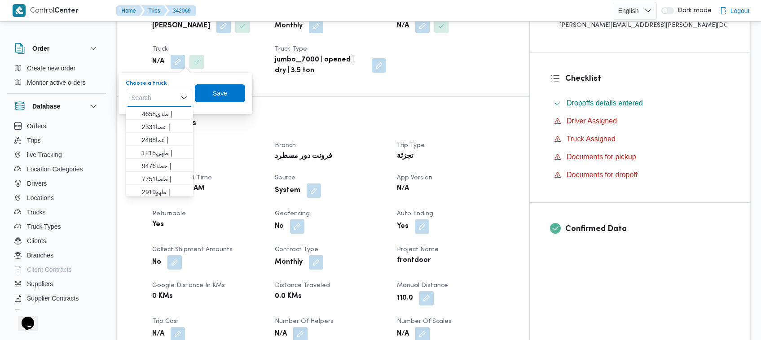
paste input "6893"
type input "6893"
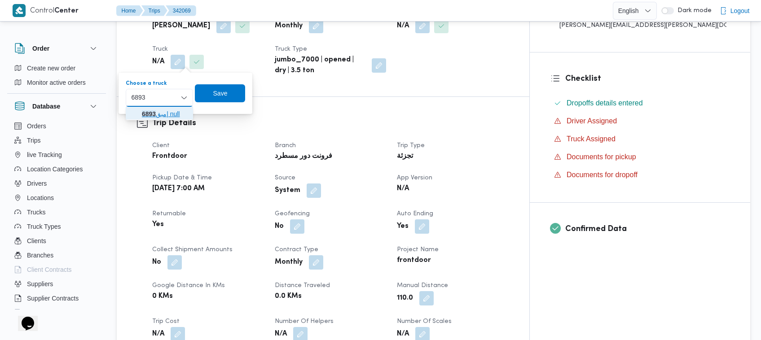
click at [139, 116] on span "مبق 6893 | null" at bounding box center [159, 114] width 60 height 14
click at [230, 93] on span "Save" at bounding box center [226, 93] width 14 height 11
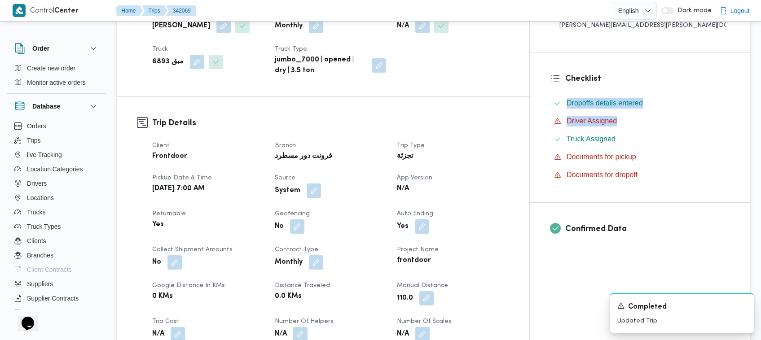
drag, startPoint x: 761, startPoint y: 80, endPoint x: 762, endPoint y: 102, distance: 22.1
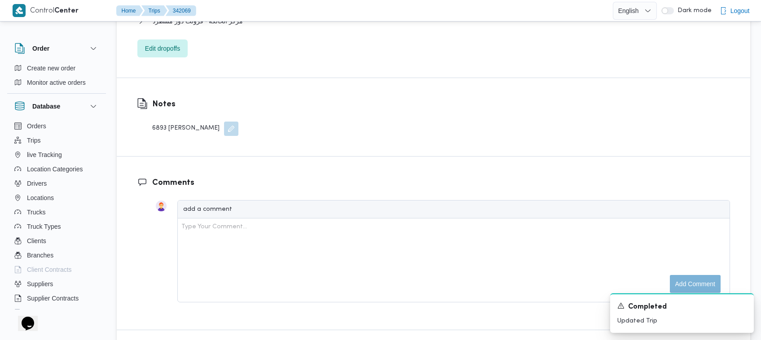
scroll to position [929, 0]
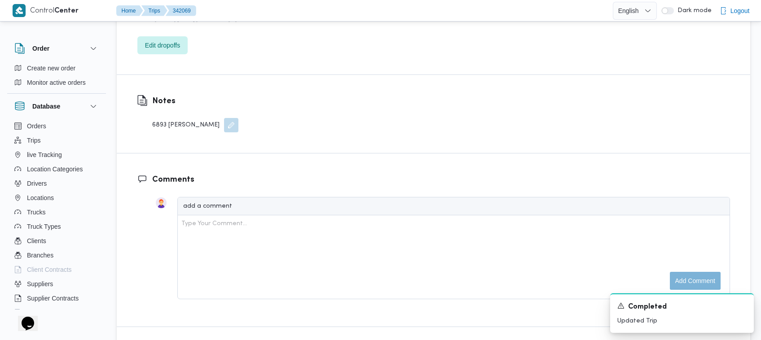
drag, startPoint x: 221, startPoint y: 107, endPoint x: 221, endPoint y: 118, distance: 11.3
click at [224, 118] on button "button" at bounding box center [231, 125] width 14 height 14
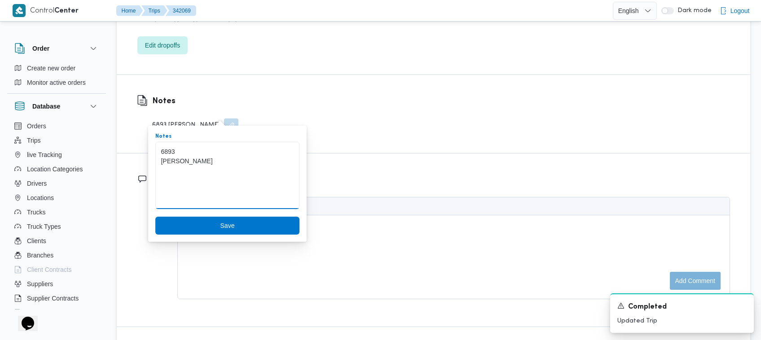
click at [187, 162] on textarea "6893 [PERSON_NAME]" at bounding box center [227, 175] width 144 height 67
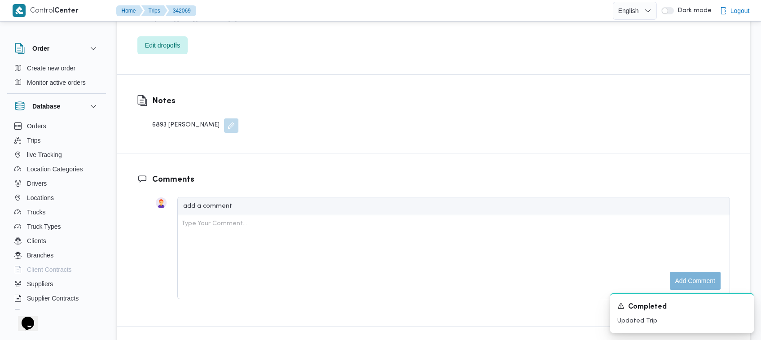
scroll to position [631, 0]
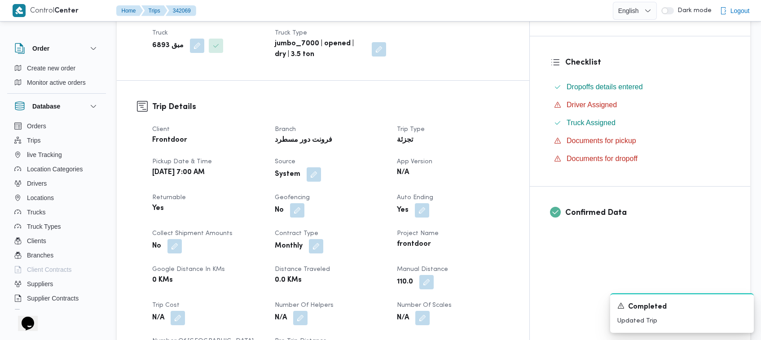
scroll to position [155, 0]
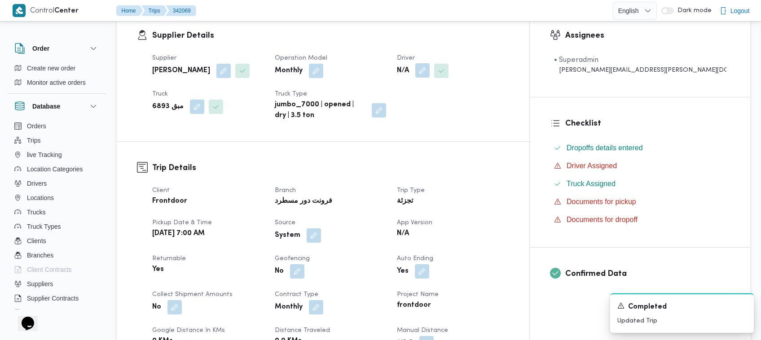
click at [430, 72] on button "button" at bounding box center [423, 70] width 14 height 14
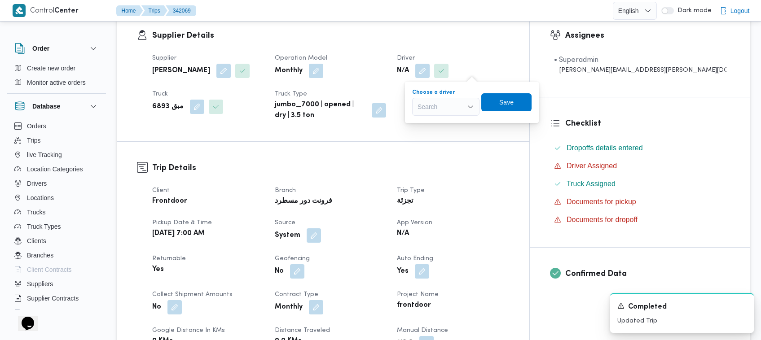
click at [442, 107] on div "Search" at bounding box center [445, 107] width 67 height 18
paste input "عبدالرحمن السيد"
click at [422, 106] on input "عبدالرحمن السيد" at bounding box center [434, 107] width 44 height 11
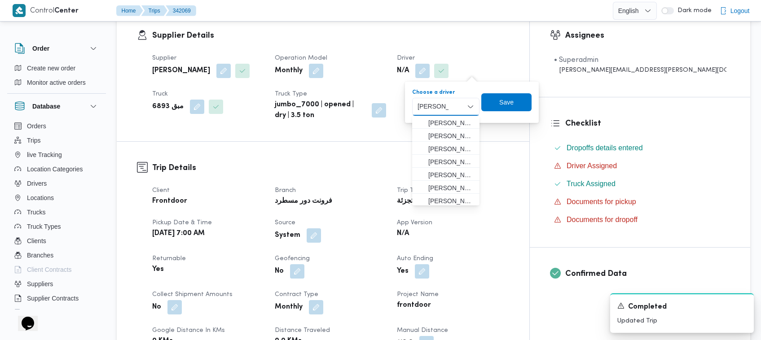
click at [434, 104] on input "[PERSON_NAME]" at bounding box center [433, 107] width 31 height 11
click at [437, 106] on input "[PERSON_NAME]" at bounding box center [433, 107] width 31 height 11
click at [424, 100] on div "عبدالرحمن عبدالرحمن" at bounding box center [433, 107] width 35 height 14
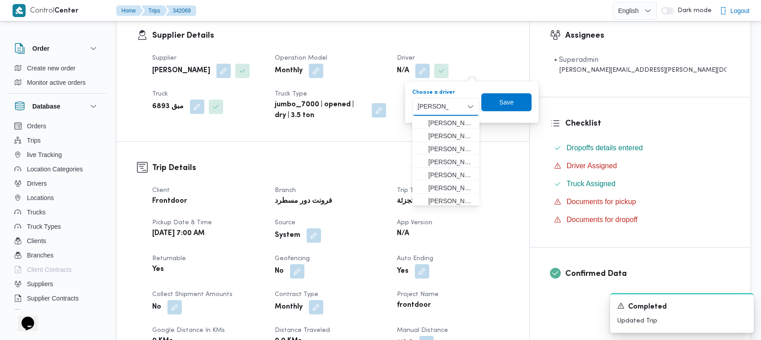
click at [425, 103] on input "[PERSON_NAME]" at bounding box center [433, 107] width 31 height 11
click at [420, 106] on input "فرج" at bounding box center [423, 107] width 11 height 11
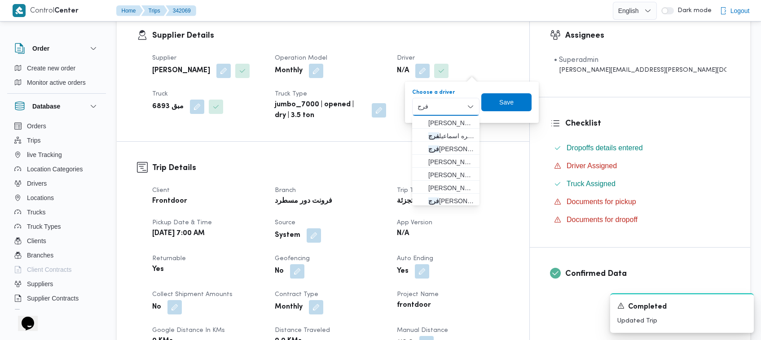
click at [419, 104] on input "فرج" at bounding box center [423, 107] width 11 height 11
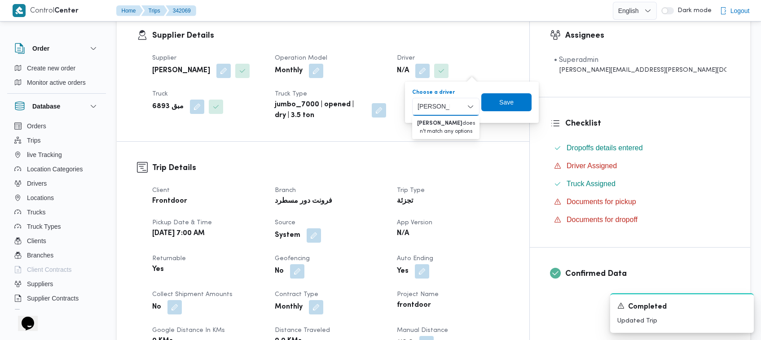
click at [434, 109] on input "عبدالعزيز فر" at bounding box center [434, 107] width 32 height 11
type input "عبدالرحمد"
click at [405, 49] on div "Supplier محمد صلاح عبداللطيف الشريف Operation Model Monthly Driver N/A Truck مب…" at bounding box center [331, 87] width 368 height 79
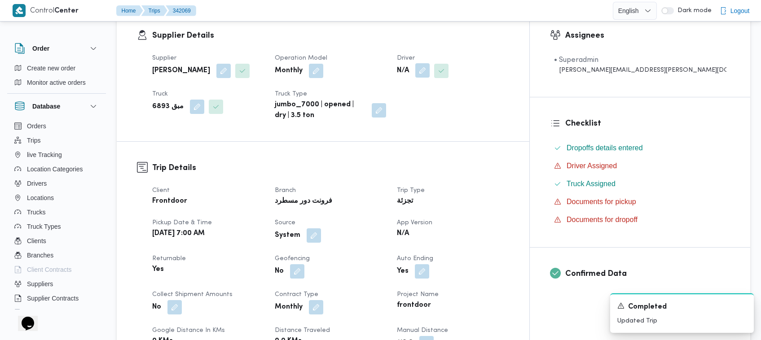
click at [430, 75] on button "button" at bounding box center [423, 70] width 14 height 14
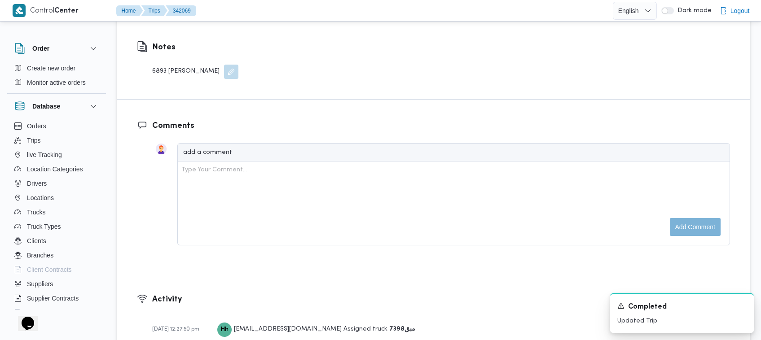
scroll to position [986, 0]
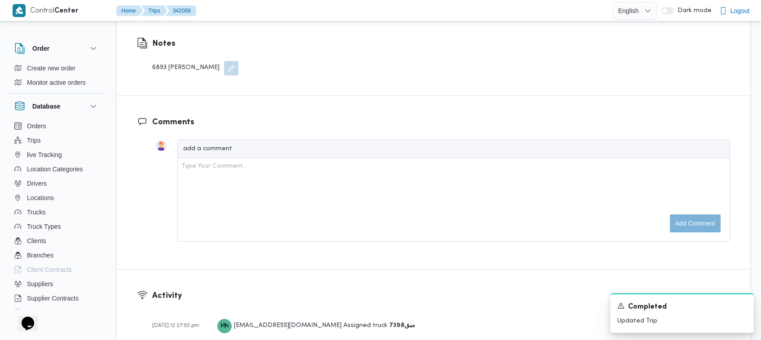
click at [220, 61] on span at bounding box center [229, 68] width 19 height 14
click at [224, 61] on button "button" at bounding box center [231, 68] width 14 height 14
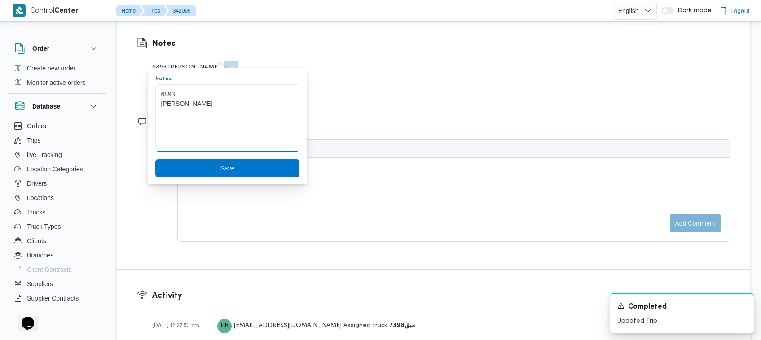
click at [200, 104] on textarea "6893 [PERSON_NAME]" at bounding box center [227, 117] width 144 height 67
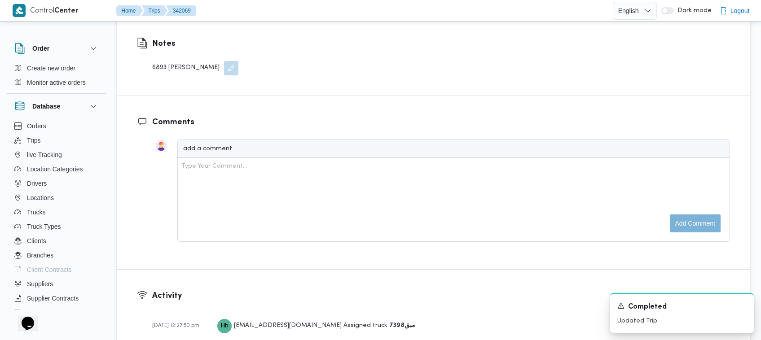
drag, startPoint x: 450, startPoint y: 104, endPoint x: 463, endPoint y: 97, distance: 14.9
click at [450, 108] on div "Comments add a comment Type Your Comment... Add comment" at bounding box center [434, 182] width 634 height 173
click at [495, 76] on div "Notes 6893 عبدالرحمن السيد" at bounding box center [434, 57] width 634 height 78
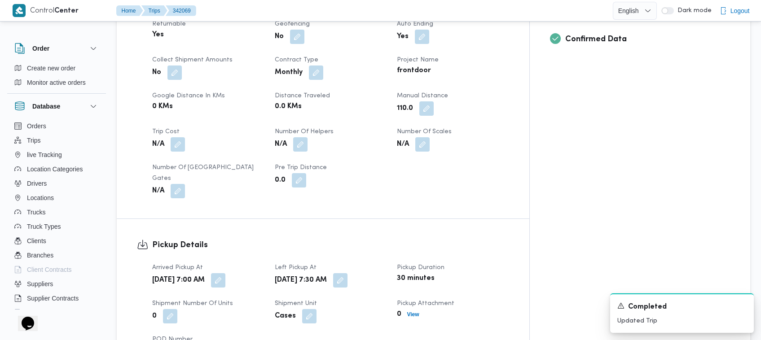
scroll to position [92, 0]
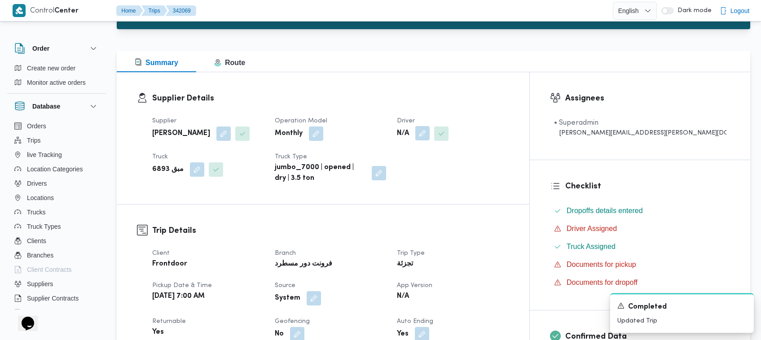
drag, startPoint x: 458, startPoint y: 133, endPoint x: 462, endPoint y: 137, distance: 5.4
click at [430, 136] on button "button" at bounding box center [423, 133] width 14 height 14
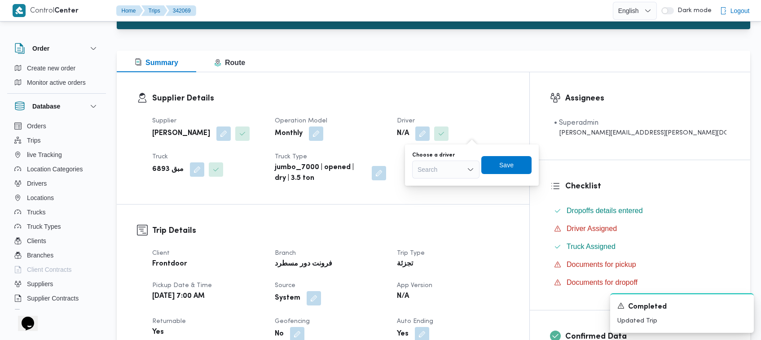
click at [463, 164] on div "Search" at bounding box center [445, 170] width 67 height 18
paste input "عبدالرحمن السيد"
type input "عبدالرحمن السيد"
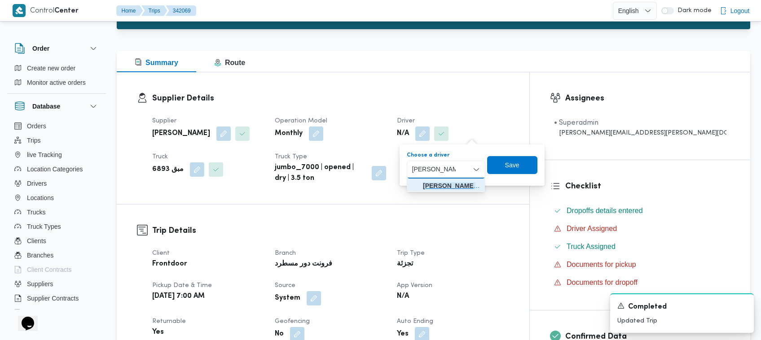
click at [434, 189] on span "عبدالرحمن السيد عبدالعزيز فرج" at bounding box center [451, 186] width 57 height 11
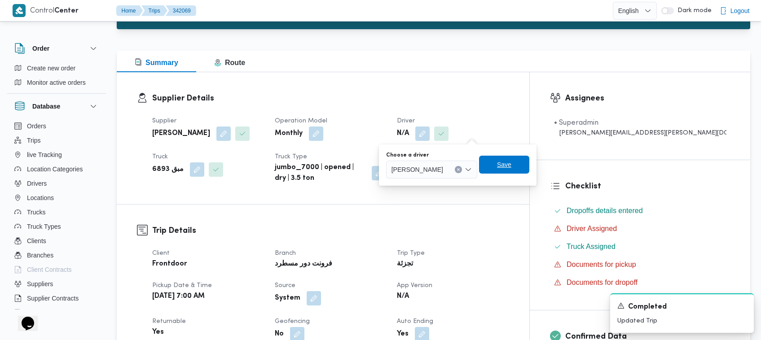
click at [530, 174] on span "Save" at bounding box center [504, 165] width 50 height 18
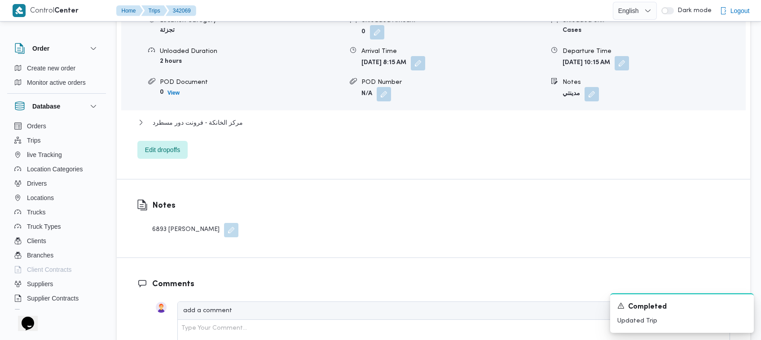
scroll to position [986, 0]
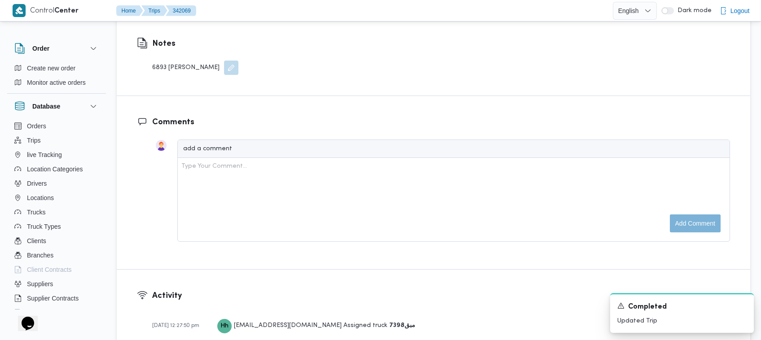
click at [224, 61] on button "button" at bounding box center [231, 68] width 14 height 14
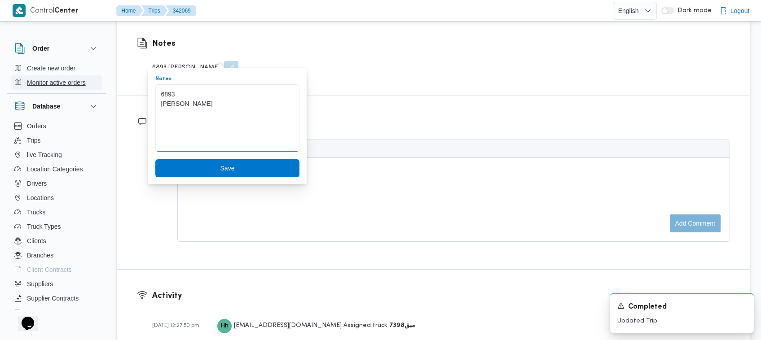
drag, startPoint x: 213, startPoint y: 108, endPoint x: 97, endPoint y: 82, distance: 119.7
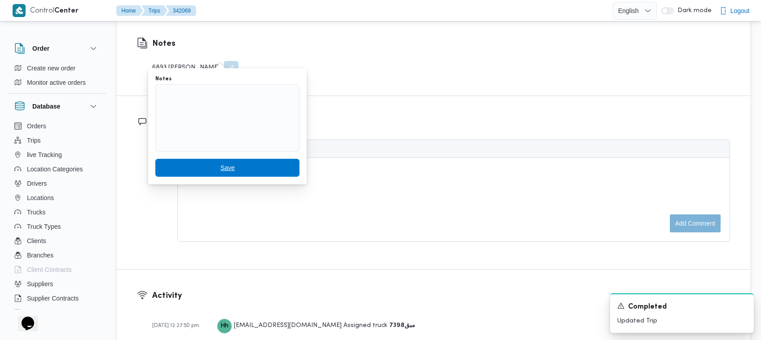
click at [252, 164] on span "Save" at bounding box center [227, 168] width 144 height 18
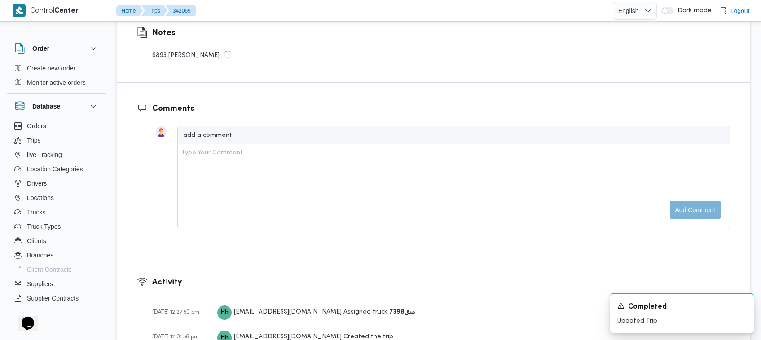
scroll to position [989, 0]
click at [525, 63] on div "Notes 6893 عبدالرحمن السيد" at bounding box center [434, 43] width 634 height 78
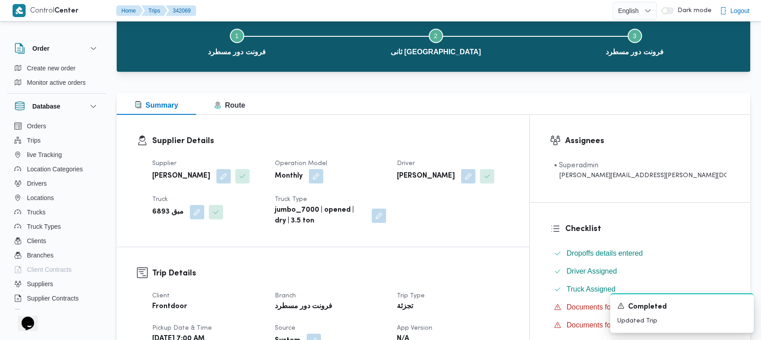
scroll to position [0, 0]
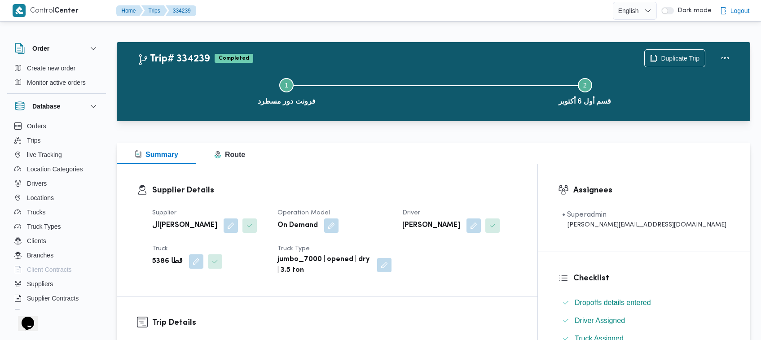
drag, startPoint x: 486, startPoint y: 196, endPoint x: 567, endPoint y: 141, distance: 97.9
click at [486, 196] on h3 "Supplier Details" at bounding box center [334, 191] width 365 height 12
click at [566, 54] on span "Duplicate Trip" at bounding box center [680, 58] width 39 height 11
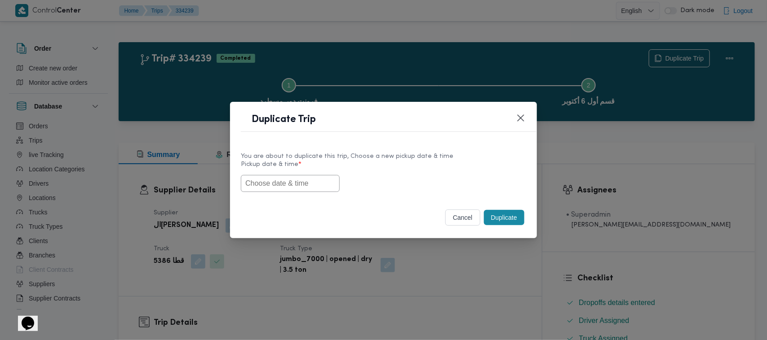
click at [304, 187] on input "text" at bounding box center [290, 183] width 99 height 17
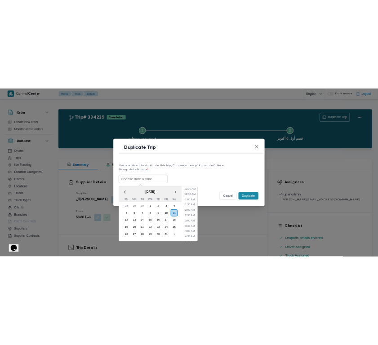
scroll to position [230, 0]
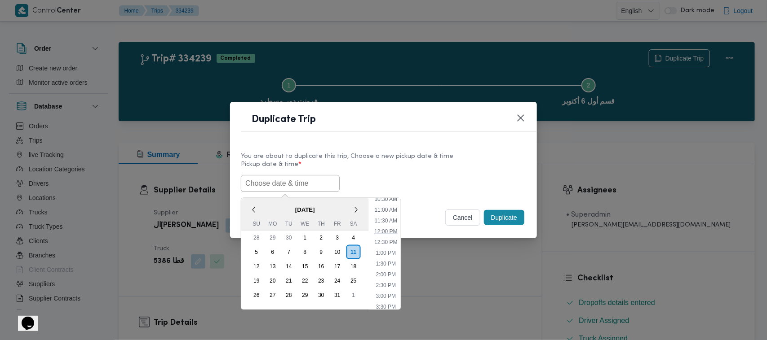
drag, startPoint x: 395, startPoint y: 232, endPoint x: 389, endPoint y: 227, distance: 7.6
click at [394, 232] on li "12:00 PM" at bounding box center [386, 231] width 30 height 9
type input "11/10/2025 12:00PM"
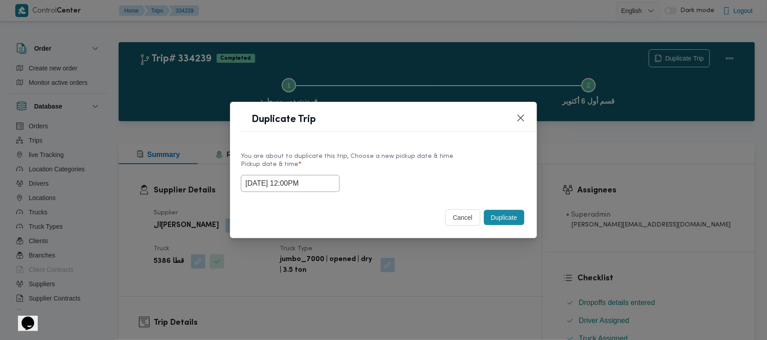
click at [387, 165] on label "Pickup date & time *" at bounding box center [383, 168] width 285 height 14
click at [497, 218] on button "Duplicate" at bounding box center [504, 217] width 40 height 15
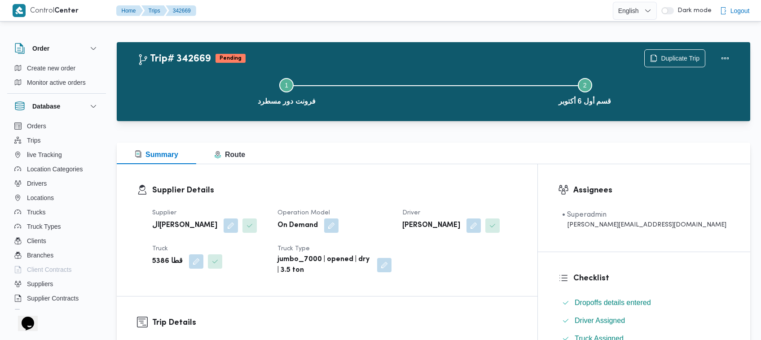
click at [511, 167] on div "Supplier Details Supplier الهامي محمد خالد علي Operation Model On Demand Driver…" at bounding box center [327, 230] width 421 height 132
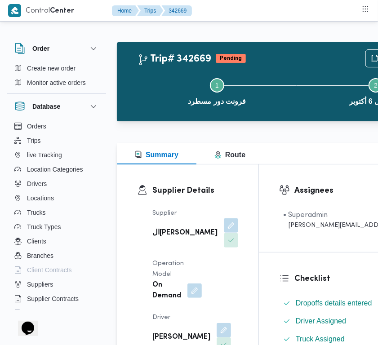
drag, startPoint x: 183, startPoint y: 228, endPoint x: 182, endPoint y: 238, distance: 9.9
click at [224, 228] on button "button" at bounding box center [231, 225] width 14 height 14
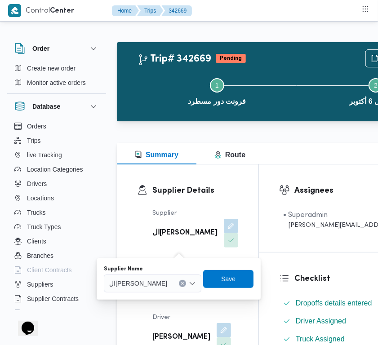
click at [167, 279] on div "ال[PERSON_NAME]" at bounding box center [152, 283] width 97 height 18
paste input "[PERSON_NAME][DATE]"
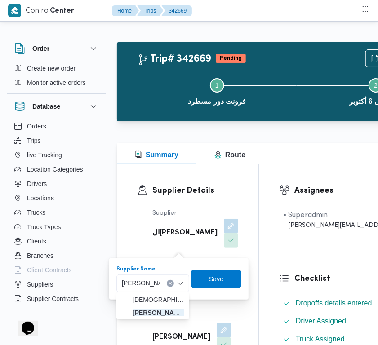
type input "[PERSON_NAME][DATE] [PERSON_NAME]"
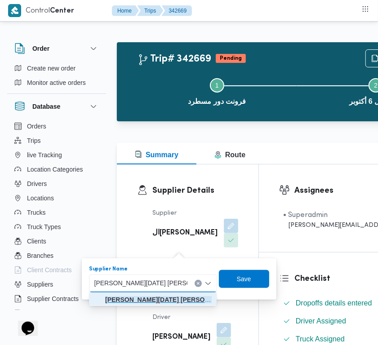
click at [154, 296] on mark "[PERSON_NAME][DATE] [PERSON_NAME]" at bounding box center [169, 299] width 128 height 7
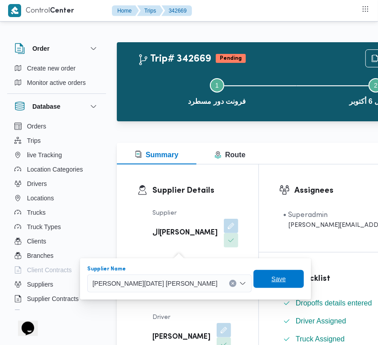
click at [271, 278] on span "Save" at bounding box center [278, 279] width 14 height 11
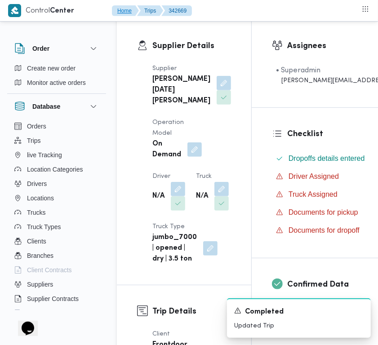
scroll to position [183, 0]
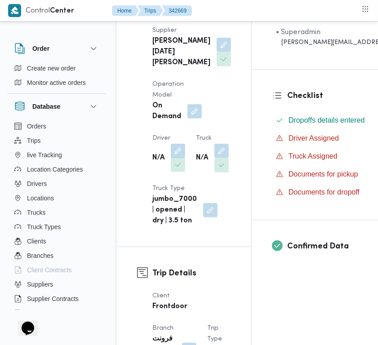
drag, startPoint x: 176, startPoint y: 169, endPoint x: 176, endPoint y: 188, distance: 18.4
click at [176, 158] on button "button" at bounding box center [178, 151] width 14 height 14
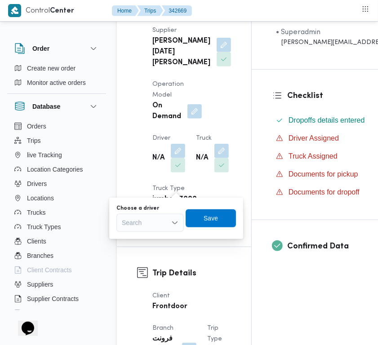
click at [168, 212] on div "Choose a driver Search" at bounding box center [149, 218] width 67 height 27
drag, startPoint x: 156, startPoint y: 228, endPoint x: 143, endPoint y: 229, distance: 13.5
click at [156, 229] on div "Search" at bounding box center [149, 223] width 67 height 18
paste input "[PERSON_NAME]"
type input "[PERSON_NAME]"
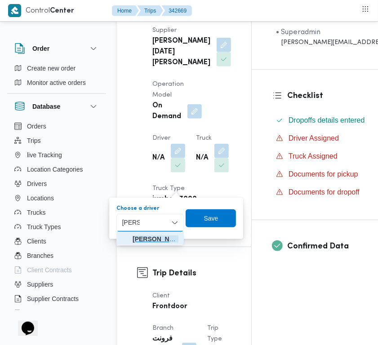
click at [138, 237] on span "[PERSON_NAME] [PERSON_NAME]" at bounding box center [156, 239] width 46 height 11
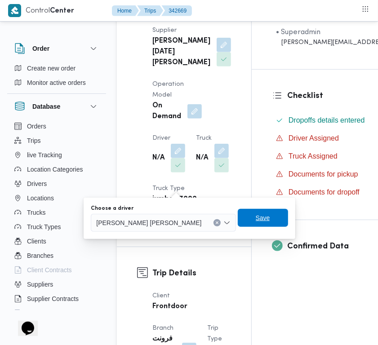
click at [256, 218] on span "Save" at bounding box center [263, 217] width 14 height 11
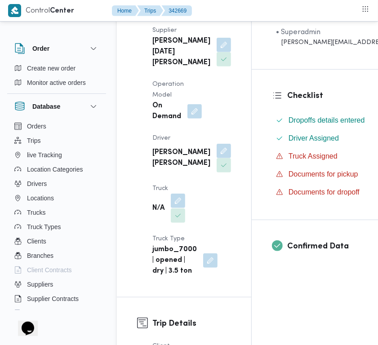
click at [181, 208] on button "button" at bounding box center [178, 201] width 14 height 14
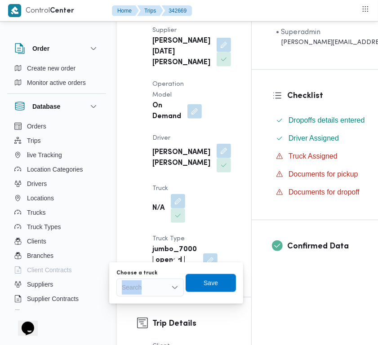
click at [158, 279] on div "Choose a truck Search" at bounding box center [149, 283] width 67 height 27
click at [164, 288] on div "Search" at bounding box center [149, 288] width 67 height 18
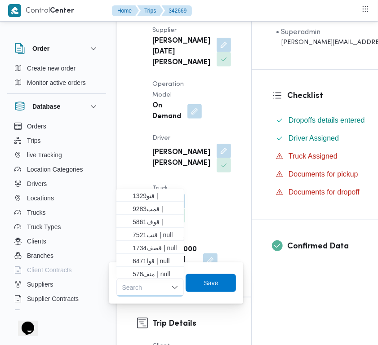
paste input "2463"
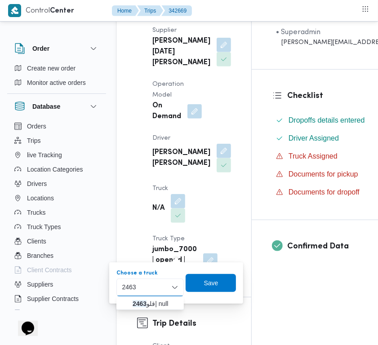
type input "2463"
click at [127, 301] on icon "button" at bounding box center [125, 303] width 7 height 7
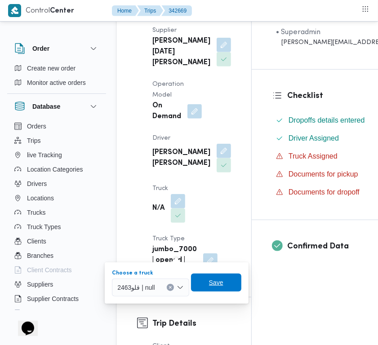
click at [225, 289] on span "Save" at bounding box center [216, 283] width 50 height 18
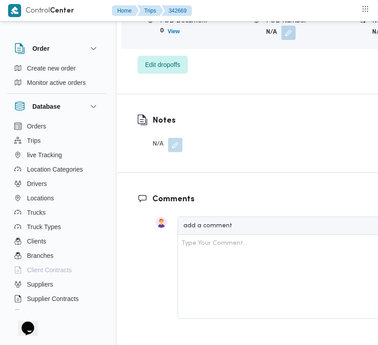
scroll to position [1629, 0]
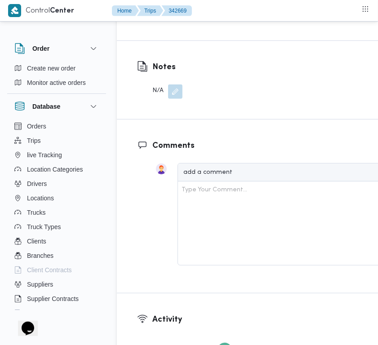
click at [158, 16] on span "Edit dropoffs" at bounding box center [162, 10] width 35 height 11
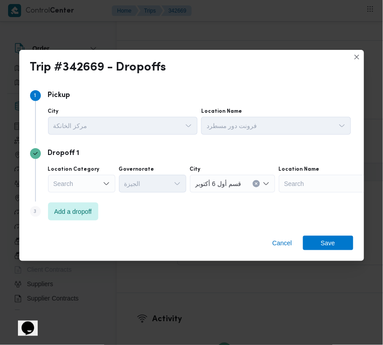
click at [93, 184] on div "Search" at bounding box center [81, 184] width 67 height 18
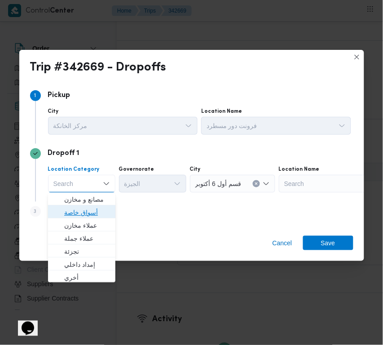
click at [96, 214] on span "أسواق خاصة" at bounding box center [87, 213] width 46 height 11
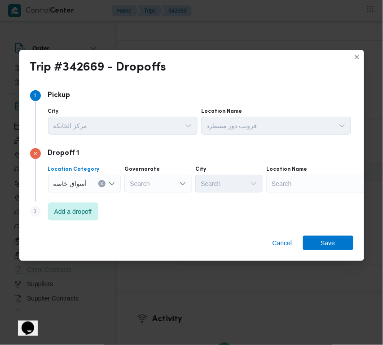
click at [340, 187] on div "Search" at bounding box center [322, 184] width 112 height 18
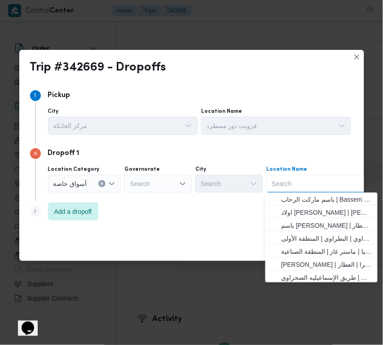
paste input "سعودي زايد"
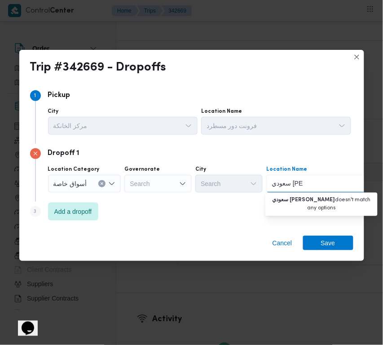
click at [284, 179] on input "سعودي زايد" at bounding box center [287, 183] width 31 height 11
click at [281, 184] on input "سعودي زايد" at bounding box center [287, 183] width 31 height 11
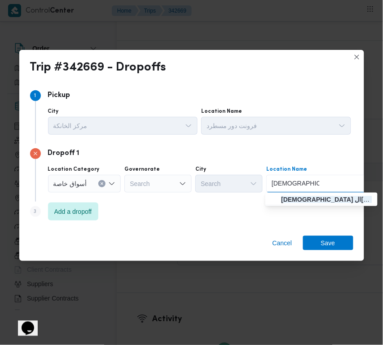
type input "[DEMOGRAPHIC_DATA] ال[PERSON_NAME]"
click at [291, 197] on span "سعودي الشيخ زايد | سعودى سوبر ماركت | null" at bounding box center [327, 200] width 91 height 11
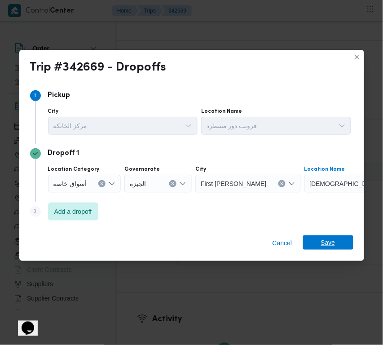
click at [335, 242] on span "Save" at bounding box center [328, 242] width 50 height 14
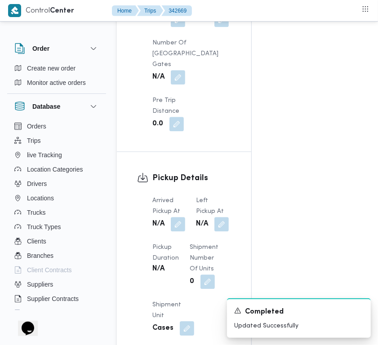
scroll to position [723, 0]
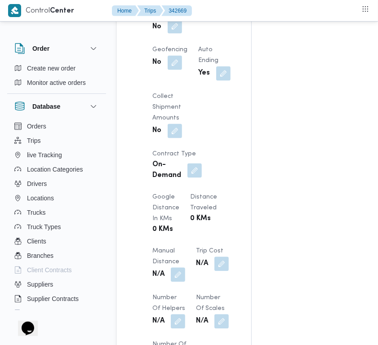
drag, startPoint x: 176, startPoint y: 90, endPoint x: 177, endPoint y: 104, distance: 14.0
click at [176, 34] on button "button" at bounding box center [175, 27] width 14 height 14
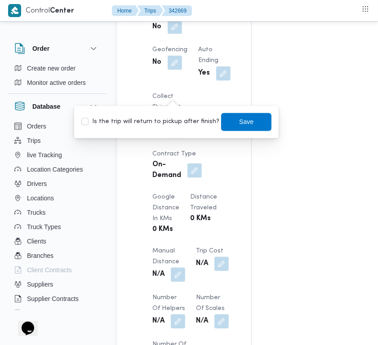
click at [177, 120] on label "Is the trip will return to pickup after finish?" at bounding box center [150, 122] width 138 height 11
checkbox input "true"
click at [239, 120] on span "Save" at bounding box center [246, 121] width 14 height 11
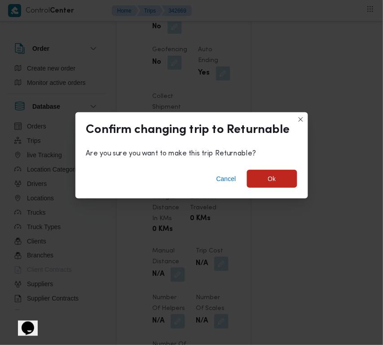
click at [261, 168] on div "Cancel Ok" at bounding box center [191, 181] width 233 height 36
click at [261, 171] on span "Ok" at bounding box center [272, 178] width 50 height 18
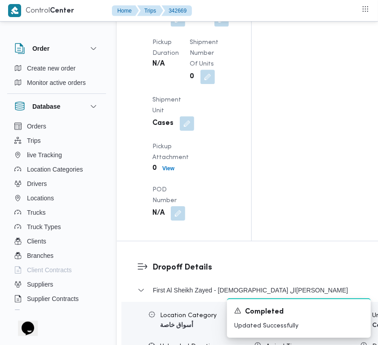
scroll to position [1231, 0]
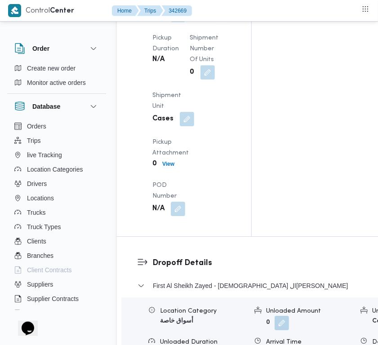
click at [214, 22] on button "button" at bounding box center [221, 14] width 14 height 14
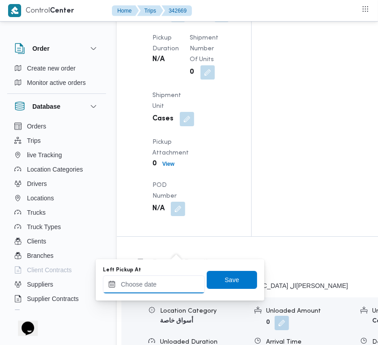
click at [187, 281] on input "Left Pickup At" at bounding box center [154, 284] width 102 height 18
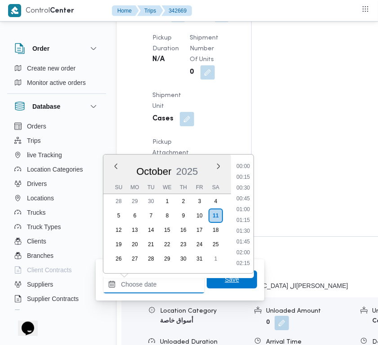
scroll to position [506, 0]
click at [248, 218] on li "13:00" at bounding box center [243, 221] width 21 height 9
type input "[DATE] 13:00"
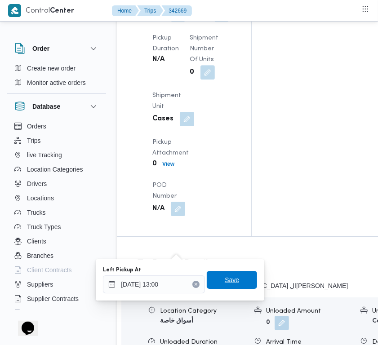
drag, startPoint x: 236, startPoint y: 281, endPoint x: 198, endPoint y: 198, distance: 91.9
click at [234, 282] on span "Save" at bounding box center [232, 280] width 50 height 18
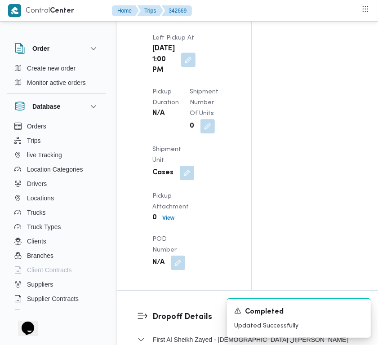
click at [182, 22] on button "button" at bounding box center [178, 14] width 14 height 14
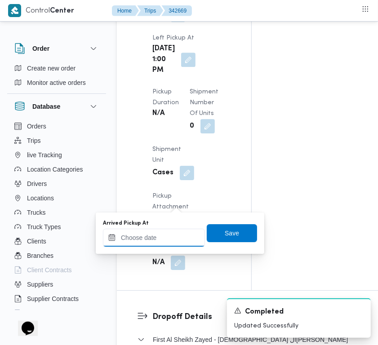
click at [182, 240] on input "Arrived Pickup At" at bounding box center [154, 238] width 102 height 18
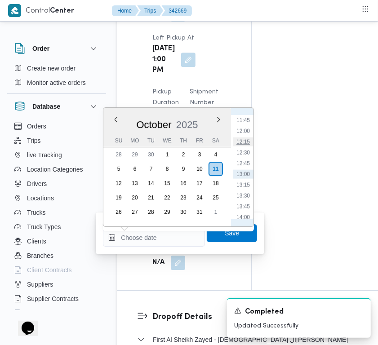
click at [251, 140] on li "12:15" at bounding box center [243, 141] width 21 height 9
type input "11/10/2025 12:15"
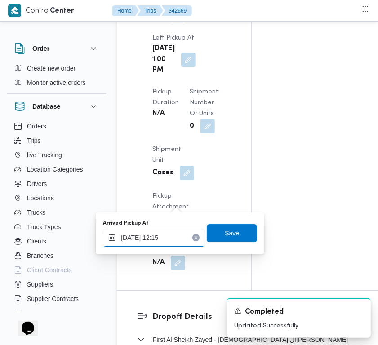
click at [182, 240] on input "11/10/2025 12:15" at bounding box center [154, 238] width 102 height 18
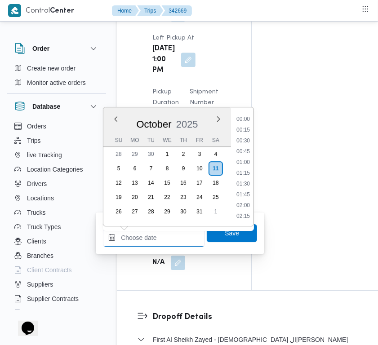
scroll to position [473, 0]
click at [246, 183] on li "12:30" at bounding box center [243, 185] width 21 height 9
type input "[DATE] 12:30"
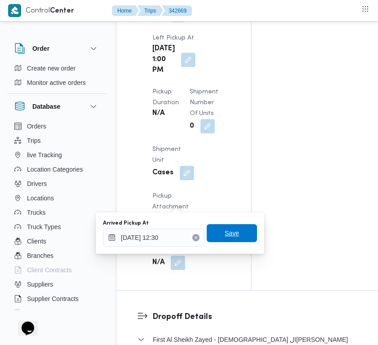
click at [231, 231] on span "Save" at bounding box center [232, 233] width 50 height 18
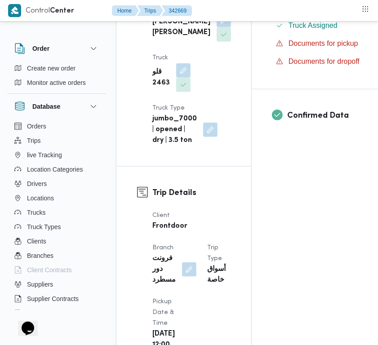
scroll to position [0, 0]
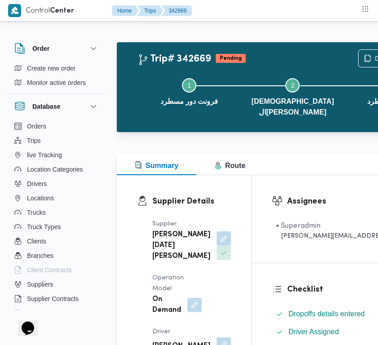
click at [282, 63] on div "Step 1 is incomplete 1 فرونت دور مسطرد Step 2 is incomplete 2 سعودي الشيخ زايد …" at bounding box center [292, 96] width 321 height 68
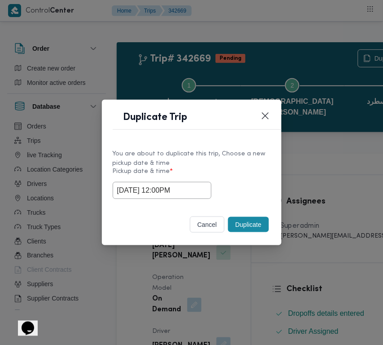
click at [231, 182] on div "11/10/2025 12:00PM" at bounding box center [192, 190] width 158 height 17
click at [256, 227] on button "Duplicate" at bounding box center [248, 224] width 40 height 15
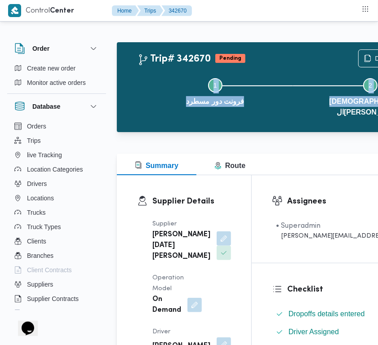
drag, startPoint x: 377, startPoint y: 31, endPoint x: 377, endPoint y: 59, distance: 28.7
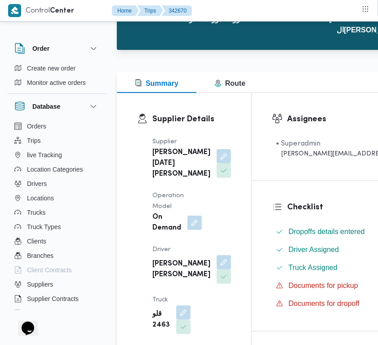
scroll to position [57, 0]
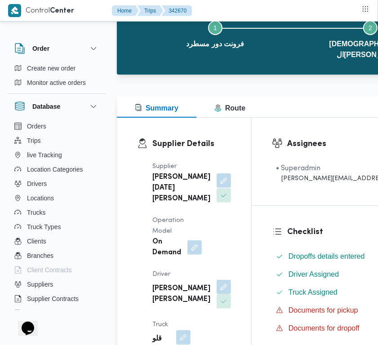
click at [217, 177] on button "button" at bounding box center [224, 180] width 14 height 14
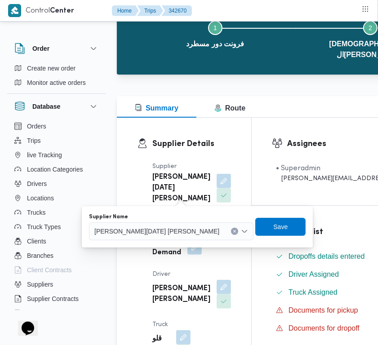
click at [158, 228] on span "[PERSON_NAME][DATE] [PERSON_NAME]" at bounding box center [156, 231] width 125 height 10
paste input "ال[PERSON_NAME]"
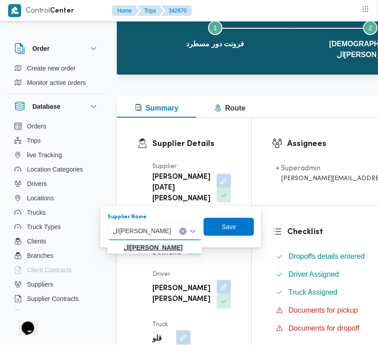
type input "ال[PERSON_NAME]"
click at [153, 248] on mark "ال[PERSON_NAME]" at bounding box center [153, 247] width 59 height 7
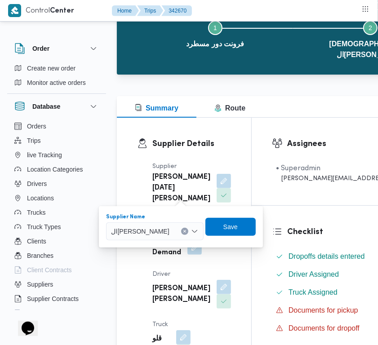
click at [273, 229] on icon at bounding box center [277, 232] width 8 height 6
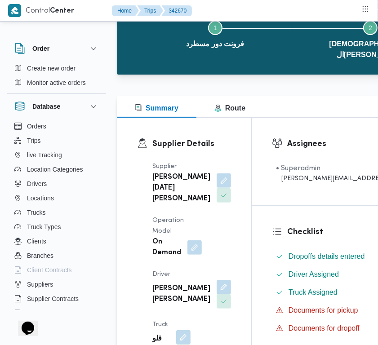
click at [217, 180] on button "button" at bounding box center [224, 180] width 14 height 14
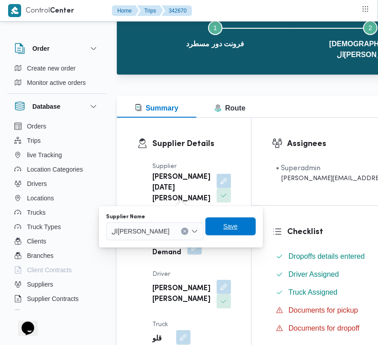
click at [236, 223] on span "Save" at bounding box center [230, 226] width 14 height 11
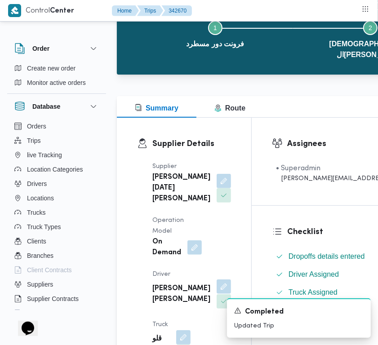
click at [189, 300] on div "Supplier ابراهيم رمضان ابراهيم عثمان ابوباشا Operation Model On Demand Driver ي…" at bounding box center [191, 287] width 89 height 262
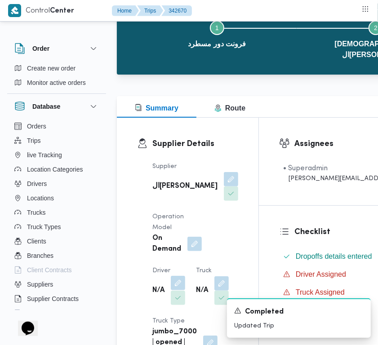
click at [177, 284] on button "button" at bounding box center [178, 283] width 14 height 14
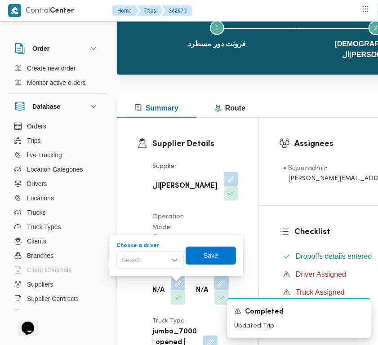
click at [157, 263] on div "Search" at bounding box center [149, 260] width 67 height 18
paste input "ال[PERSON_NAME]"
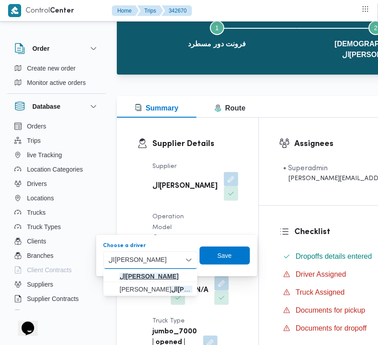
type input "ال[PERSON_NAME]"
click at [159, 277] on mark "ال[PERSON_NAME]" at bounding box center [148, 276] width 59 height 7
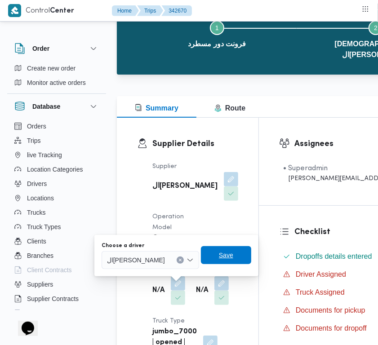
click at [223, 257] on span "Save" at bounding box center [226, 255] width 14 height 11
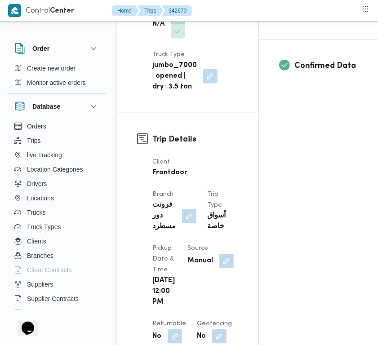
scroll to position [279, 0]
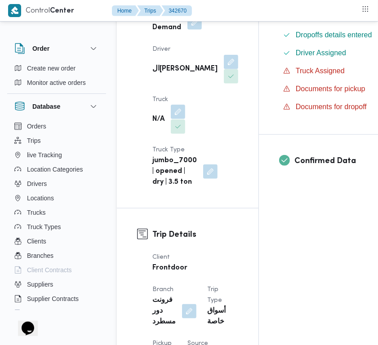
click at [181, 119] on button "button" at bounding box center [178, 112] width 14 height 14
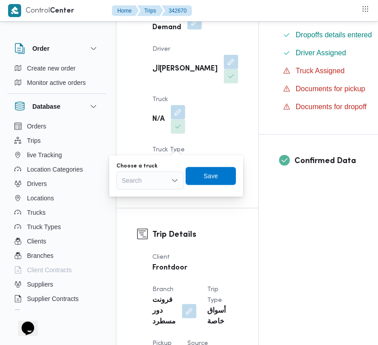
click at [145, 177] on div "Search" at bounding box center [149, 181] width 67 height 18
paste input "6487تور"
drag, startPoint x: 136, startPoint y: 181, endPoint x: 150, endPoint y: 180, distance: 14.0
click at [147, 181] on div "6487تور 6487تور Combo box. Selected. 6487تور. Selected. Combo box input. Search…" at bounding box center [149, 181] width 67 height 18
type input "6487"
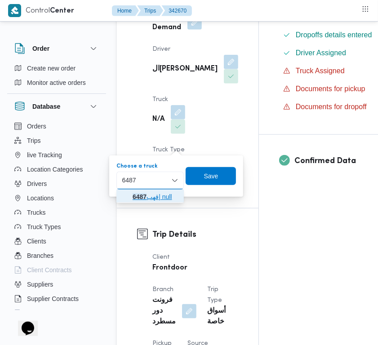
click at [128, 201] on span "قهب 6487 | null" at bounding box center [150, 197] width 60 height 14
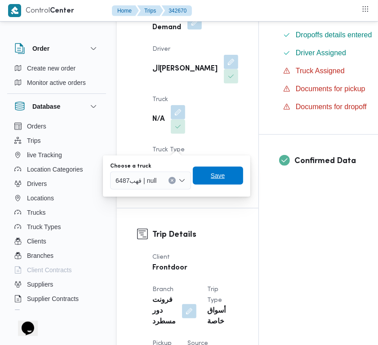
click at [207, 176] on span "Save" at bounding box center [218, 176] width 50 height 18
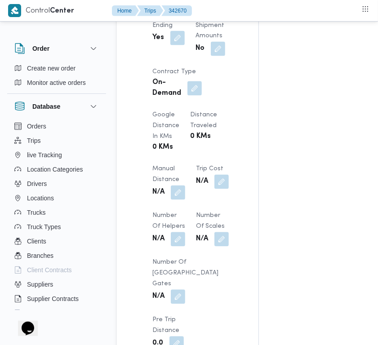
scroll to position [741, 0]
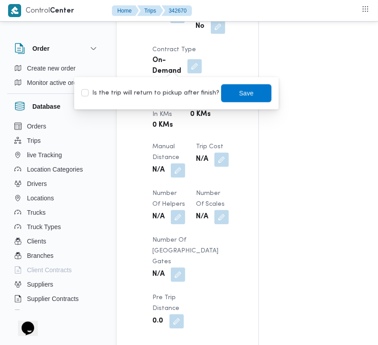
click at [165, 95] on label "Is the trip will return to pickup after finish?" at bounding box center [150, 93] width 138 height 11
checkbox input "true"
click at [239, 93] on span "Save" at bounding box center [246, 93] width 14 height 11
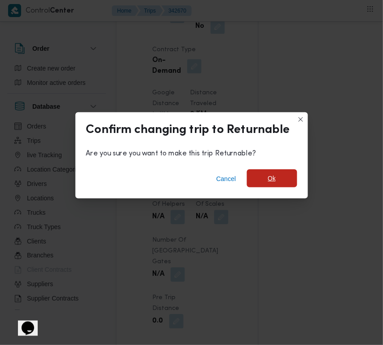
click at [258, 173] on span "Ok" at bounding box center [272, 178] width 50 height 18
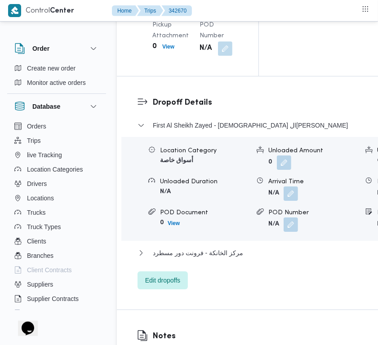
scroll to position [1310, 0]
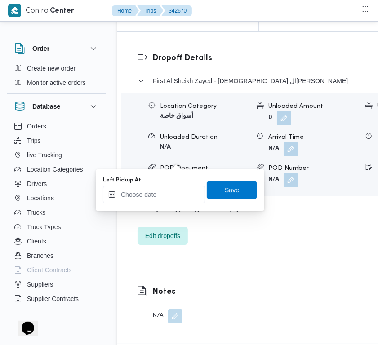
drag, startPoint x: 165, startPoint y: 196, endPoint x: 186, endPoint y: 200, distance: 21.9
click at [165, 196] on input "Left Pickup At" at bounding box center [154, 195] width 102 height 18
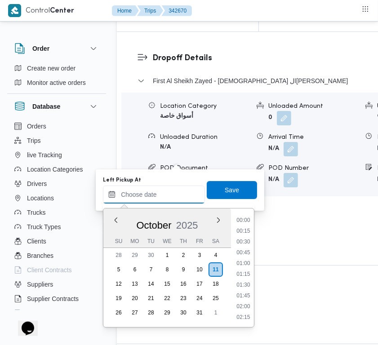
scroll to position [517, 0]
click at [249, 266] on li "13:00" at bounding box center [243, 264] width 21 height 9
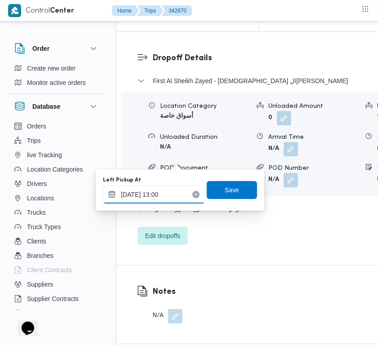
click at [168, 193] on input "[DATE] 13:00" at bounding box center [154, 195] width 102 height 18
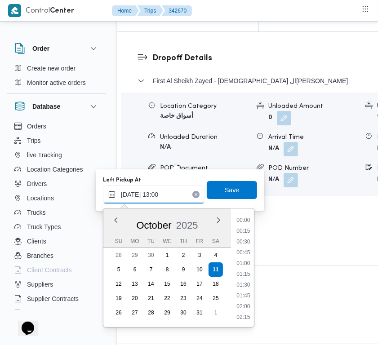
scroll to position [505, 0]
drag, startPoint x: 248, startPoint y: 264, endPoint x: 239, endPoint y: 223, distance: 41.8
click at [246, 264] on li "12:45" at bounding box center [243, 264] width 21 height 9
type input "[DATE] 12:45"
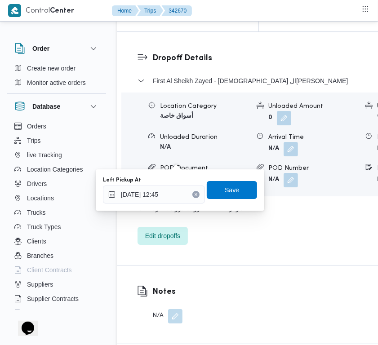
click at [234, 172] on div "You are in a dialog. To close this dialog, hit escape. Left Pickup At 11/10/202…" at bounding box center [180, 189] width 168 height 41
drag, startPoint x: 233, startPoint y: 189, endPoint x: 223, endPoint y: 190, distance: 9.5
click at [232, 189] on span "Save" at bounding box center [232, 190] width 50 height 18
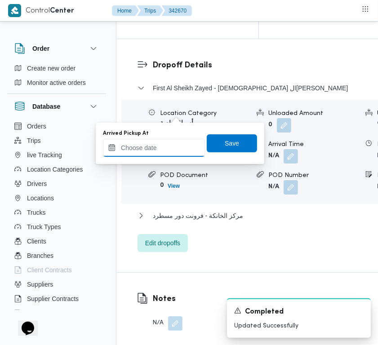
drag, startPoint x: 178, startPoint y: 148, endPoint x: 183, endPoint y: 152, distance: 5.8
click at [178, 148] on input "Arrived Pickup At" at bounding box center [154, 148] width 102 height 18
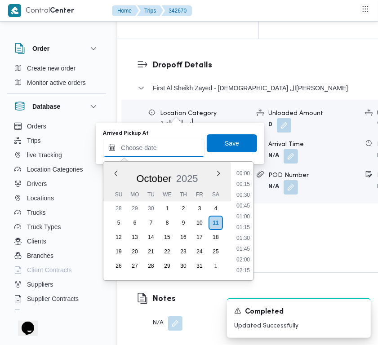
scroll to position [517, 0]
click at [247, 195] on li "12:30" at bounding box center [243, 195] width 21 height 9
type input "[DATE] 12:30"
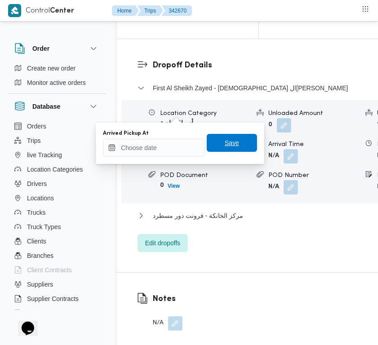
click at [227, 140] on span "Save" at bounding box center [232, 142] width 14 height 11
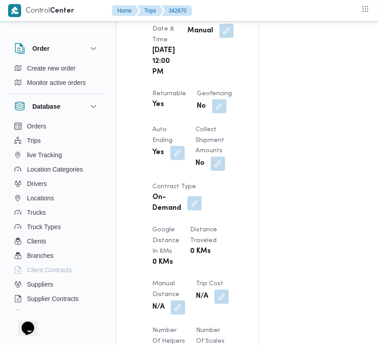
scroll to position [0, 0]
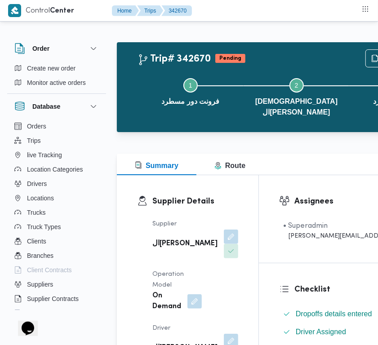
click at [259, 207] on div "Assignees • Superadmin mohamed.nabil@illa.com.eg" at bounding box center [365, 219] width 212 height 88
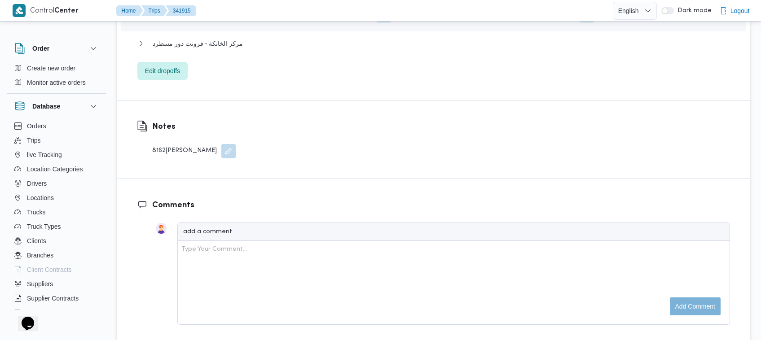
scroll to position [880, 0]
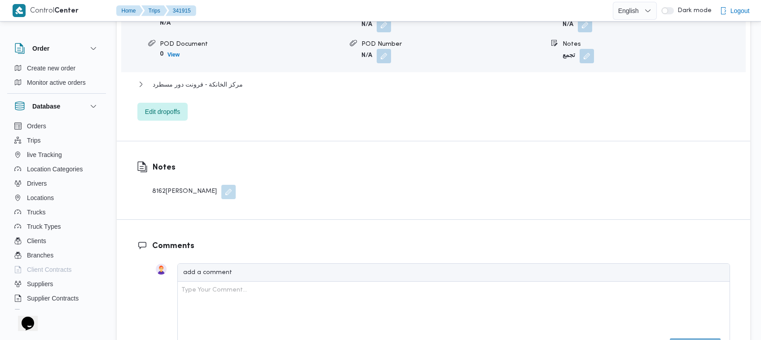
click at [217, 185] on span at bounding box center [226, 192] width 19 height 14
click at [220, 185] on span at bounding box center [226, 192] width 19 height 14
click at [221, 185] on button "button" at bounding box center [228, 192] width 14 height 14
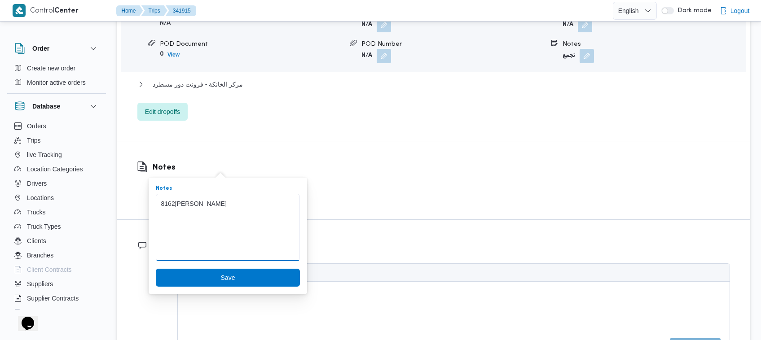
drag, startPoint x: 163, startPoint y: 203, endPoint x: 150, endPoint y: 203, distance: 12.1
type textarea "8162[PERSON_NAME]"
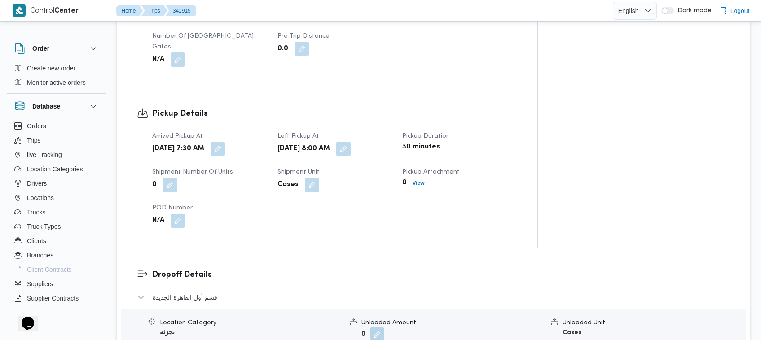
scroll to position [199, 0]
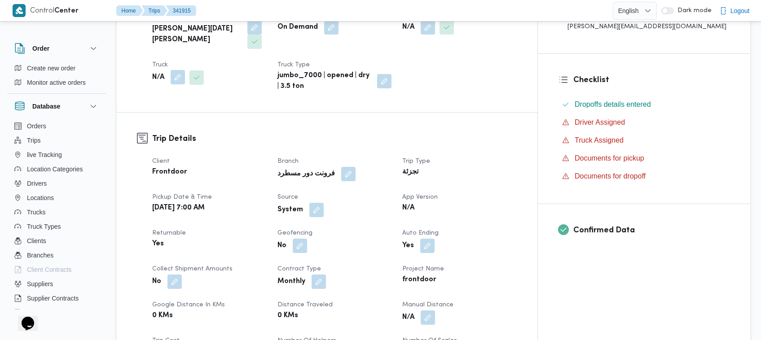
click at [178, 70] on button "button" at bounding box center [178, 77] width 14 height 14
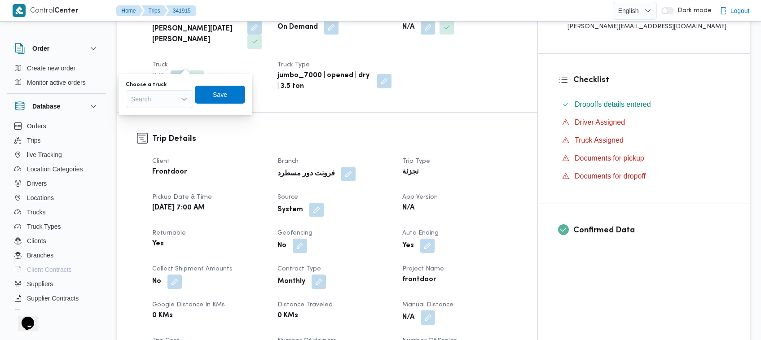
click at [173, 99] on div "Search" at bounding box center [159, 99] width 67 height 18
paste input "816"
type input "8162"
click at [157, 111] on span "قهب 8162 | null" at bounding box center [165, 115] width 46 height 11
click at [227, 97] on span "Save" at bounding box center [227, 94] width 14 height 11
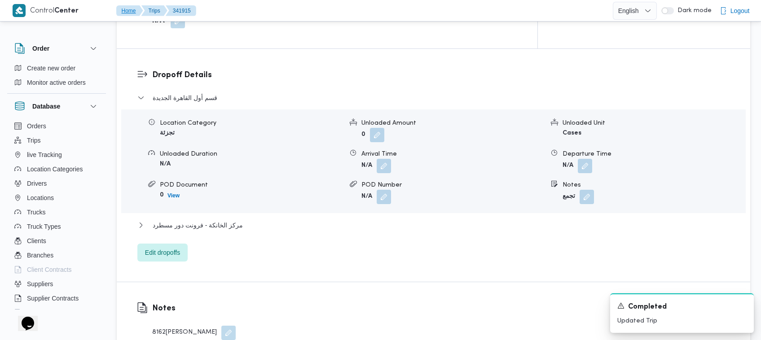
scroll to position [847, 0]
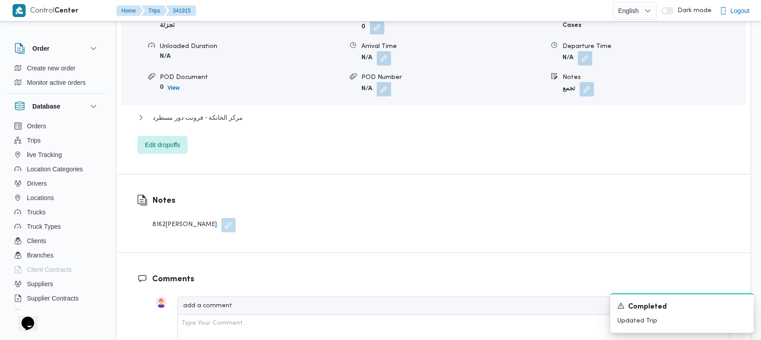
drag, startPoint x: 219, startPoint y: 196, endPoint x: 237, endPoint y: 207, distance: 21.0
click at [221, 218] on button "button" at bounding box center [228, 225] width 14 height 14
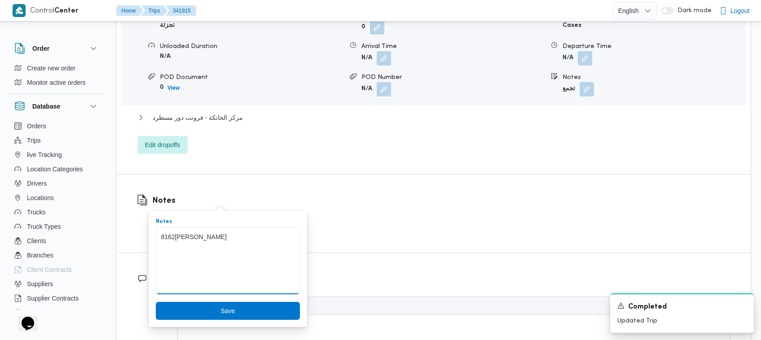
click at [219, 239] on textarea "8162[PERSON_NAME]" at bounding box center [228, 260] width 144 height 67
click at [207, 236] on textarea "8162[PERSON_NAME]" at bounding box center [228, 260] width 144 height 67
click at [209, 234] on textarea "8162[PERSON_NAME]" at bounding box center [228, 260] width 144 height 67
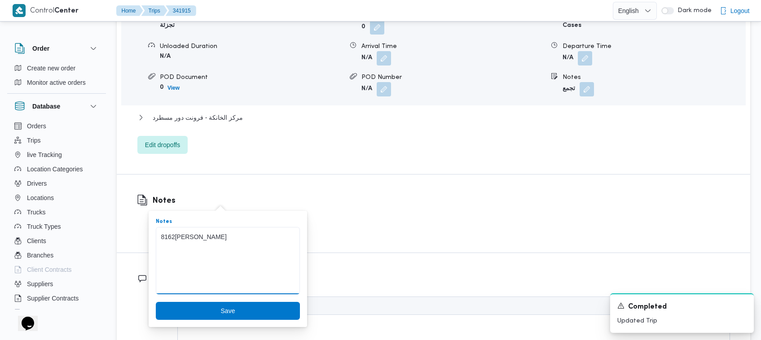
click at [198, 235] on textarea "8162[PERSON_NAME]" at bounding box center [228, 260] width 144 height 67
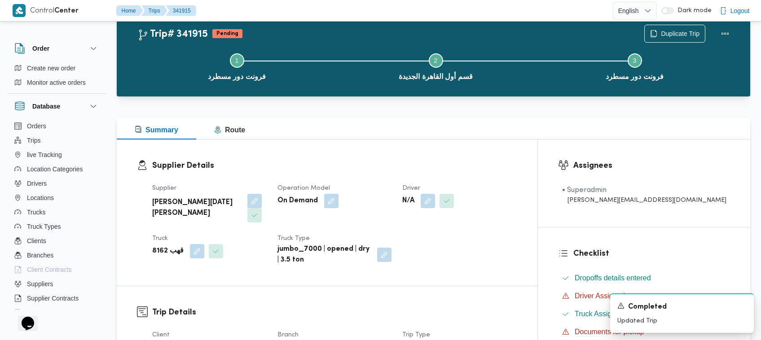
scroll to position [0, 0]
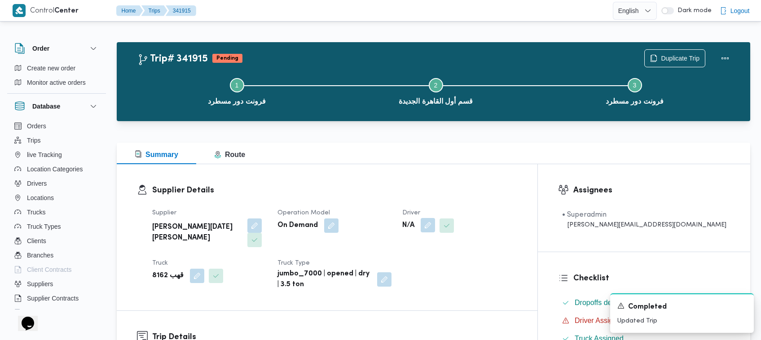
click at [435, 225] on button "button" at bounding box center [428, 225] width 14 height 14
click at [433, 258] on div "Search" at bounding box center [445, 262] width 67 height 18
paste input "8162[PERSON_NAME]"
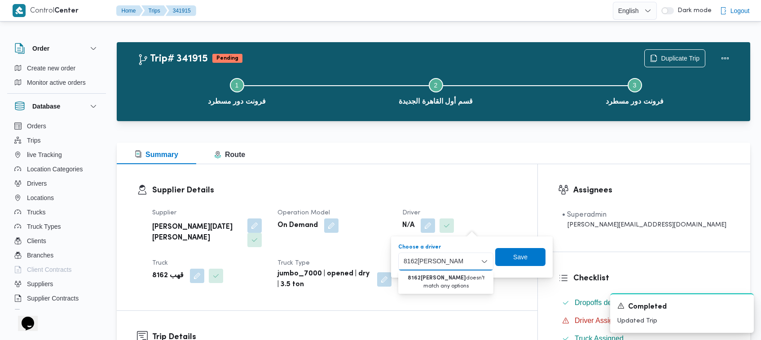
drag, startPoint x: 418, startPoint y: 259, endPoint x: 394, endPoint y: 252, distance: 25.4
type input "[PERSON_NAME]"
click at [436, 278] on span "[PERSON_NAME] نجدى" at bounding box center [451, 278] width 62 height 11
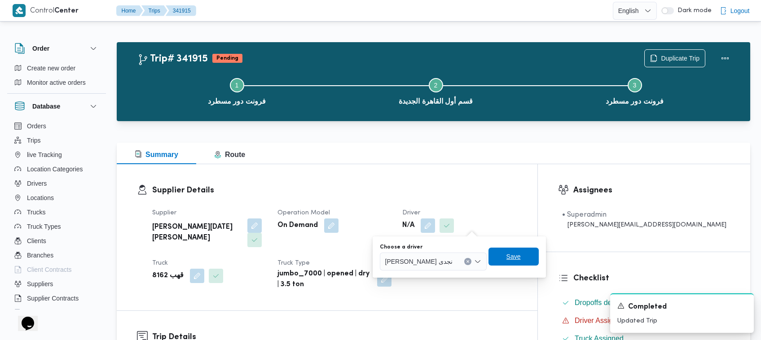
click at [539, 263] on span "Save" at bounding box center [514, 257] width 50 height 18
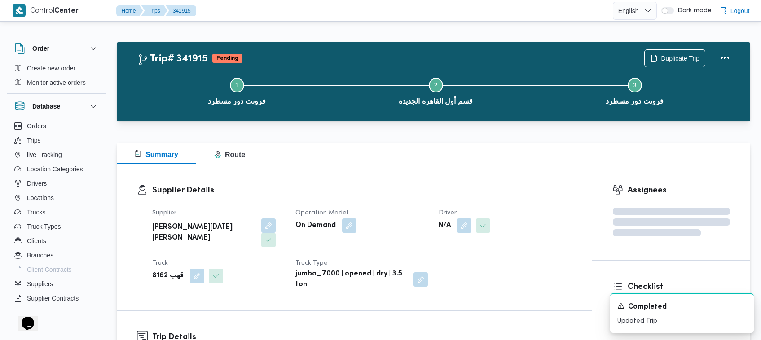
click at [551, 206] on div "Supplier ابراهيم رمضان ابراهيم عثمان ابوباشا Operation Model On Demand Driver N…" at bounding box center [362, 249] width 430 height 93
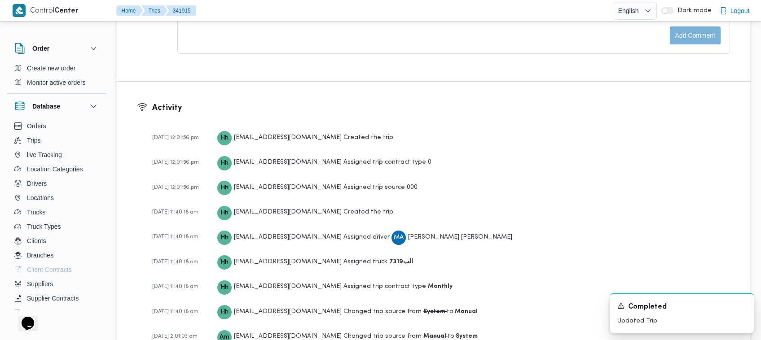
scroll to position [984, 0]
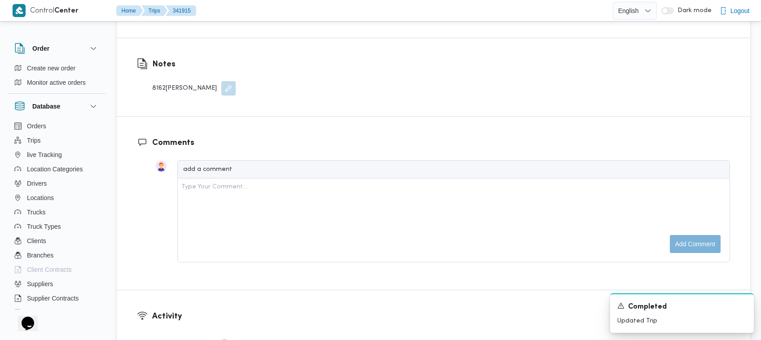
click at [227, 81] on button "button" at bounding box center [228, 88] width 14 height 14
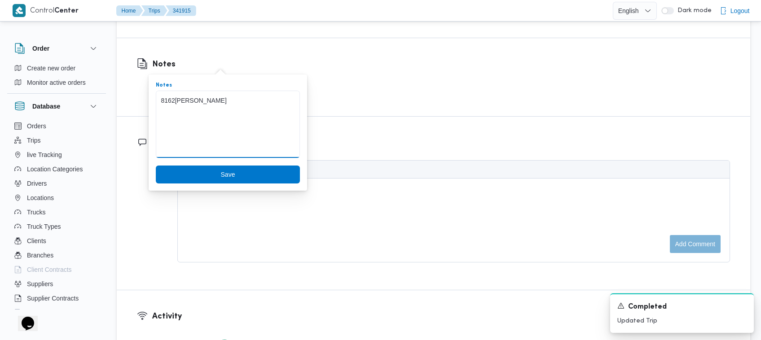
drag, startPoint x: 225, startPoint y: 106, endPoint x: 114, endPoint y: 84, distance: 114.0
click at [207, 168] on span "Save" at bounding box center [228, 174] width 144 height 18
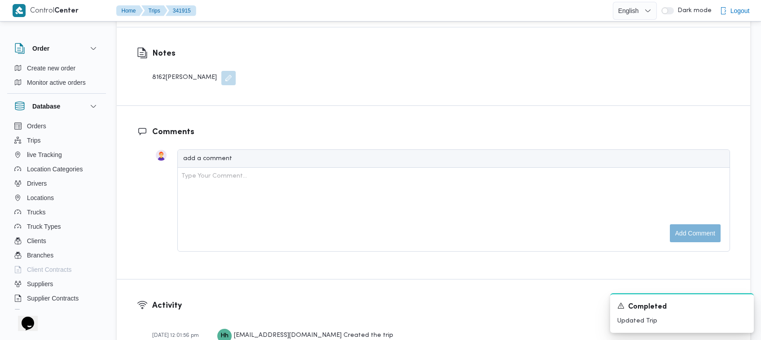
scroll to position [986, 0]
click at [268, 124] on h3 "Comments" at bounding box center [441, 130] width 578 height 12
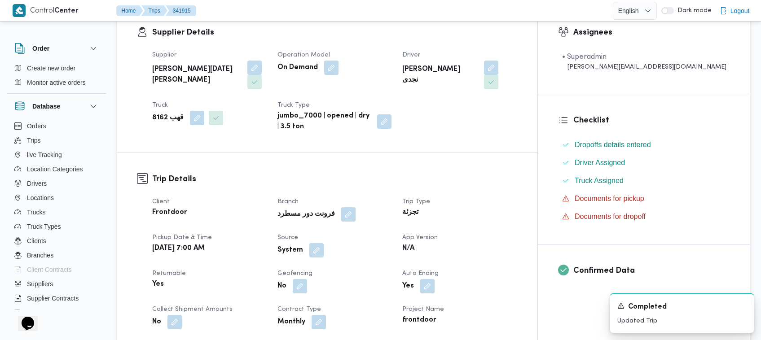
scroll to position [0, 0]
